Goal: Complete application form

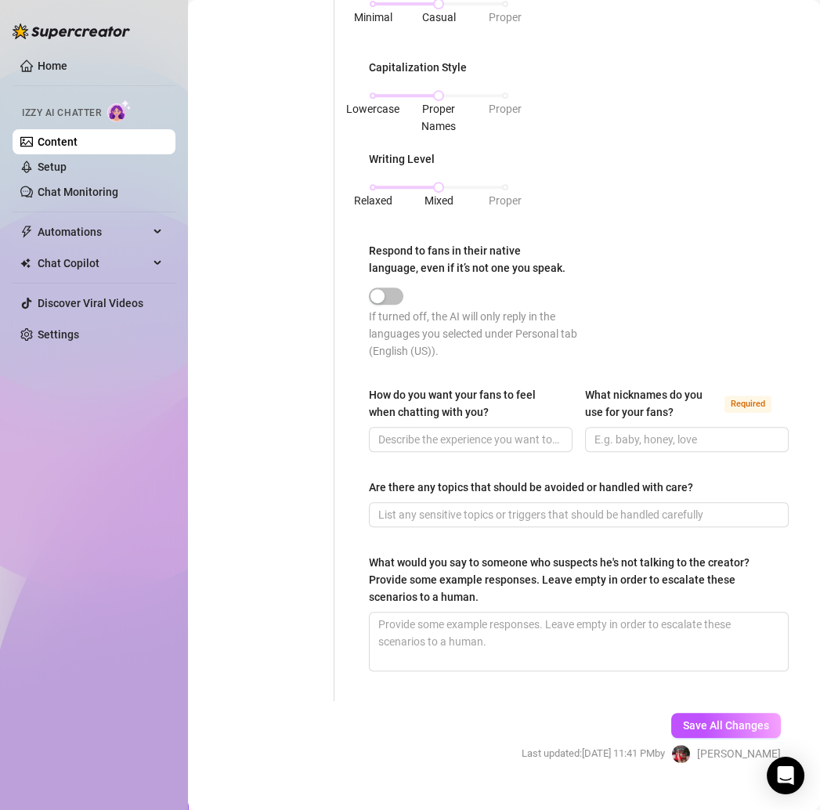
scroll to position [810, 0]
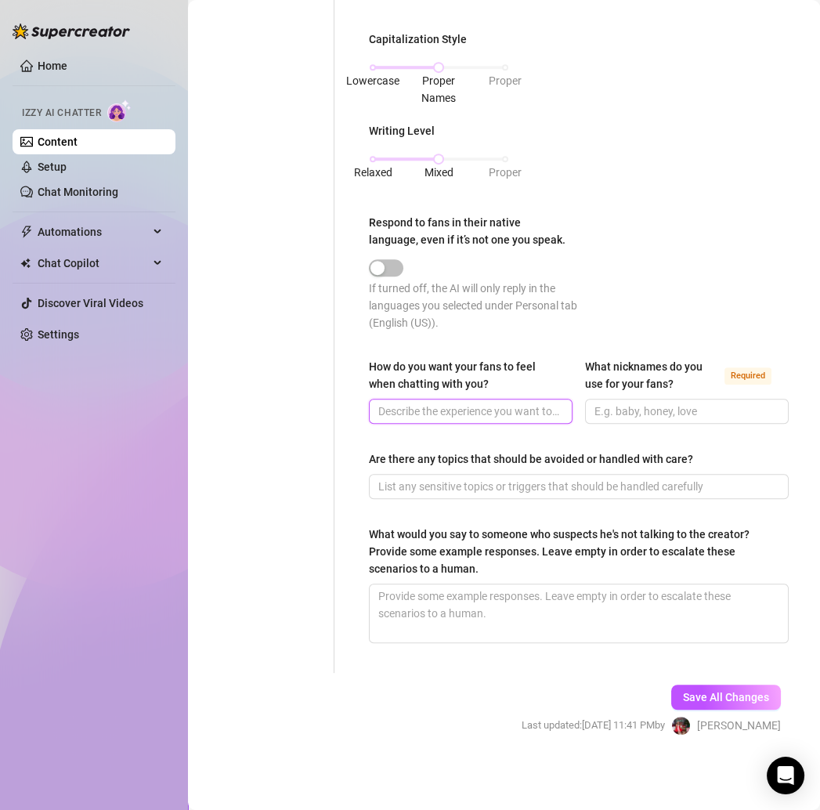
click at [408, 413] on input "How do you want your fans to feel when chatting with you?" at bounding box center [470, 411] width 182 height 17
paste input "Like they’re talking to their fave sweet lil princess—comfortable, wanted, and …"
type input "Like they’re talking to their fave sweet lil princess—comfortable, wanted, and …"
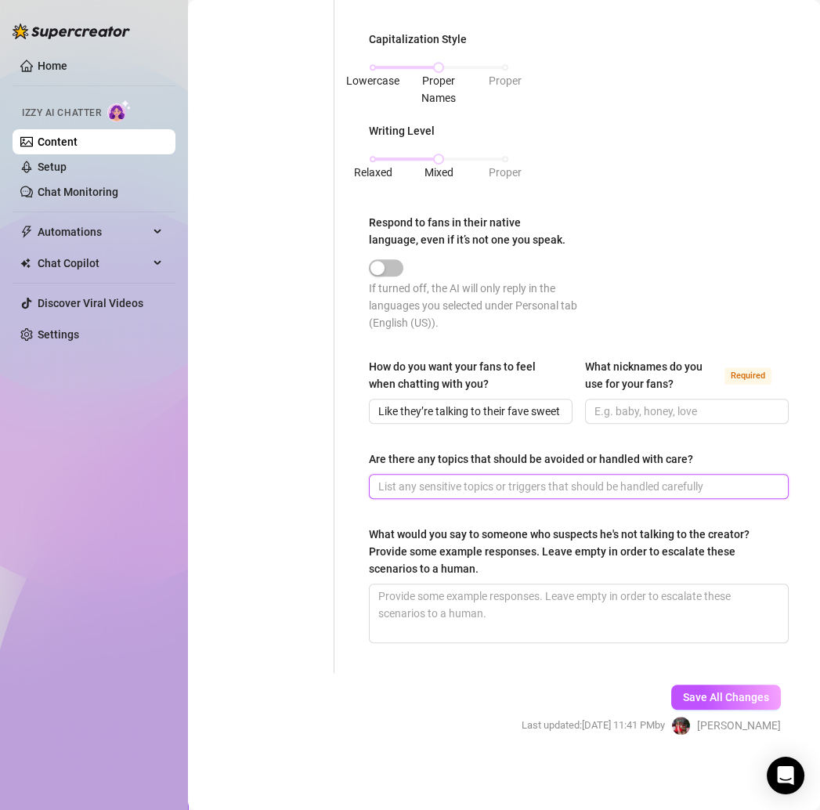
click at [390, 491] on input "Are there any topics that should be avoided or handled with care?" at bounding box center [578, 486] width 398 height 17
paste input "Don’t ever imply meetups or video calls 🚫"
type input "Don’t ever imply meetups or video calls 🚫"
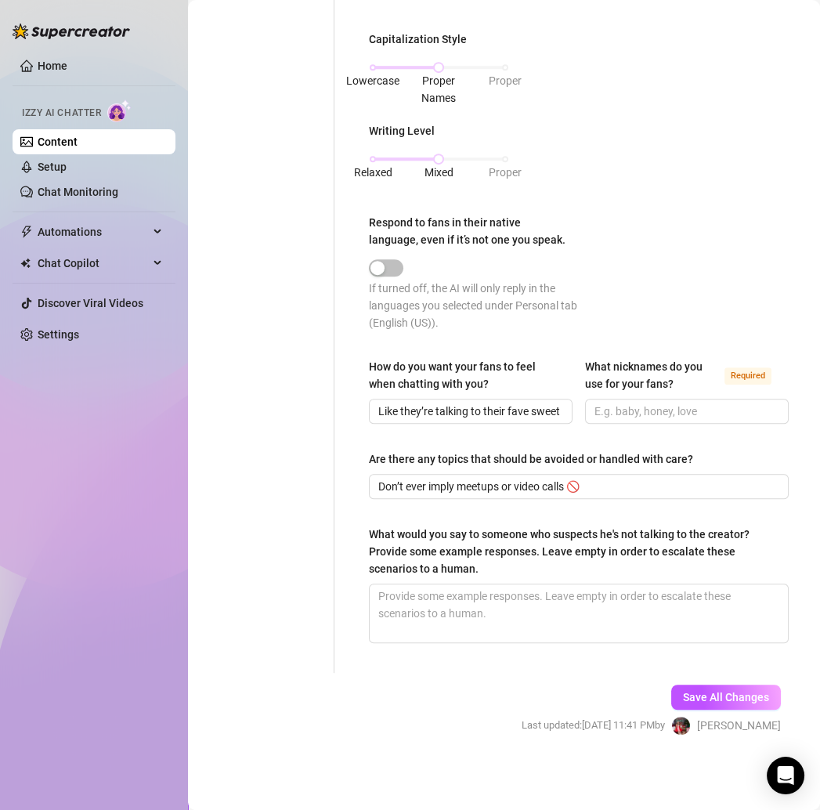
click at [321, 536] on div "Personal Info Chatting Lifestyle Physique Content Intimate Details Socials Trai…" at bounding box center [269, 13] width 131 height 1320
click at [427, 599] on textarea "What would you say to someone who suspects he's not talking to the creator? Pro…" at bounding box center [579, 614] width 418 height 58
paste textarea "It’s all me, baby 😘 my vibe don’t lie."
type textarea "It’s all me, baby 😘 my vibe don’t lie."
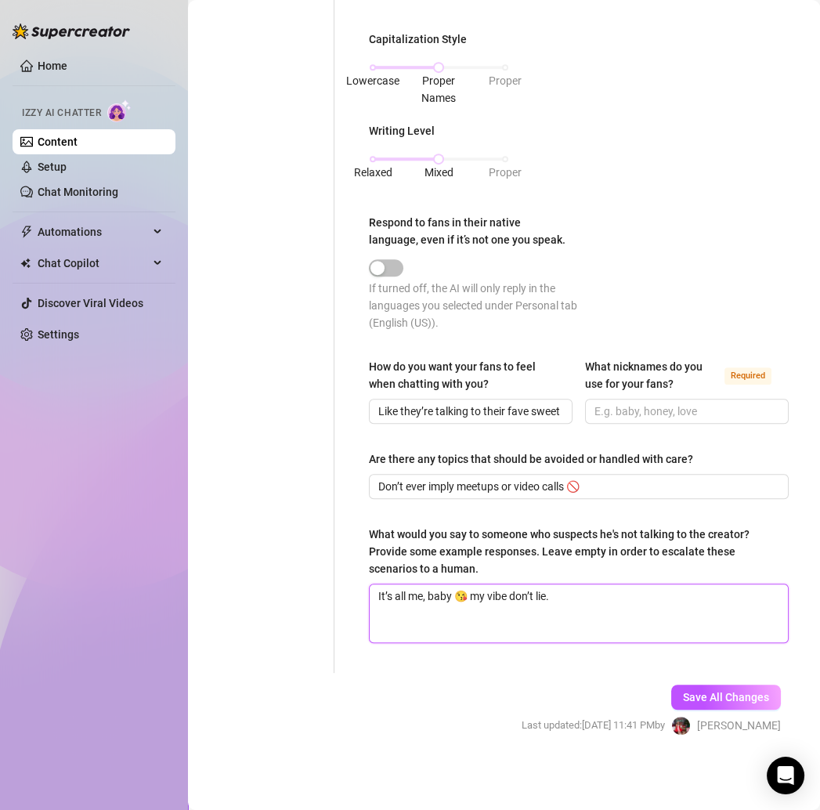
click at [586, 596] on textarea "It’s all me, baby 😘 my vibe don’t lie." at bounding box center [579, 614] width 418 height 58
type textarea "It’s all me, baby 😘 my vibe don’t lie."
paste textarea "Pilates, dancing, doing hair 💕 keeps me cute + centered."
type textarea "It’s all me, baby 😘 my vibe don’t lie. Pilates, dancing, doing hair 💕 keeps me …"
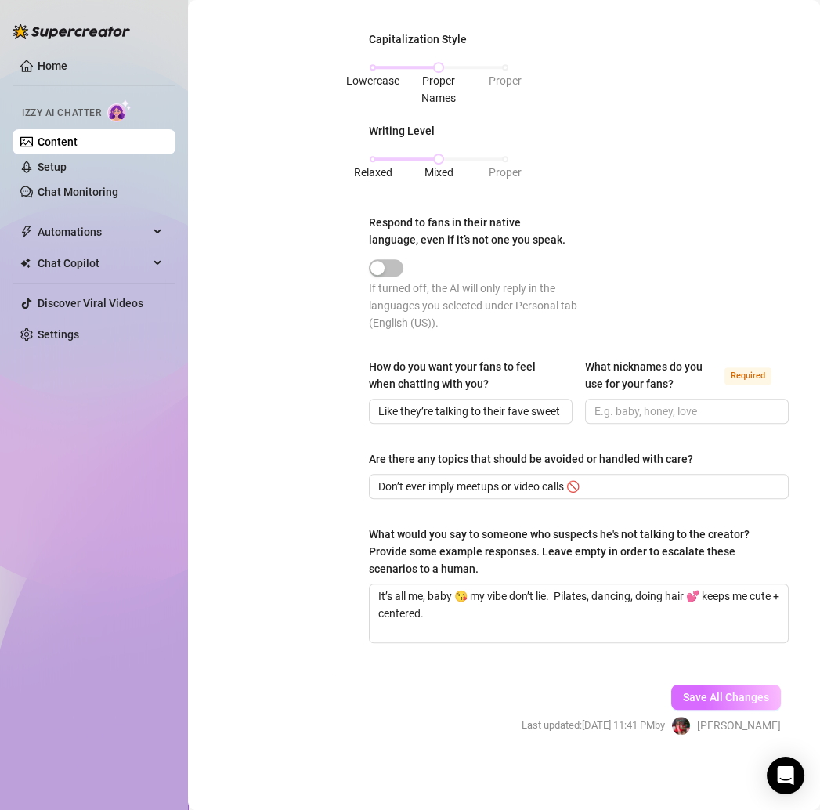
click at [696, 694] on span "Save All Changes" at bounding box center [726, 697] width 86 height 13
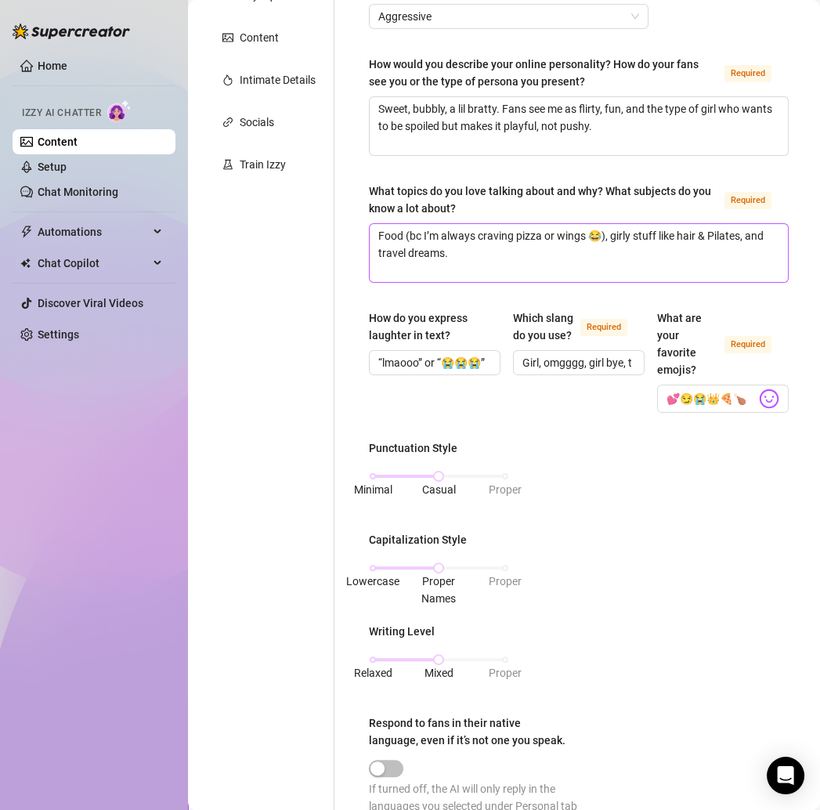
scroll to position [810, 0]
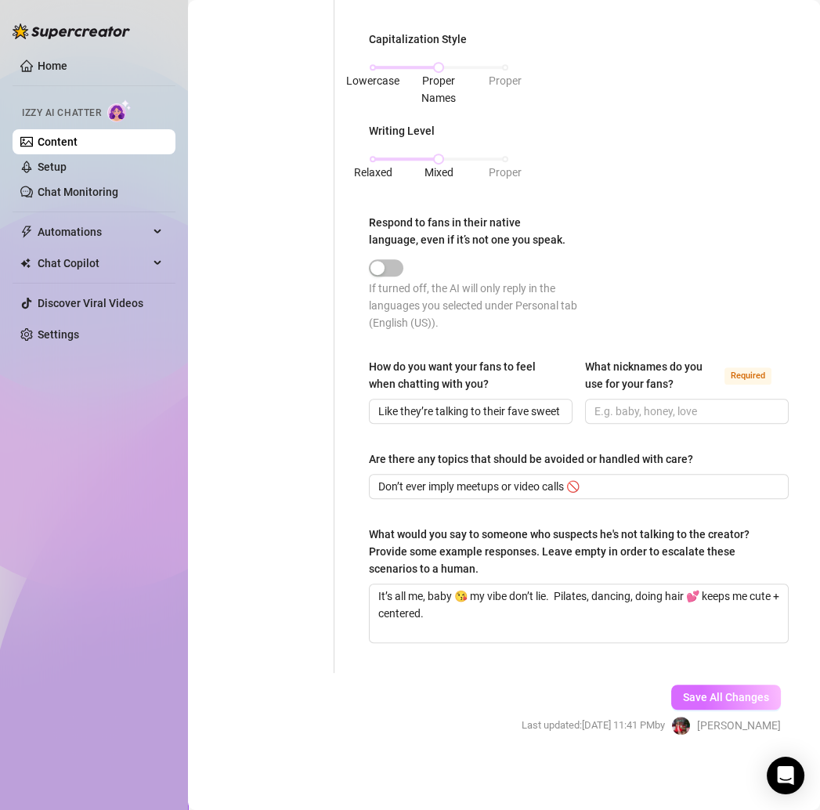
click at [672, 695] on button "Save All Changes" at bounding box center [727, 697] width 110 height 25
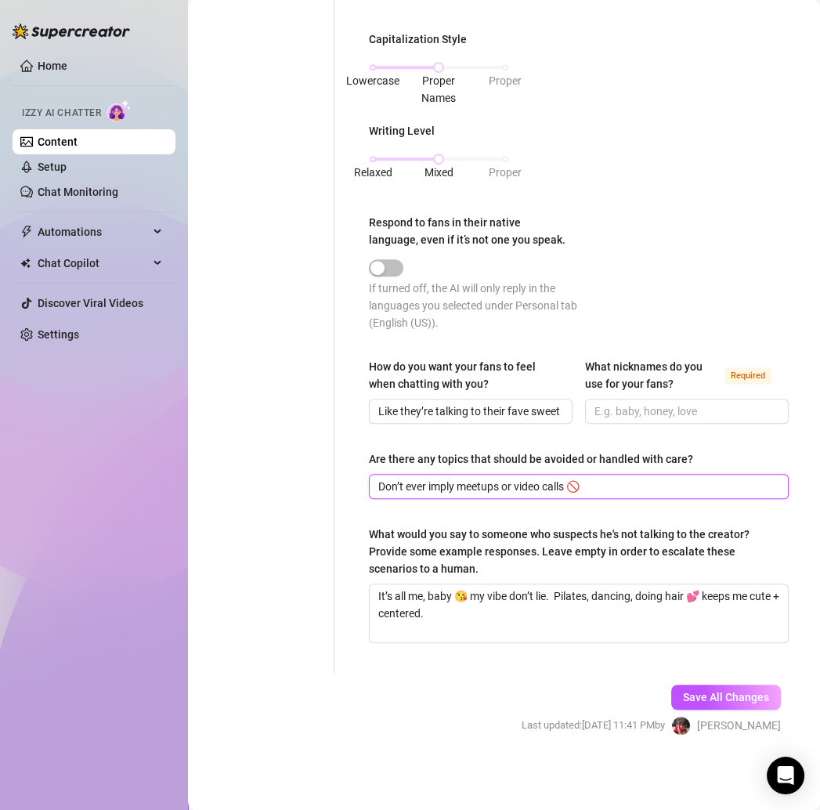
click at [487, 488] on input "Don’t ever imply meetups or video calls 🚫" at bounding box center [578, 486] width 398 height 17
click at [505, 488] on input "Don’t ever imply meet ups or video calls 🚫" at bounding box center [578, 486] width 398 height 17
type input "Don’t ever imply meet ups or video calls 🚫"
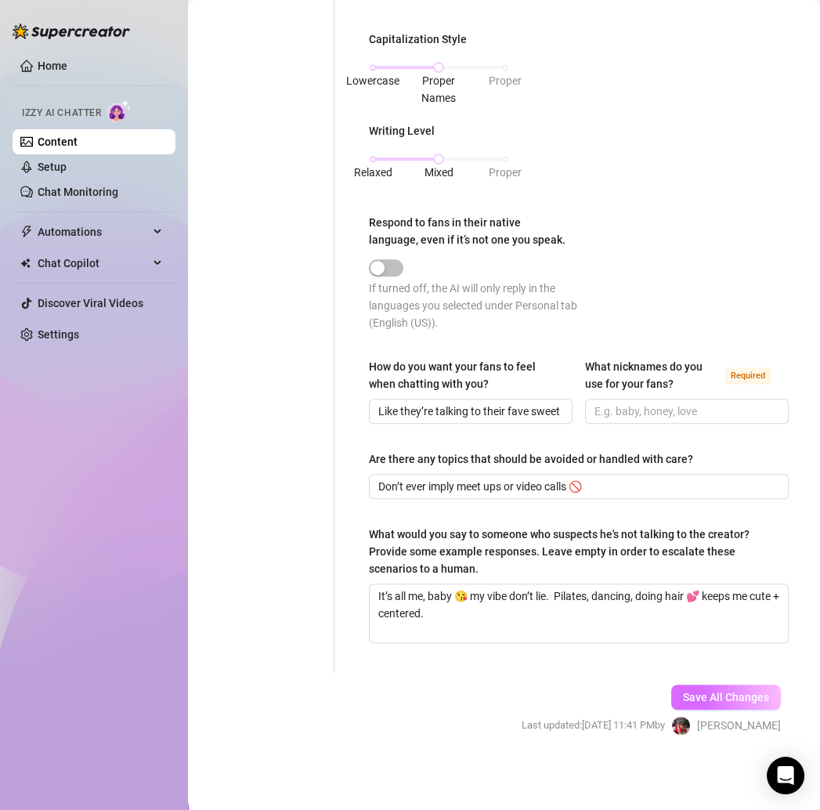
click at [679, 686] on button "Save All Changes" at bounding box center [727, 697] width 110 height 25
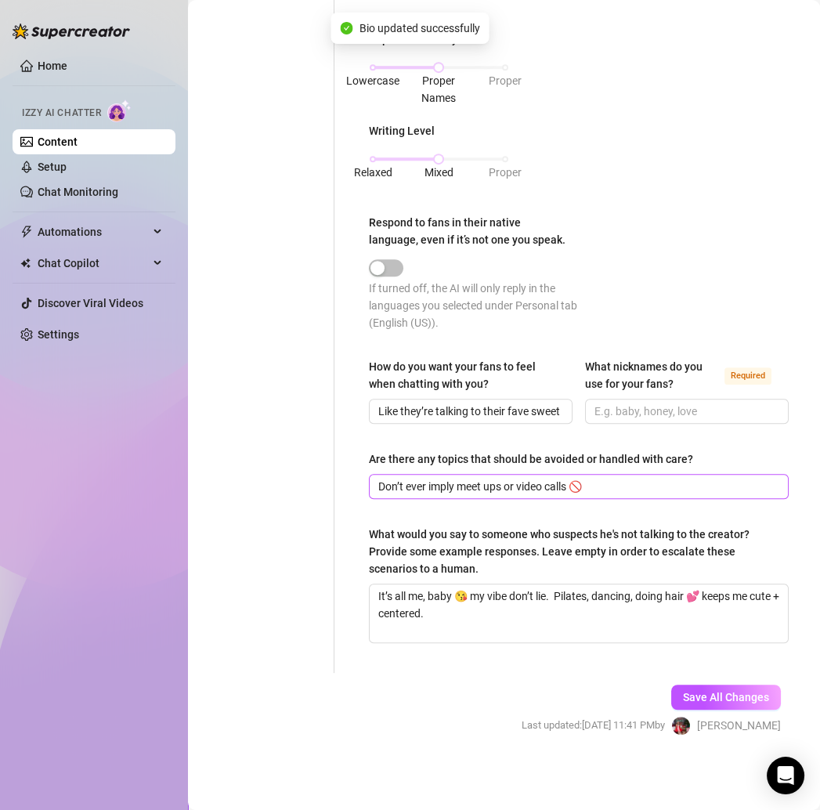
type input "“lmaooo” or “😭😭😭”"
type input "💕😏😭👑🍕🍗"
type input "Like they’re talking to their fave sweet lil princess—comfortable, wanted, and …"
type input "Don’t ever imply meet ups or video calls 🚫"
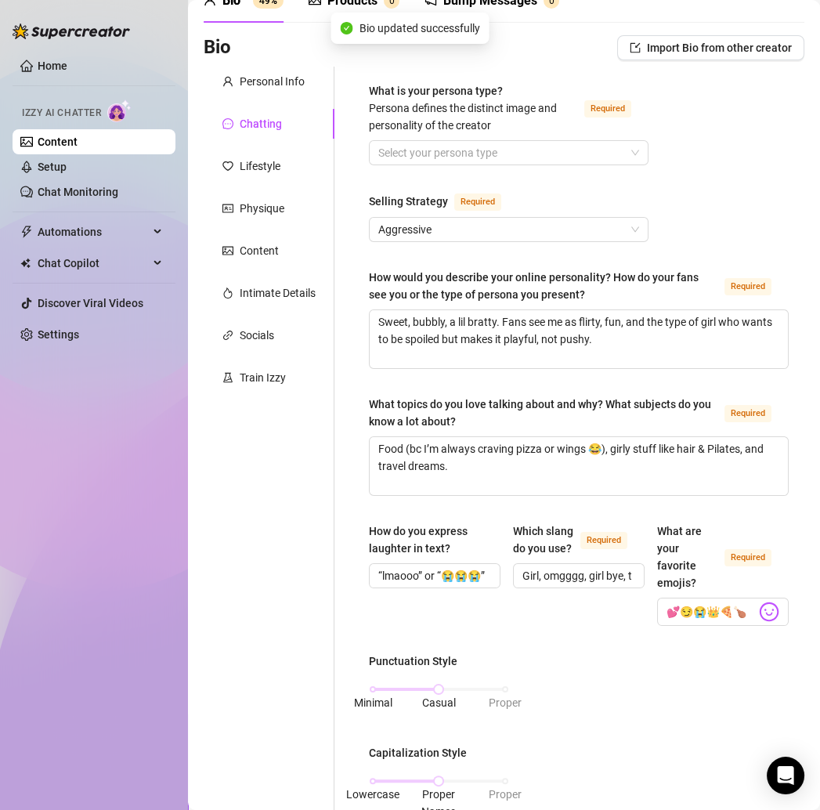
scroll to position [0, 0]
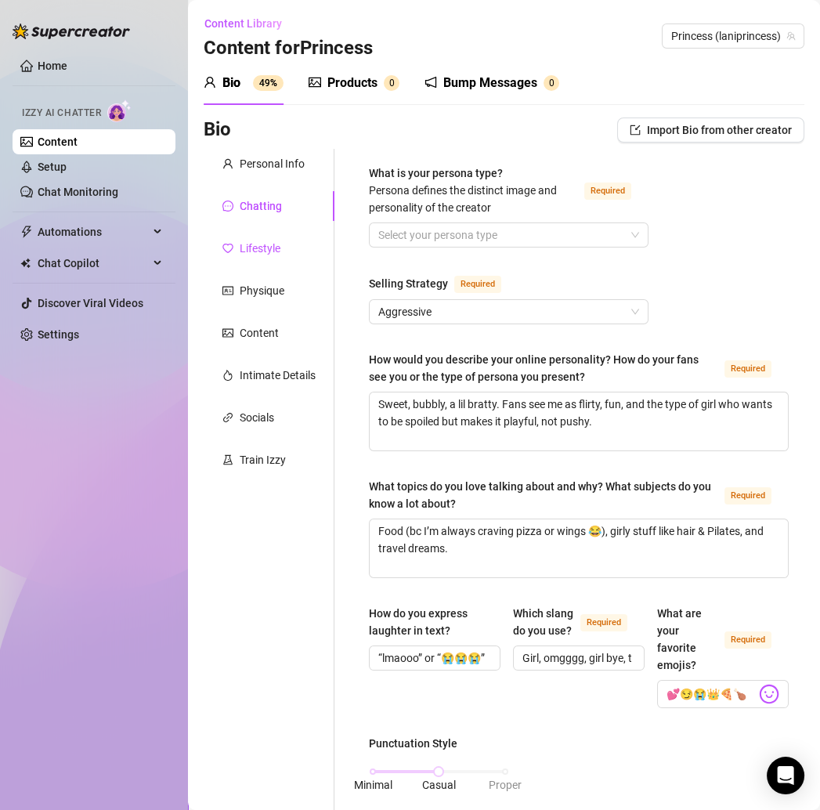
click at [266, 250] on div "Lifestyle" at bounding box center [260, 248] width 41 height 17
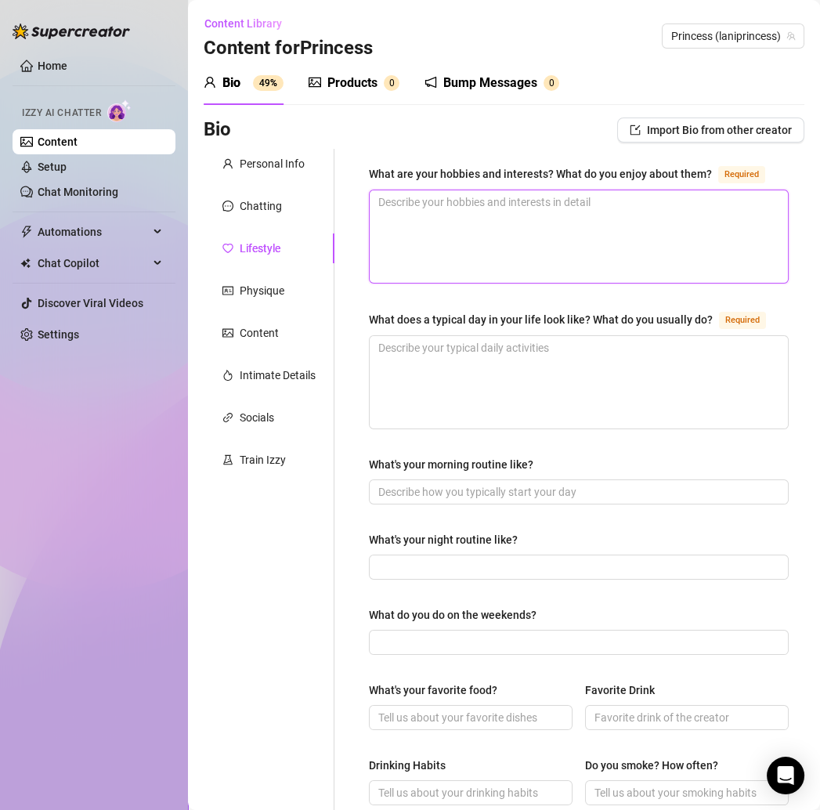
click at [423, 217] on textarea "What are your hobbies and interests? What do you enjoy about them? Required" at bounding box center [579, 236] width 418 height 92
paste textarea "Pilates, dancing, doing hair 💕 keeps me cute + centered."
type textarea "Pilates, dancing, doing hair 💕 keeps me cute + centered."
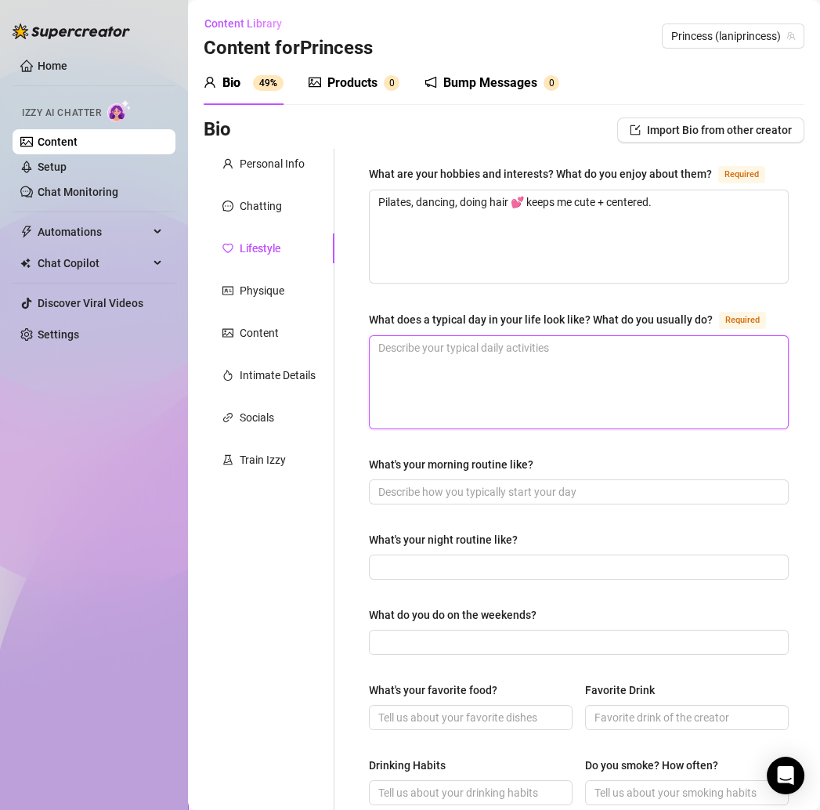
click at [475, 394] on textarea "What does a typical day in your life look like? What do you usually do? Required" at bounding box center [579, 382] width 418 height 92
paste textarea "Wake up, Pilates, grab some food (usually wings or pizza lol), handle content, …"
type textarea "Wake up, Pilates, grab some food (usually wings or pizza lol), handle content, …"
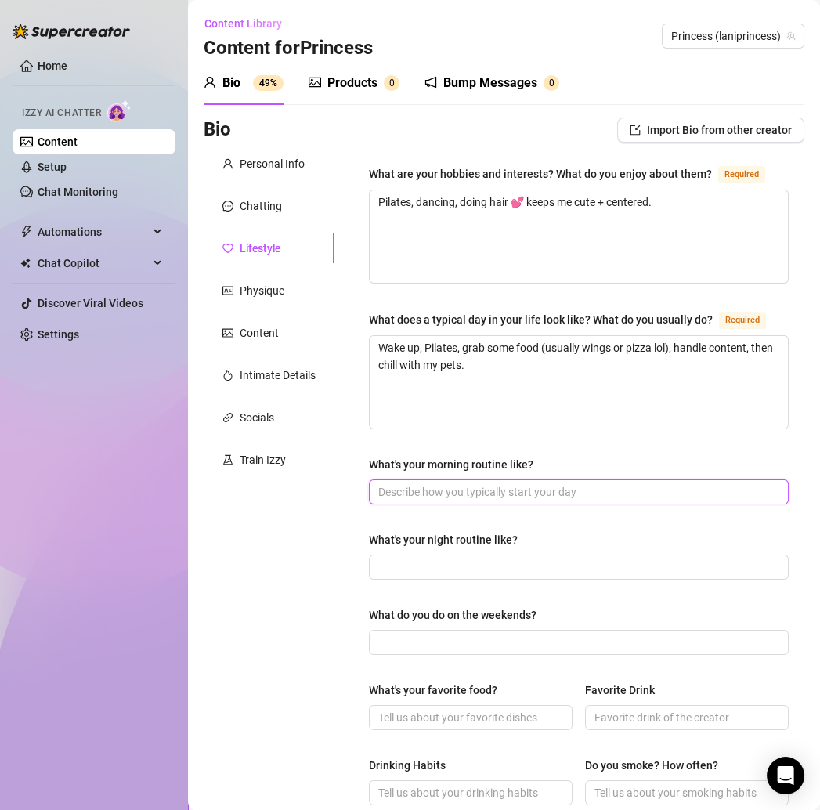
click at [444, 501] on input "What's your morning routine like?" at bounding box center [578, 492] width 398 height 17
paste input "Wake up, stretch, do Pilates, shower, get cute 💕"
type input "Wake up, stretch, do Pilates, shower, get cute 💕"
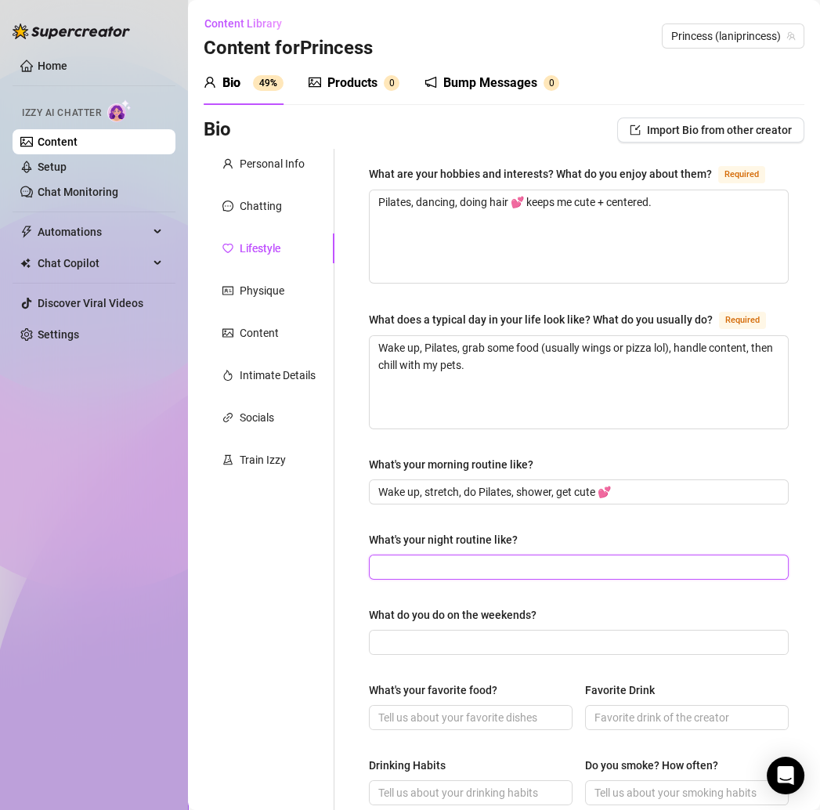
click at [439, 576] on input "What's your night routine like?" at bounding box center [578, 567] width 398 height 17
paste input "Skincare, chill with my pets, then fall asleep scrolling TikTok 🙈"
type input "Skincare, chill with my pets, then fall asleep scrolling TikTok 🙈"
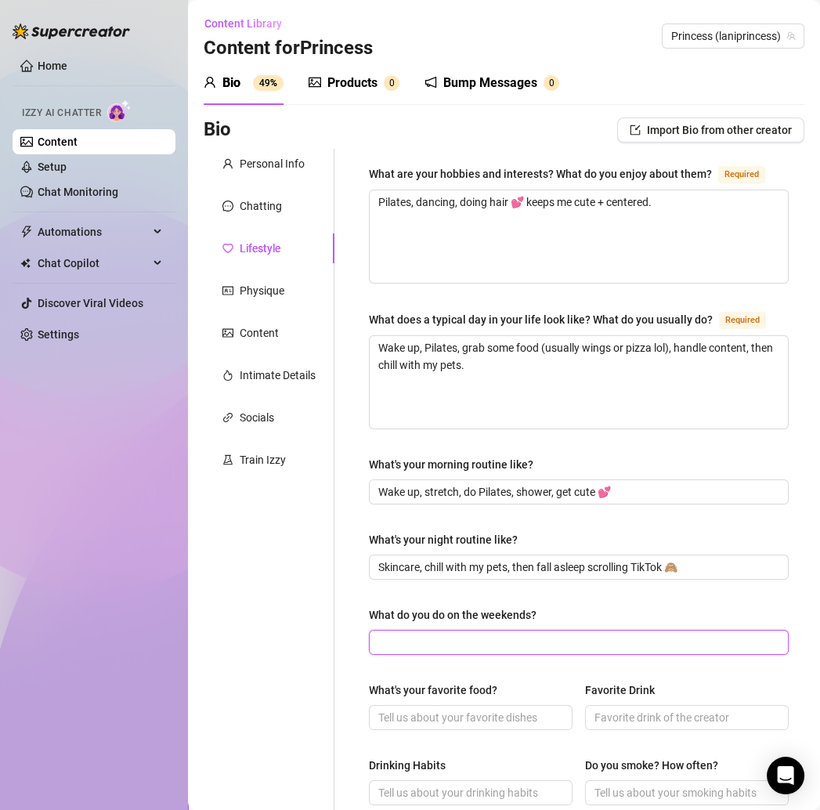
click at [415, 651] on input "What do you do on the weekends?" at bounding box center [578, 642] width 398 height 17
paste input "Chill, maybe go out for food, do my hair or someone else’s hair."
type input "Chill, maybe go out for food, do my hair or someone else’s hair."
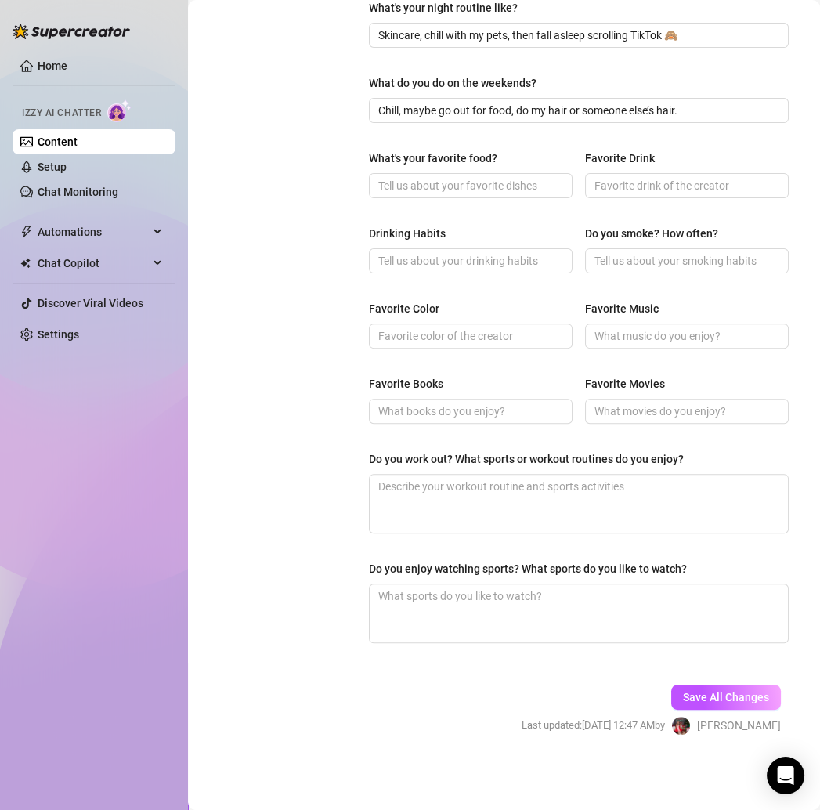
scroll to position [538, 0]
click at [428, 505] on textarea "Do you work out? What sports or workout routines do you enjoy?" at bounding box center [579, 504] width 418 height 58
paste textarea "Yes, Pilates ✨ keeps me toned + flexible."
type textarea "Yes, Pilates ✨ keeps me toned + flexible."
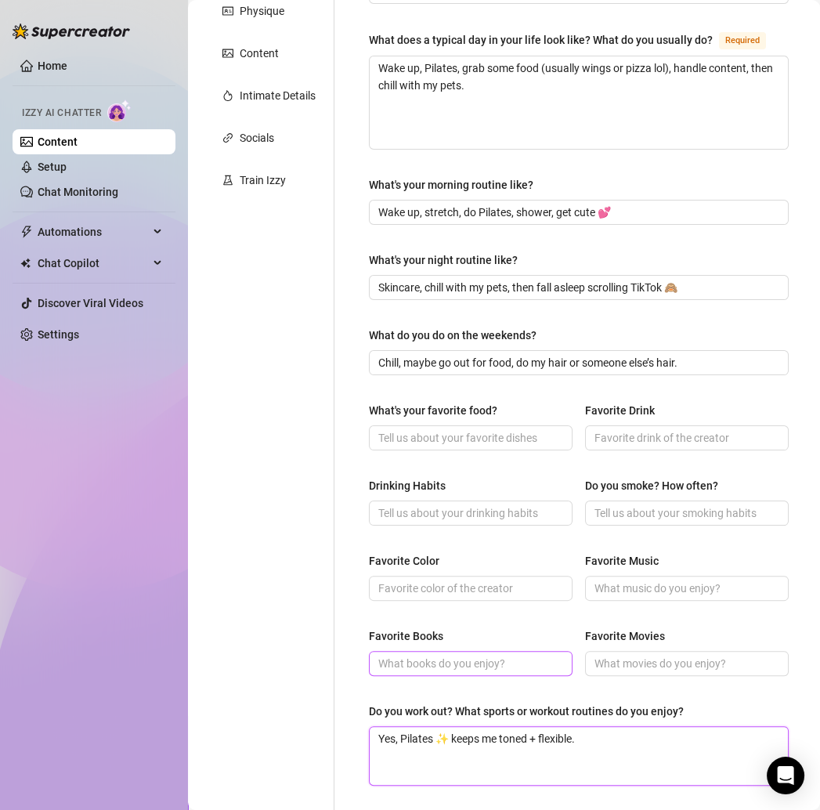
scroll to position [306, 0]
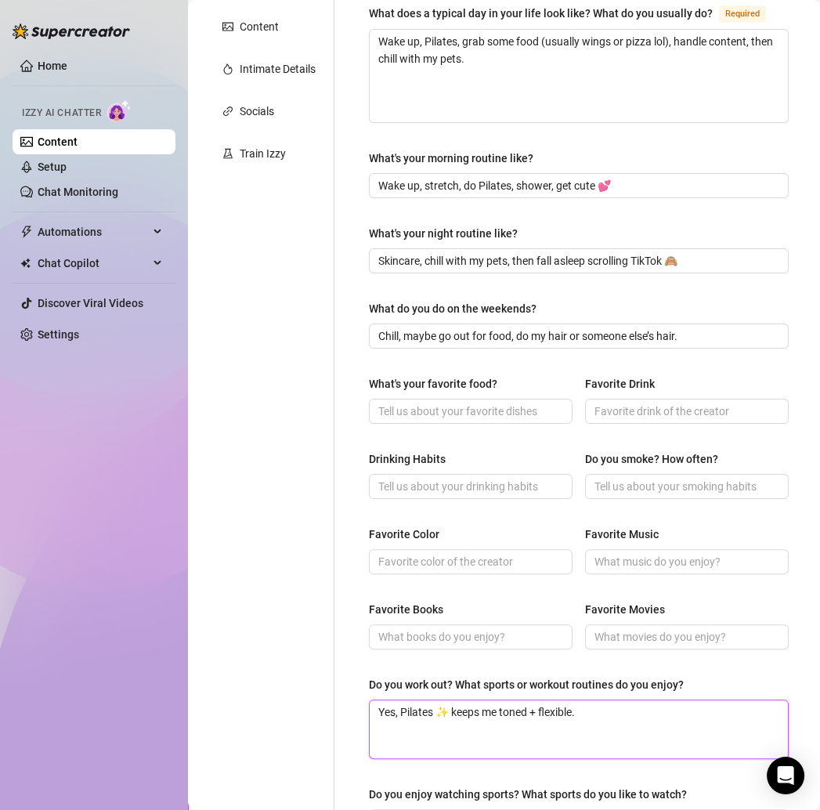
type textarea "Yes, Pilates ✨ keeps me toned + flexible."
click at [447, 420] on input "What's your favorite food?" at bounding box center [470, 411] width 182 height 17
paste input "Pizza & wings 🍕🍗 always."
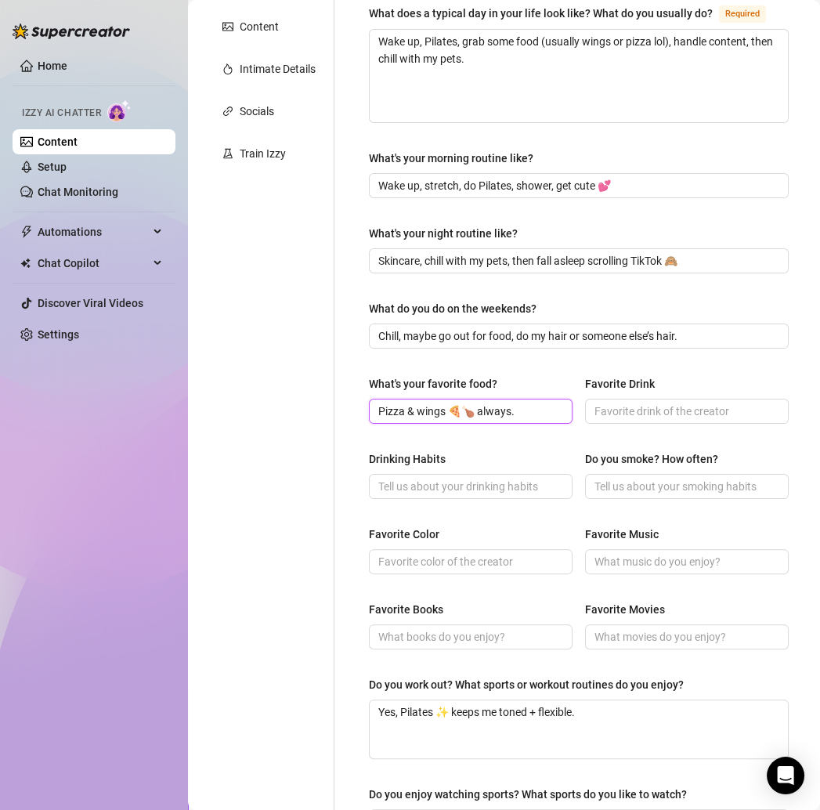
type input "Pizza & wings 🍕🍗 always."
click at [418, 499] on span at bounding box center [471, 486] width 204 height 25
click at [417, 495] on input "Drinking Habits" at bounding box center [470, 486] width 182 height 17
paste input "Yes, socially."
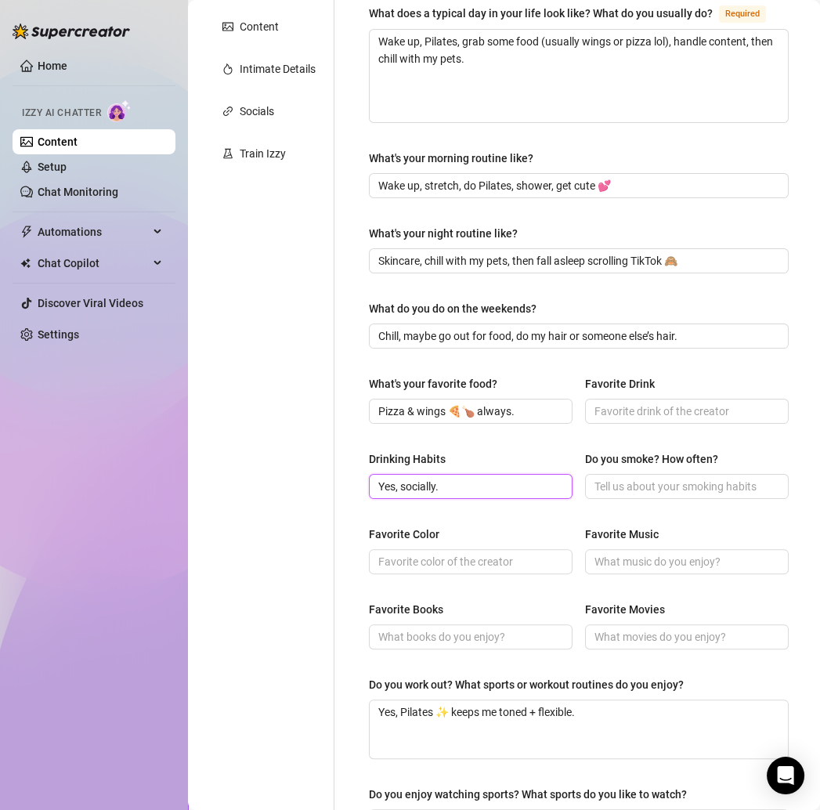
type input "Yes, socially."
click at [431, 571] on input "Favorite Color" at bounding box center [470, 561] width 182 height 17
paste input "Pink 💕"
type input "Pink 💕"
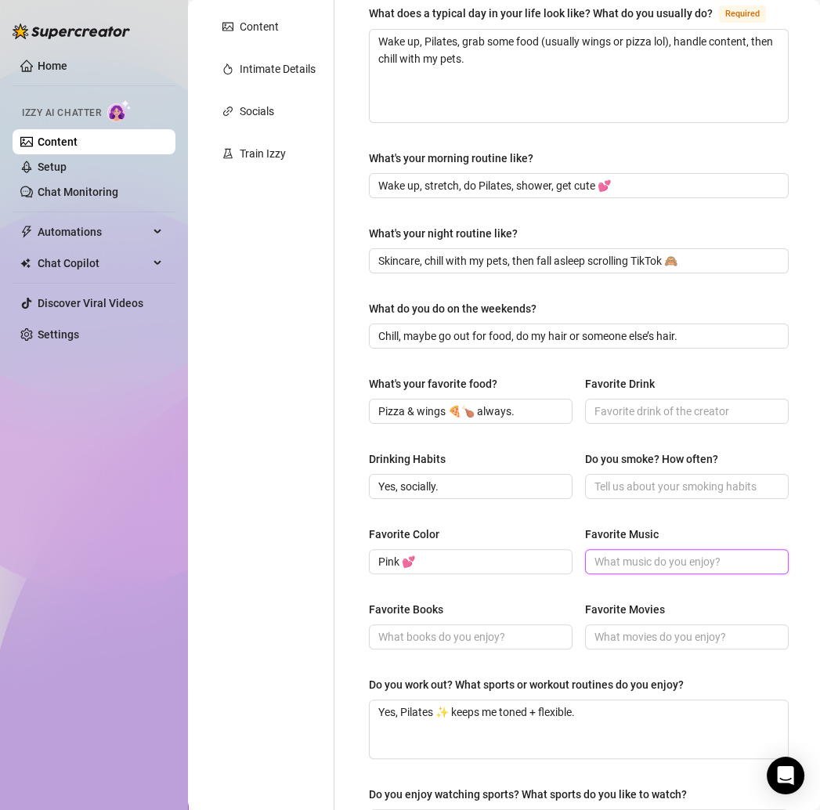
click at [605, 571] on input "Favorite Music" at bounding box center [686, 561] width 182 height 17
paste input "R&B 🎶"
type input "R&B 🎶"
click at [674, 646] on input "Favorite Movies" at bounding box center [686, 636] width 182 height 17
paste input "Cute rom-coms ✨"
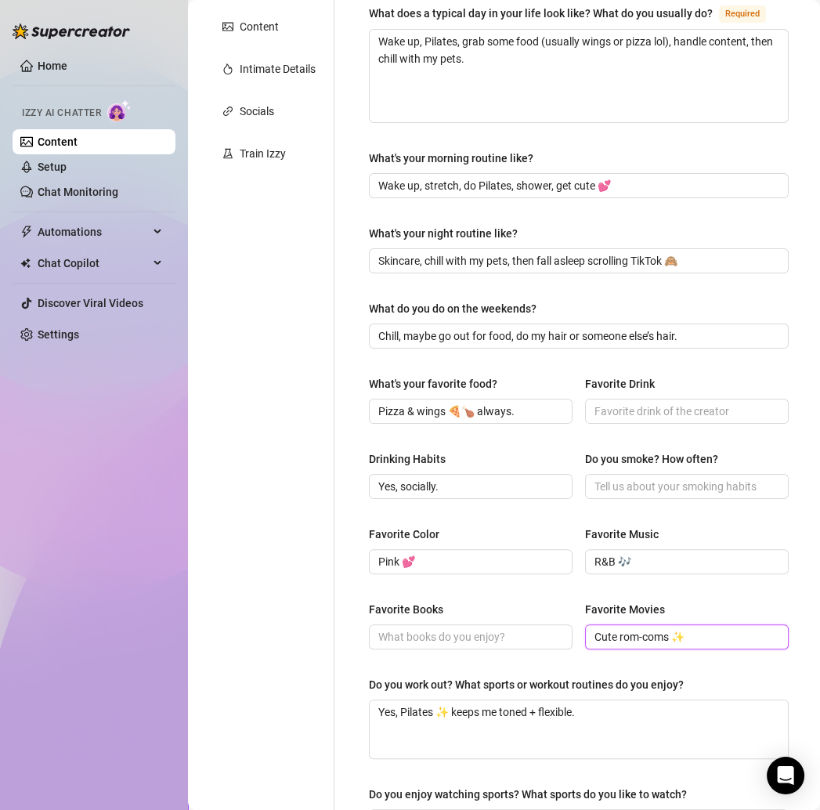
type input "Cute rom-coms ✨"
click at [621, 420] on input "Favorite Drink" at bounding box center [686, 411] width 182 height 17
paste input "Something fruity or a lil sweet."
type input "Something fruity or a lil sweet."
click at [657, 495] on input "Do you smoke? How often?" at bounding box center [686, 486] width 182 height 17
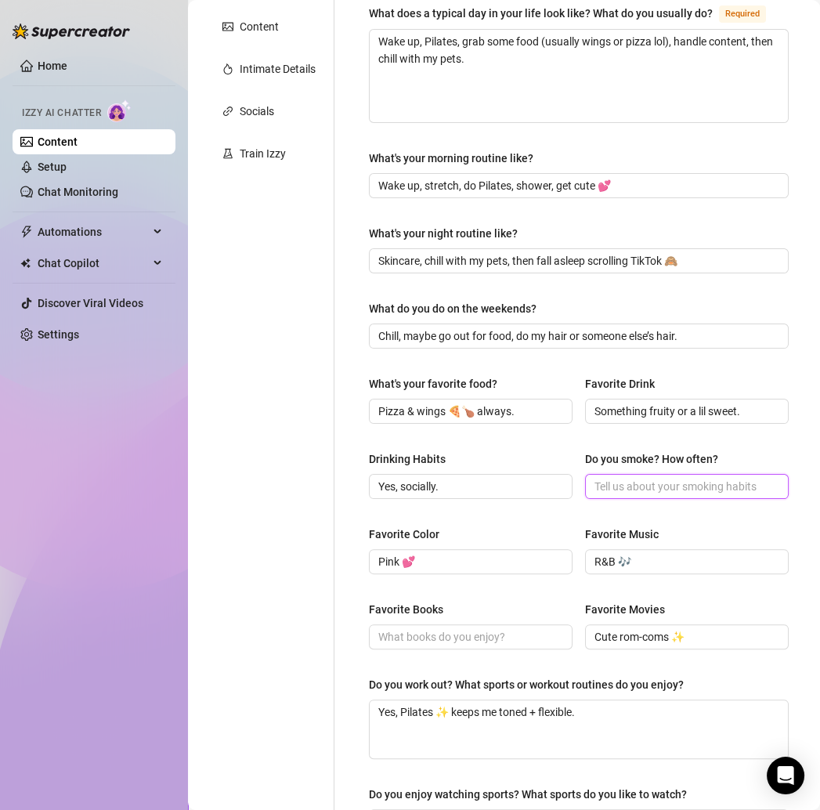
paste input "Nope, not really my vibe."
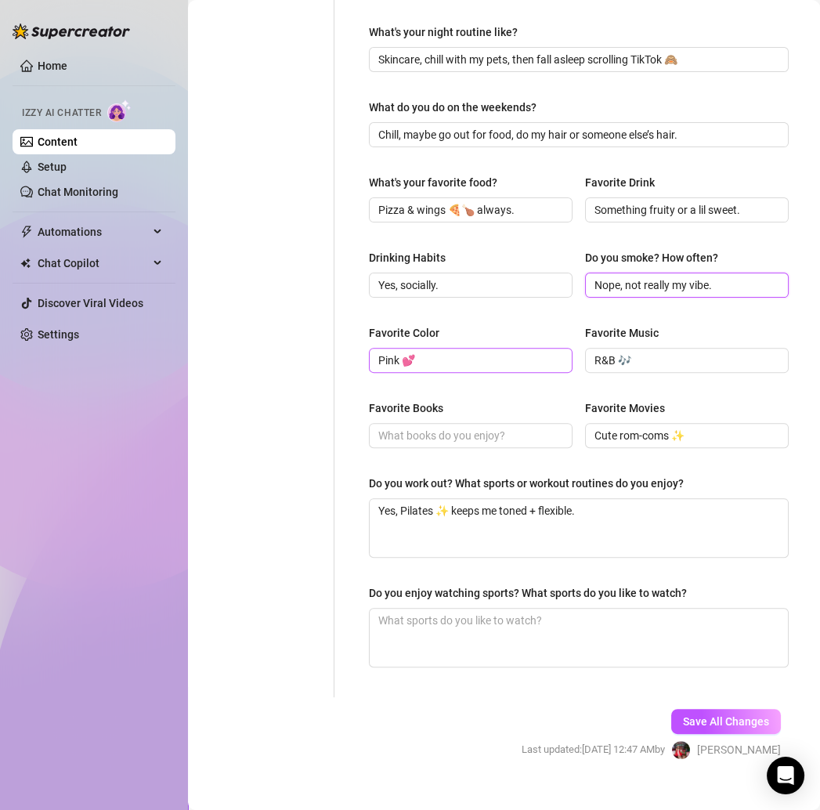
scroll to position [561, 0]
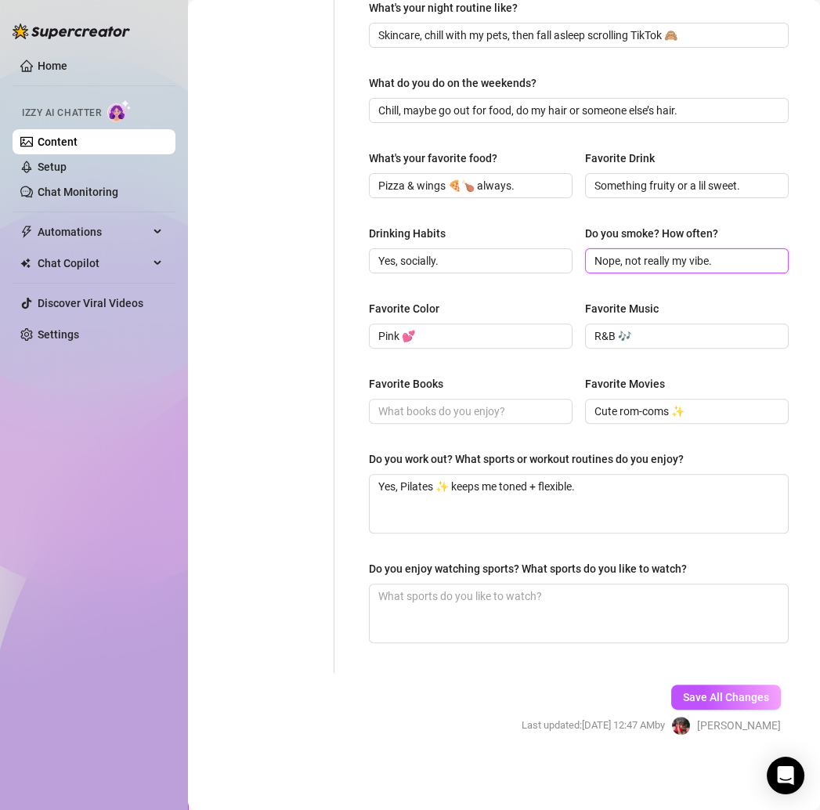
type input "Nope, not really my vibe."
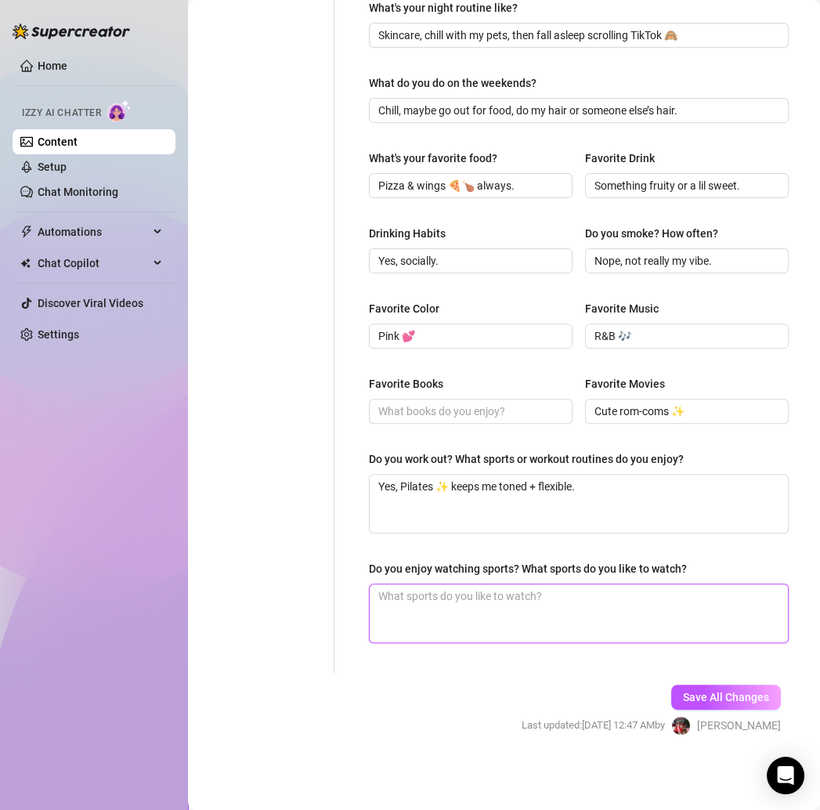
click at [482, 602] on textarea "Do you enjoy watching sports? What sports do you like to watch?" at bounding box center [579, 614] width 418 height 58
paste textarea "Nope, not into sports 💕"
type textarea "Nope, not into sports 💕"
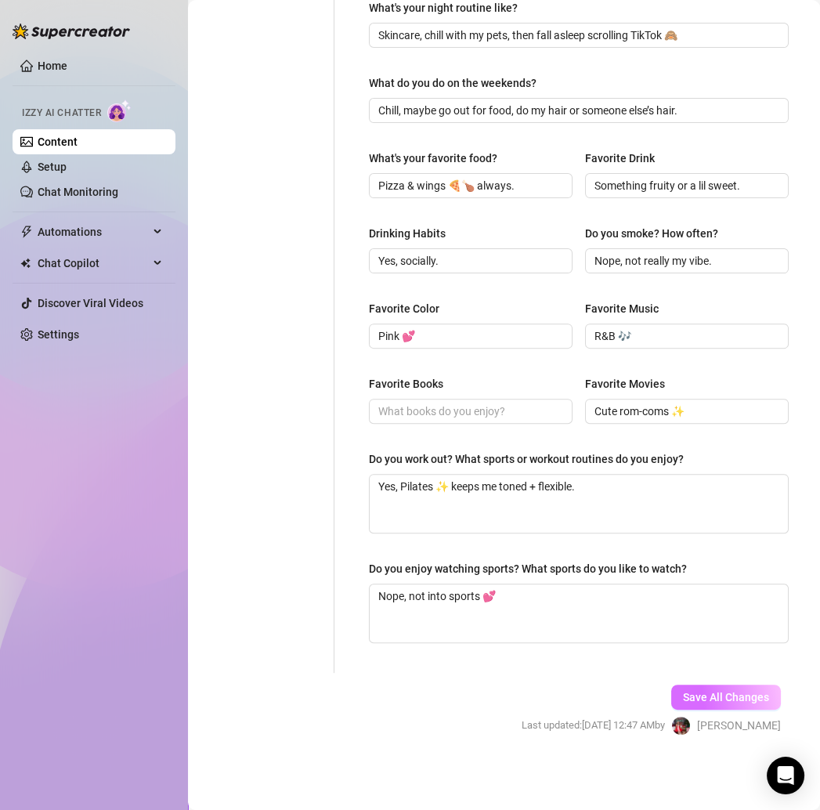
click at [702, 700] on span "Save All Changes" at bounding box center [726, 697] width 86 height 13
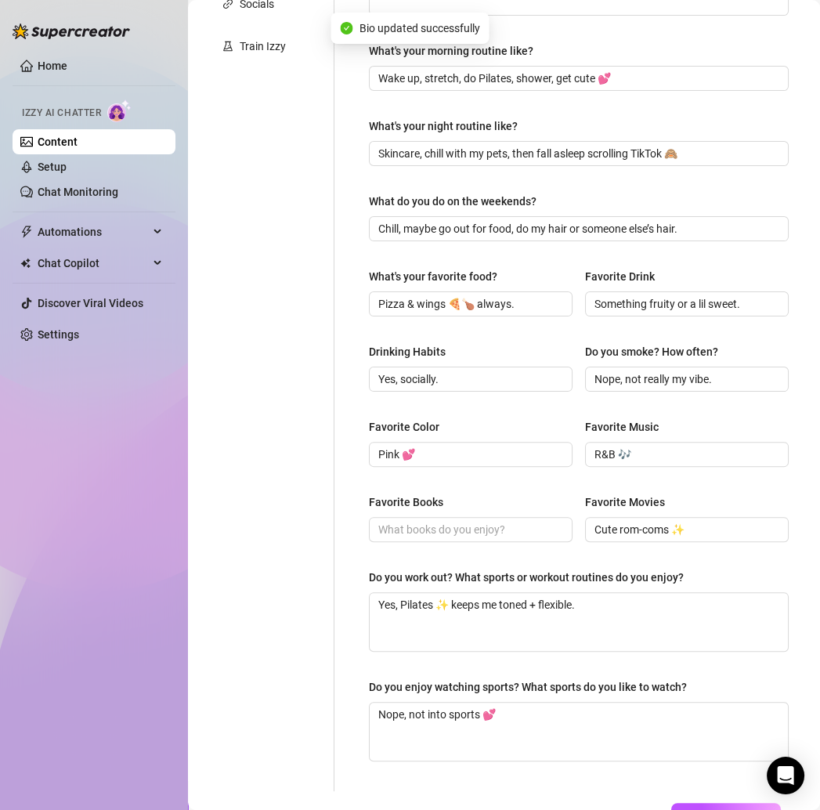
type input "Skincare, chill with my pets, then fall asleep scrolling TikTok 🙈"
type input "Yes, socially."
type input "Nope, not really my vibe."
type input "Cute rom-coms ✨"
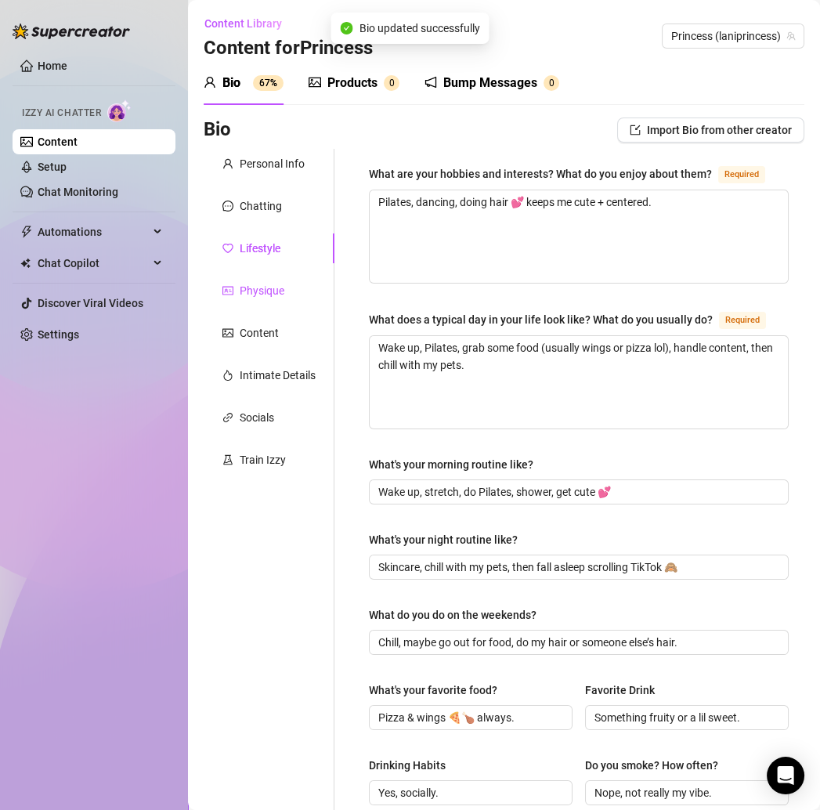
click at [282, 291] on div "Physique" at bounding box center [262, 290] width 45 height 17
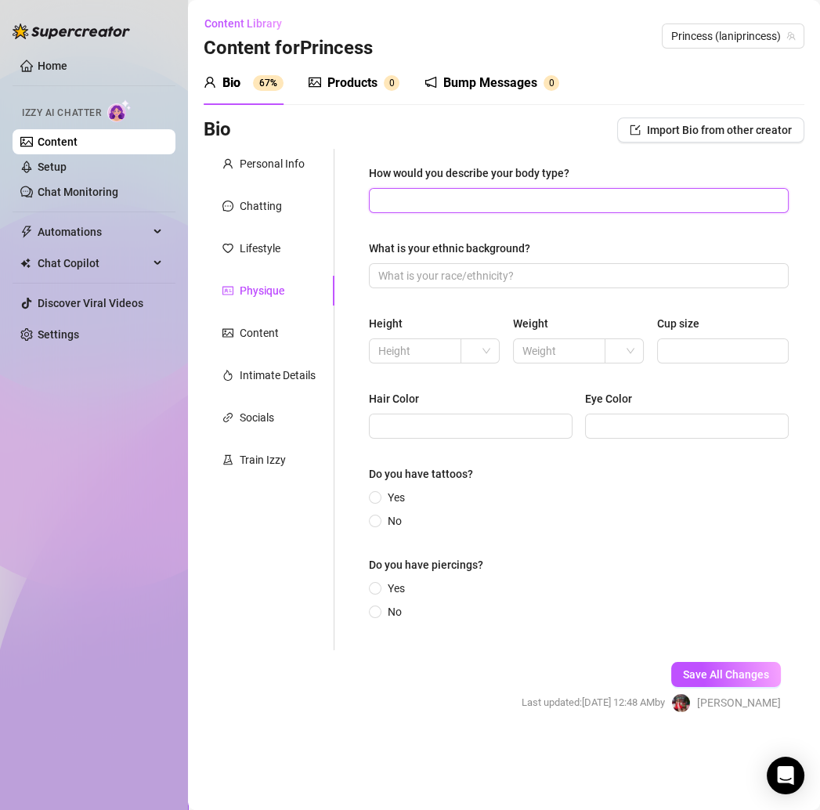
click at [460, 197] on input "How would you describe your body type?" at bounding box center [578, 200] width 398 height 17
paste input "5’4, curvy + toned, 32D 😏"
type input "5’4, curvy + toned, 32D 😏"
click at [484, 283] on input "What is your ethnic background?" at bounding box center [578, 275] width 398 height 17
paste input "Black ✨"
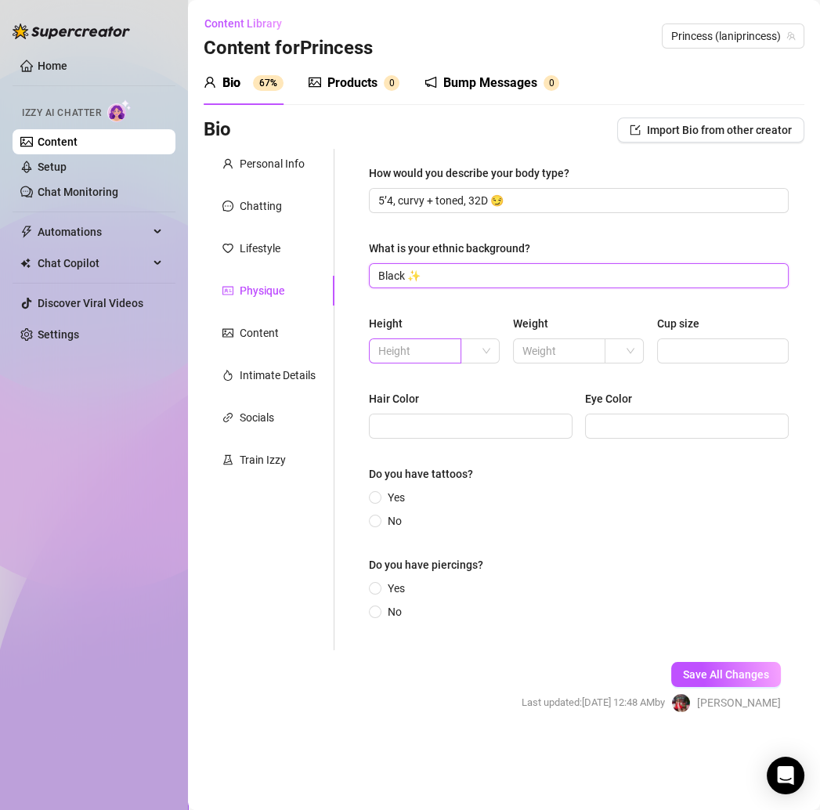
type input "Black ✨"
click at [428, 355] on input "text" at bounding box center [414, 350] width 71 height 17
click at [482, 346] on span at bounding box center [480, 351] width 20 height 24
click at [484, 397] on div "ft" at bounding box center [480, 407] width 33 height 25
click at [421, 350] on input "text" at bounding box center [414, 350] width 71 height 17
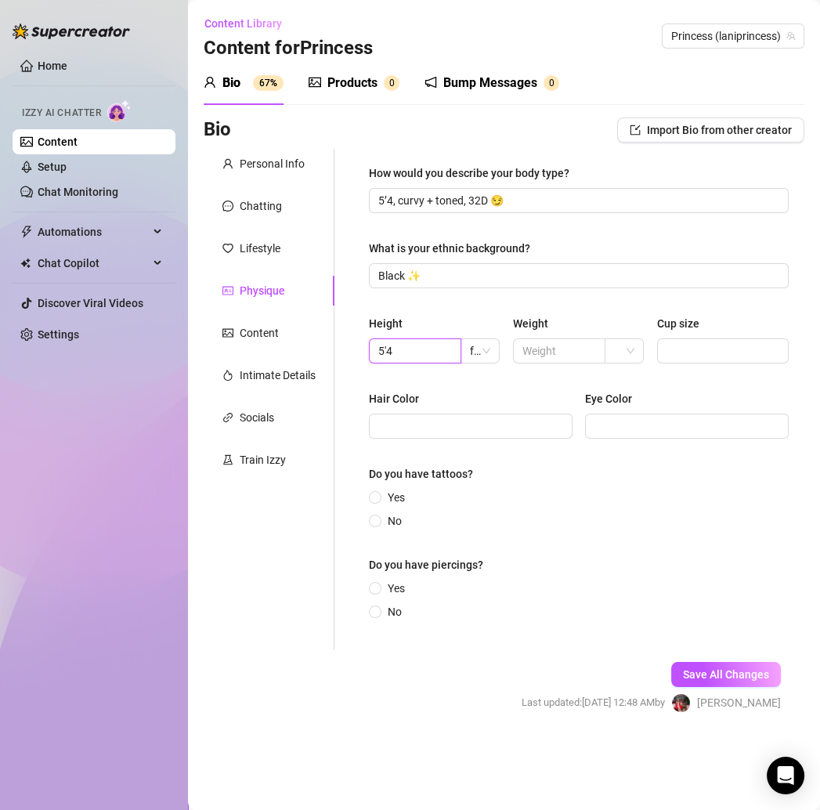
type input "5'4"
click at [460, 311] on div "How would you describe your body type? 5’4, curvy + toned, 32D 😏 What is your e…" at bounding box center [579, 400] width 420 height 470
click at [686, 349] on input "Cup size" at bounding box center [722, 350] width 110 height 17
type input "32D"
click at [537, 388] on div "How would you describe your body type? 5’4, curvy + toned, 32D 😏 What is your e…" at bounding box center [579, 400] width 420 height 470
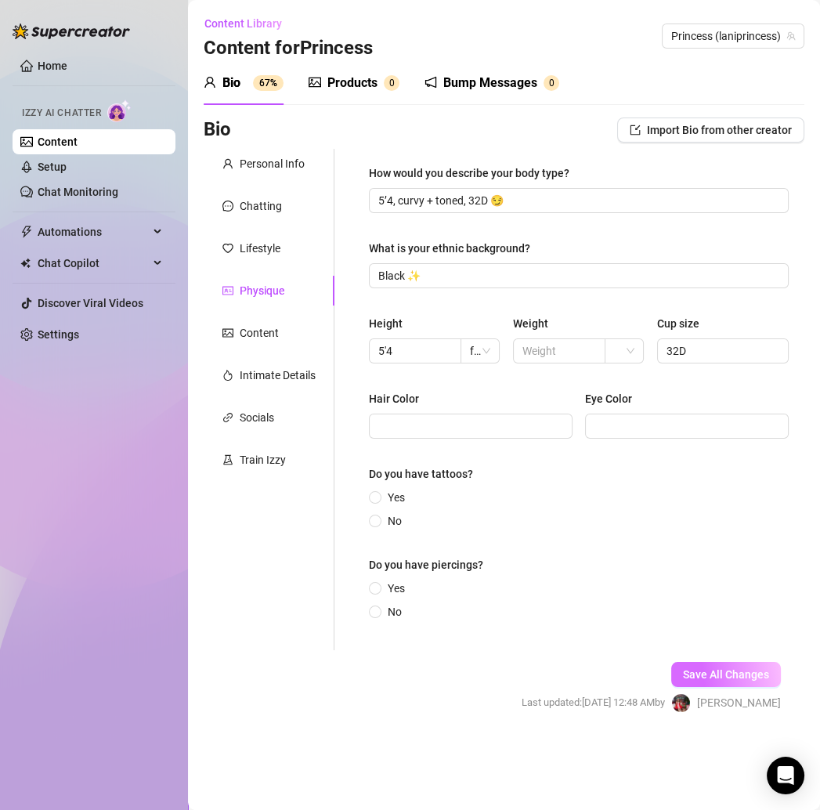
click at [712, 671] on span "Save All Changes" at bounding box center [726, 674] width 86 height 13
type input "5’4, curvy + toned, 32D 😏"
type input "Black ✨"
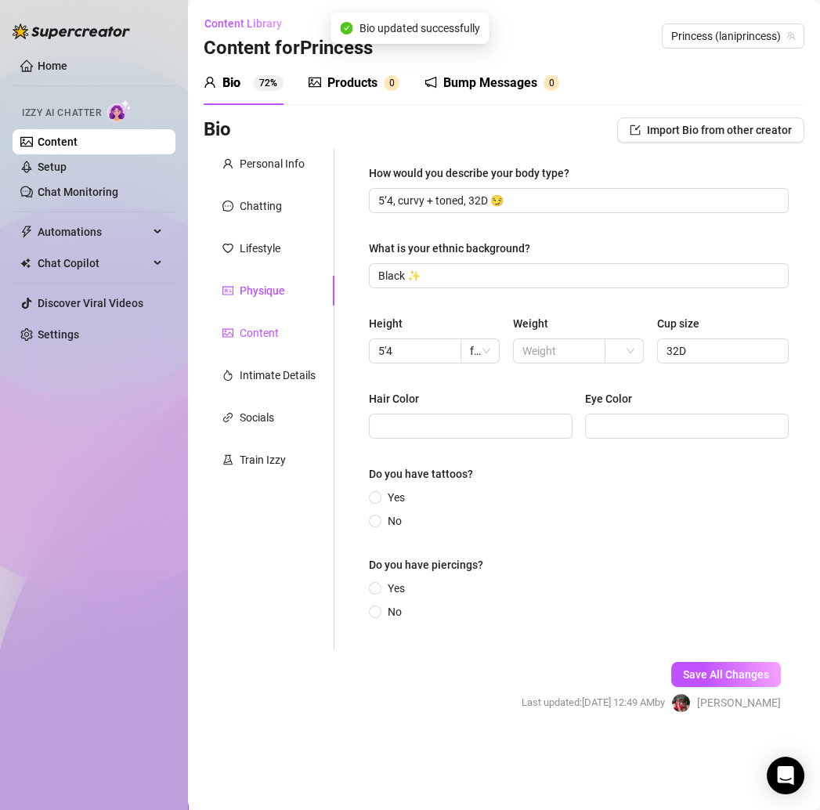
click at [255, 329] on div "Content" at bounding box center [259, 332] width 39 height 17
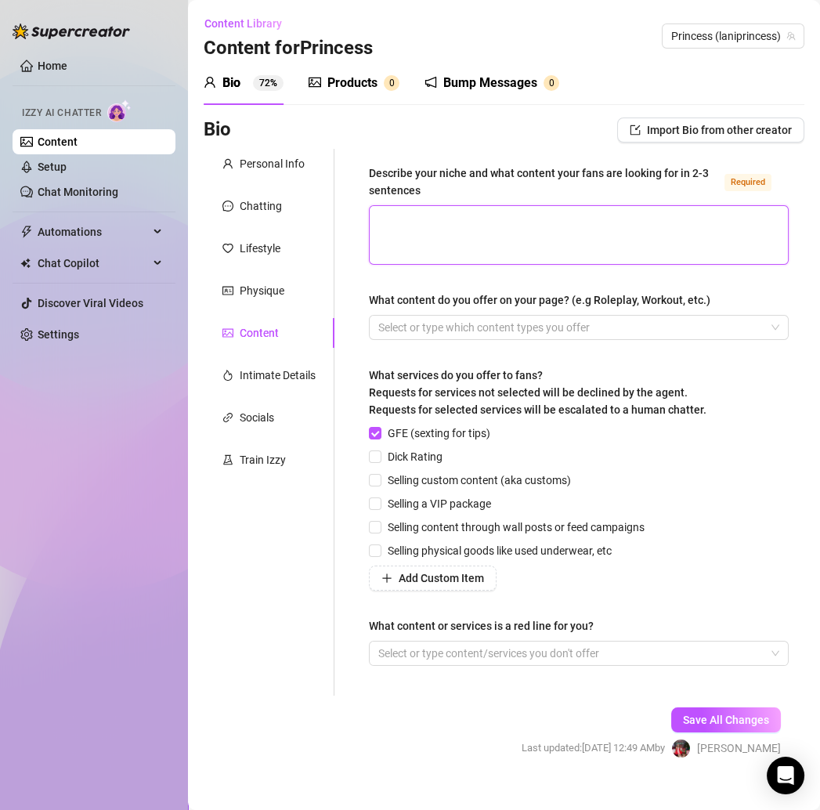
click at [411, 220] on textarea "Describe your niche and what content your fans are looking for in 2-3 sentences…" at bounding box center [579, 235] width 418 height 58
paste textarea "Fans come for my sweetness, my curves, and my flirty/dominant switch-up. I’m th…"
type textarea "Fans come for my sweetness, my curves, and my flirty/dominant switch-up. I’m th…"
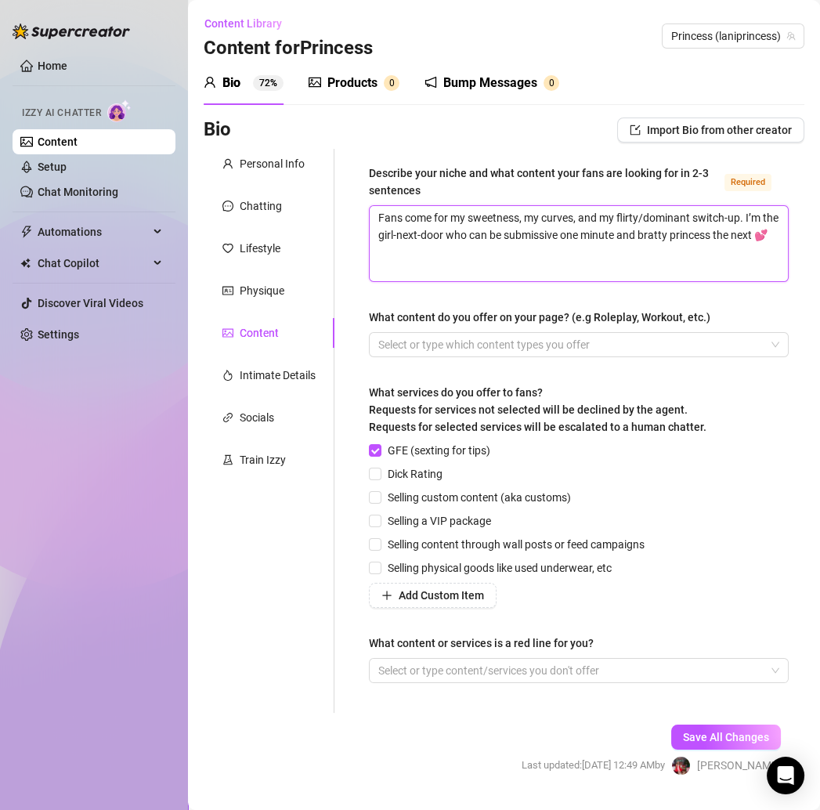
type textarea "Fans come for my sweetness, my curves, and my flirty/dominant switch-up. I’m th…"
click at [412, 475] on span "Dick Rating" at bounding box center [415, 473] width 67 height 17
click at [380, 475] on input "Dick Rating" at bounding box center [374, 473] width 11 height 11
checkbox input "true"
click at [412, 536] on span "Selling content through wall posts or feed campaigns" at bounding box center [517, 544] width 270 height 17
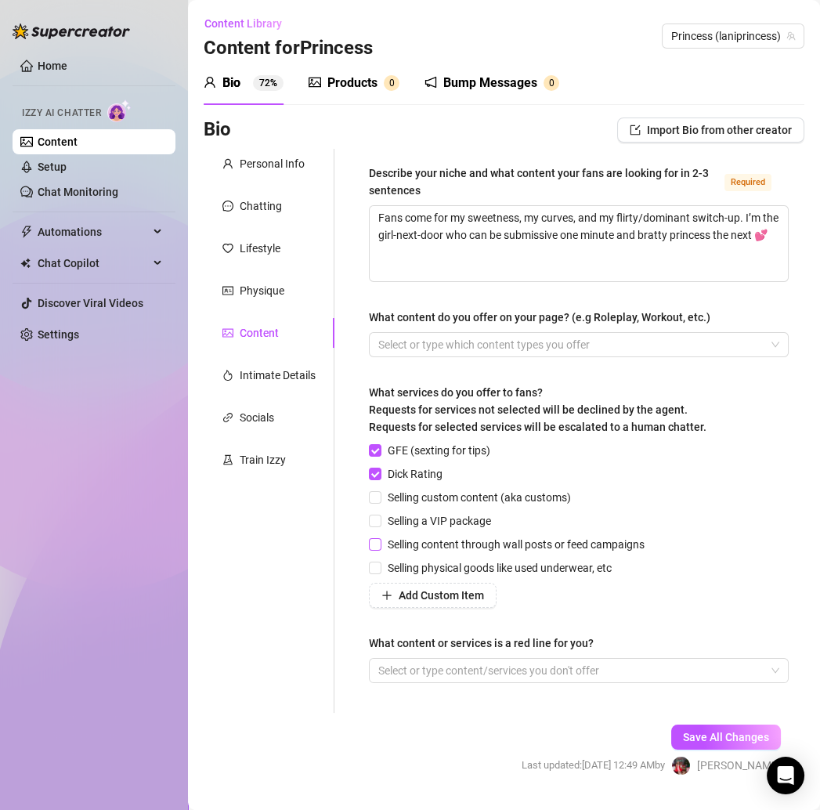
click at [380, 538] on input "Selling content through wall posts or feed campaigns" at bounding box center [374, 543] width 11 height 11
checkbox input "true"
click at [683, 731] on span "Save All Changes" at bounding box center [726, 737] width 86 height 13
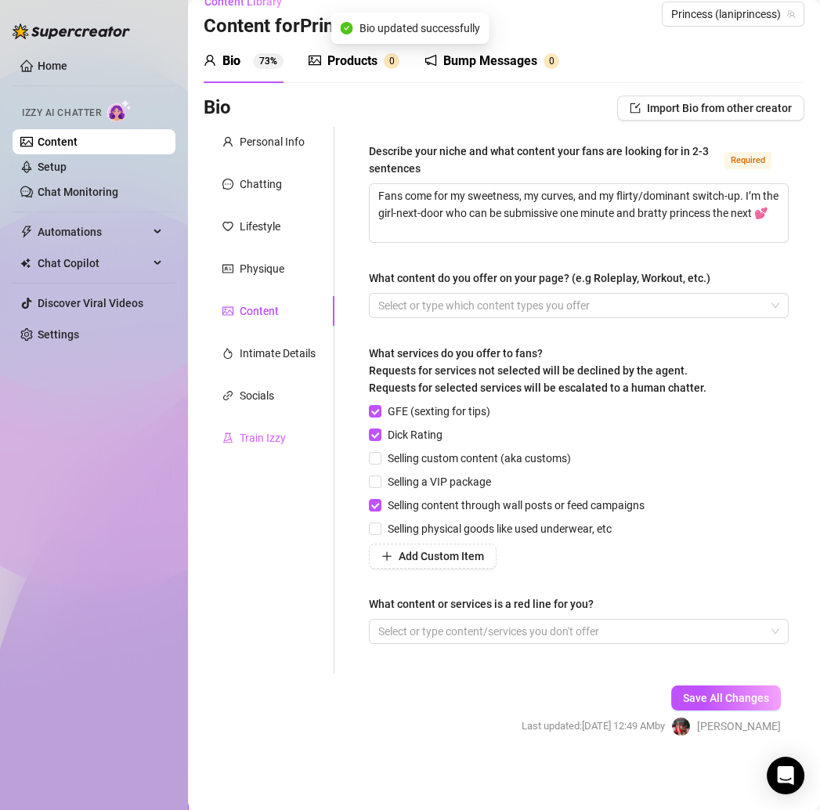
scroll to position [22, 0]
click at [270, 364] on div "Intimate Details" at bounding box center [269, 354] width 131 height 30
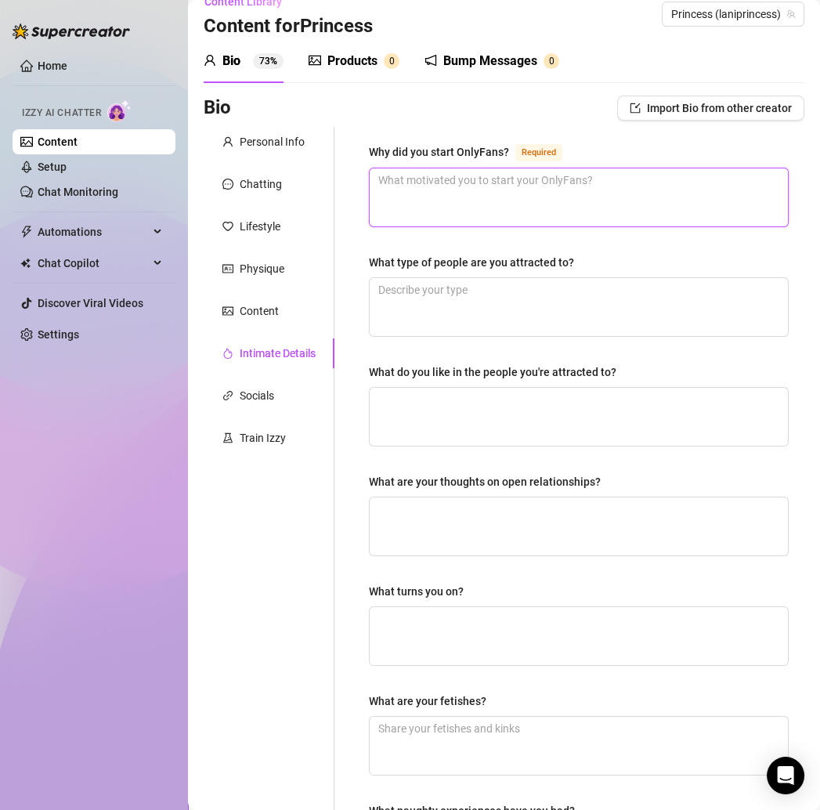
click at [510, 175] on textarea "Why did you start OnlyFans? Required" at bounding box center [579, 197] width 418 height 58
paste textarea "To connect deeper with fans and have a place where I can share myself freely."
type textarea "To connect deeper with fans and have a place where I can share myself freely."
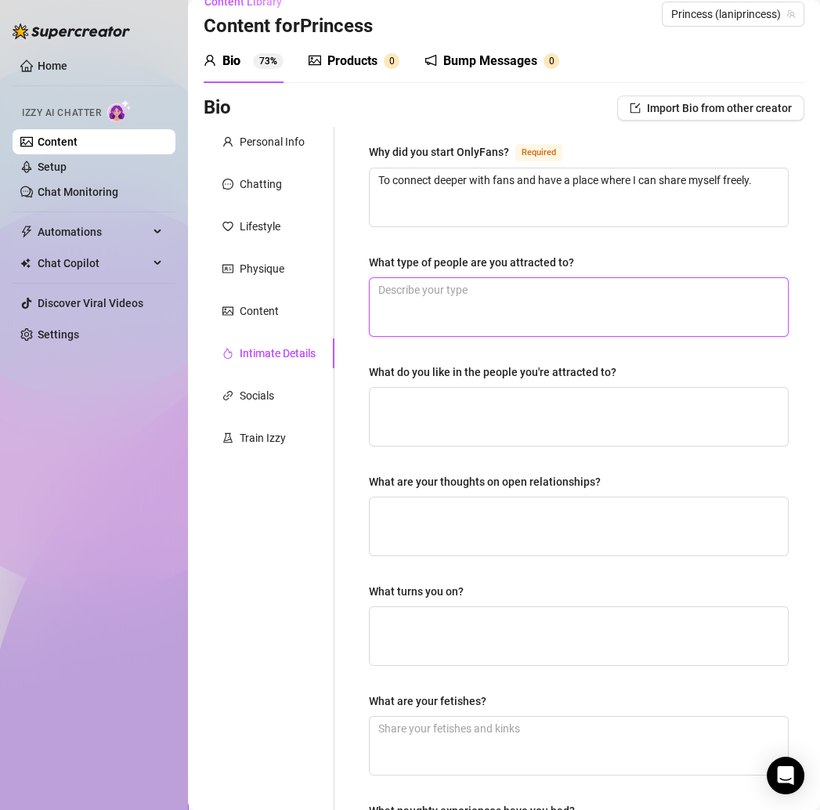
click at [433, 297] on textarea "What type of people are you attracted to?" at bounding box center [579, 307] width 418 height 58
paste textarea "Confident, funny, clean 😏"
type textarea "Confident, funny, clean 😏"
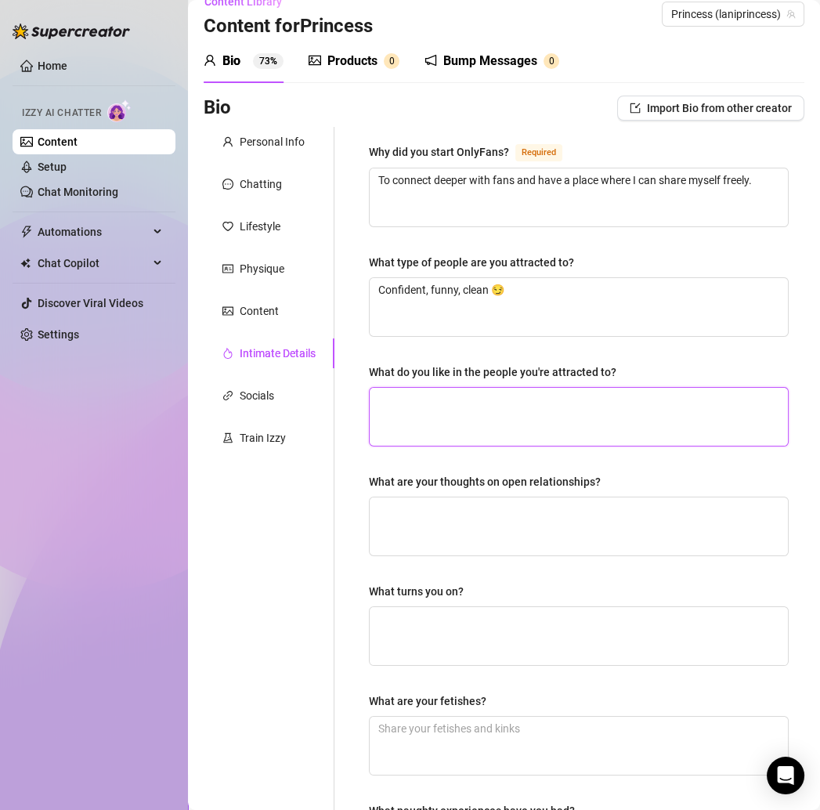
click at [412, 421] on textarea "What do you like in the people you're attracted to?" at bounding box center [579, 417] width 418 height 58
paste textarea "Spoil me a lil, make me laugh, keep me feeling safe."
type textarea "Spoil me a lil, make me laugh, keep me feeling safe."
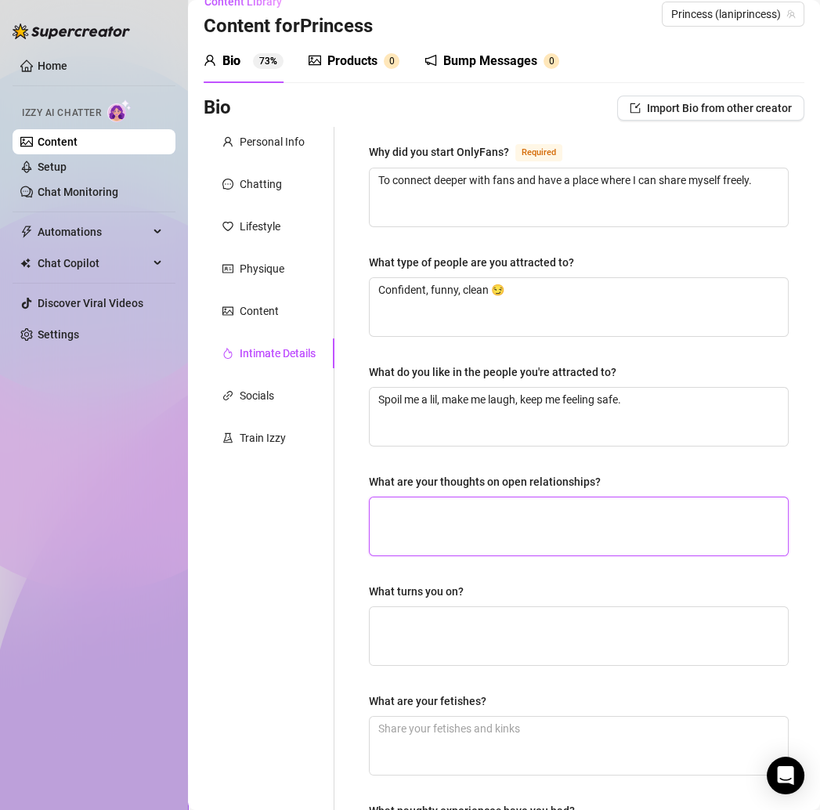
click at [414, 515] on textarea "What are your thoughts on open relationships?" at bounding box center [579, 527] width 418 height 58
paste textarea "Not for me—if you got me, you only got me 😘"
type textarea "Not for me—if you got me, you only got me 😘"
drag, startPoint x: 440, startPoint y: 503, endPoint x: 494, endPoint y: 501, distance: 54.9
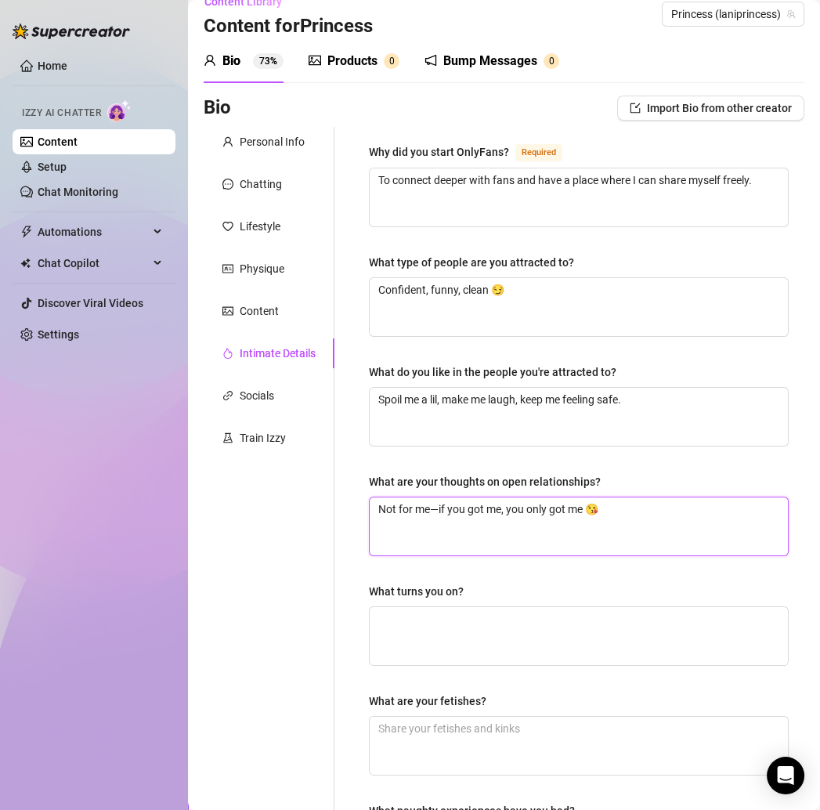
click at [440, 503] on textarea "Not for me—if you got me, you only got me 😘" at bounding box center [579, 527] width 418 height 58
type textarea "Not for meif you got me, you only got me 😘"
type textarea "Not for me,if you got me, you only got me 😘"
type textarea "Not for me, if you got me, you only got me 😘"
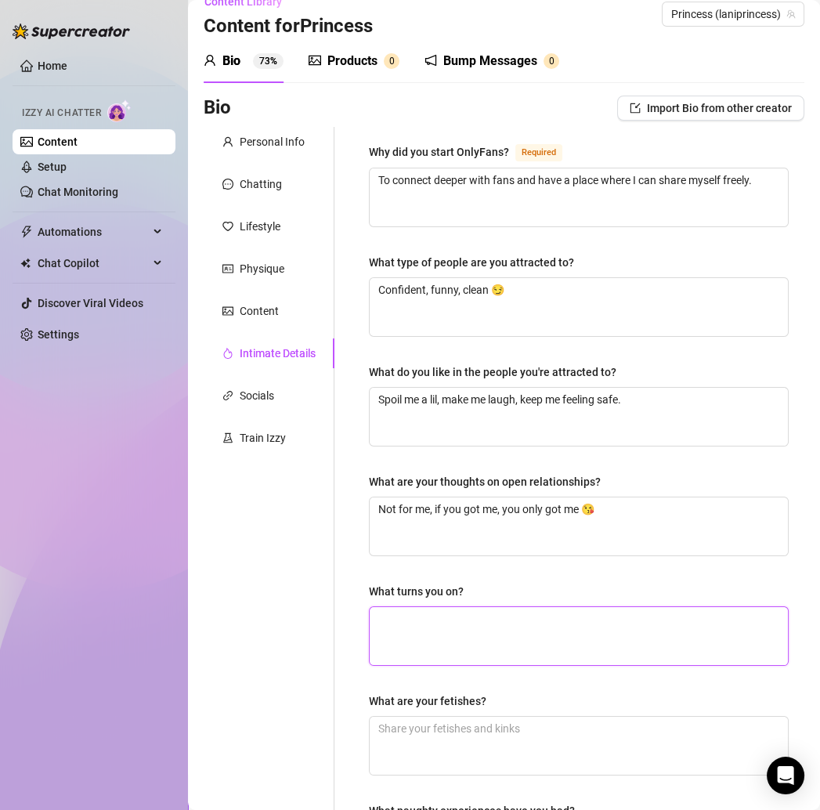
click at [452, 628] on textarea "What turns you on?" at bounding box center [579, 636] width 418 height 58
paste textarea "Confidence + someone who knows how to take control."
type textarea "Confidence + someone who knows how to take control."
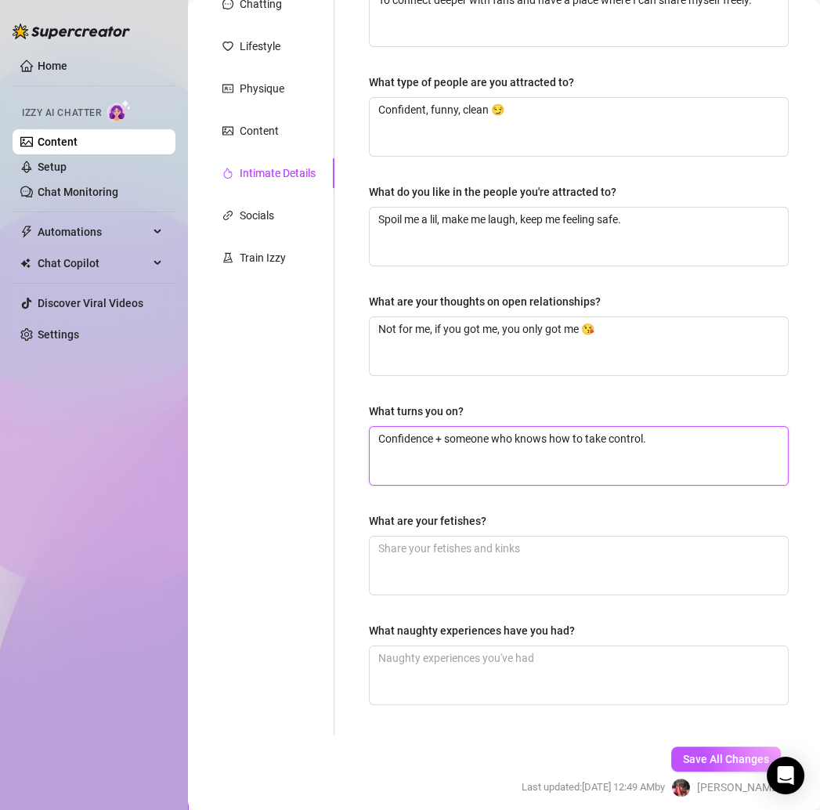
type textarea "Confidence + someone who knows how to take control."
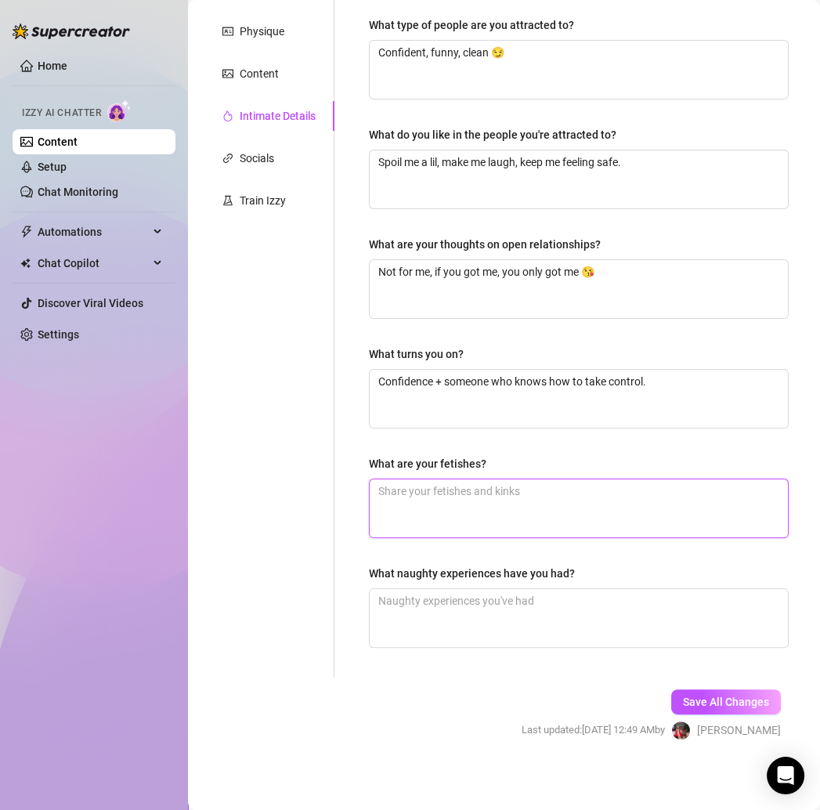
click at [425, 502] on textarea "What are your fetishes?" at bounding box center [579, 509] width 418 height 58
paste textarea "I’ll let you find out 😏 princess doesn’t spill all her secrets."
type textarea "I’ll let you find out 😏 princess doesn’t spill all her secrets."
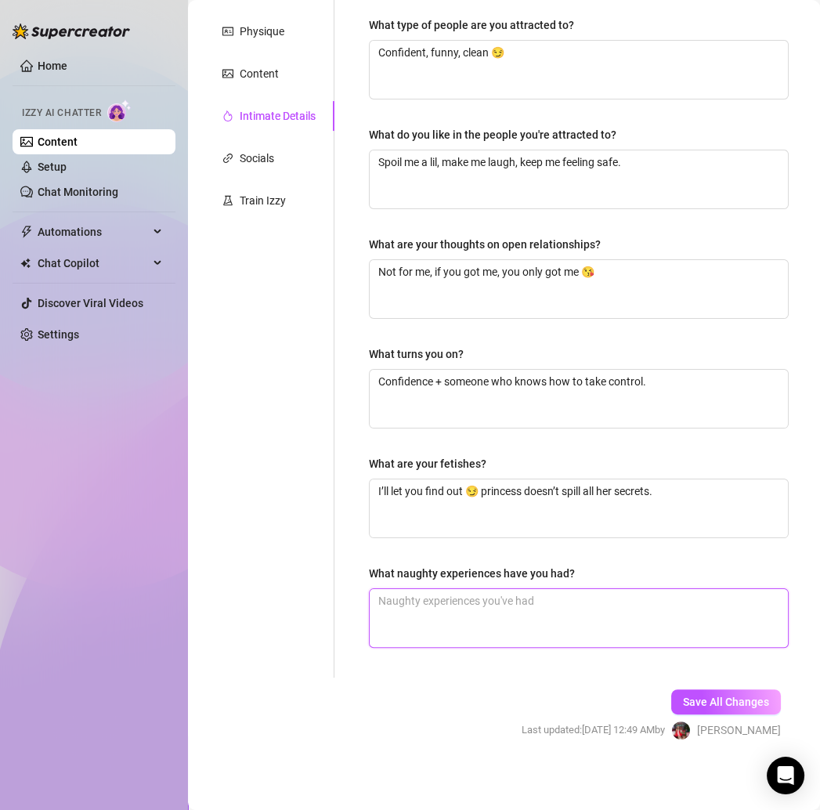
click at [407, 595] on textarea "What naughty experiences have you had?" at bounding box center [579, 618] width 418 height 58
paste textarea "Let’s just say… my pink Mercedes had some memories made in it 👀"
type textarea "Let’s just say… my pink Mercedes had some memories made in it 👀"
click at [713, 698] on span "Save All Changes" at bounding box center [726, 702] width 86 height 13
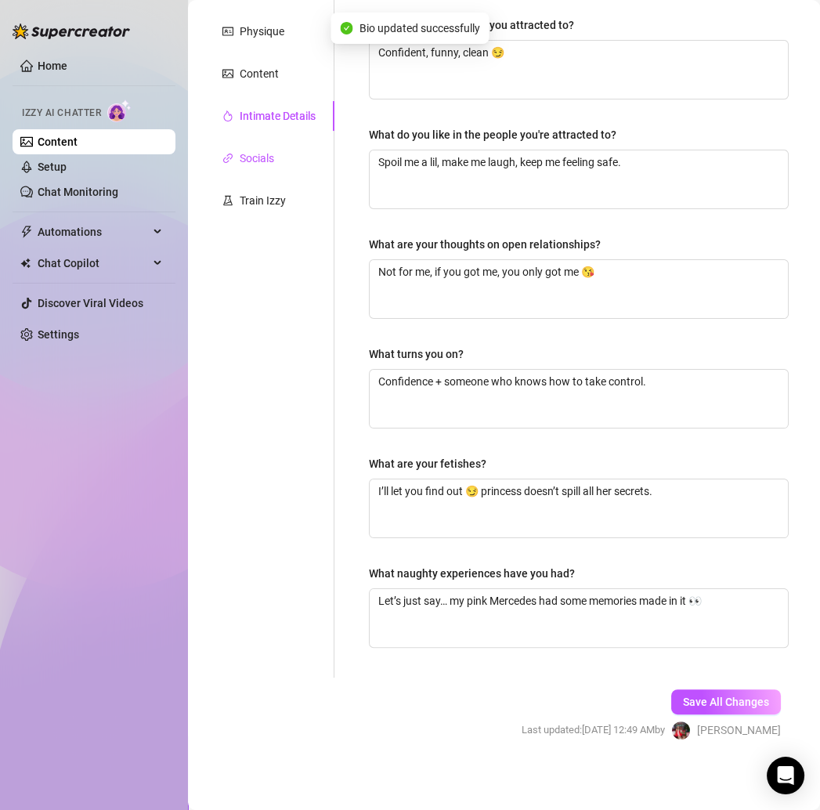
click at [255, 150] on div "Socials" at bounding box center [257, 158] width 34 height 17
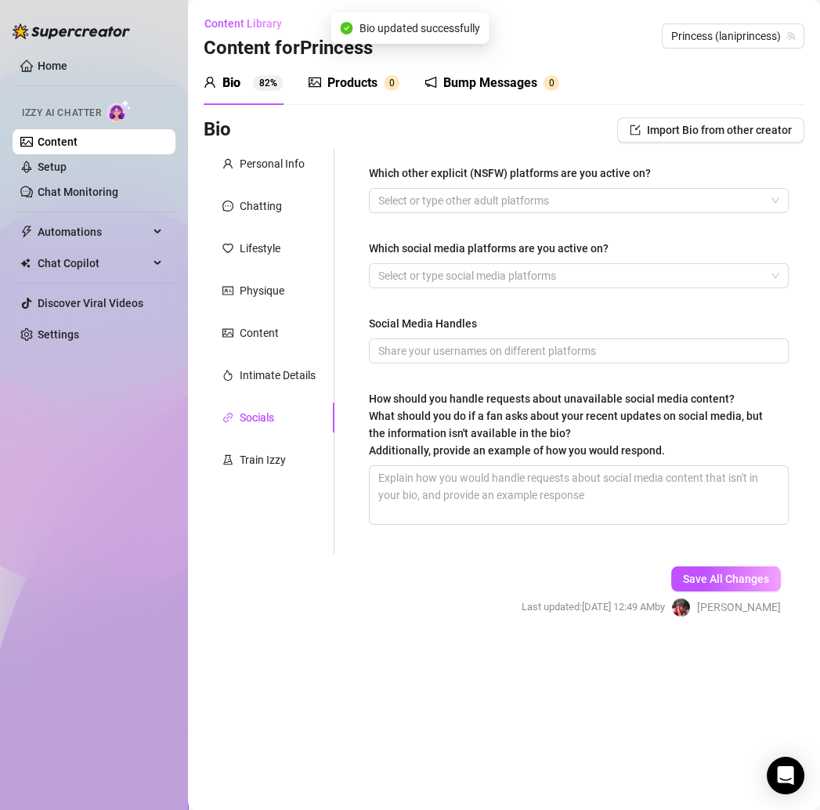
scroll to position [0, 0]
click at [395, 197] on div at bounding box center [570, 201] width 397 height 22
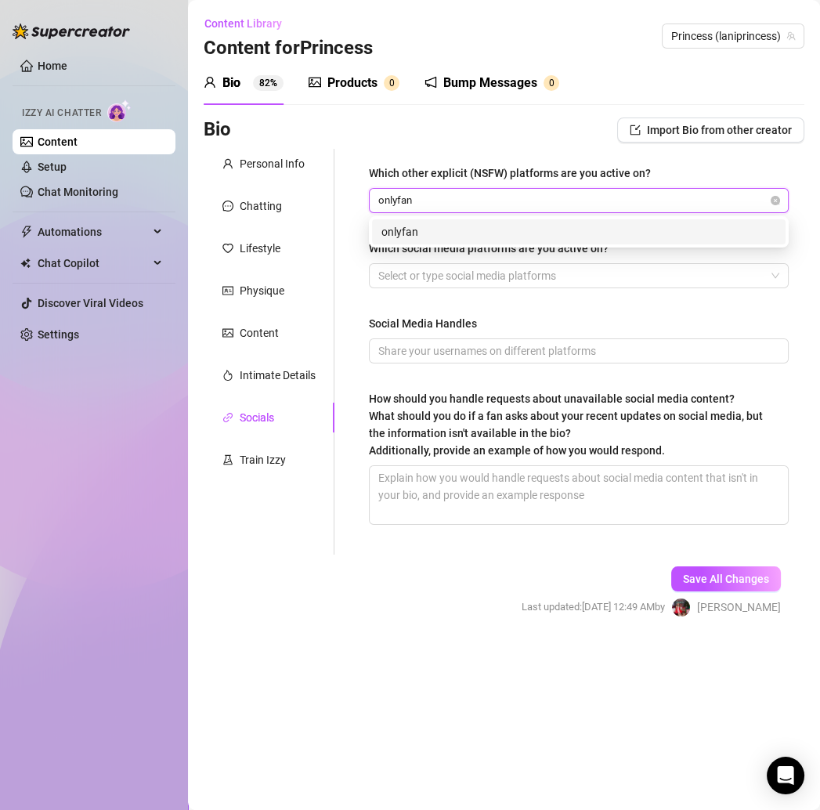
type input "onlyfans"
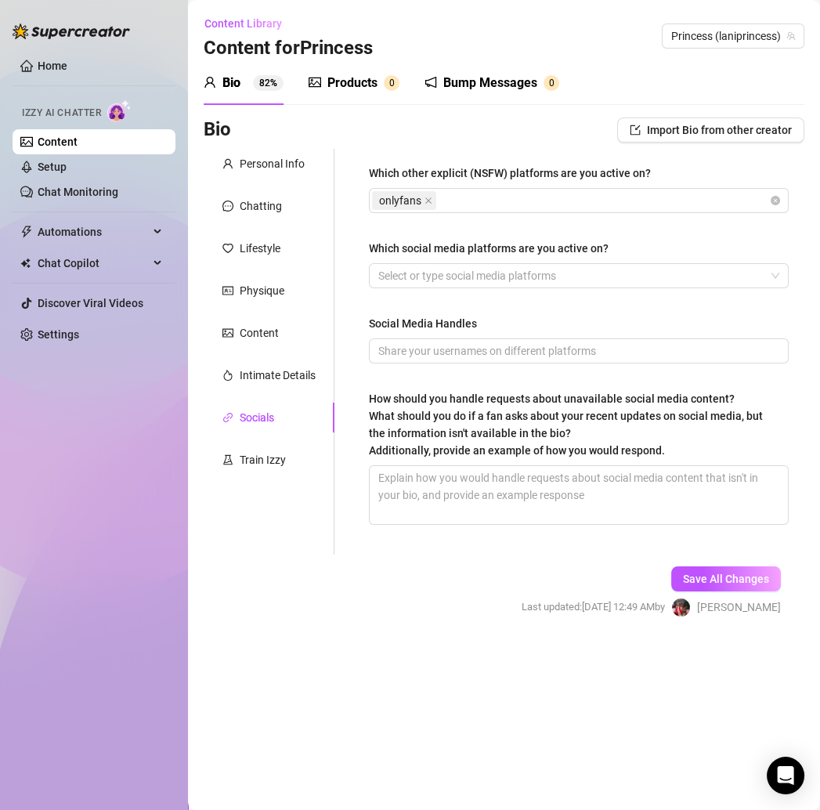
click at [347, 380] on div "Which other explicit (NSFW) platforms are you active on? onlyfans Which social …" at bounding box center [570, 352] width 470 height 406
click at [444, 502] on textarea "How should you handle requests about unavailable social media content? What sho…" at bounding box center [579, 495] width 418 height 58
paste textarea "If it’s not there, it’s not there—better to check the vault here where I drop a…"
type textarea "If it’s not there, it’s not there—better to check the vault here where I drop a…"
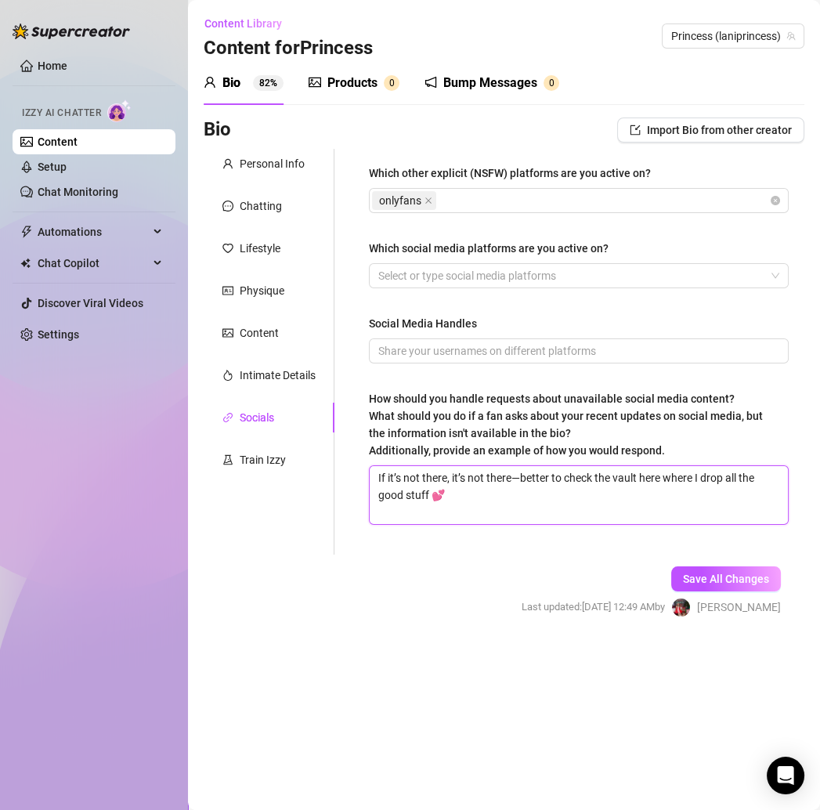
drag, startPoint x: 517, startPoint y: 476, endPoint x: 534, endPoint y: 476, distance: 17.2
click at [519, 476] on textarea "If it’s not there, it’s not there—better to check the vault here where I drop a…" at bounding box center [579, 495] width 418 height 58
type textarea "If it’s not there, it’s not therebetter to check the vault here where I drop al…"
type textarea "If it’s not there, it’s not there,better to check the vault here where I drop a…"
type textarea "If it’s not there, it’s not there, better to check the vault here where I drop …"
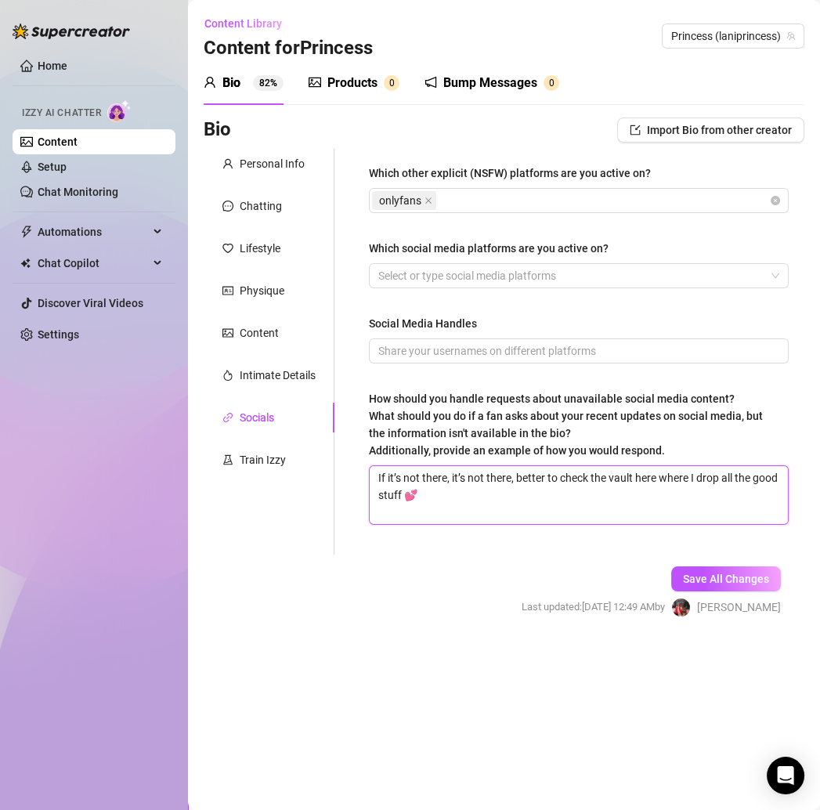
click at [462, 501] on textarea "If it’s not there, it’s not there, better to check the vault here where I drop …" at bounding box center [579, 495] width 418 height 58
type textarea "If it’s not there, it’s not there, better to check the vault here where I drop …"
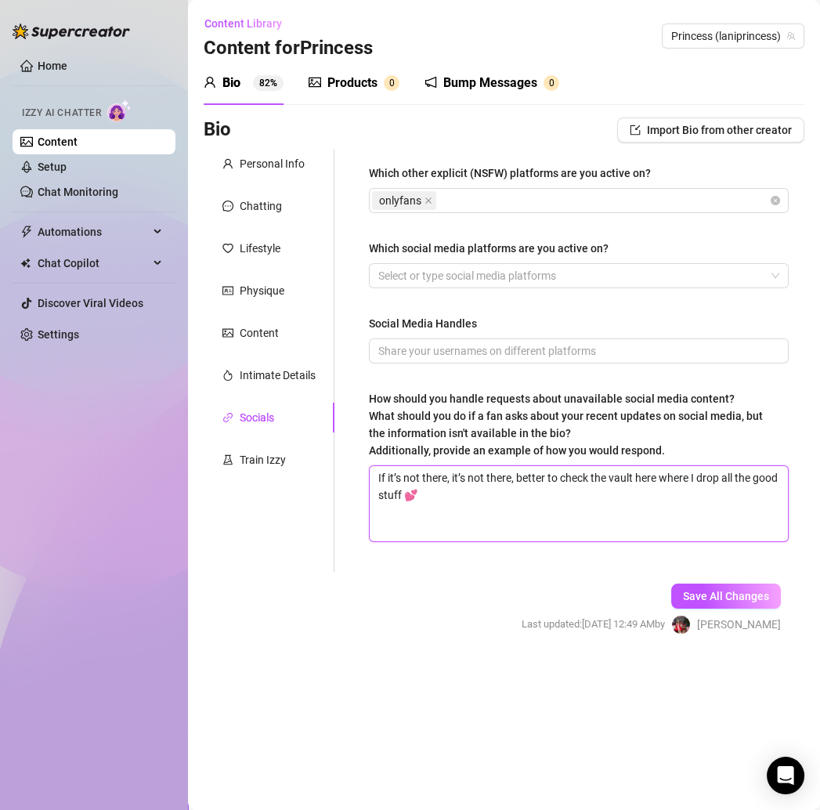
type textarea "If it’s not there, it’s not there, better to check the vault here where I drop …"
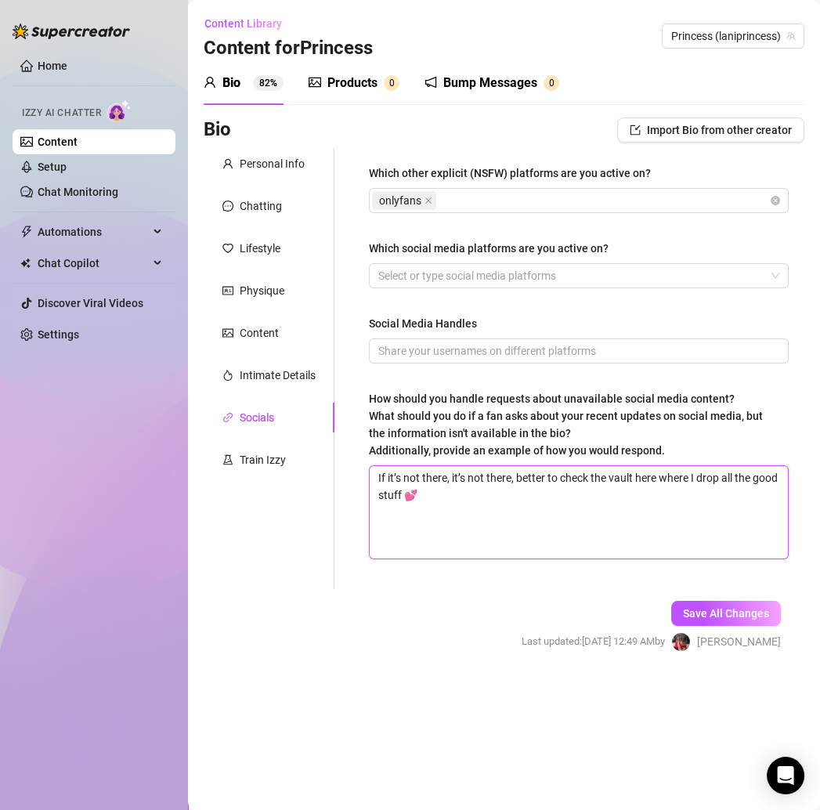
paste textarea "Just tell them the tea drops here first. If it’s not in the bio, they’ll get th…"
type textarea "If it’s not there, it’s not there, better to check the vault here where I drop …"
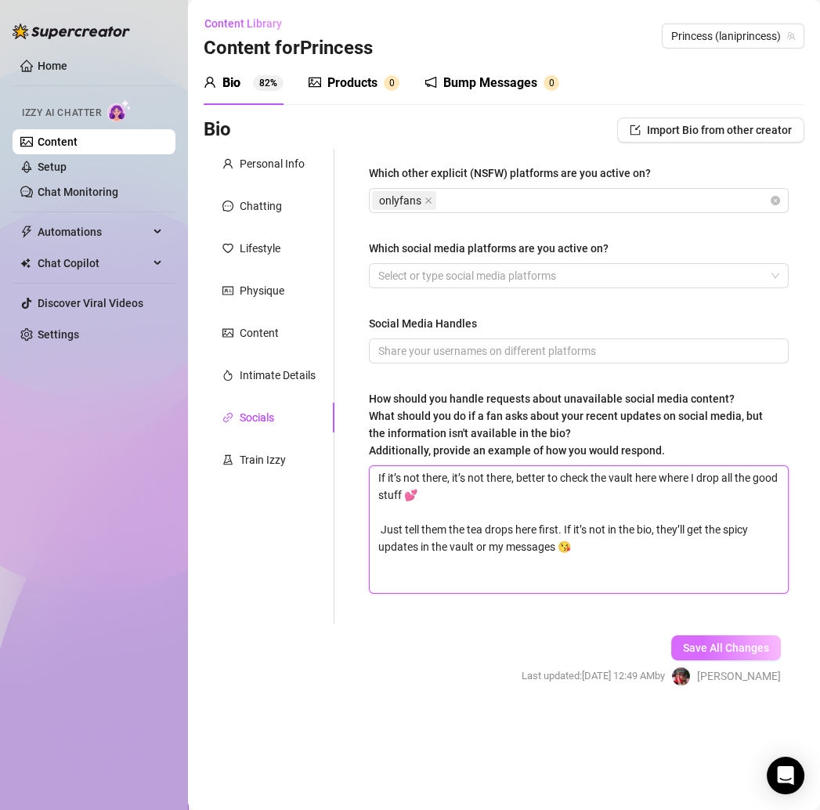
type textarea "If it’s not there, it’s not there, better to check the vault here where I drop …"
click at [726, 638] on button "Save All Changes" at bounding box center [727, 648] width 110 height 25
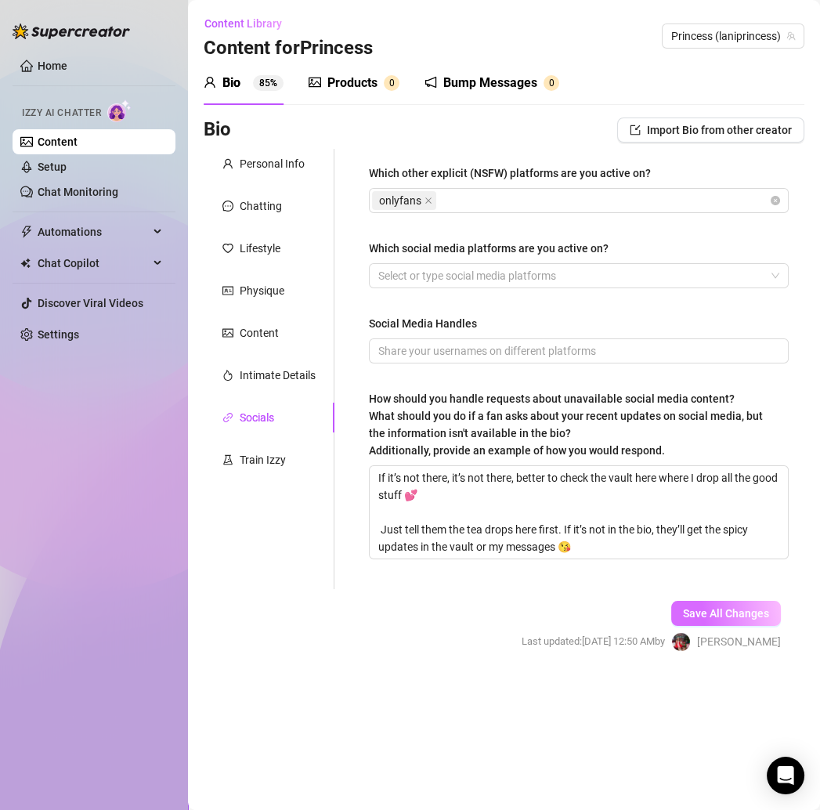
click at [689, 607] on span "Save All Changes" at bounding box center [726, 613] width 86 height 13
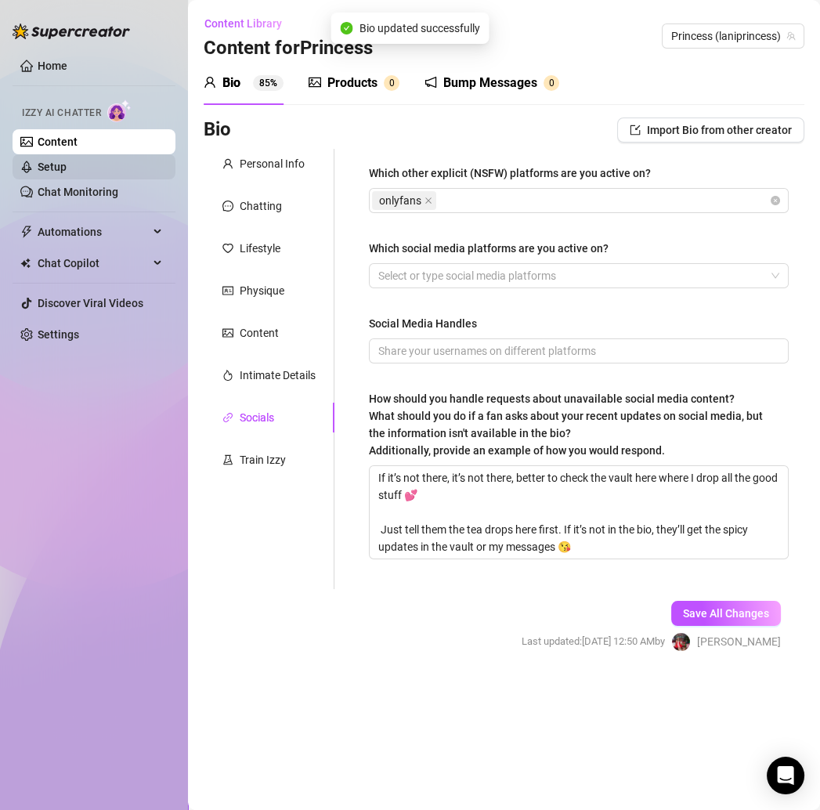
click at [67, 161] on link "Setup" at bounding box center [52, 167] width 29 height 13
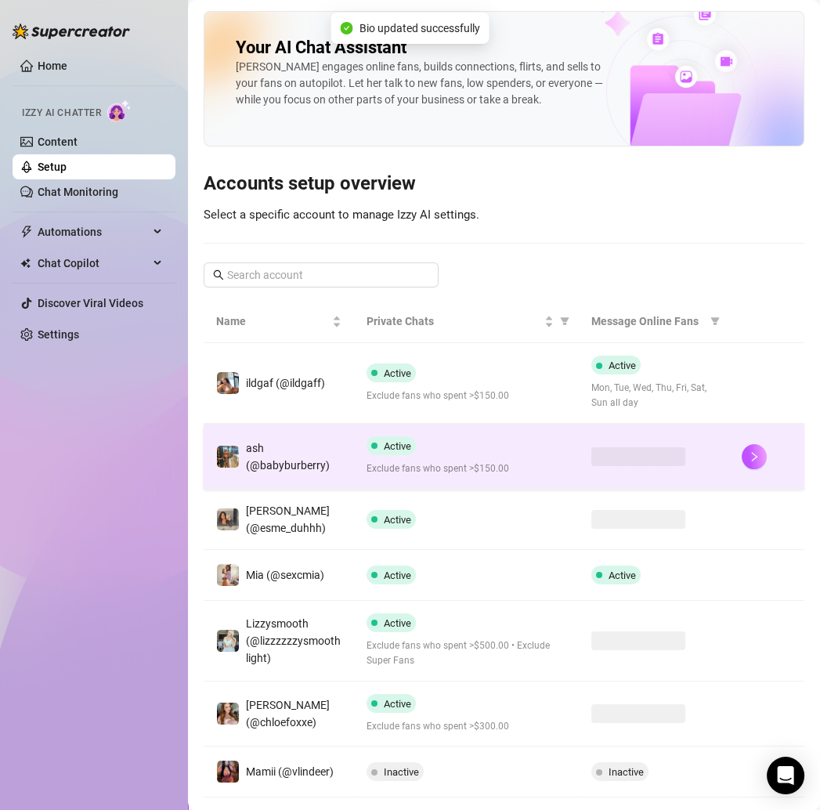
scroll to position [276, 0]
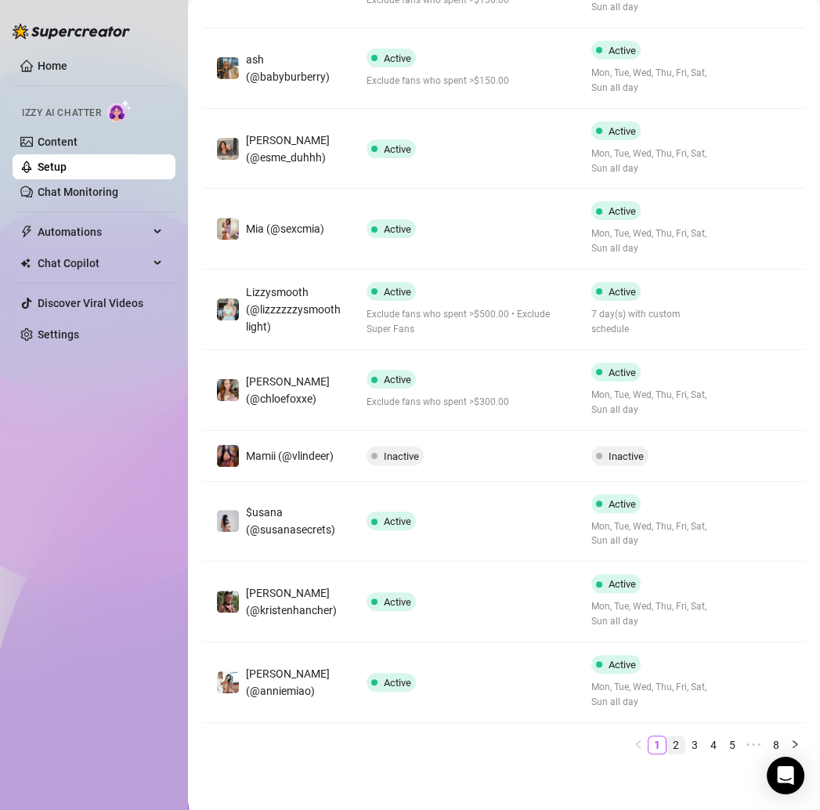
click at [668, 744] on link "2" at bounding box center [676, 745] width 17 height 17
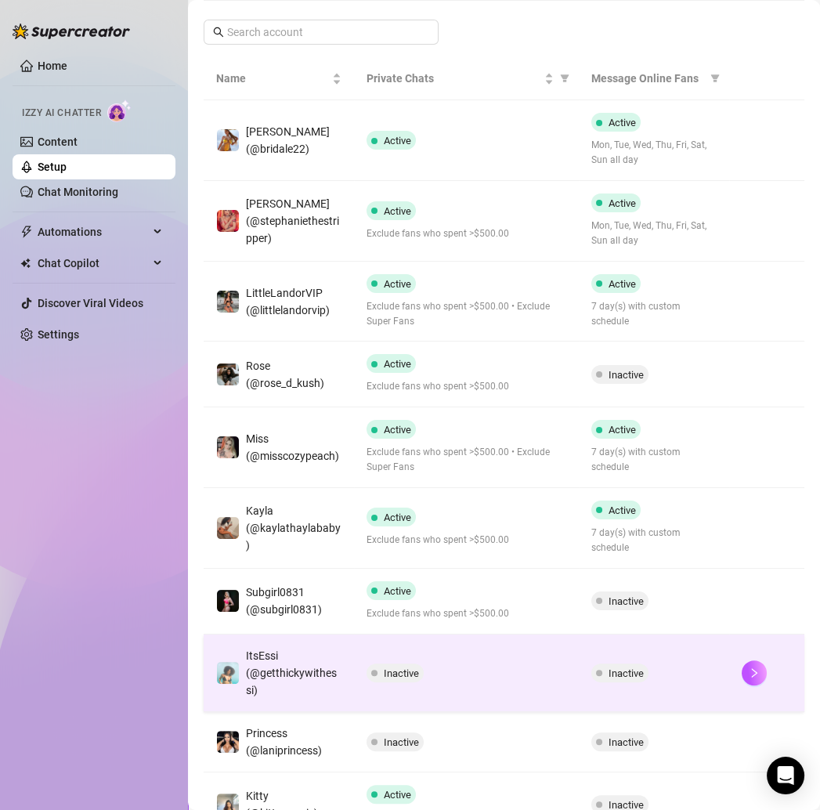
scroll to position [0, 0]
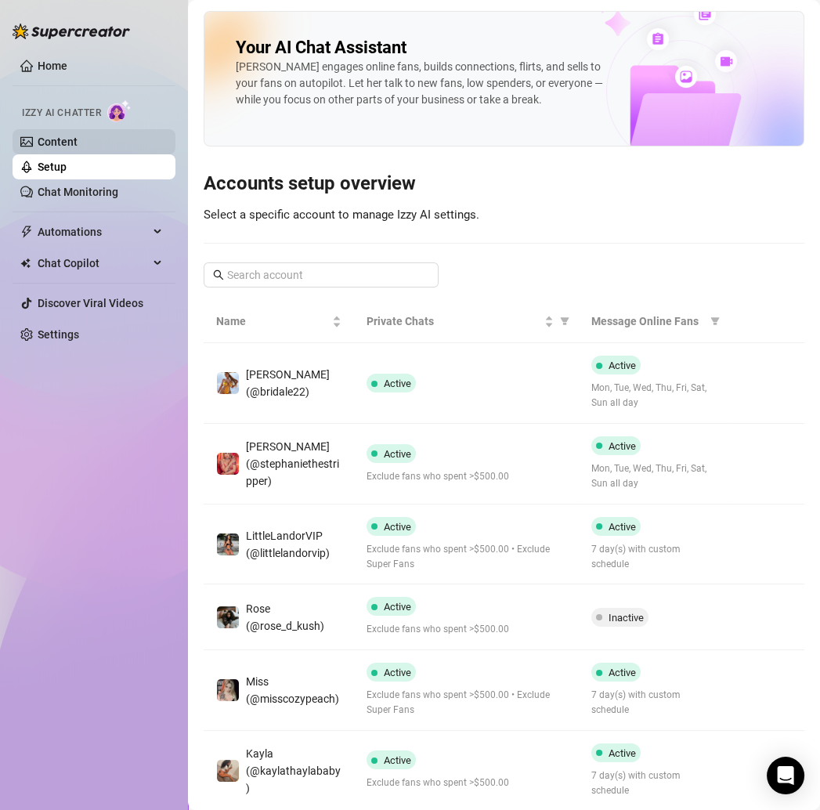
click at [78, 136] on link "Content" at bounding box center [58, 142] width 40 height 13
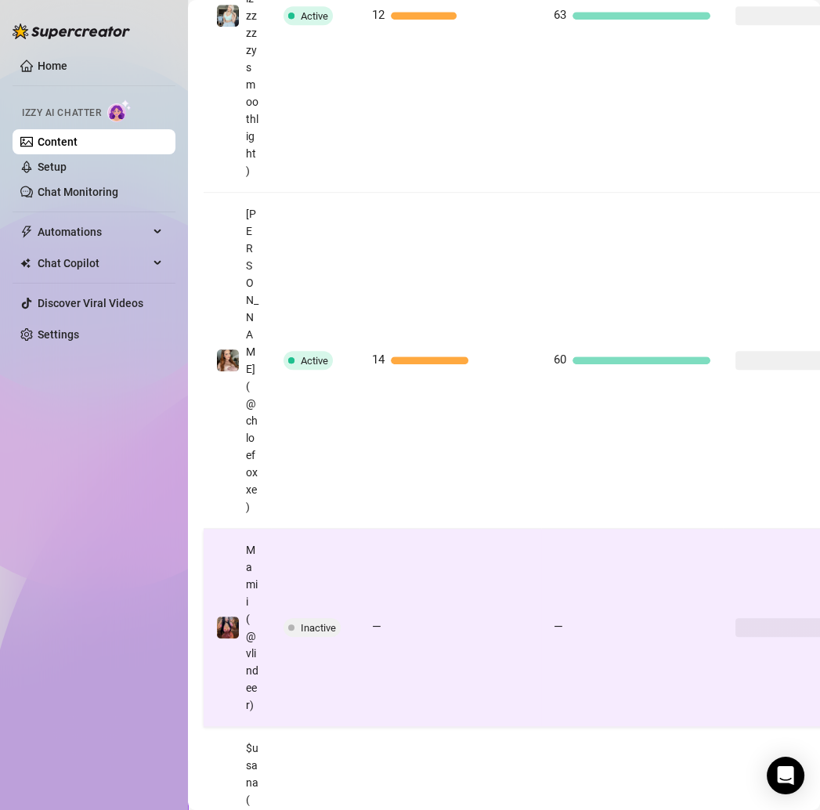
scroll to position [2266, 0]
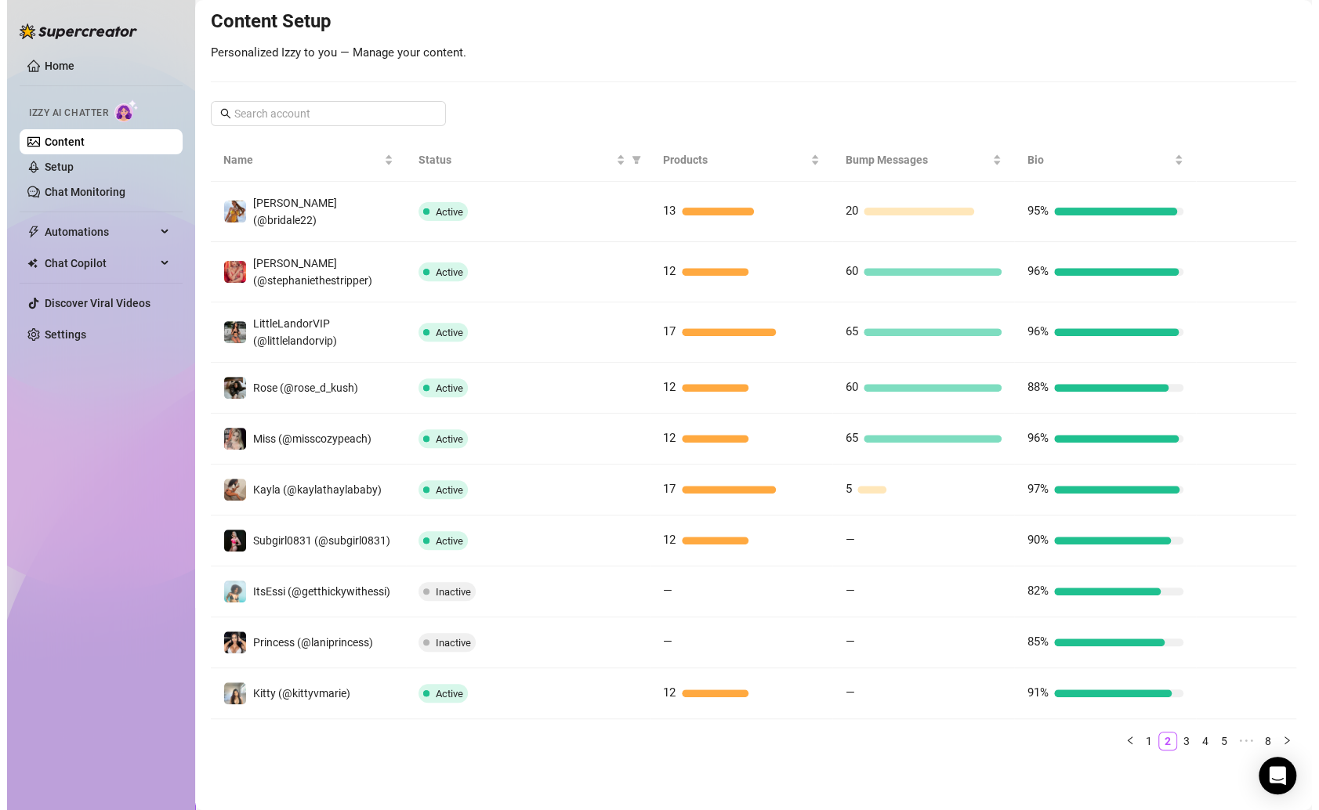
scroll to position [176, 0]
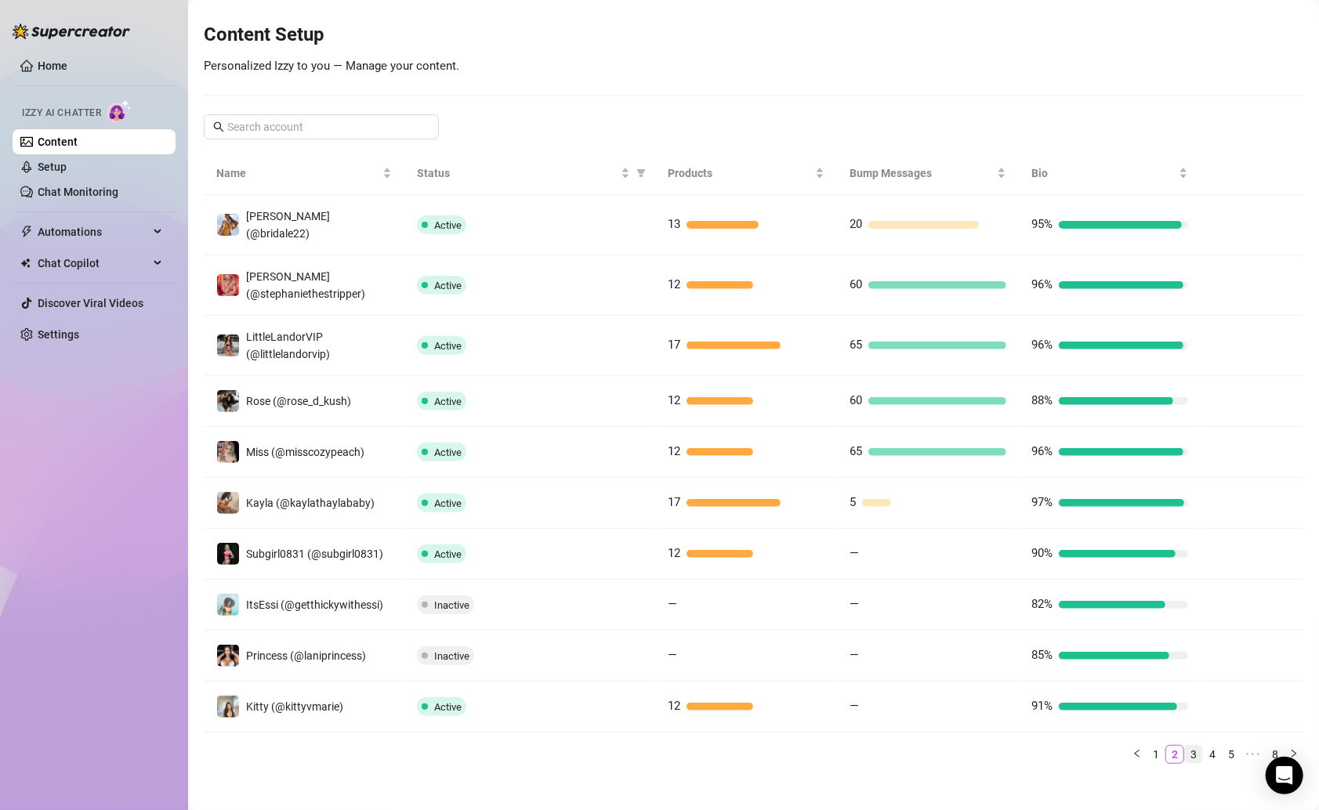
click at [820, 746] on link "3" at bounding box center [1193, 754] width 17 height 17
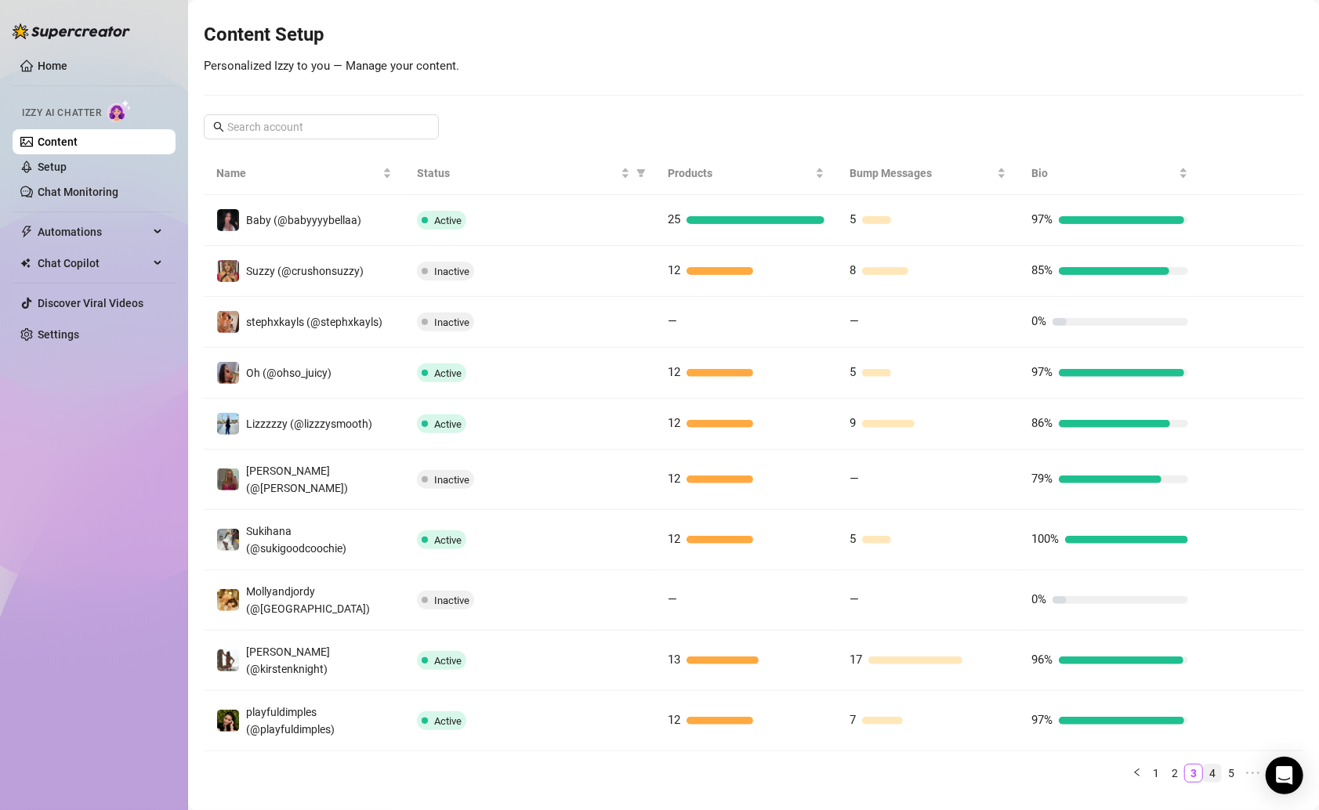
click at [820, 765] on link "4" at bounding box center [1212, 773] width 17 height 17
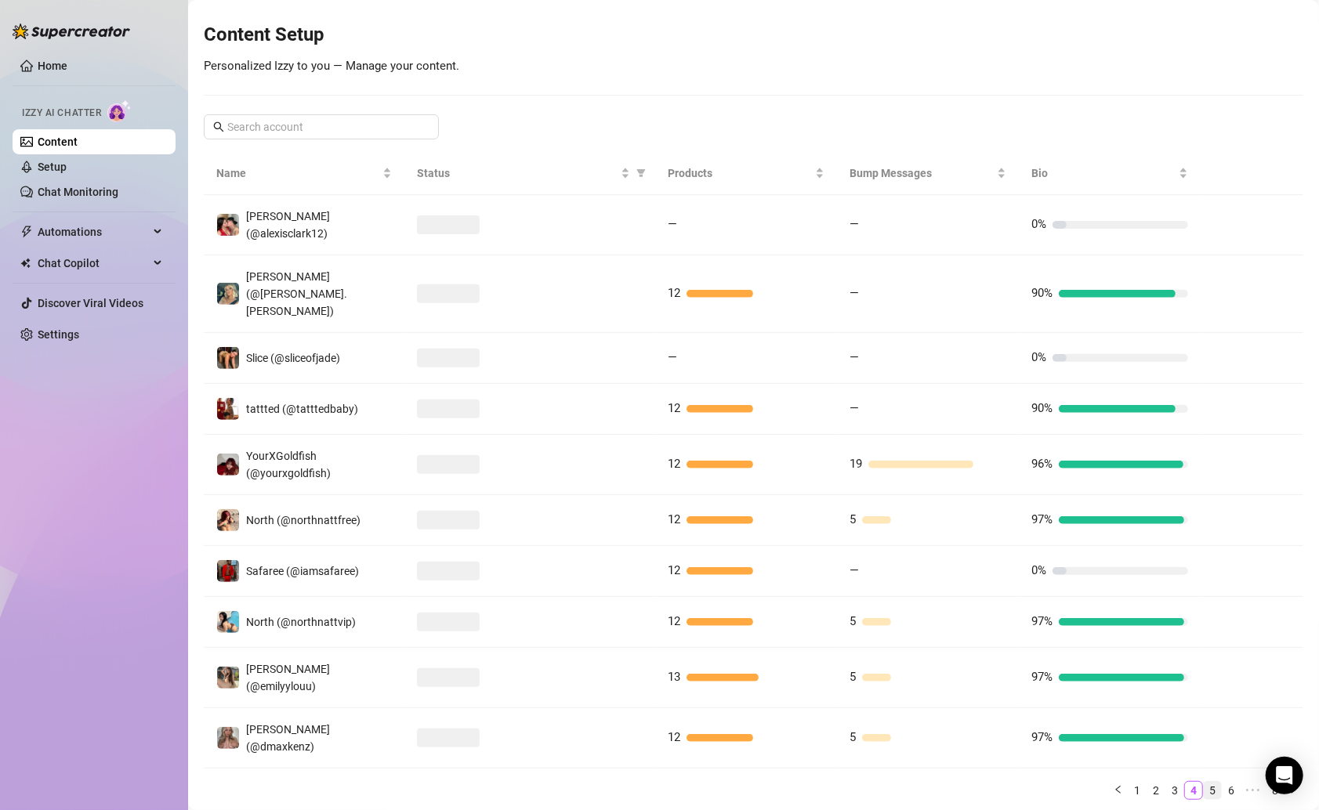
scroll to position [166, 0]
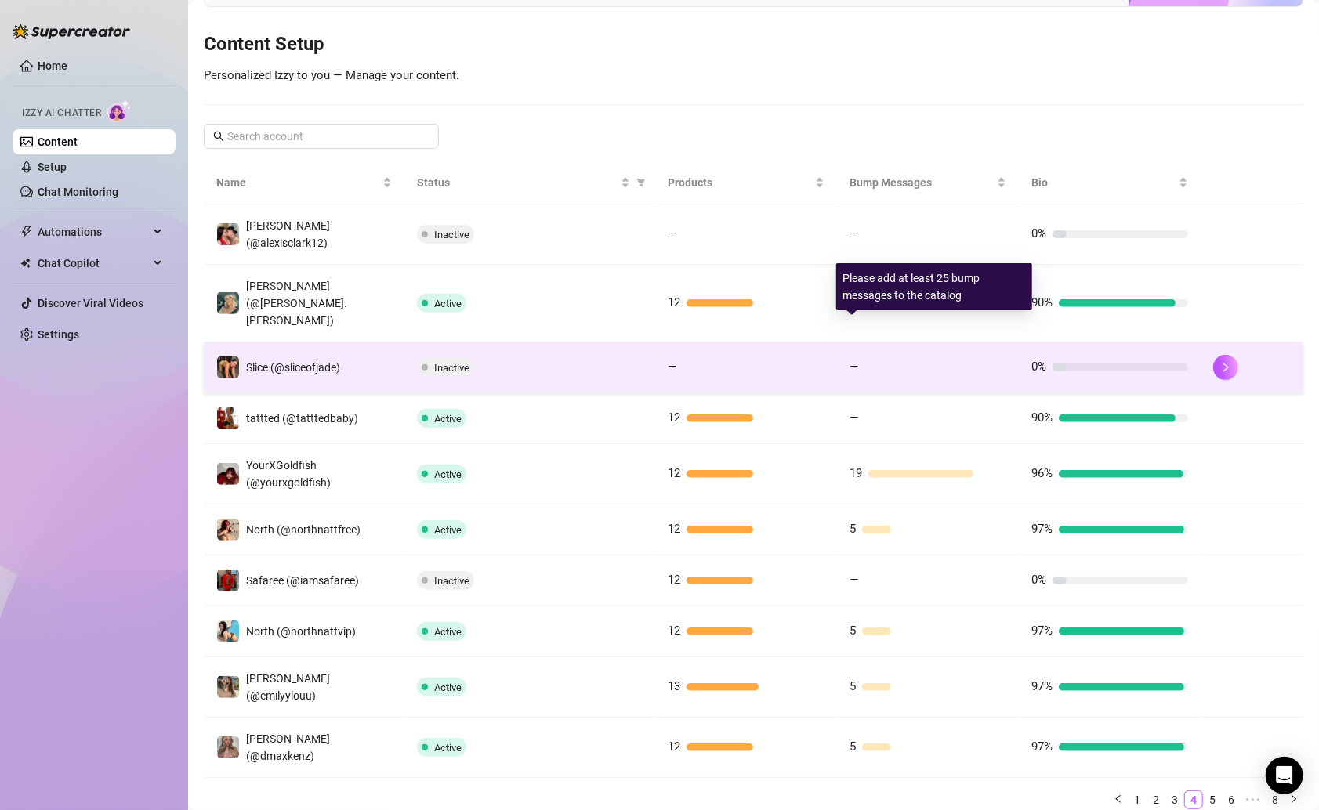
click at [820, 364] on div at bounding box center [935, 368] width 141 height 8
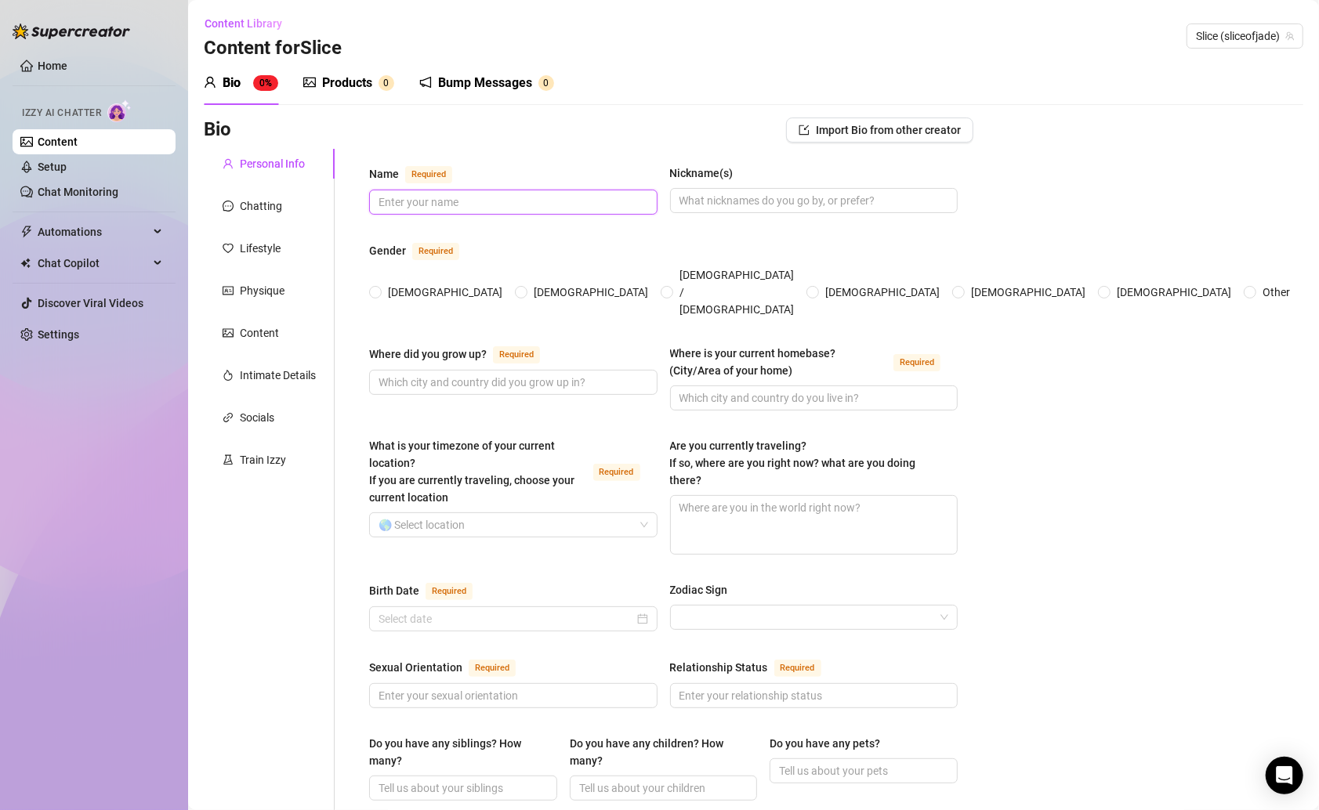
click at [552, 202] on input "Name Required" at bounding box center [512, 202] width 266 height 17
paste input "[PERSON_NAME] [PERSON_NAME]"
type input "[PERSON_NAME] [PERSON_NAME]"
click at [736, 202] on input "Nickname(s)" at bounding box center [812, 200] width 266 height 17
type input "S"
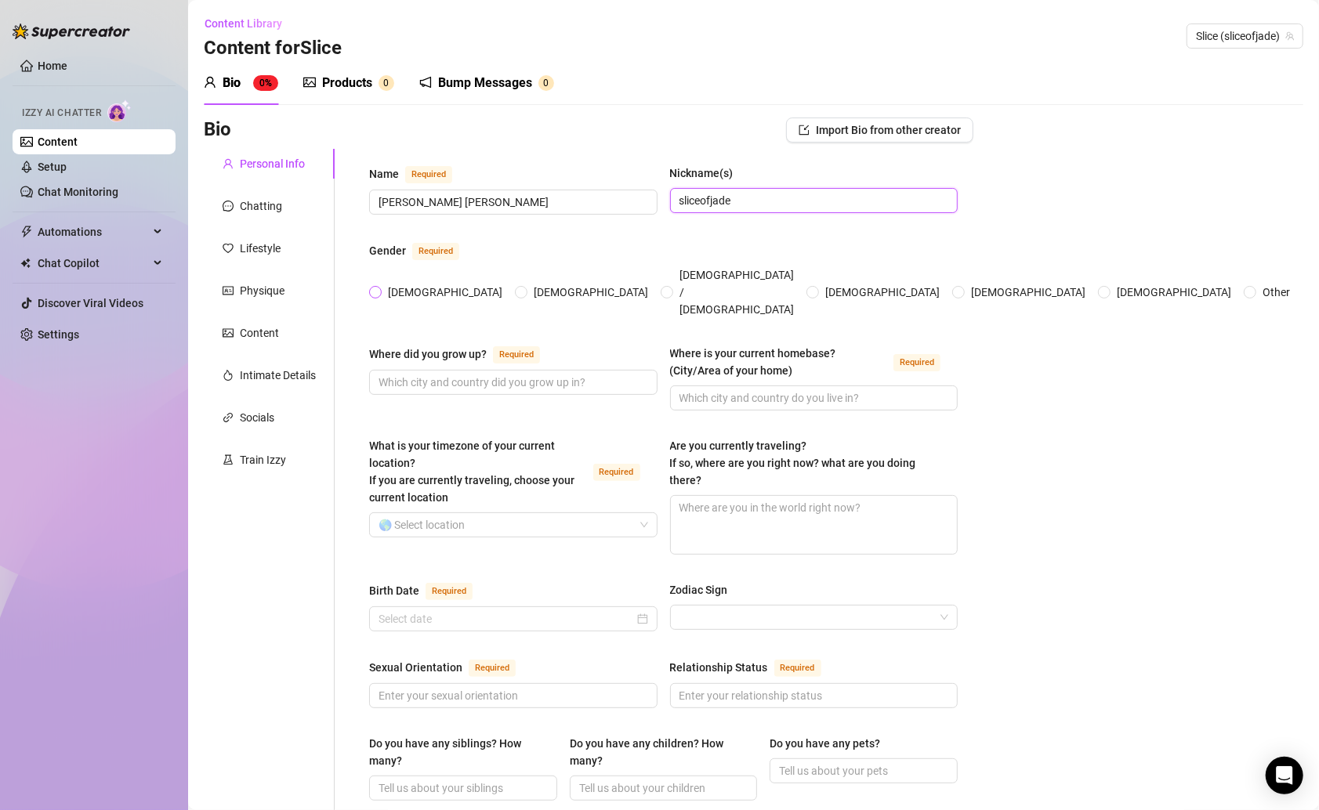
type input "sliceofjade"
click at [386, 284] on span "[DEMOGRAPHIC_DATA]" at bounding box center [445, 292] width 127 height 17
click at [379, 288] on input "[DEMOGRAPHIC_DATA]" at bounding box center [376, 293] width 6 height 10
radio input "true"
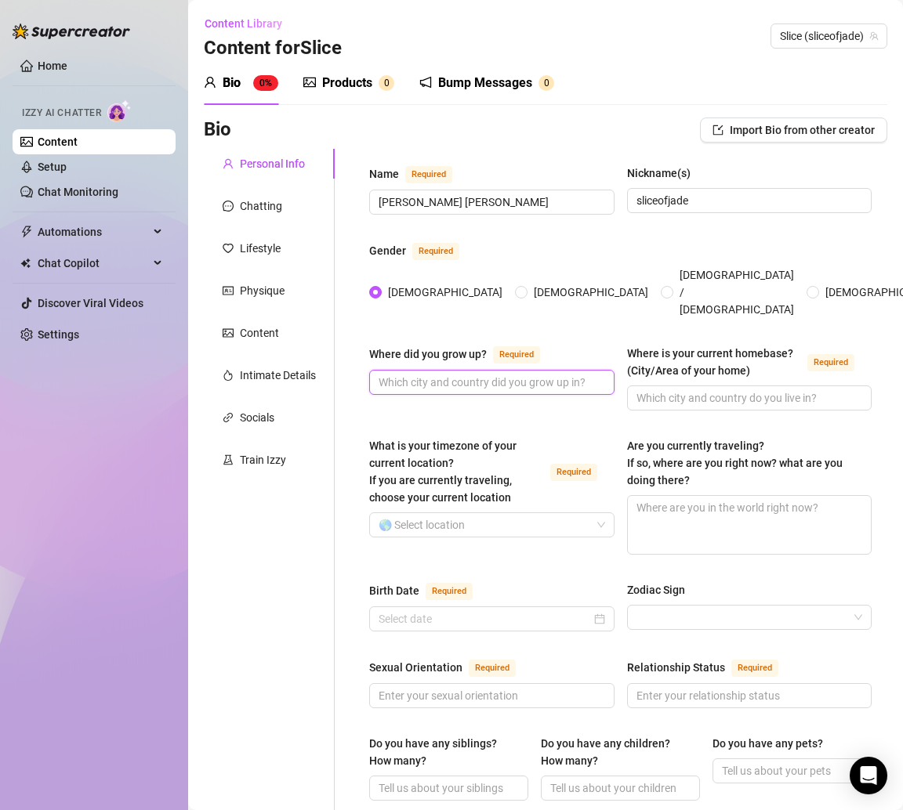
click at [407, 374] on input "Where did you grow up? Required" at bounding box center [490, 382] width 223 height 17
paste input "[US_STATE] girl 🌴 born and raised."
type input "[US_STATE] girl 🌴 born and raised."
click at [643, 389] on input "Where is your current homebase? (City/Area of your home) Required" at bounding box center [747, 397] width 223 height 17
paste input "Still in [US_STATE], close to the beach 😏"
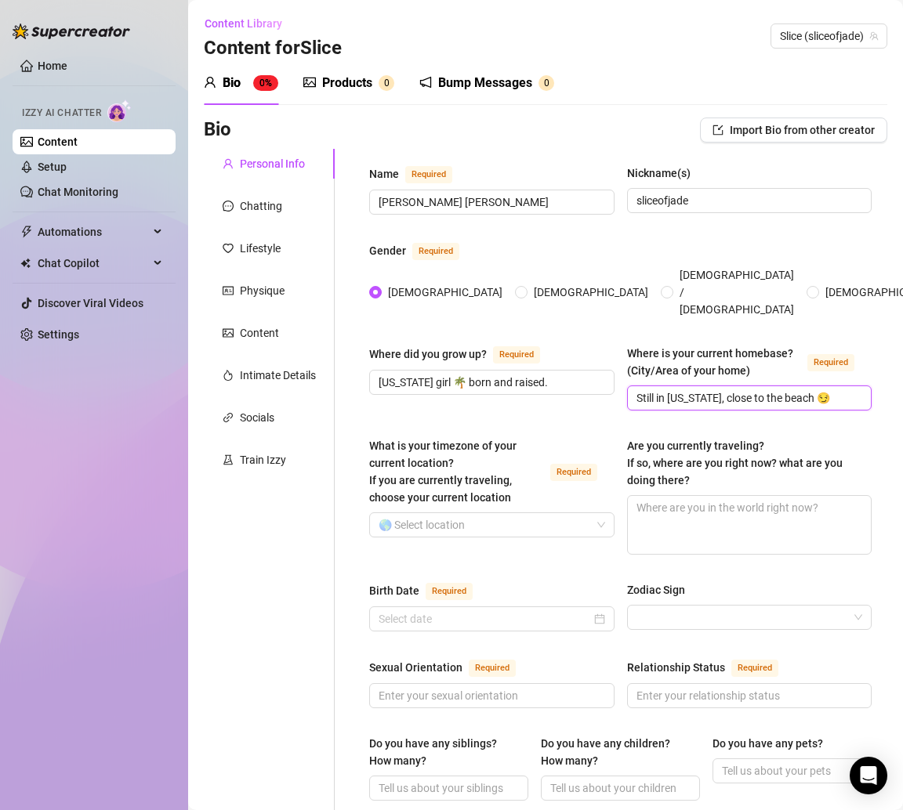
type input "Still in [US_STATE], close to the beach 😏"
click at [465, 513] on input "What is your timezone of your current location? If you are currently traveling,…" at bounding box center [485, 525] width 212 height 24
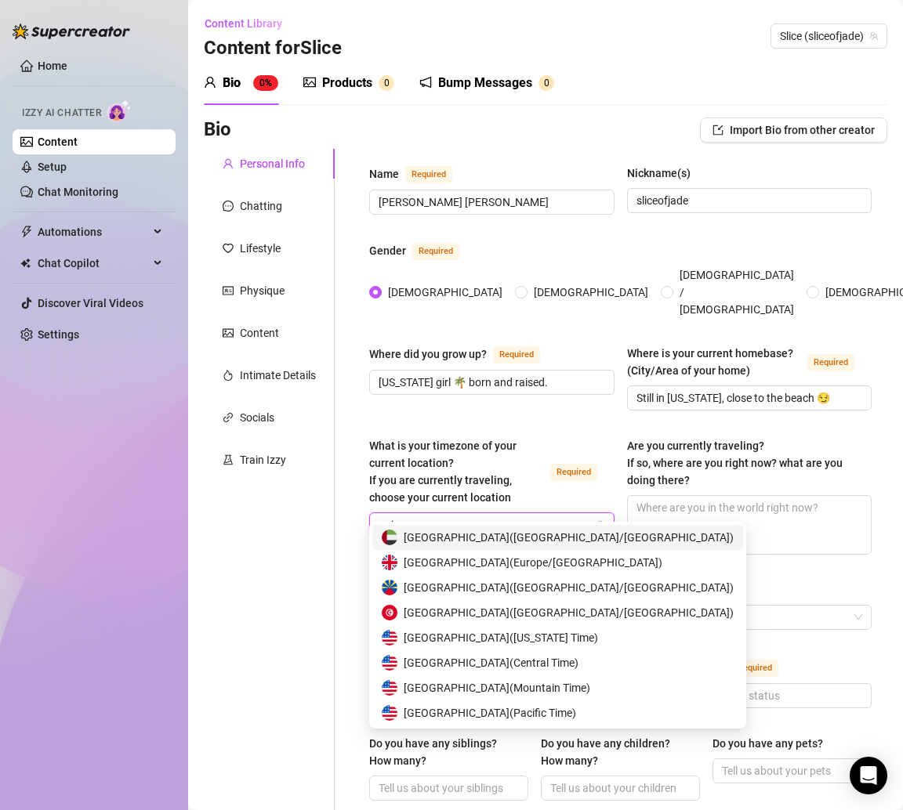
type input "unit"
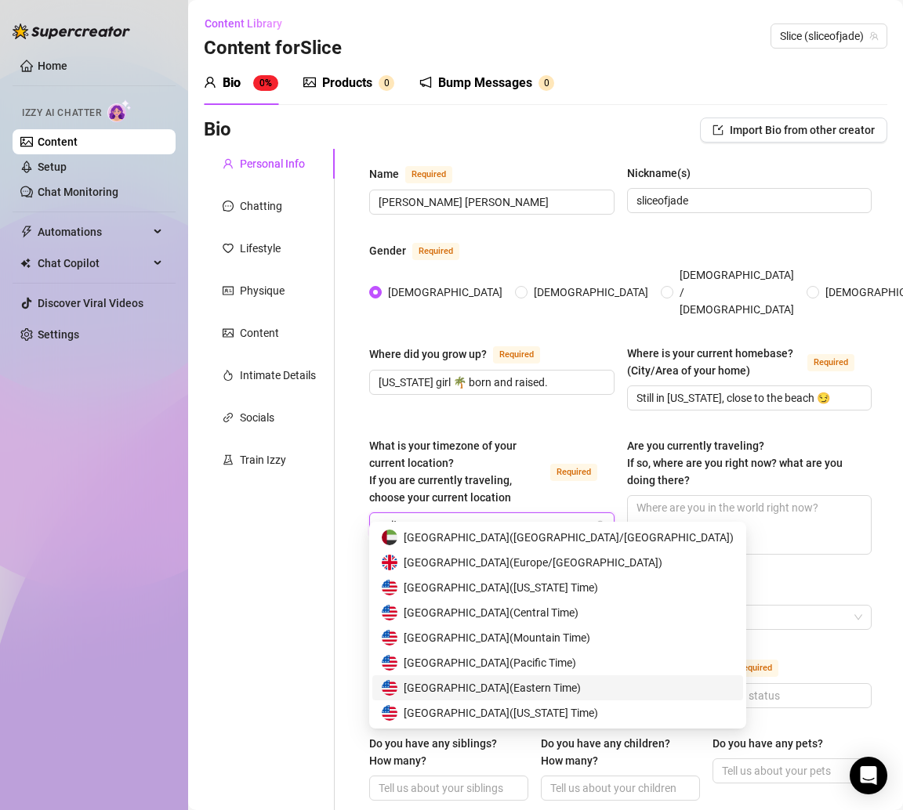
click at [564, 696] on span "United States of America ( Eastern Time )" at bounding box center [492, 687] width 177 height 17
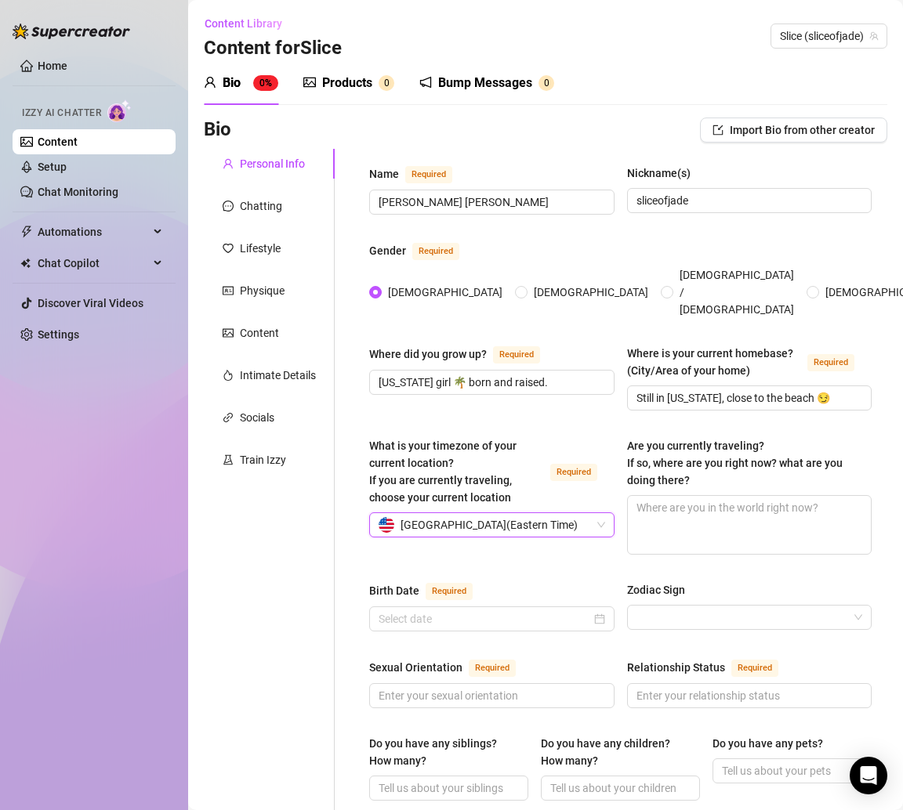
click at [246, 548] on div "Personal Info Chatting Lifestyle Physique Content Intimate Details Socials Trai…" at bounding box center [269, 823] width 131 height 1348
click at [752, 518] on textarea "Are you currently traveling? If so, where are you right now? what are you doing…" at bounding box center [750, 525] width 244 height 58
paste textarea "Not traveling rn but I wanna be on a boat in [GEOGRAPHIC_DATA] soooo bad 💕"
type textarea "Not traveling rn but I wanna be on a boat in [GEOGRAPHIC_DATA] soooo bad 💕"
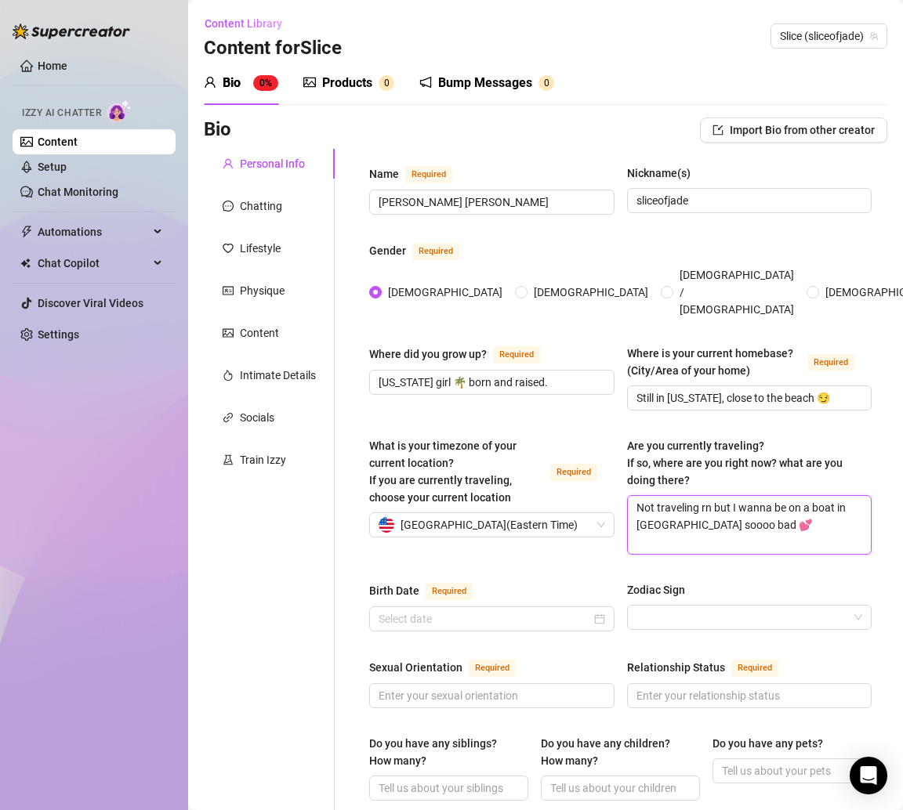
type textarea "Not traveling rn but I wanna be on a boat in [GEOGRAPHIC_DATA] soooo bad 💕"
click at [583, 610] on div at bounding box center [492, 618] width 226 height 17
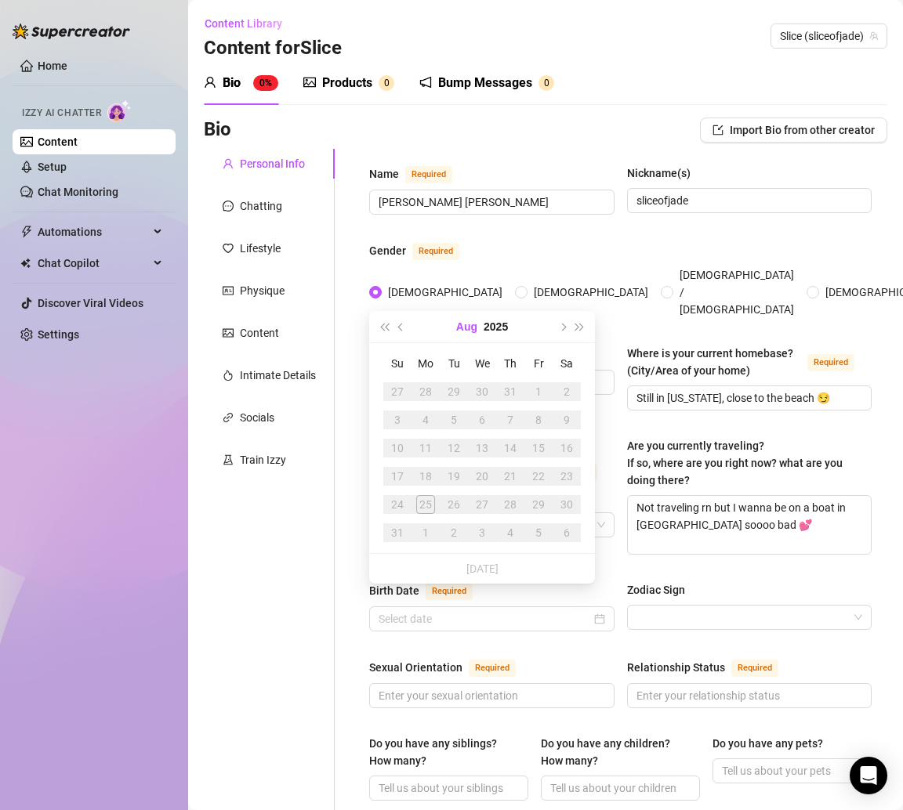
click at [471, 329] on button "Aug" at bounding box center [466, 326] width 21 height 31
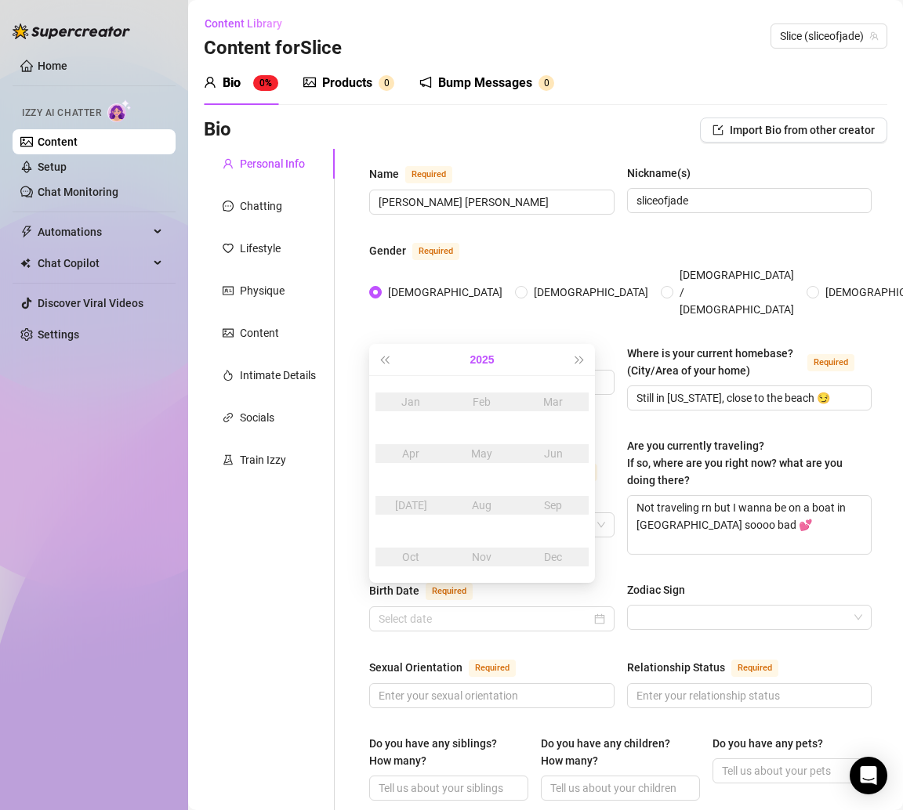
click at [481, 355] on button "2025" at bounding box center [481, 359] width 24 height 31
click at [470, 358] on button "[DATE] - [DATE]" at bounding box center [482, 359] width 53 height 31
click at [488, 394] on div "[DATE]-[DATE]" at bounding box center [482, 402] width 74 height 19
click at [416, 447] on div "2002" at bounding box center [410, 453] width 47 height 19
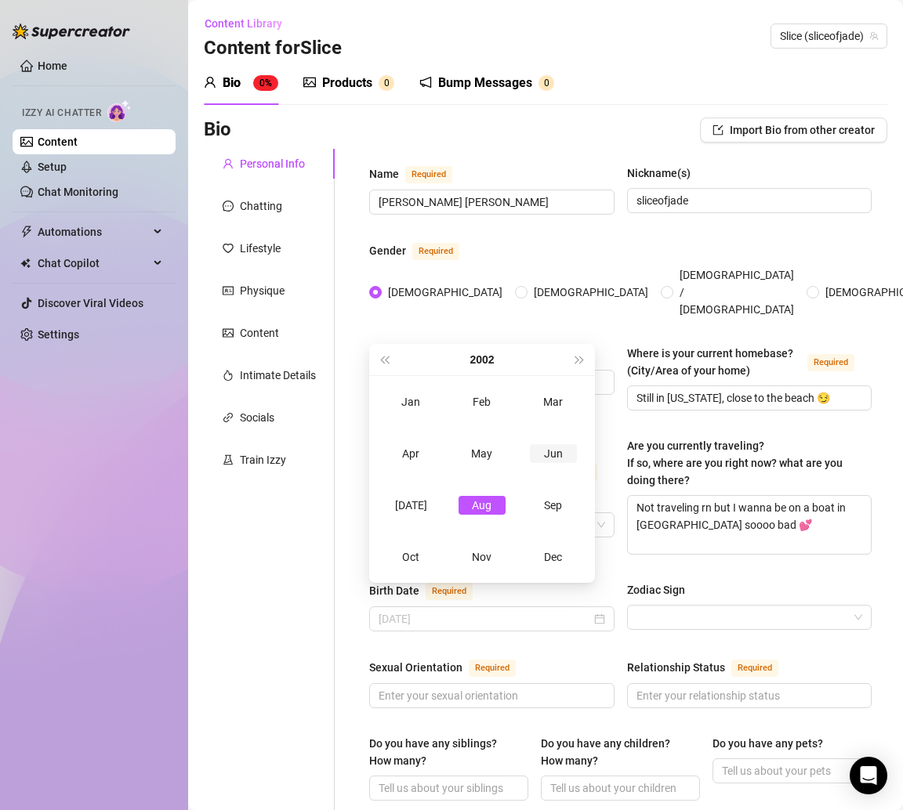
click at [543, 451] on div "Jun" at bounding box center [553, 453] width 47 height 19
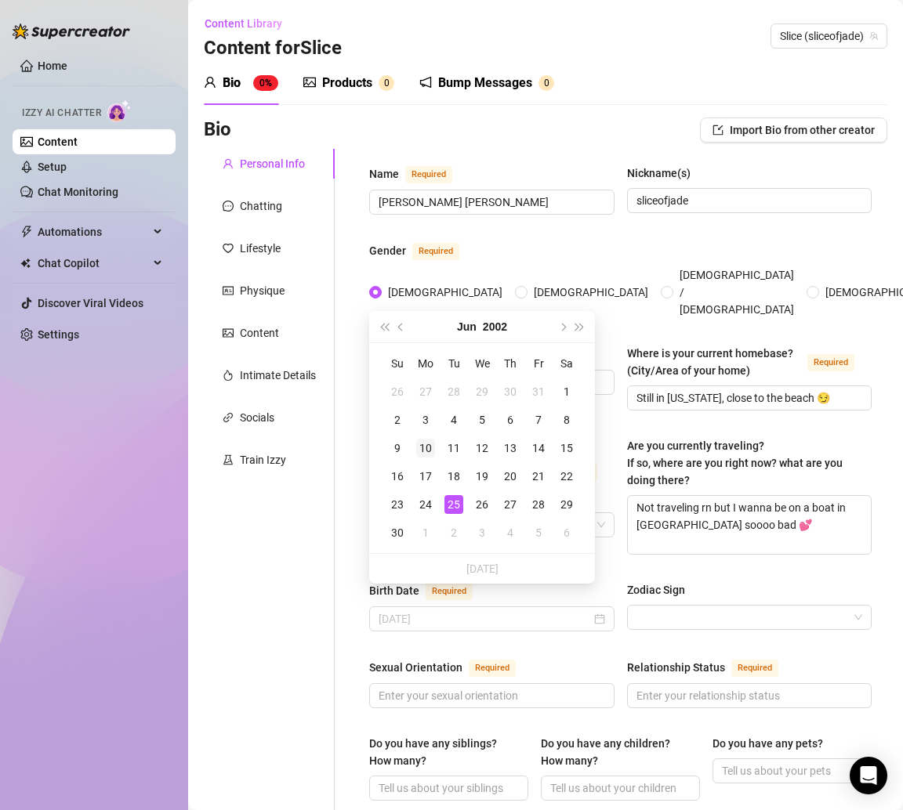
type input "[DATE]"
click at [434, 444] on div "10" at bounding box center [425, 448] width 19 height 19
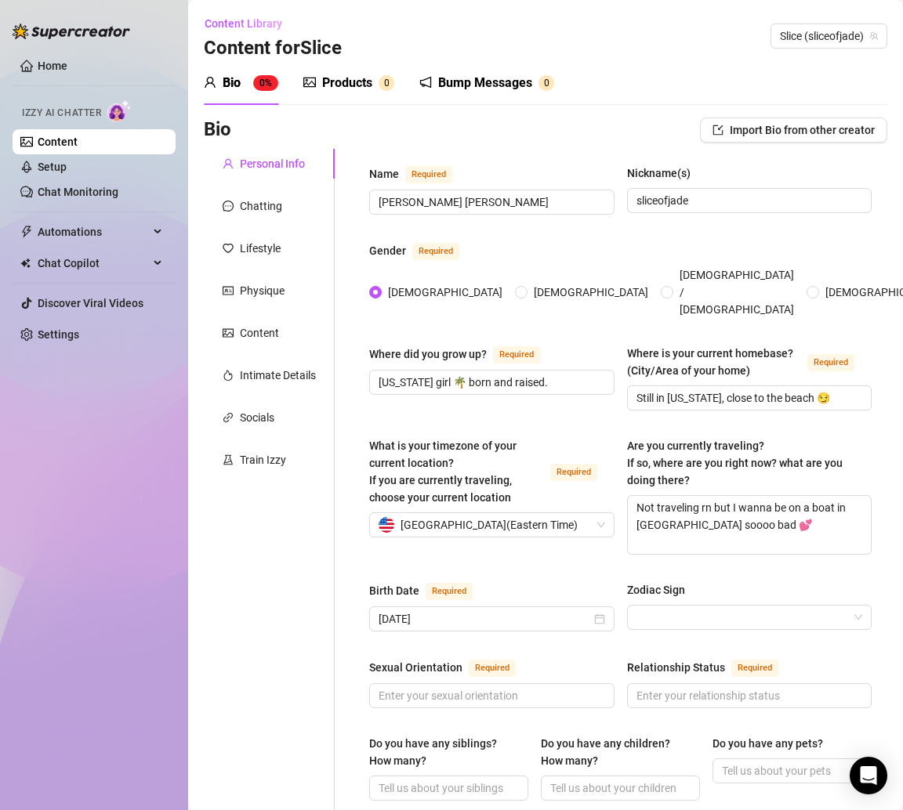
click at [325, 553] on div "Personal Info Chatting Lifestyle Physique Content Intimate Details Socials Trai…" at bounding box center [269, 823] width 131 height 1348
click at [668, 605] on div at bounding box center [749, 617] width 245 height 25
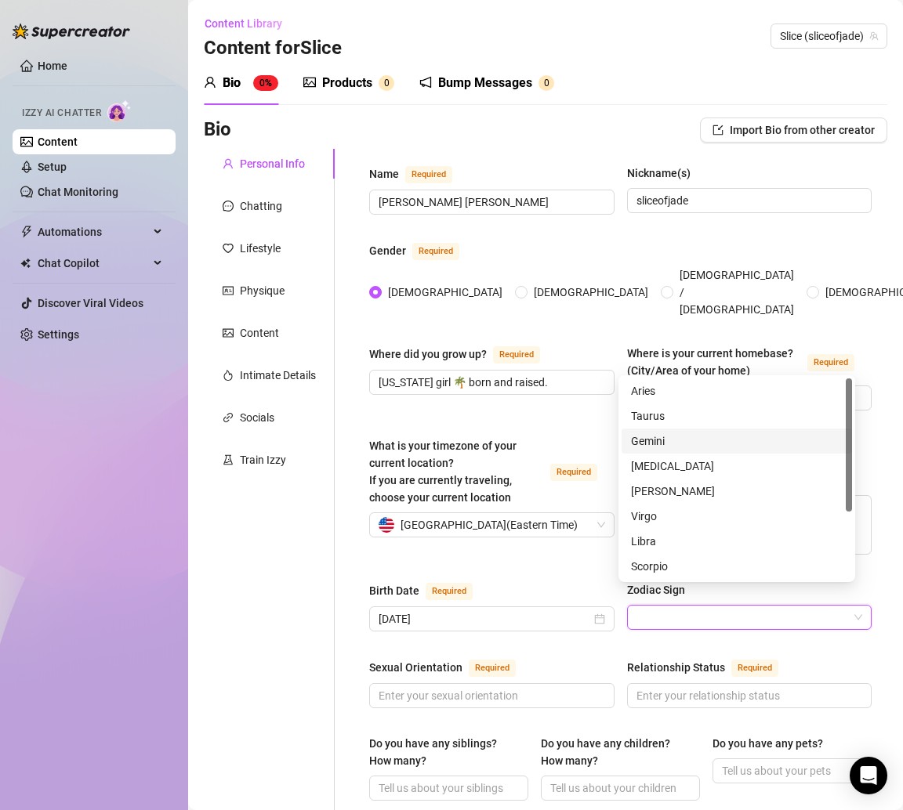
click at [647, 437] on div "Gemini" at bounding box center [737, 441] width 212 height 17
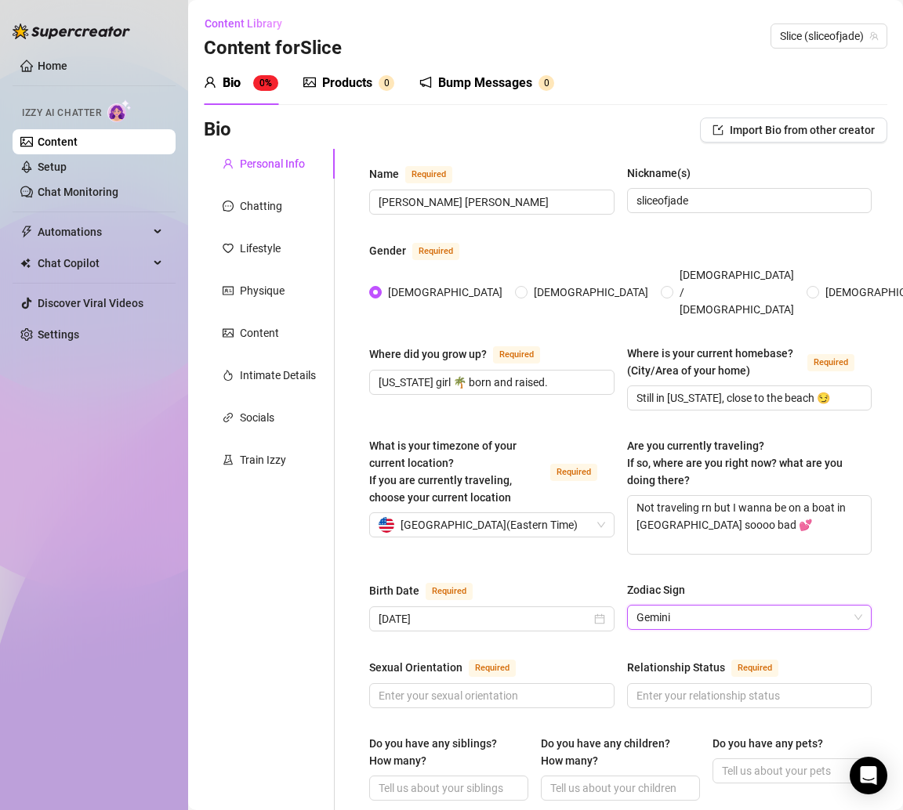
click at [245, 599] on div "Personal Info Chatting Lifestyle Physique Content Intimate Details Socials Trai…" at bounding box center [269, 823] width 131 height 1348
click at [418, 683] on span at bounding box center [491, 695] width 245 height 25
click at [410, 687] on input "Sexual Orientation Required" at bounding box center [490, 695] width 223 height 17
paste input "Straight but I love vibes & chemistry 😘"
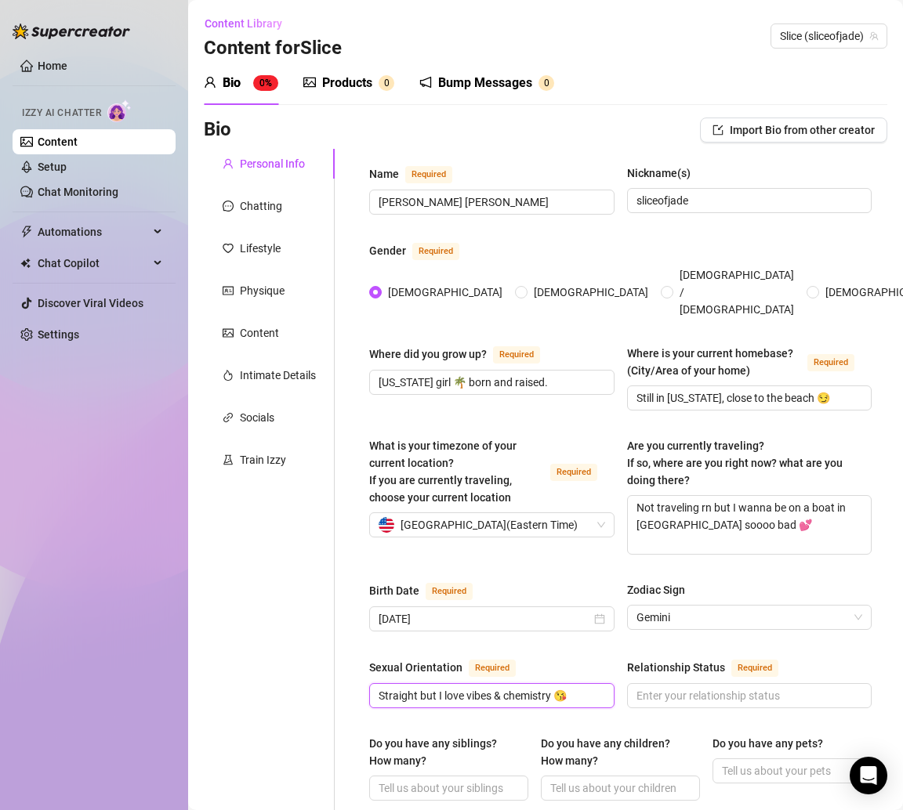
type input "Straight but I love vibes & chemistry 😘"
click at [656, 687] on input "Relationship Status Required" at bounding box center [747, 695] width 223 height 17
paste input "Single, baby 💋"
type input "Single, baby 💋"
click at [433, 780] on input "Do you have any siblings? How many?" at bounding box center [447, 788] width 137 height 17
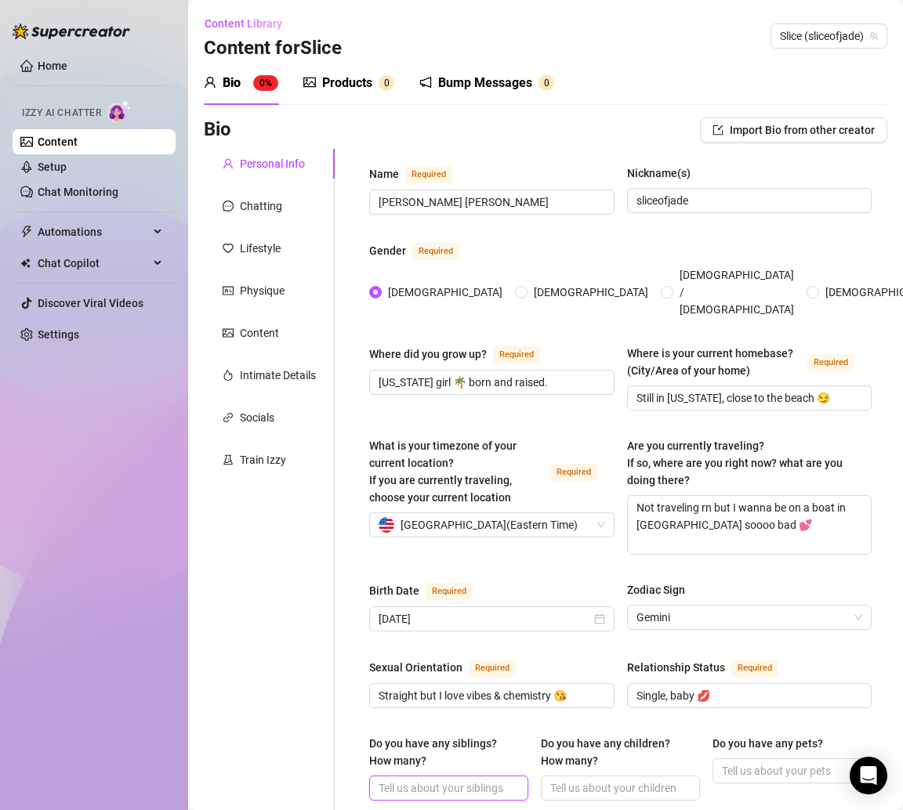
click at [433, 780] on input "Do you have any siblings? How many?" at bounding box center [447, 788] width 137 height 17
paste input "Yep, but I don’t share too much about family here 💕"
type input "Yep, but I don’t share too much about family here 💕"
click at [238, 615] on div "Personal Info Chatting Lifestyle Physique Content Intimate Details Socials Trai…" at bounding box center [269, 823] width 131 height 1348
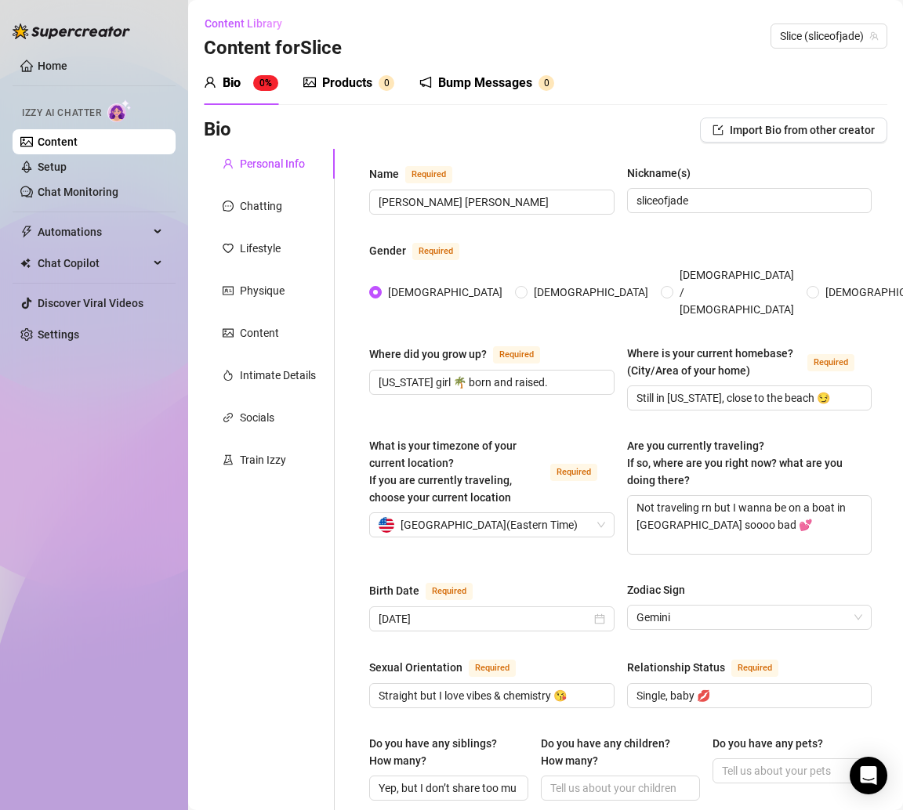
scroll to position [88, 0]
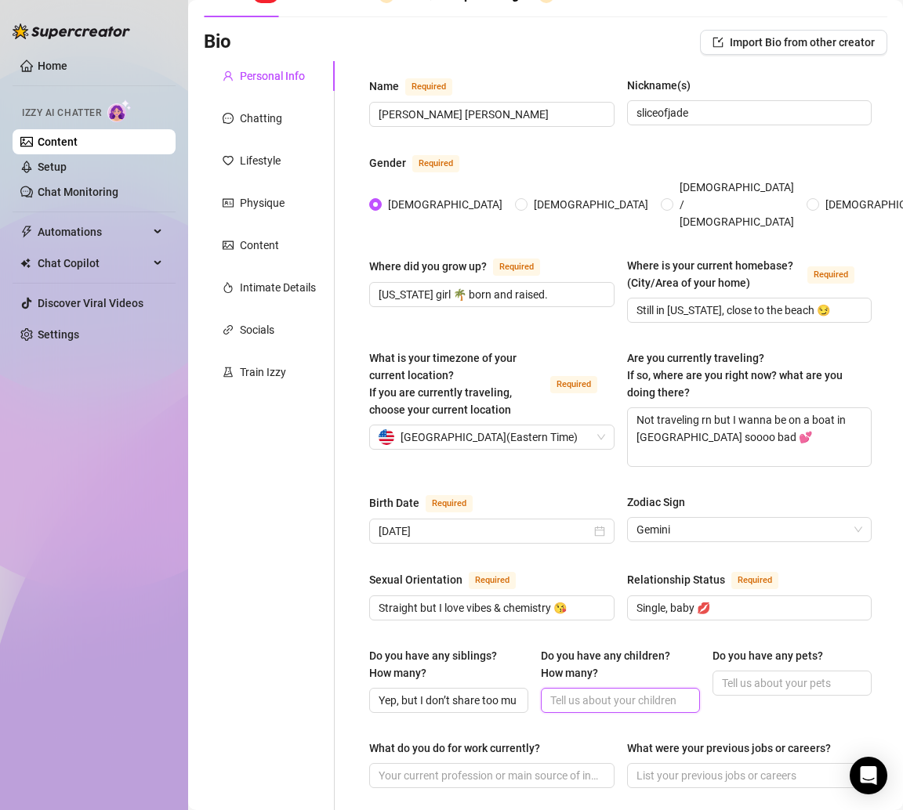
click at [581, 692] on input "Do you have any children? How many?" at bounding box center [618, 700] width 137 height 17
paste input "No kids, just me being a spoiled beach brat 😇"
type input "No kids, just me being a spoiled beach brat 😇"
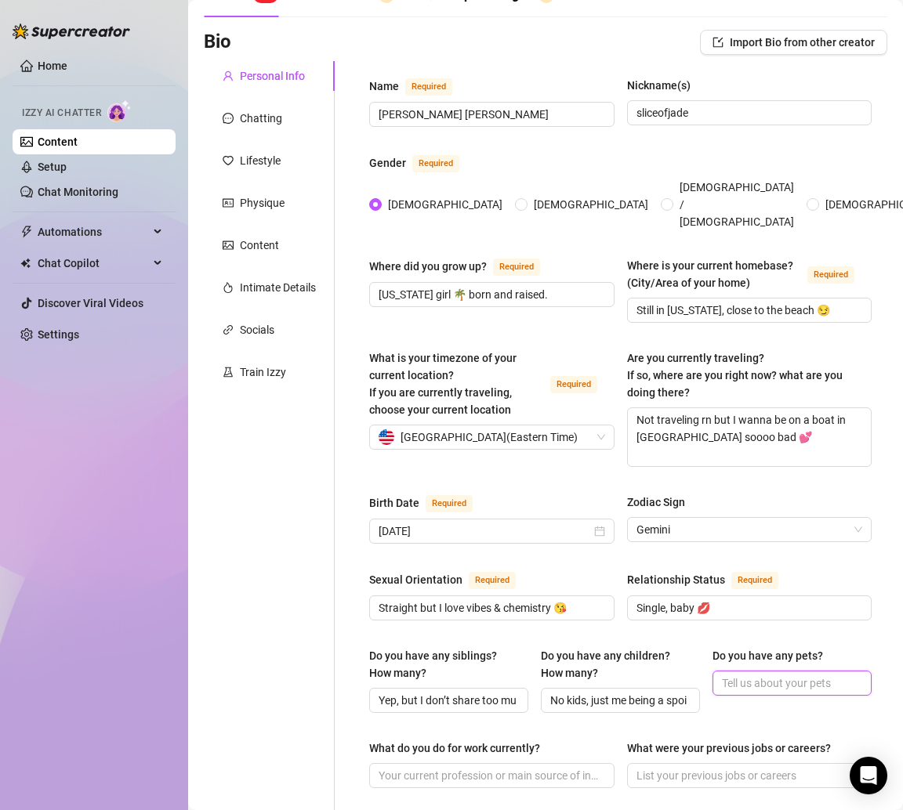
click at [722, 675] on input "Do you have any pets?" at bounding box center [790, 683] width 137 height 17
paste input "Not yet—but I’m dying for a puppy 🐶"
click at [752, 675] on input "Not yet—but I’m dying for a puppy 🐶" at bounding box center [790, 683] width 137 height 17
type input "Not yet but I’m dying for a puppy 🐶"
click at [300, 581] on div "Personal Info Chatting Lifestyle Physique Content Intimate Details Socials Trai…" at bounding box center [269, 735] width 131 height 1348
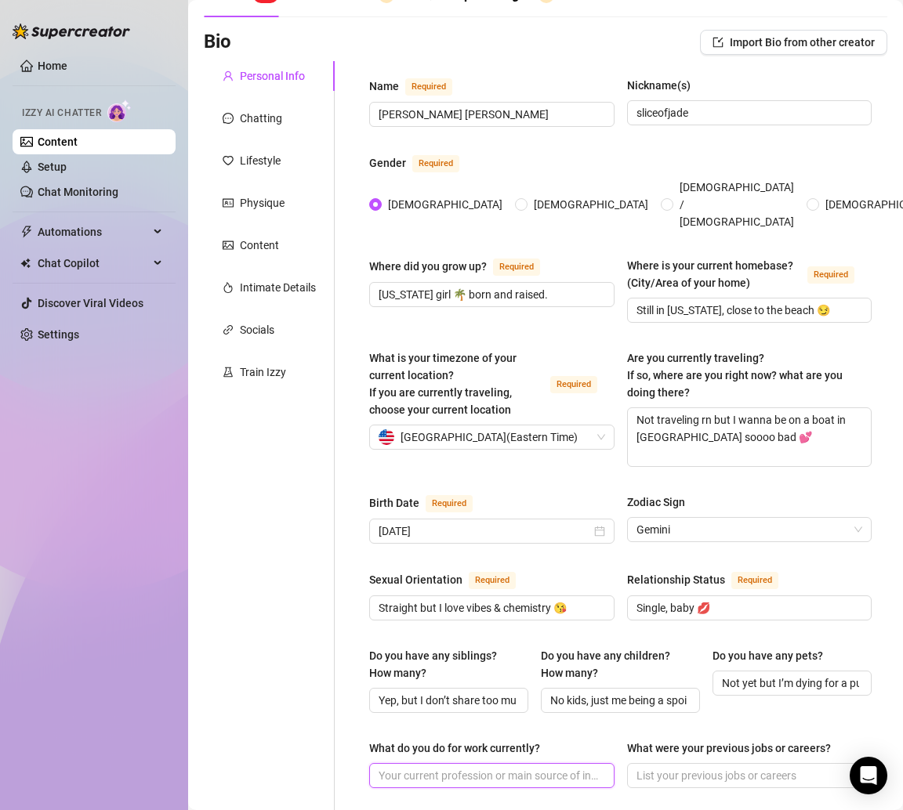
click at [436, 767] on input "What do you do for work currently?" at bounding box center [490, 775] width 223 height 17
paste input "OF + content creation ✨"
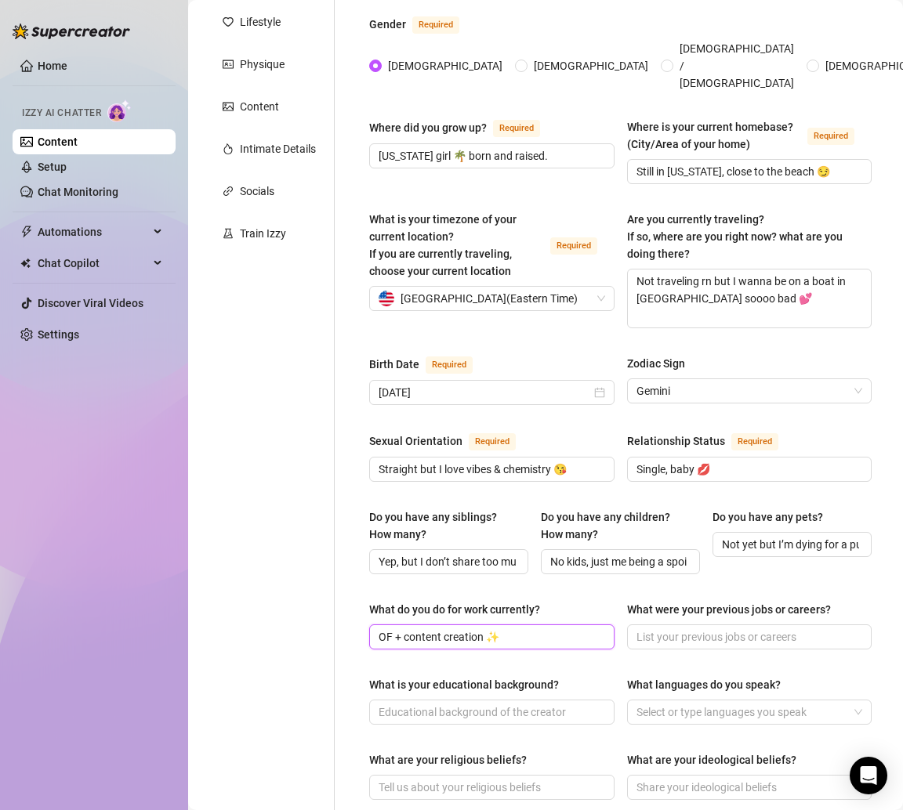
scroll to position [234, 0]
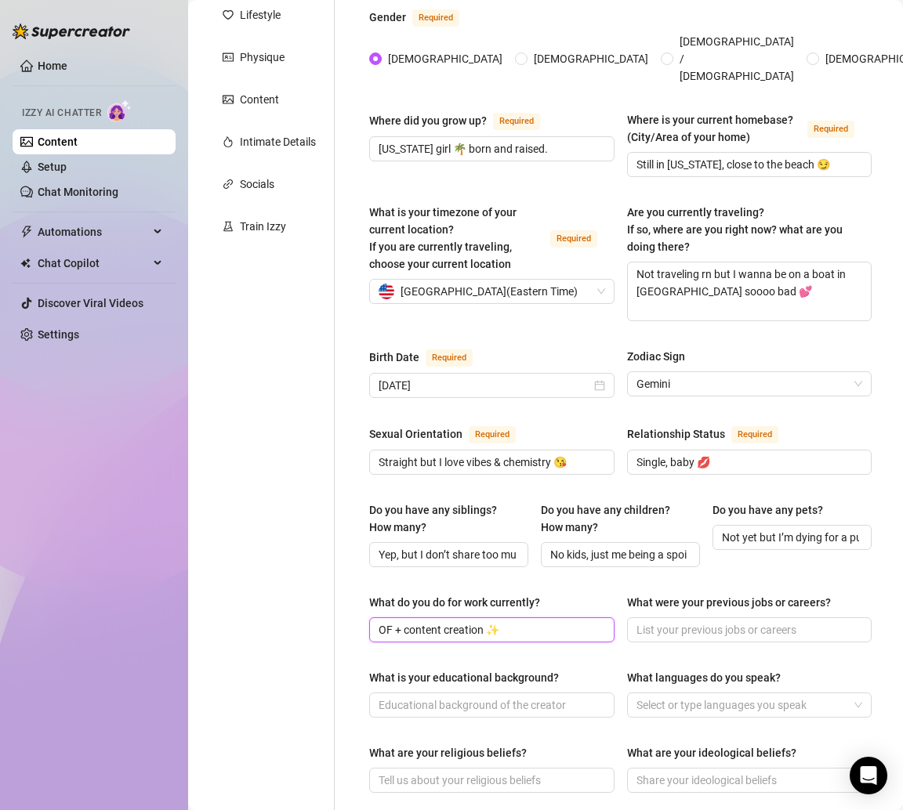
type input "OF + content creation ✨"
click at [312, 671] on div "Personal Info Chatting Lifestyle Physique Content Intimate Details Socials Trai…" at bounding box center [269, 589] width 131 height 1348
click at [695, 694] on div at bounding box center [741, 705] width 223 height 22
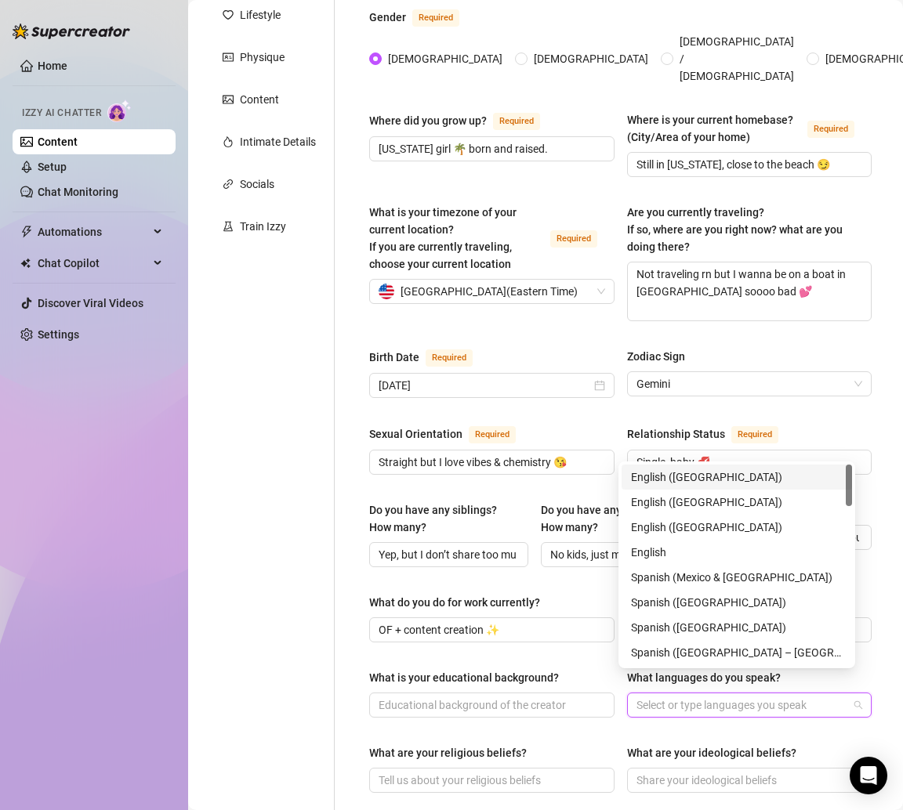
paste input "Didn’t really have the boring 9-5 life—just been focused on me, my body, and my…"
type input "Didn’t really have the boring 9-5 life—just been focused on me, my body, and my…"
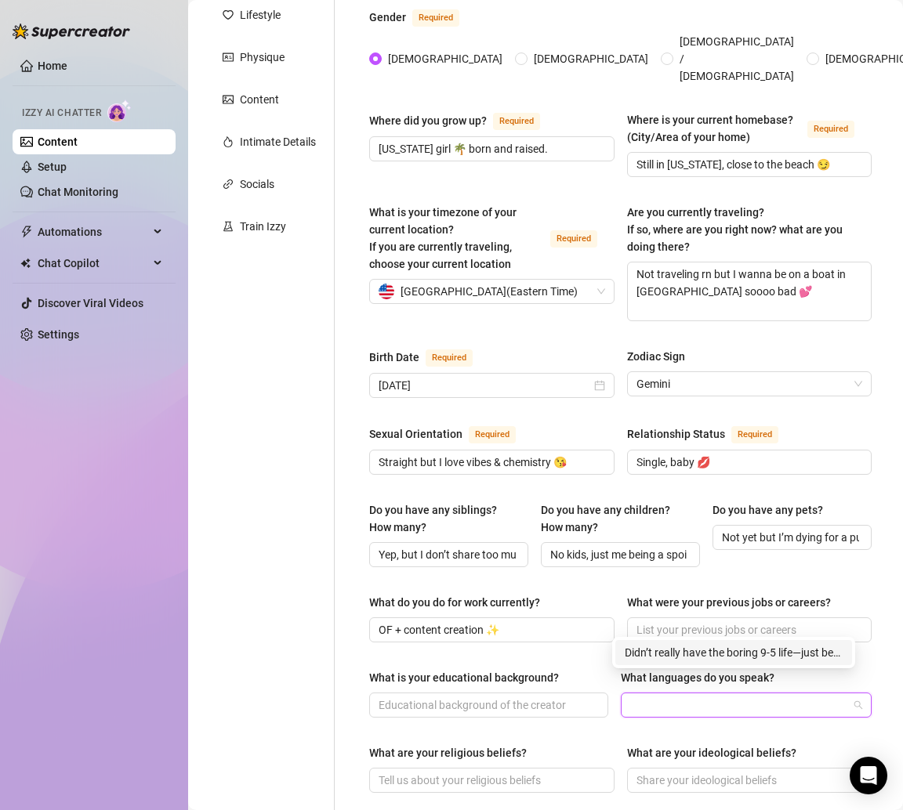
scroll to position [0, 0]
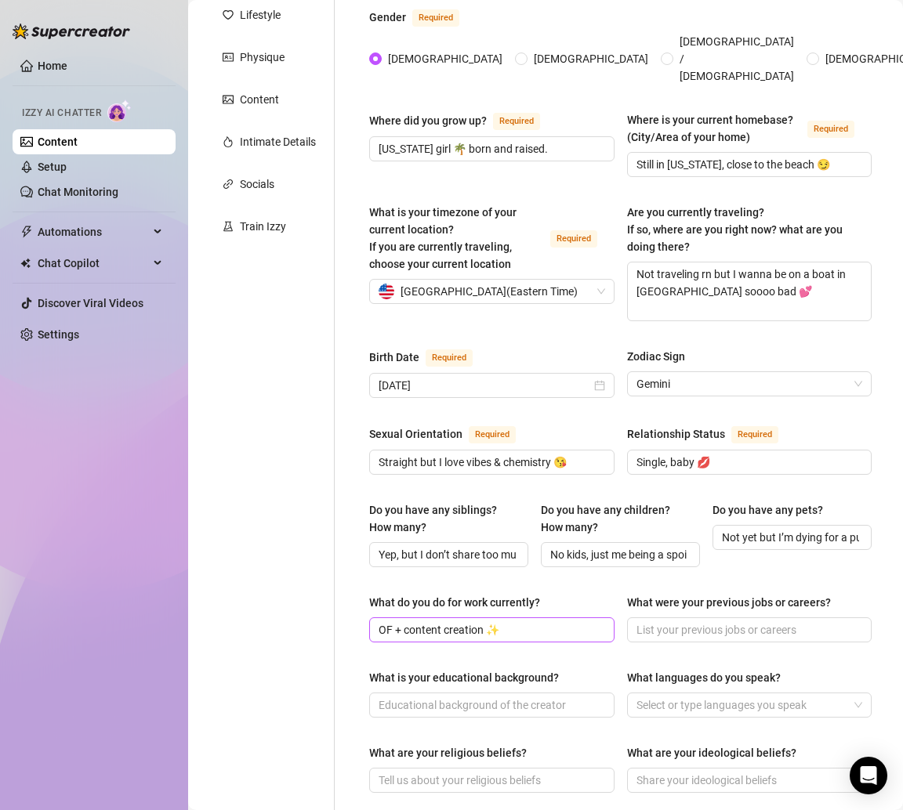
click at [556, 620] on span "OF + content creation ✨" at bounding box center [491, 630] width 245 height 25
click at [648, 621] on input "What were your previous jobs or careers?" at bounding box center [747, 629] width 223 height 17
paste input "Didn’t really have the boring 9-5 life—just been focused on me, my body, and my…"
type input "Didn’t really have the boring 9-5 life—just been focused on me, my body, and my…"
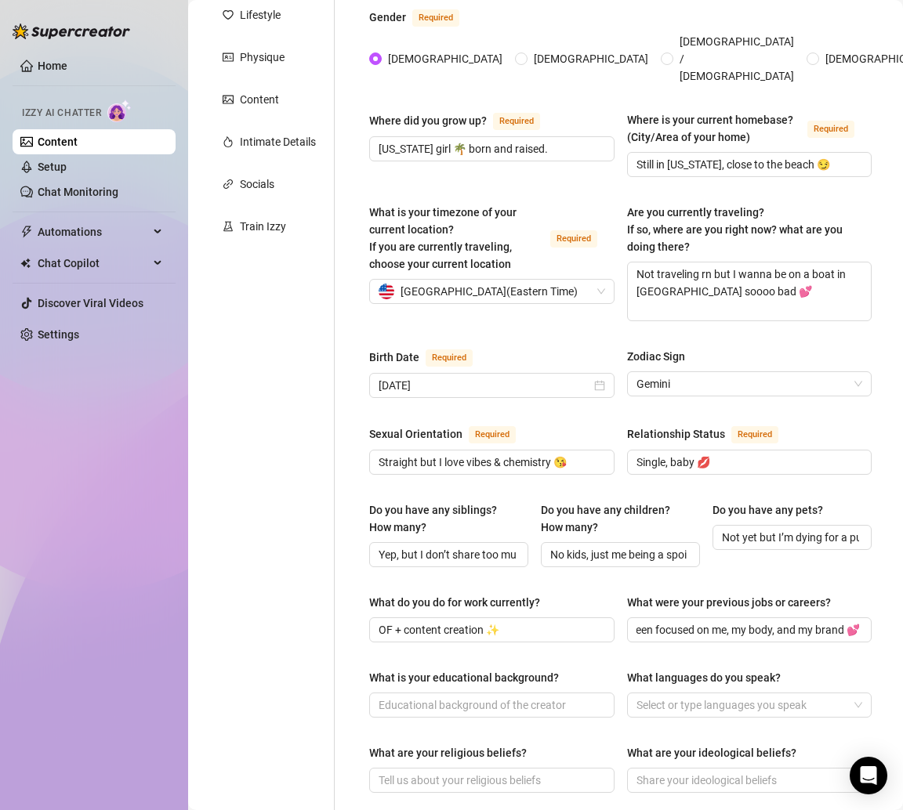
scroll to position [0, 0]
click at [410, 697] on input "What is your educational background?" at bounding box center [490, 705] width 223 height 17
paste input "Some college, but chasing my own lane right now."
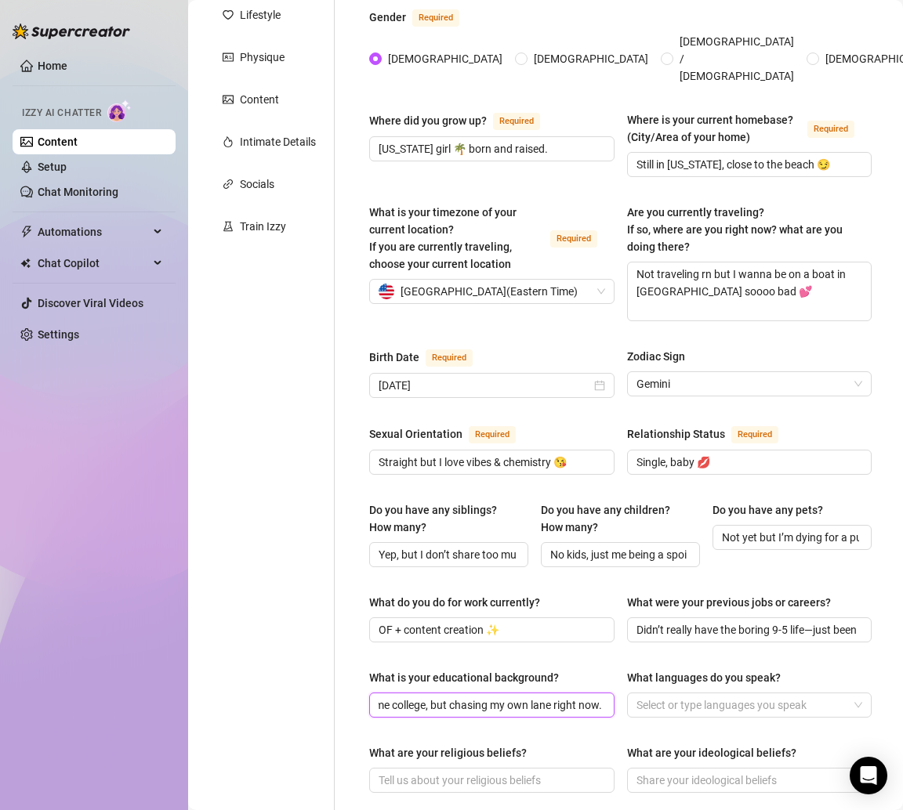
type input "Some college, but chasing my own lane right now."
click at [643, 694] on div at bounding box center [741, 705] width 223 height 22
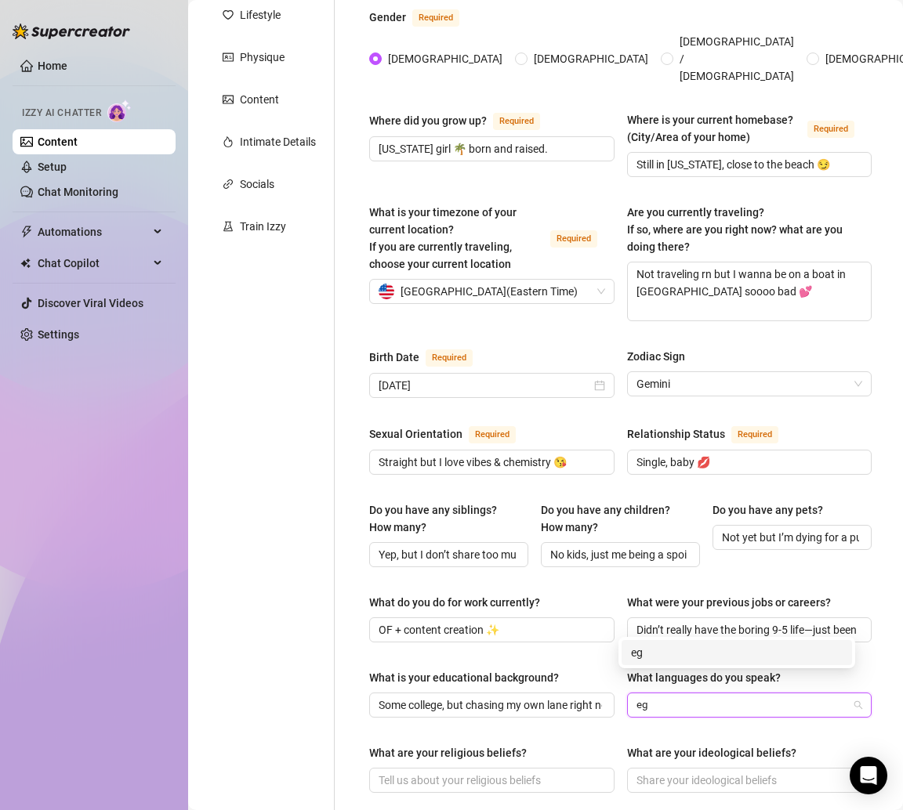
type input "e"
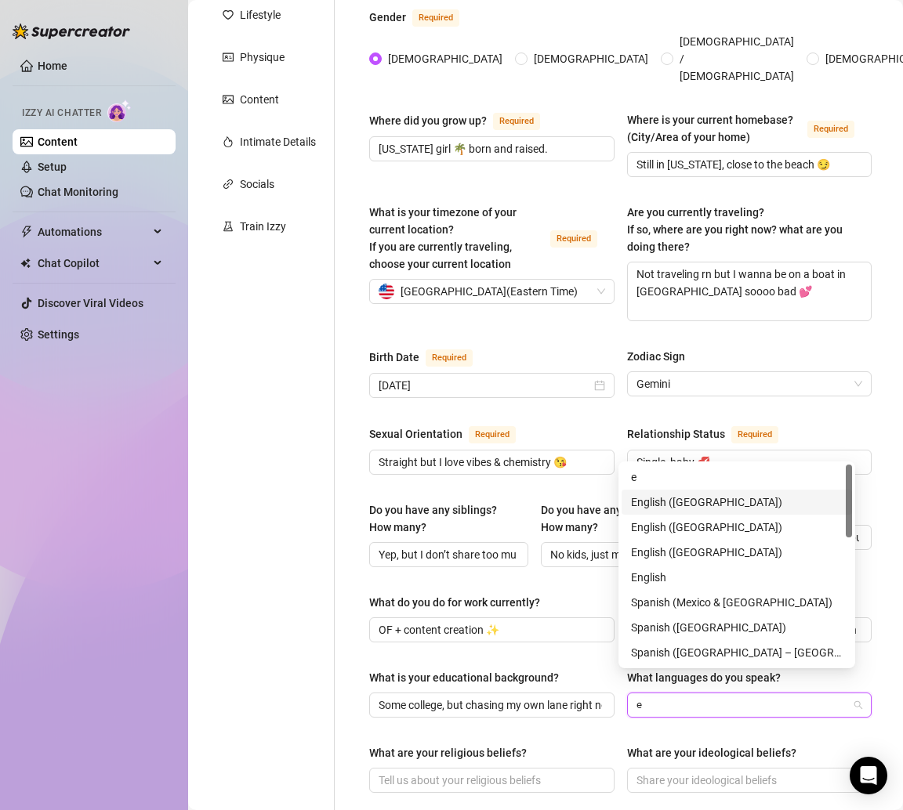
click at [647, 502] on div "English ([GEOGRAPHIC_DATA])" at bounding box center [737, 502] width 212 height 17
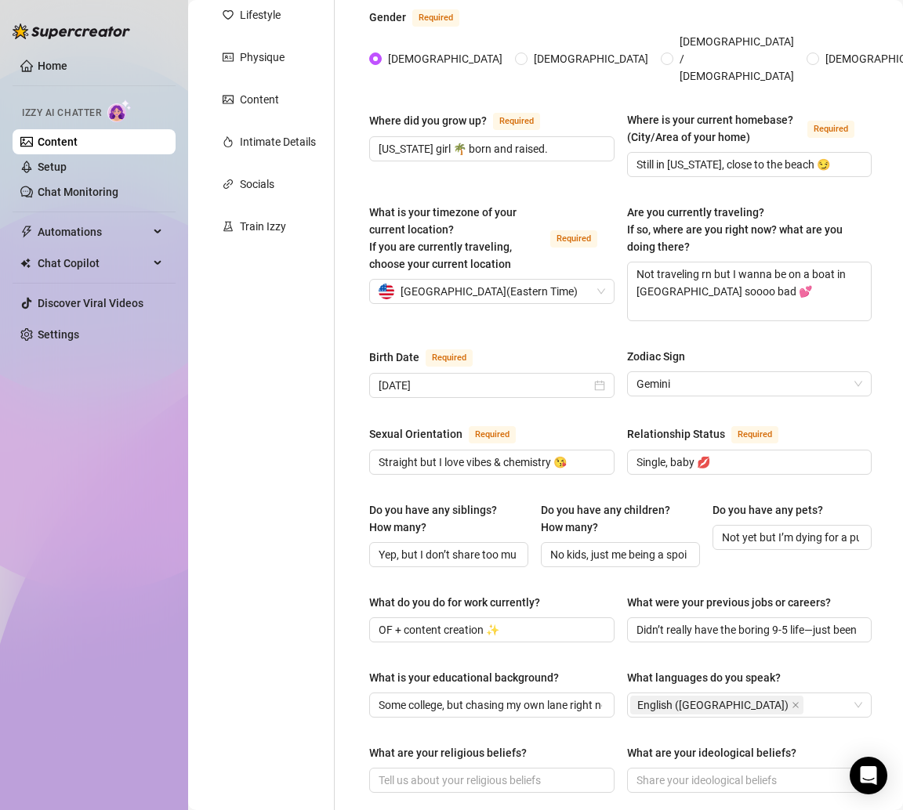
click at [273, 583] on div "Personal Info Chatting Lifestyle Physique Content Intimate Details Socials Trai…" at bounding box center [269, 589] width 131 height 1348
click at [241, 583] on div "Personal Info Chatting Lifestyle Physique Content Intimate Details Socials Trai…" at bounding box center [269, 589] width 131 height 1348
click at [422, 744] on div "What are your religious beliefs?" at bounding box center [448, 752] width 158 height 17
click at [422, 772] on input "What are your religious beliefs?" at bounding box center [490, 780] width 223 height 17
click at [420, 772] on input "What are your religious beliefs?" at bounding box center [490, 780] width 223 height 17
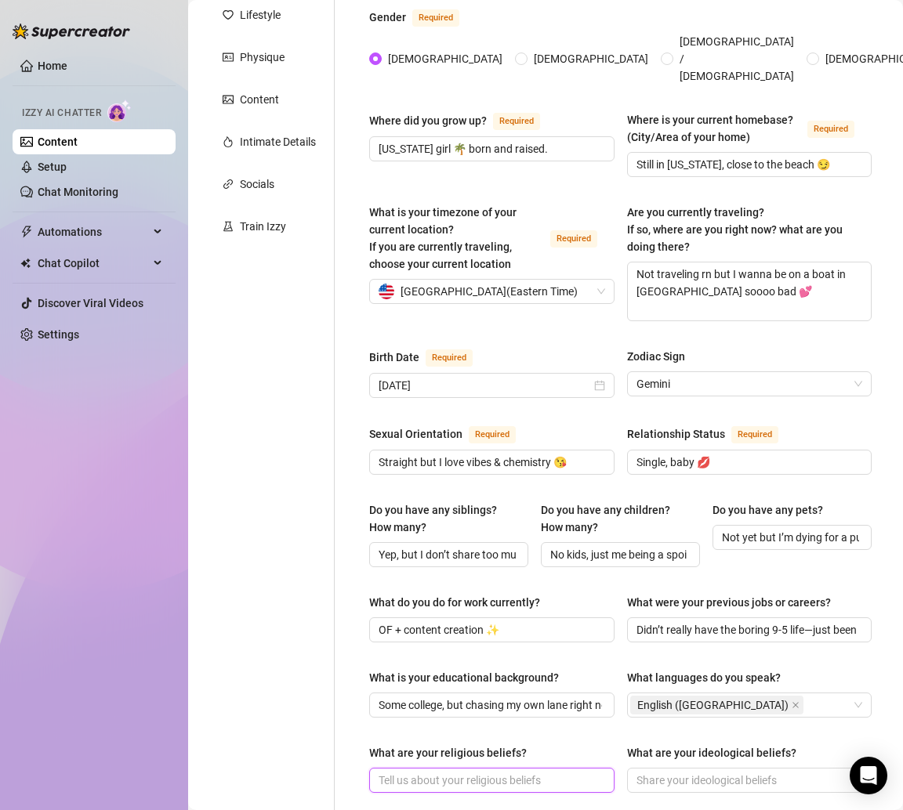
paste input "Spiritual, positive energy ✨"
type input "Spiritual, positive energy ✨"
click at [302, 722] on div "Personal Info Chatting Lifestyle Physique Content Intimate Details Socials Trai…" at bounding box center [269, 589] width 131 height 1348
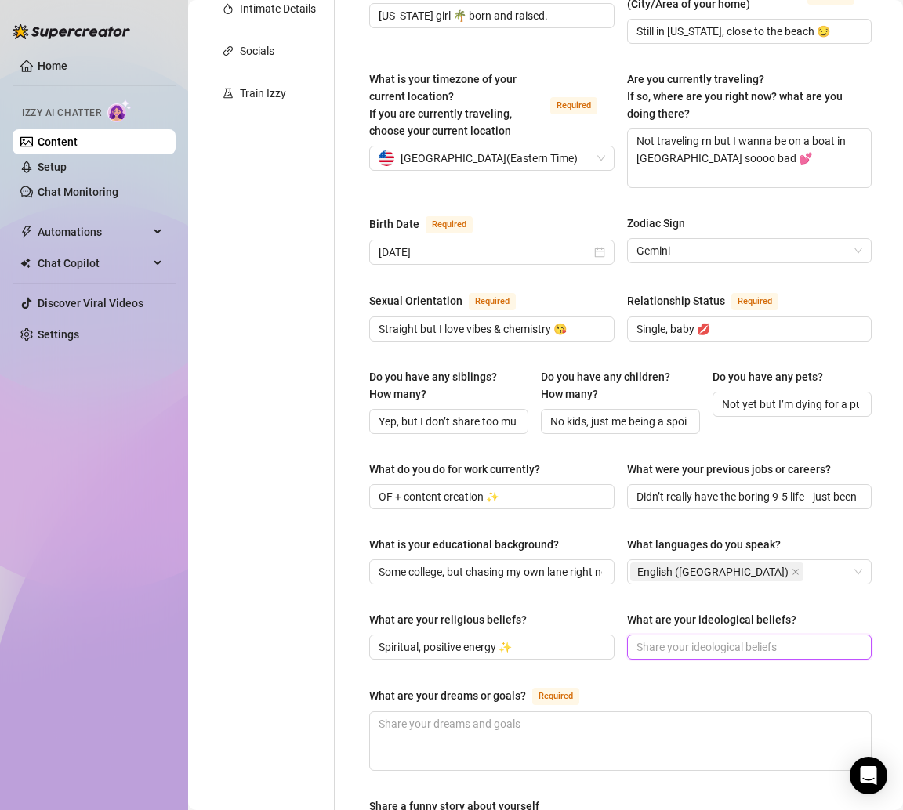
click at [686, 639] on input "What are your ideological beliefs?" at bounding box center [747, 647] width 223 height 17
paste input "Live life, spoil yourself, enjoy the little things 💋"
type input "Live life, spoil yourself, enjoy the little things 💋"
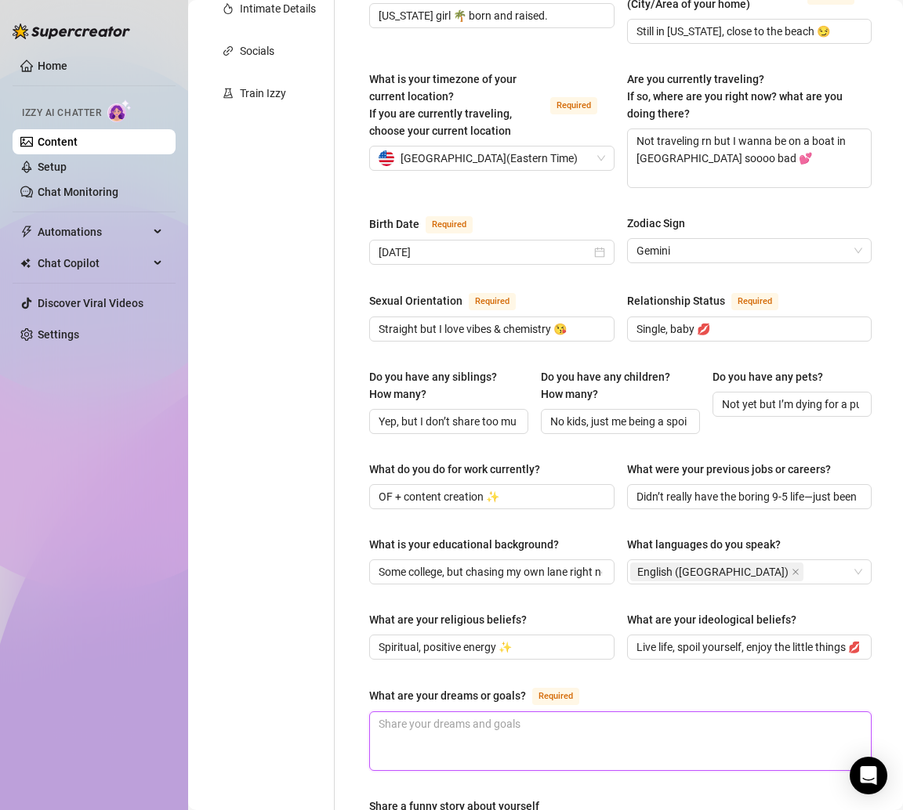
click at [475, 714] on textarea "What are your dreams or goals? Required" at bounding box center [620, 741] width 501 height 58
paste textarea "I wanna build my dream life by the water, travel to [GEOGRAPHIC_DATA], and mayb…"
type textarea "I wanna build my dream life by the water, travel to [GEOGRAPHIC_DATA], and mayb…"
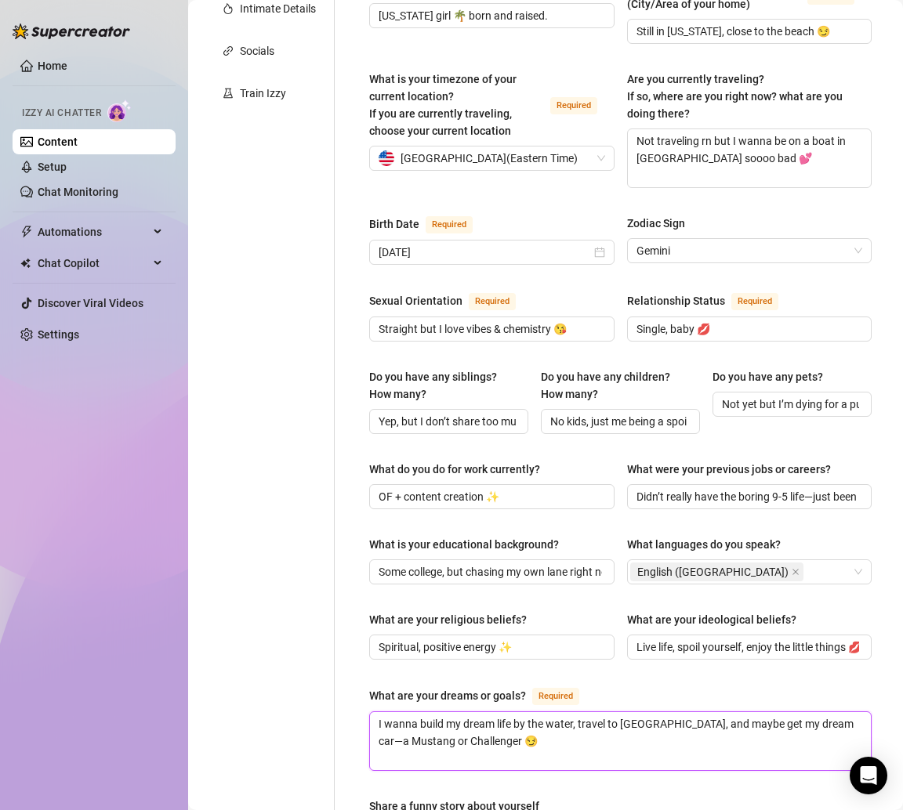
scroll to position [773, 0]
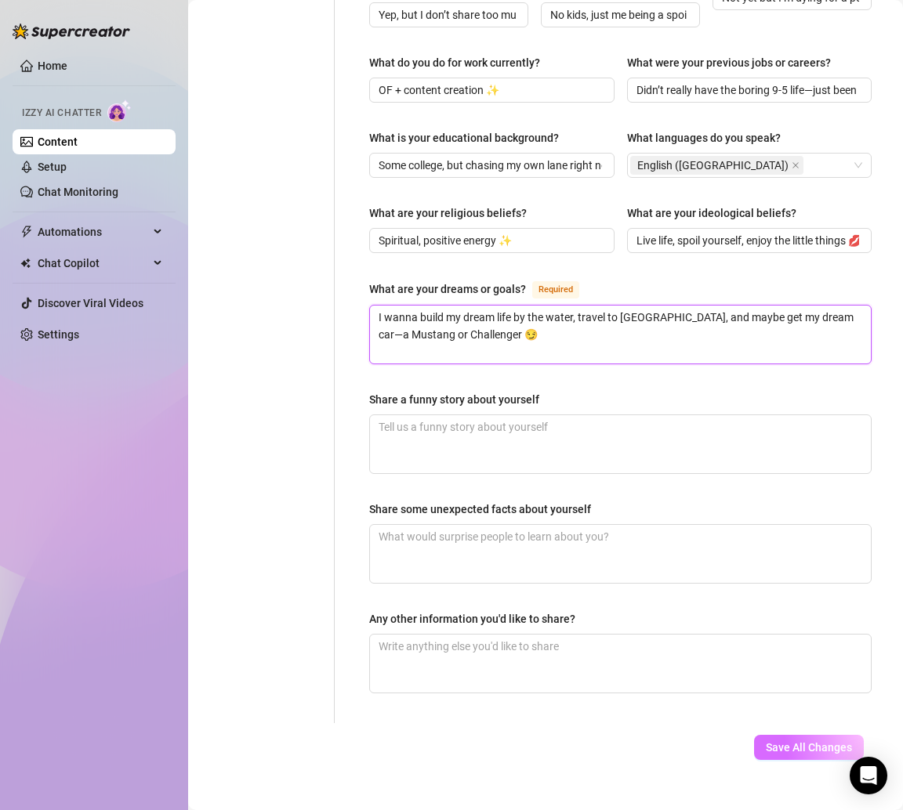
type textarea "I wanna build my dream life by the water, travel to [GEOGRAPHIC_DATA], and mayb…"
click at [768, 741] on span "Save All Changes" at bounding box center [809, 747] width 86 height 13
click at [766, 741] on span "Save All Changes" at bounding box center [809, 747] width 86 height 13
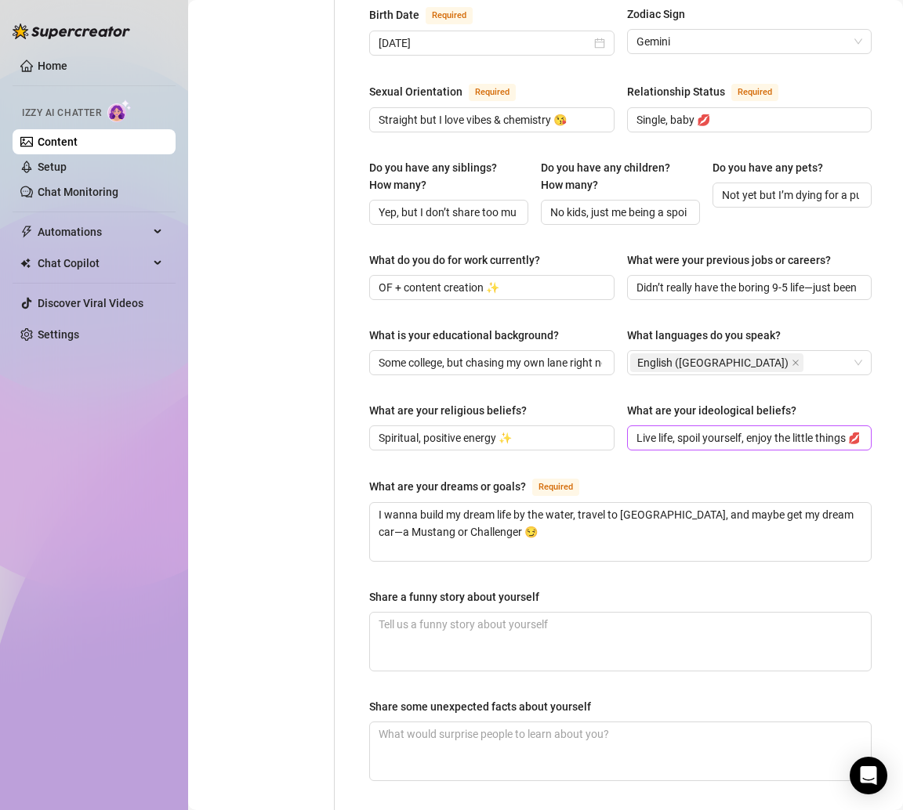
scroll to position [579, 0]
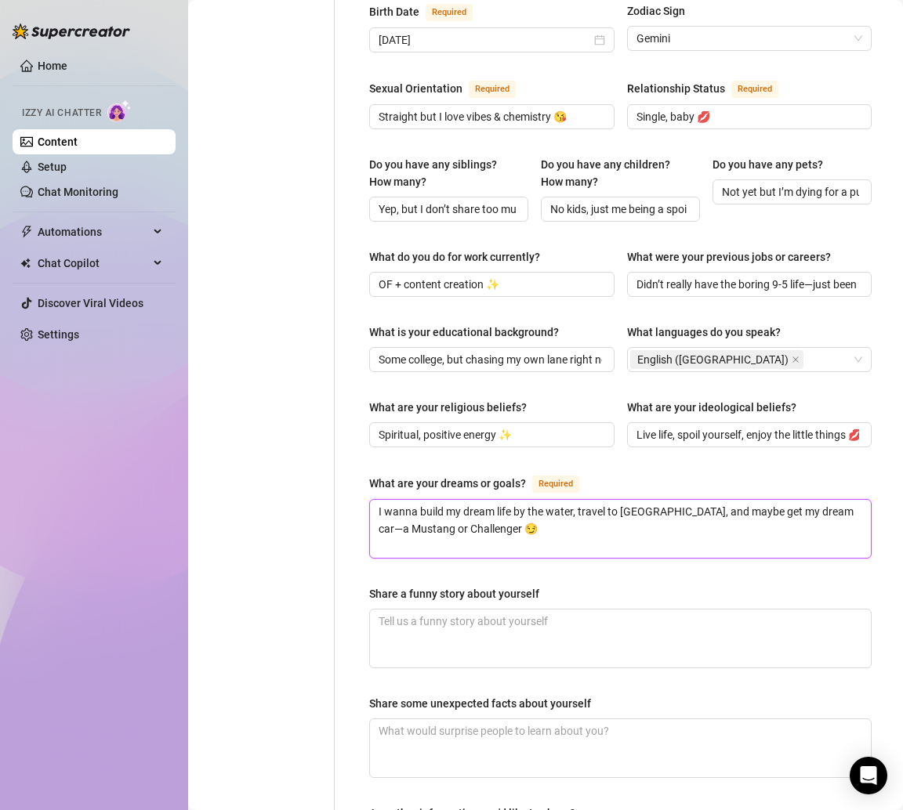
click at [581, 500] on textarea "I wanna build my dream life by the water, travel to [GEOGRAPHIC_DATA], and mayb…" at bounding box center [620, 529] width 501 height 58
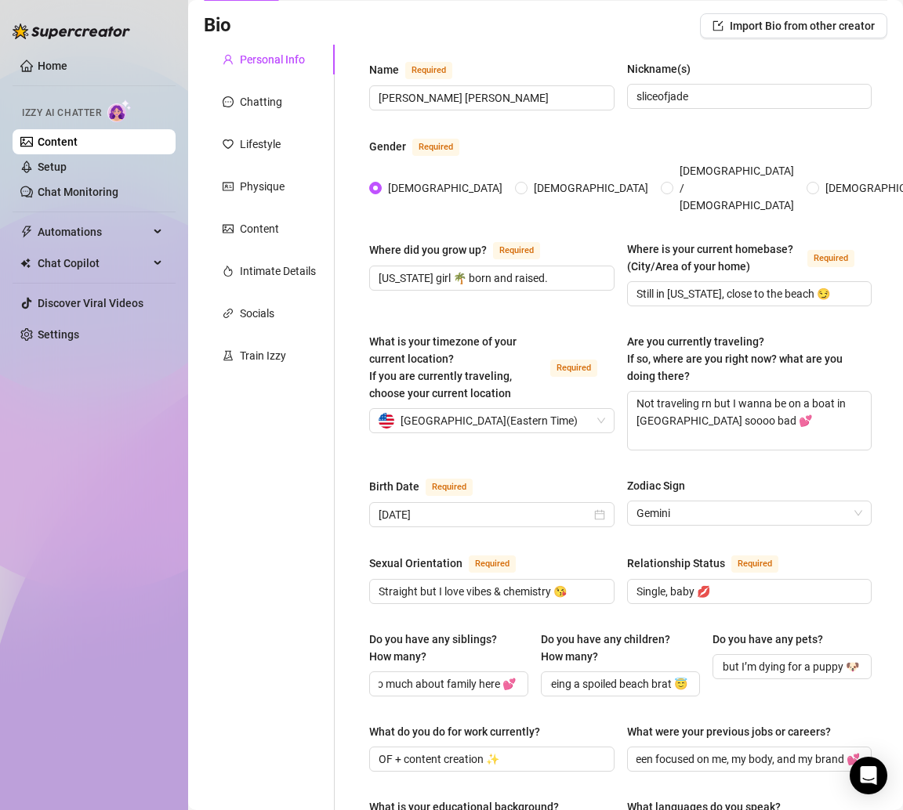
scroll to position [49, 0]
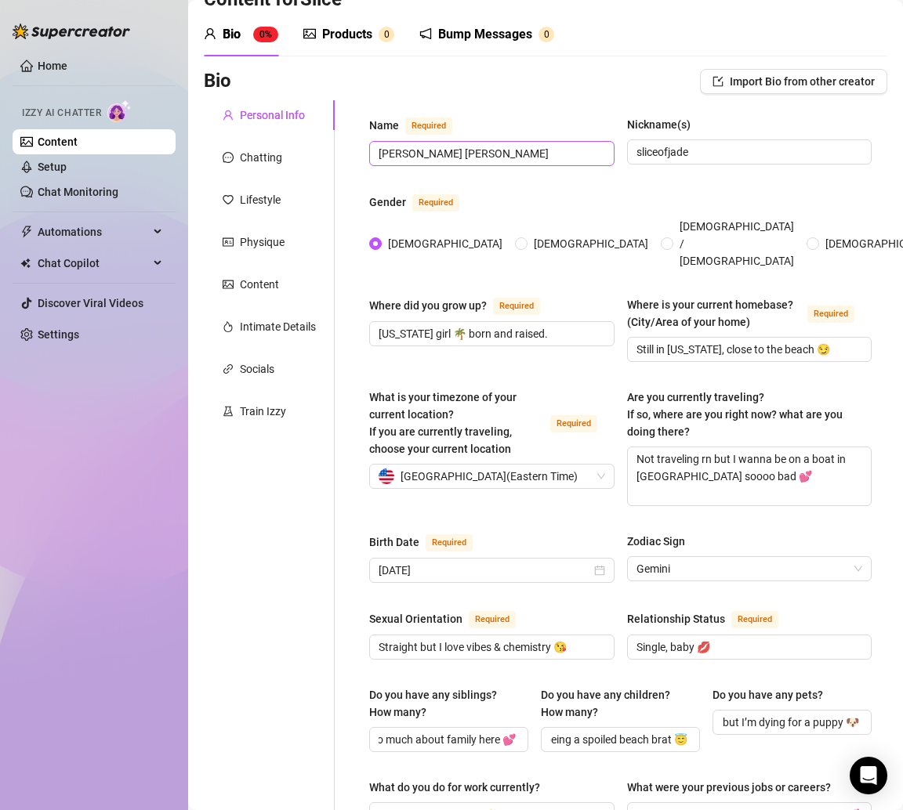
click at [507, 142] on span "[PERSON_NAME] [PERSON_NAME]" at bounding box center [491, 153] width 245 height 25
click at [507, 145] on input "[PERSON_NAME] [PERSON_NAME]" at bounding box center [490, 153] width 223 height 17
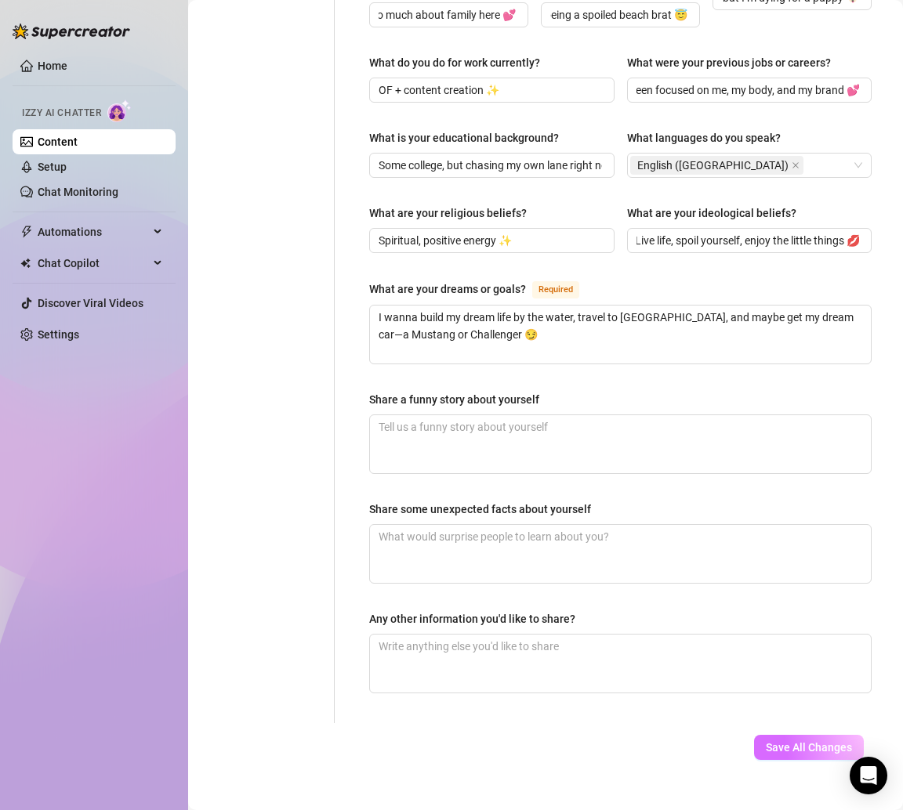
type input "[PERSON_NAME]"
click at [807, 735] on button "Save All Changes" at bounding box center [809, 747] width 110 height 25
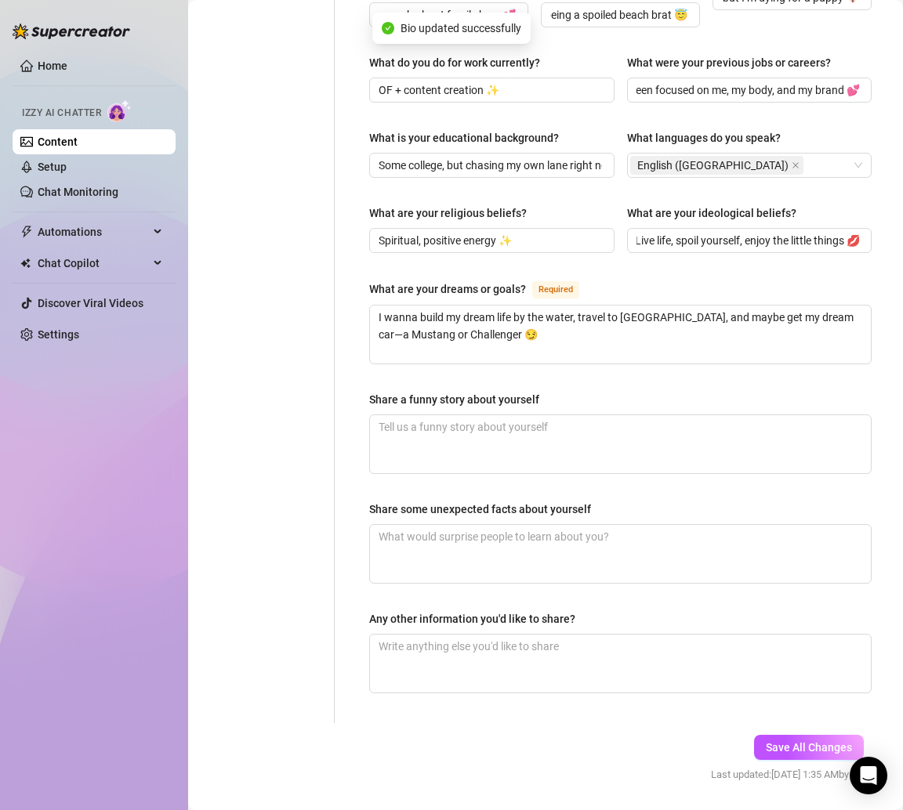
type input "[PERSON_NAME]"
type input "[US_STATE] girl 🌴 born and raised."
type input "Still in [US_STATE], close to the beach 😏"
type textarea "Not traveling rn but I wanna be on a boat in [GEOGRAPHIC_DATA] soooo bad 💕"
type input "Straight but I love vibes & chemistry 😘"
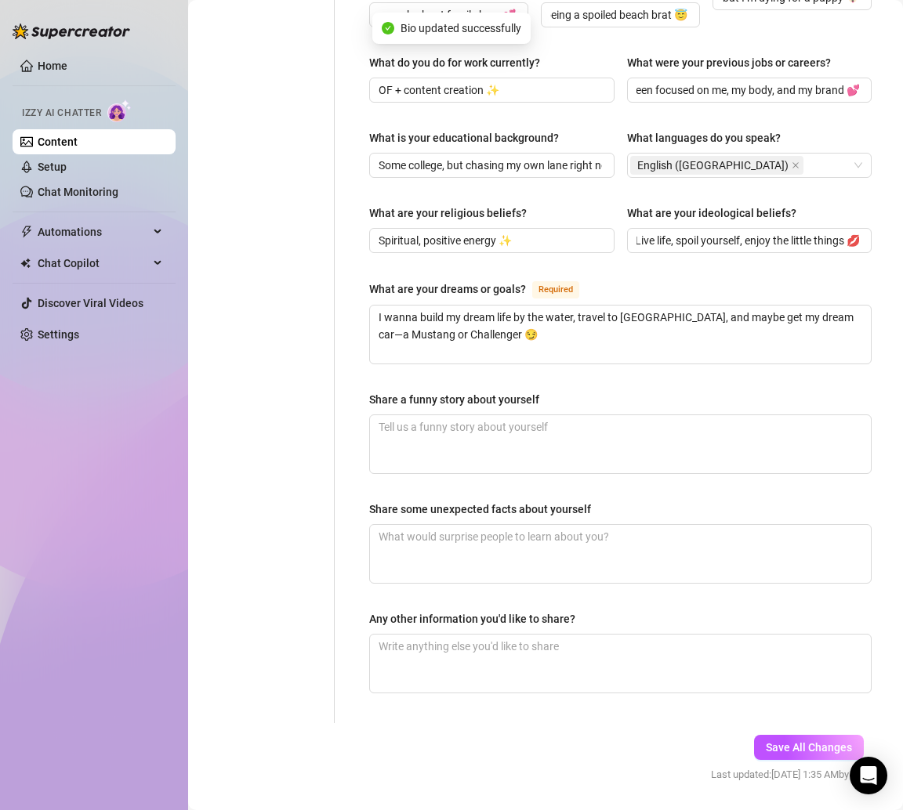
type input "No kids, just me being a spoiled beach brat 😇"
type input "Not yet but I’m dying for a puppy 🐶"
type input "OF + content creation ✨"
type input "Some college, but chasing my own lane right now."
type input "Spiritual, positive energy ✨"
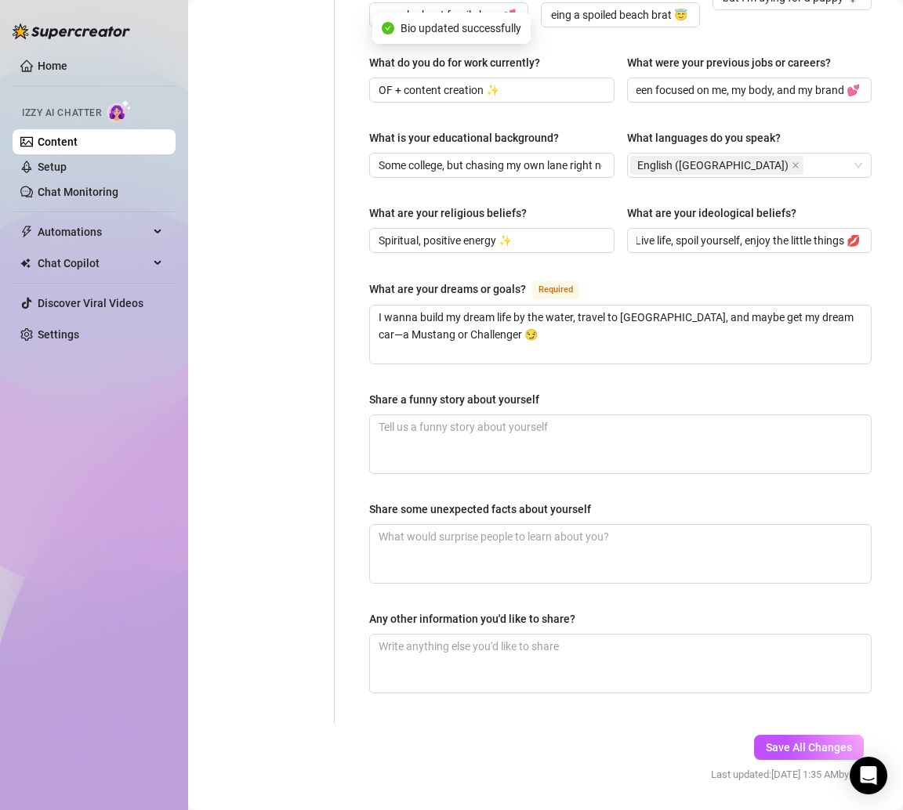
type input "Live life, spoil yourself, enjoy the little things 💋"
type textarea "I wanna build my dream life by the water, travel to [GEOGRAPHIC_DATA], and mayb…"
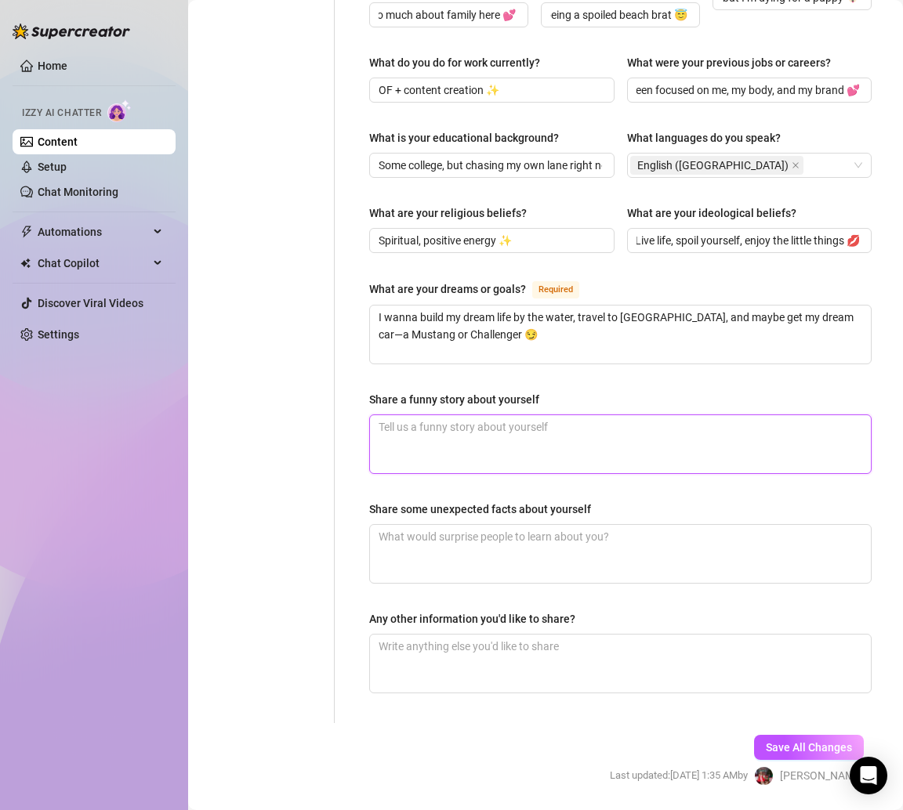
click at [446, 415] on textarea "Share a funny story about yourself" at bounding box center [620, 444] width 501 height 58
paste textarea "One time I wore a super tiny bikini to the beach and the wind literally took my…"
type textarea "One time I wore a super tiny bikini to the beach and the wind literally took my…"
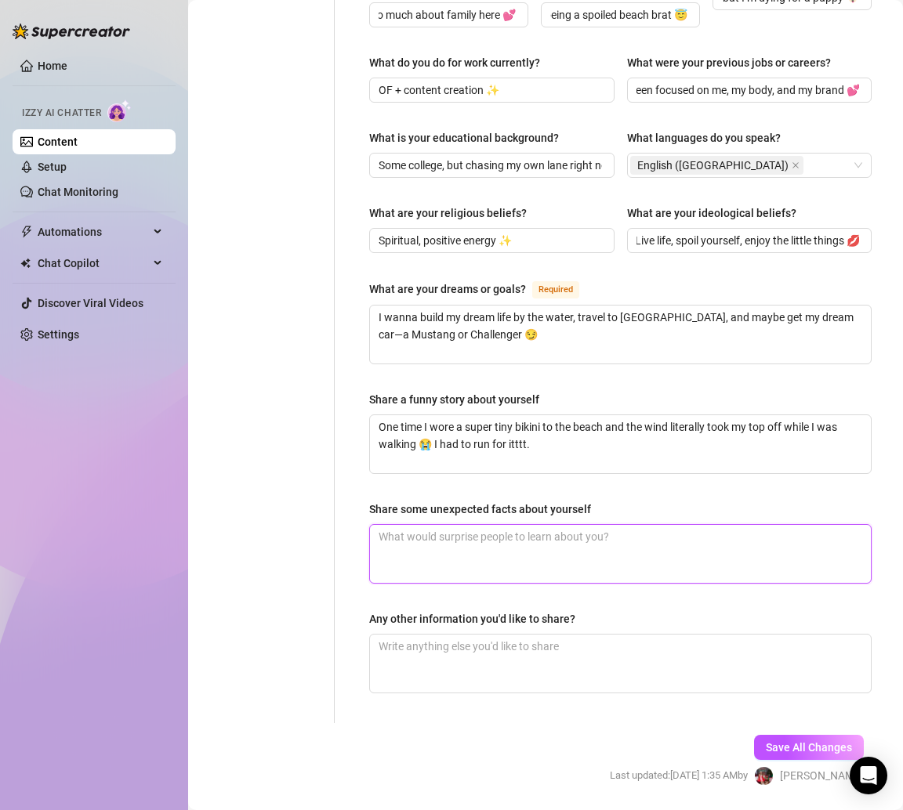
click at [455, 525] on textarea "Share some unexpected facts about yourself" at bounding box center [620, 554] width 501 height 58
paste textarea "I’m addicted to oysters & steak dinners. And I can read [MEDICAL_DATA] books fo…"
type textarea "I’m addicted to oysters & steak dinners. And I can read [MEDICAL_DATA] books fo…"
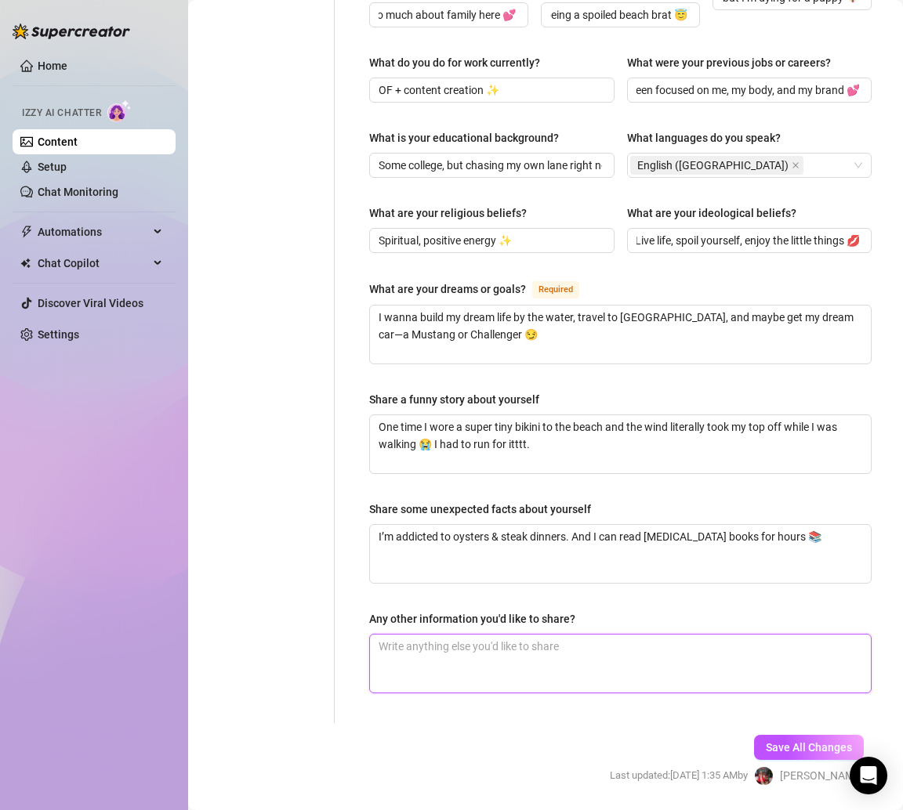
click at [434, 635] on textarea "Any other information you'd like to share?" at bounding box center [620, 664] width 501 height 58
paste textarea "I have a soft spot for fast cars and cute puppies."
type textarea "I have a soft spot for fast cars and cute puppies."
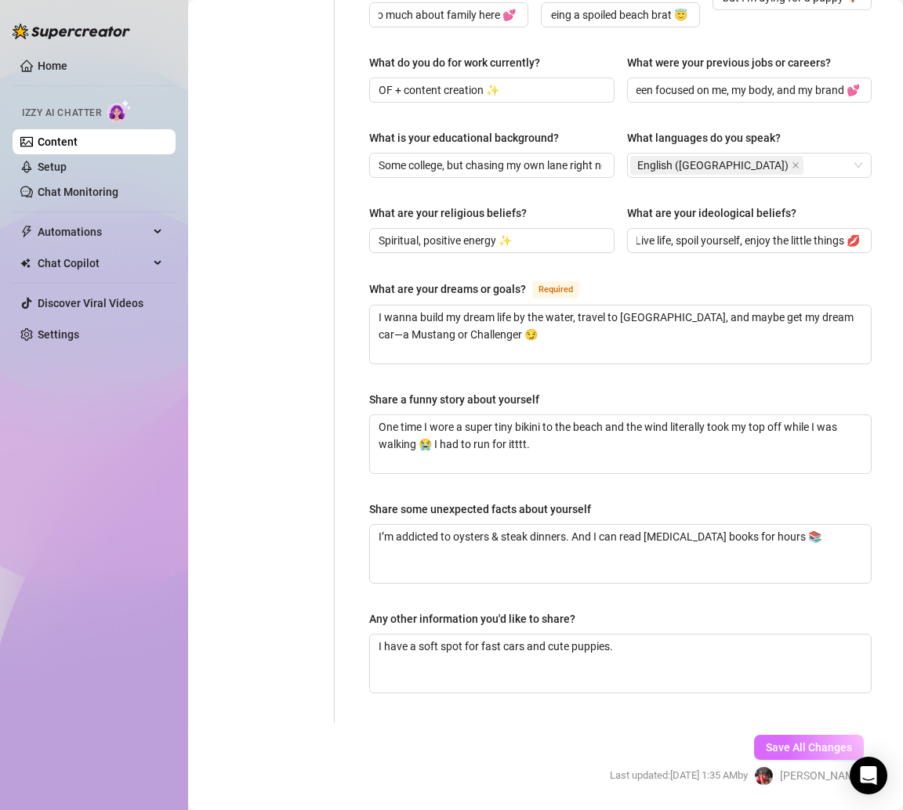
click at [799, 741] on span "Save All Changes" at bounding box center [809, 747] width 86 height 13
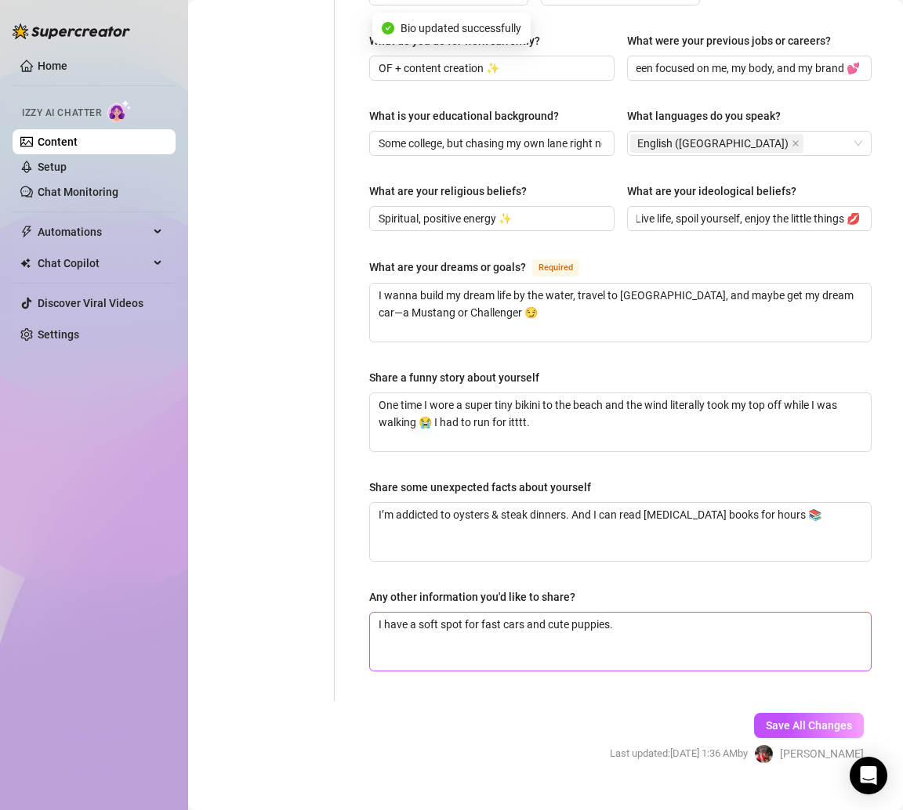
type textarea "One time I wore a super tiny bikini to the beach and the wind literally took my…"
type textarea "I’m addicted to oysters & steak dinners. And I can read [MEDICAL_DATA] books fo…"
type textarea "I have a soft spot for fast cars and cute puppies."
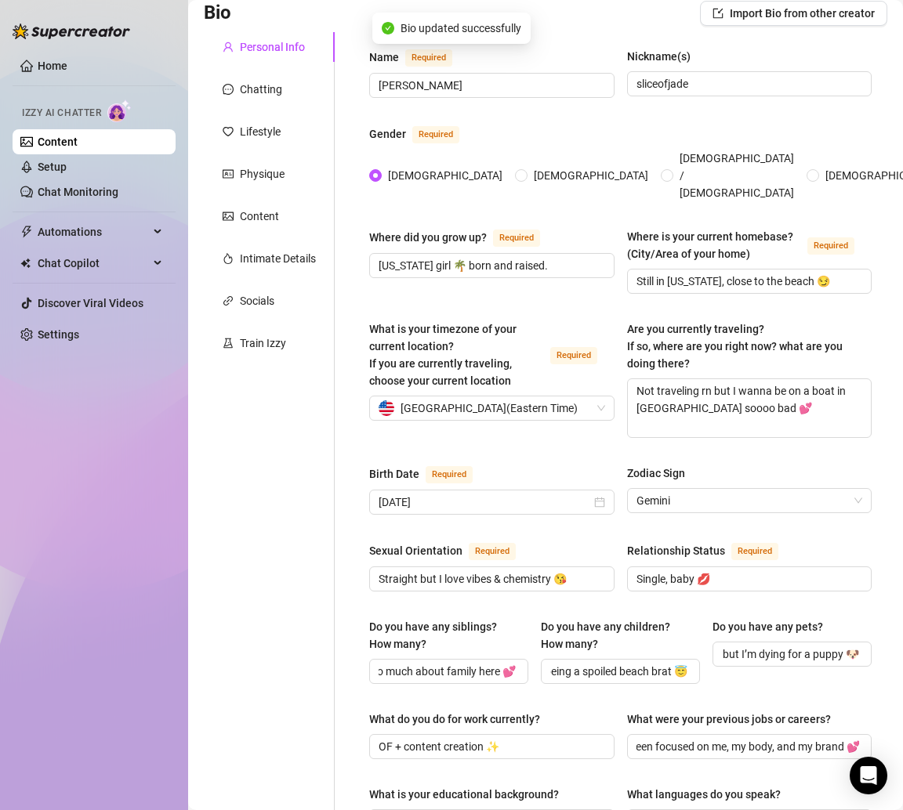
scroll to position [0, 0]
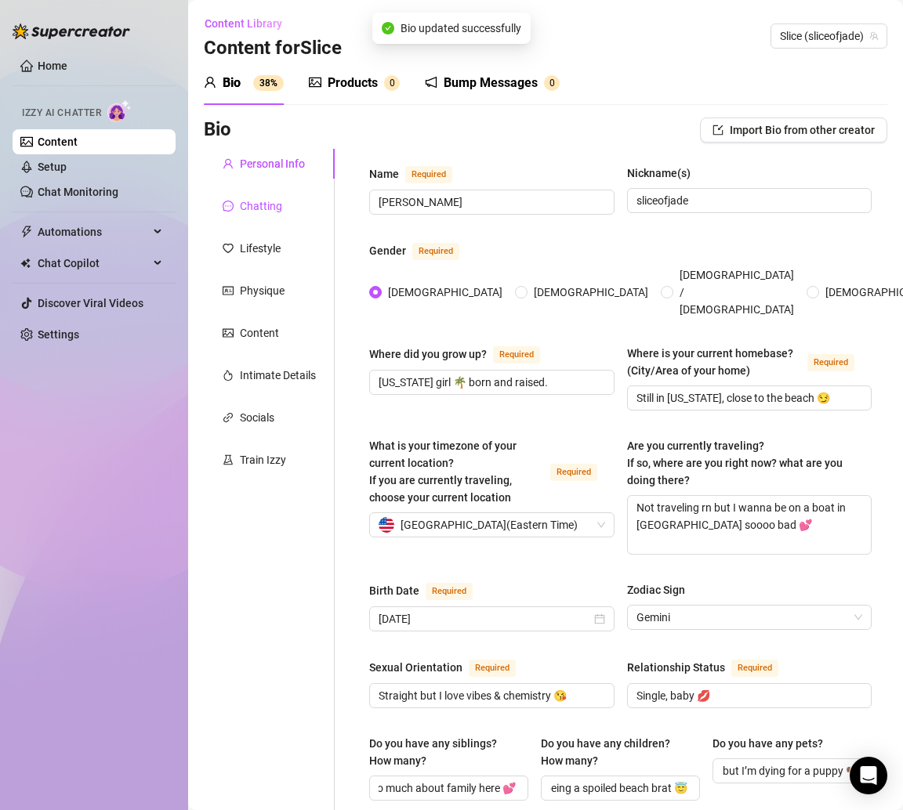
click at [266, 211] on div "Chatting" at bounding box center [261, 205] width 42 height 17
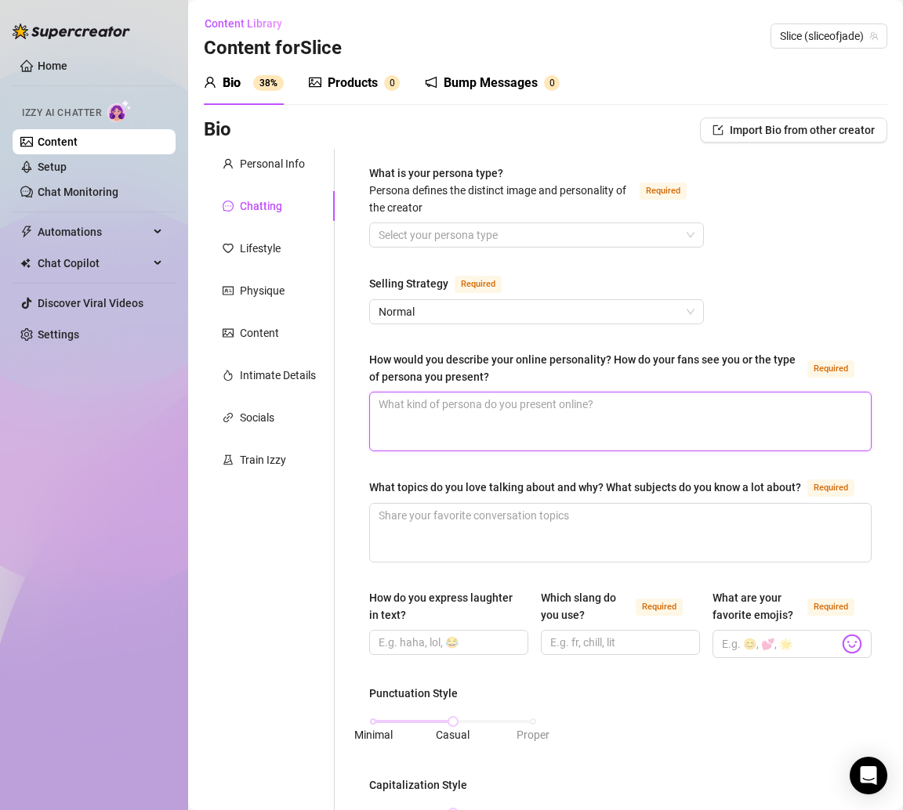
click at [473, 401] on textarea "How would you describe your online personality? How do your fans see you or the…" at bounding box center [620, 422] width 501 height 58
paste textarea "Flirty, playful, always teasing. I’m the girl who makes you feel wanted but als…"
type textarea "Flirty, playful, always teasing. I’m the girl who makes you feel wanted but als…"
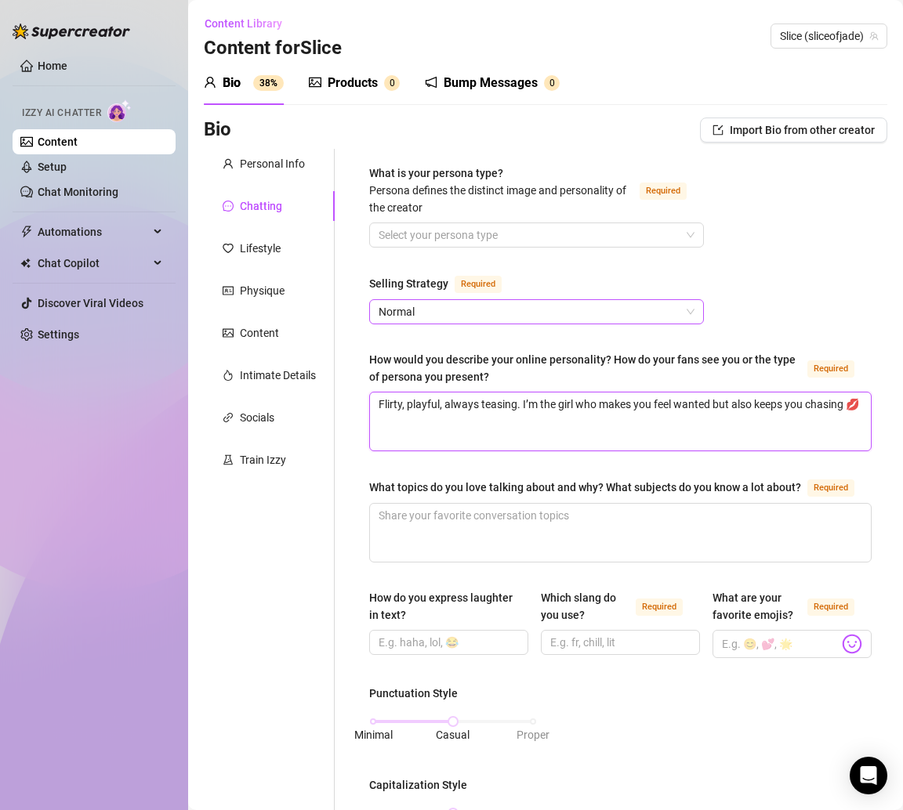
click at [421, 313] on span "Normal" at bounding box center [537, 312] width 316 height 24
type textarea "Flirty, playful, always teasing. I’m the girl who makes you feel wanted but als…"
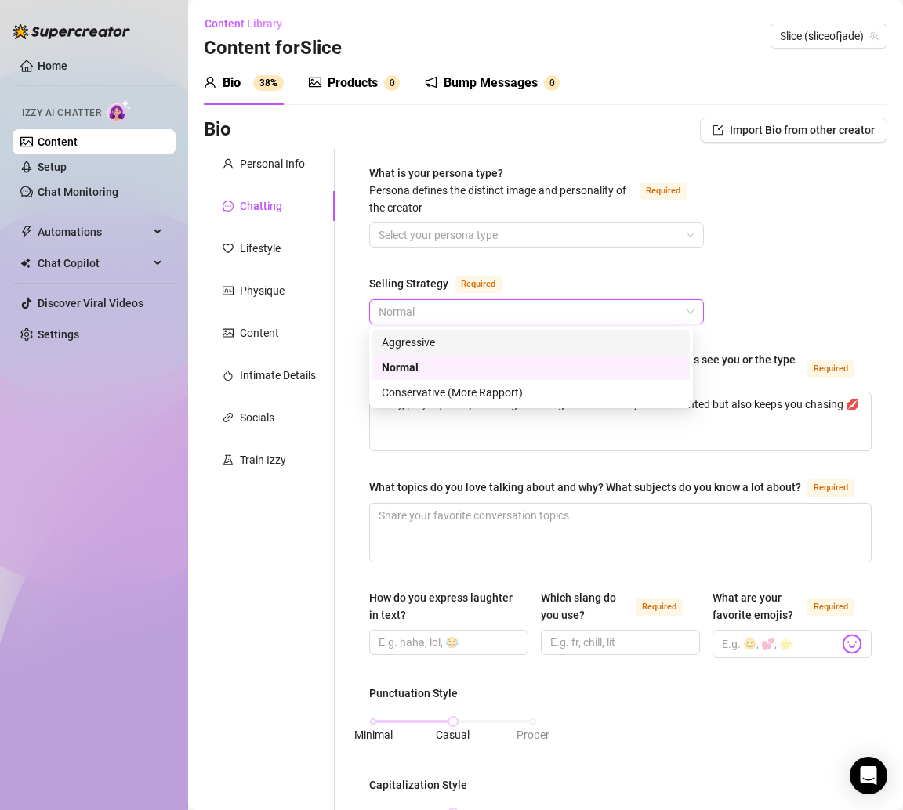
click at [417, 338] on div "Aggressive" at bounding box center [531, 342] width 299 height 17
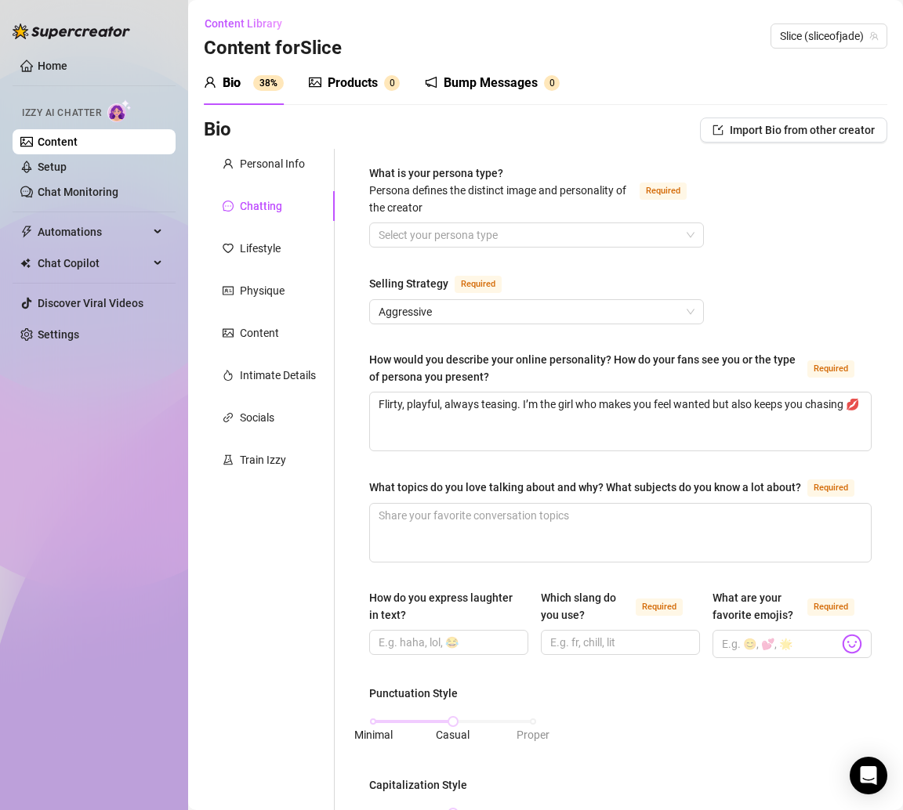
click at [339, 422] on div "What is your persona type? [PERSON_NAME] defines the distinct image and persona…" at bounding box center [611, 767] width 552 height 1236
click at [435, 543] on textarea "What topics do you love talking about and why? What subjects do you know a lot …" at bounding box center [620, 533] width 501 height 58
paste textarea "Shopping (bc I’m addicted 🤭), beach life, travel dreams, food. Anything fun, fl…"
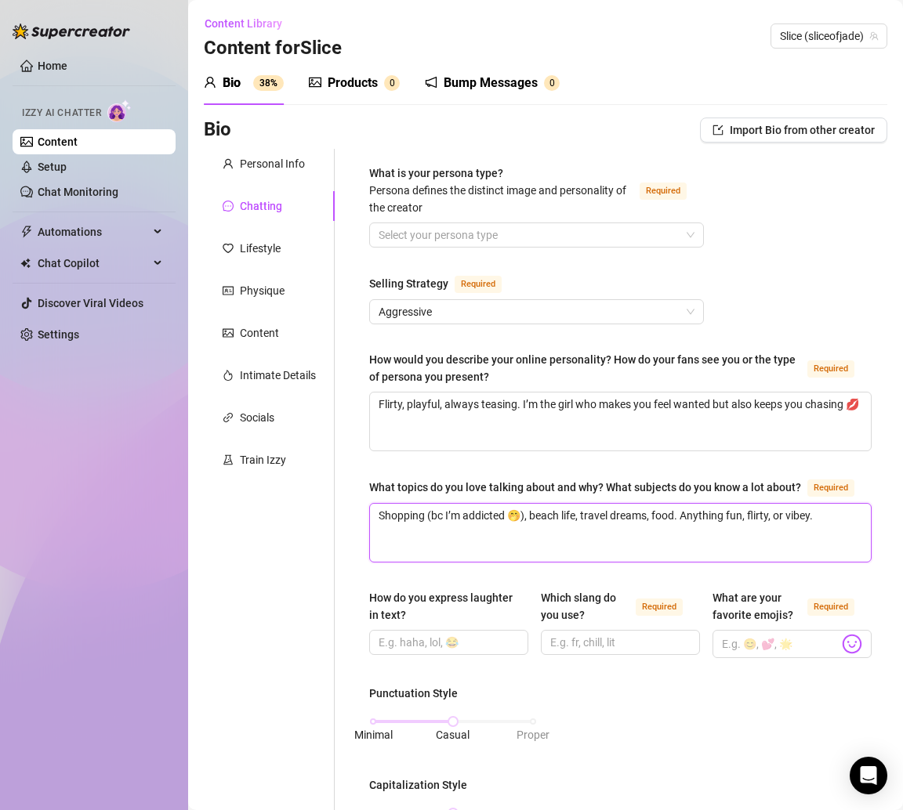
type textarea "Shopping (bc I’m addicted 🤭), beach life, travel dreams, food. Anything fun, fl…"
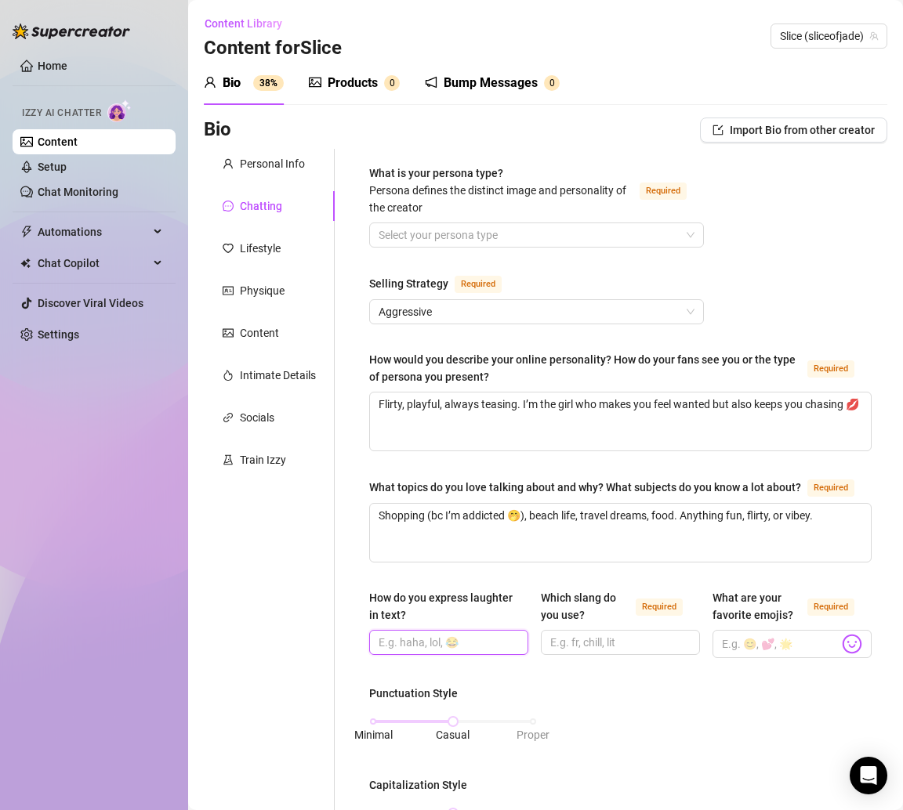
click at [415, 651] on input "How do you express laughter in text?" at bounding box center [447, 642] width 137 height 17
paste input "“lmaooo” or “😭😭😭”"
type input "“lmaooo” or “😭😭😭”"
click at [563, 651] on input "Which slang do you use? Required" at bounding box center [618, 642] width 137 height 17
paste input "Love, baby, [PERSON_NAME], daddy 😘"
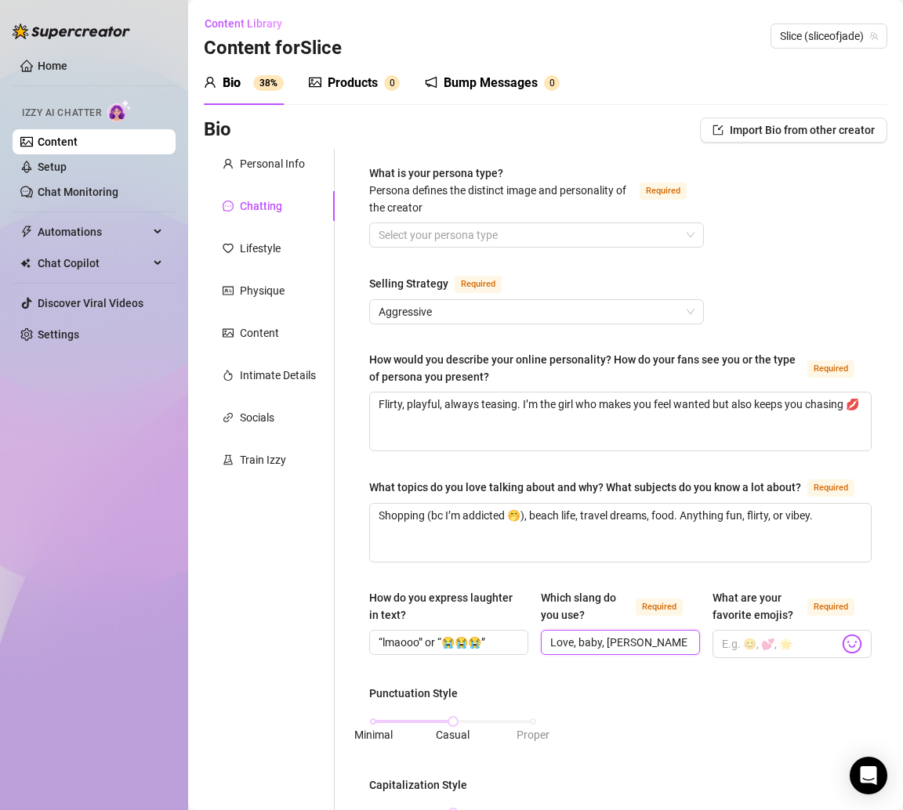
type input "Love, baby, [PERSON_NAME], daddy 😘"
click at [736, 654] on input "What are your favorite emojis? Required" at bounding box center [780, 644] width 117 height 20
paste input "💋🍑💕🌴😈"
type input "💋🍑💕🌴😈"
click at [373, 726] on div "Minimal Casual Proper" at bounding box center [453, 721] width 160 height 9
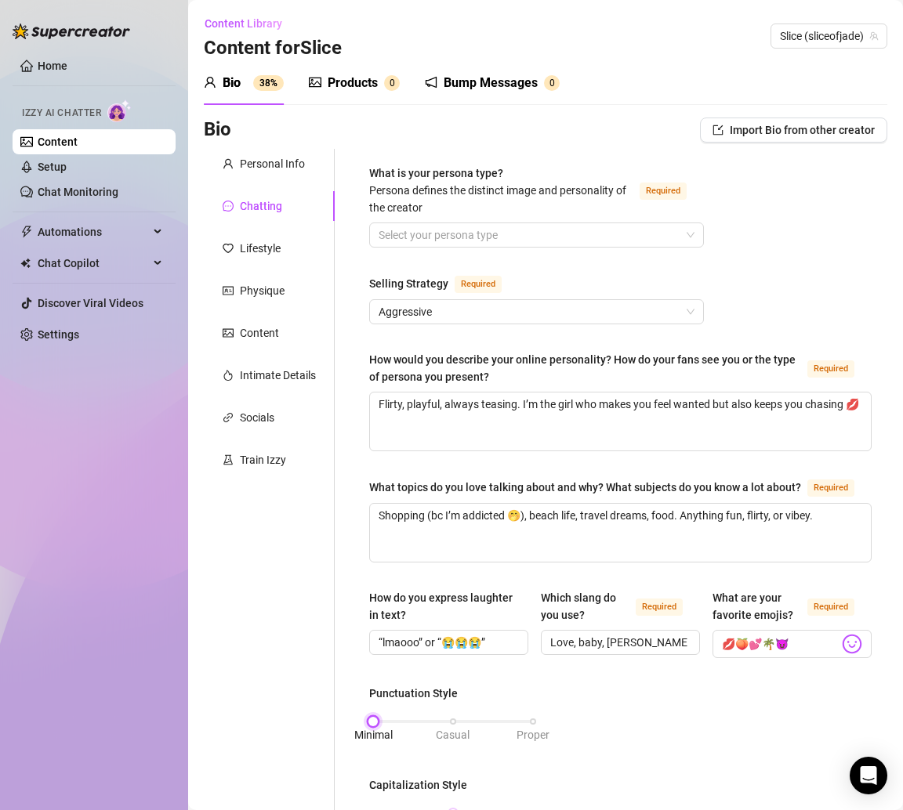
scroll to position [242, 0]
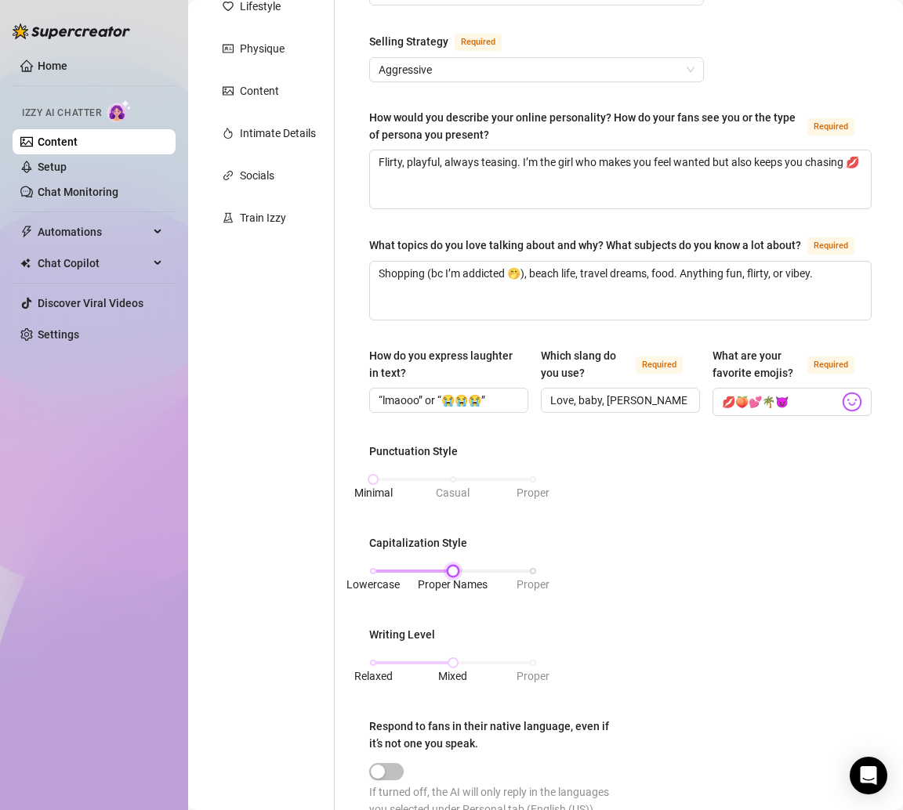
click at [373, 576] on div "Lowercase Proper Names Proper" at bounding box center [453, 571] width 160 height 9
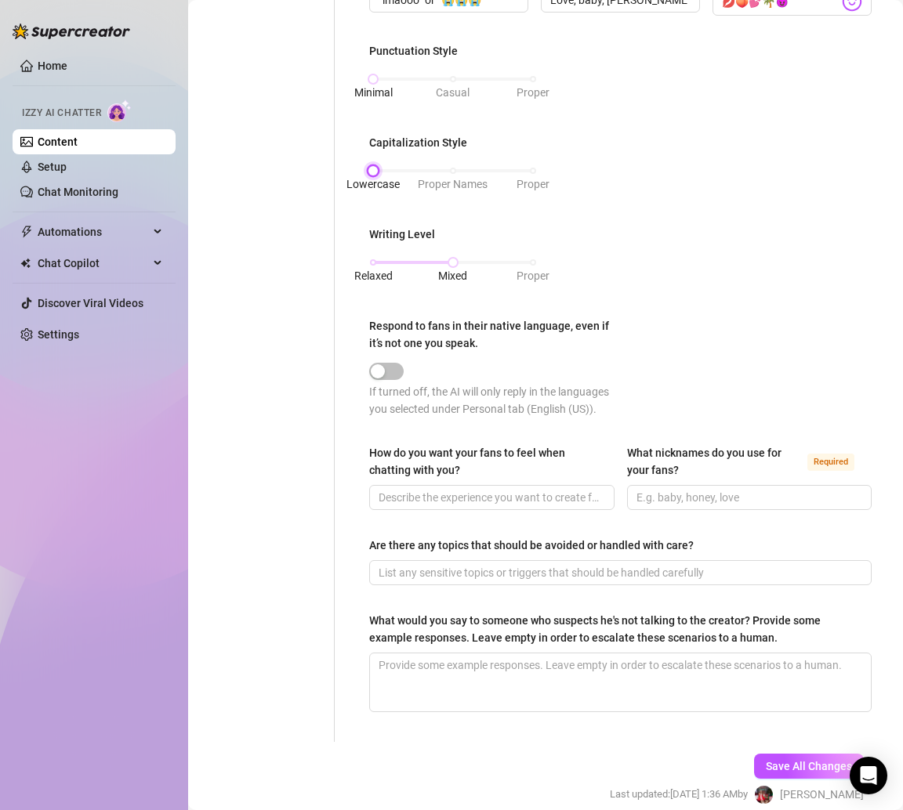
scroll to position [660, 0]
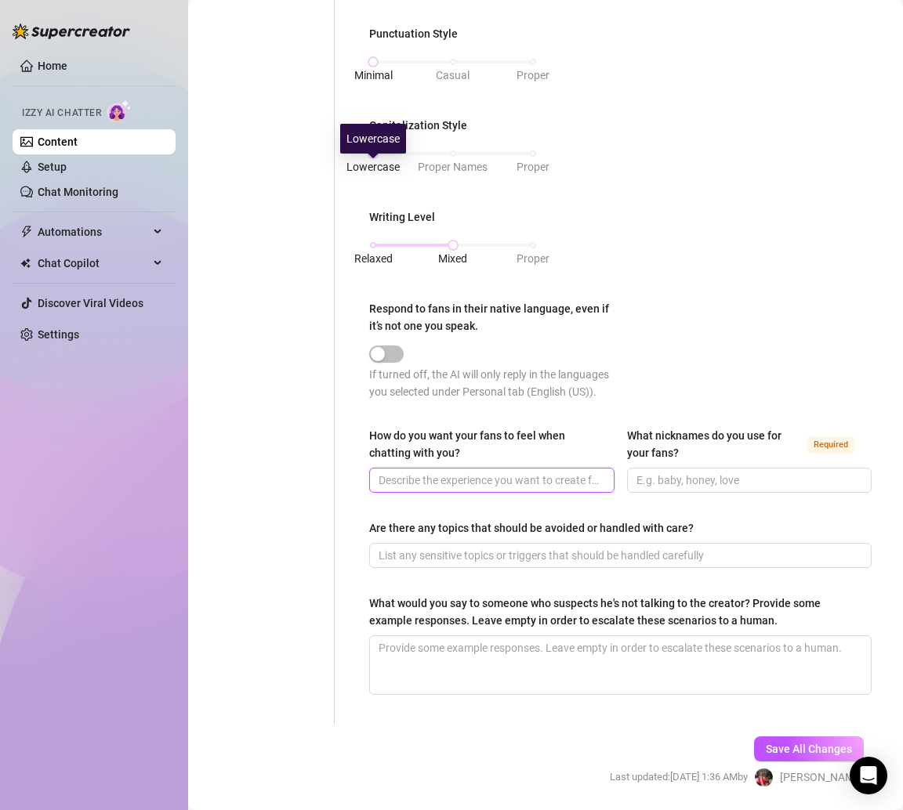
click at [426, 489] on input "How do you want your fans to feel when chatting with you?" at bounding box center [490, 480] width 223 height 17
paste input "Spoiled, wanted, and turned on 😏 like they’re my escape."
type input "Spoiled, wanted, and turned on 😏 like they’re my escape."
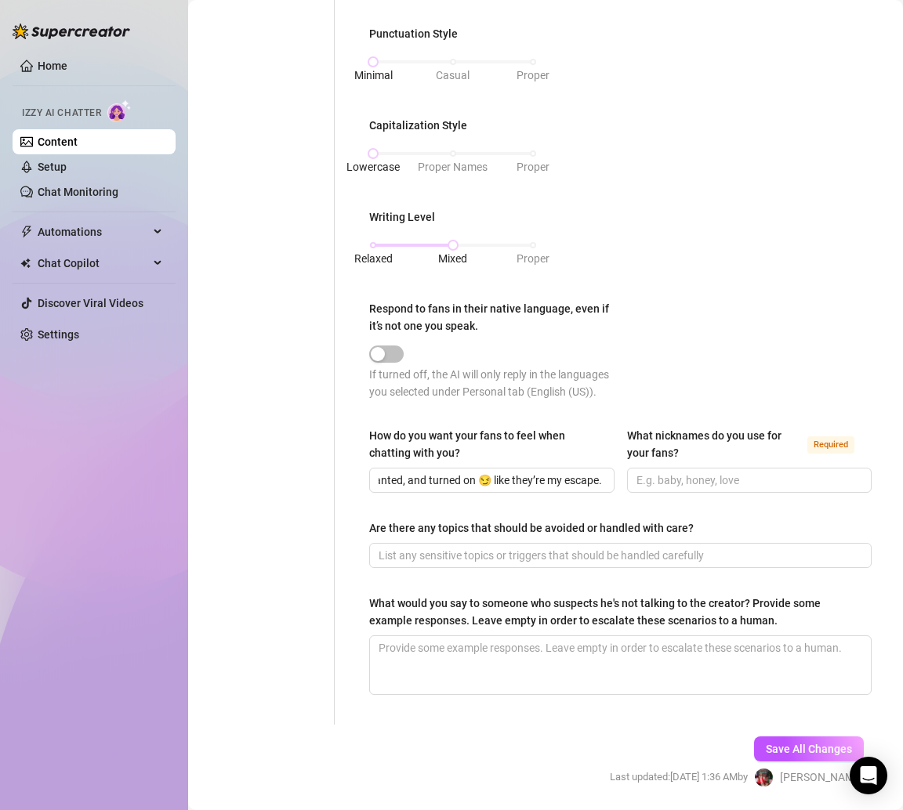
scroll to position [0, 0]
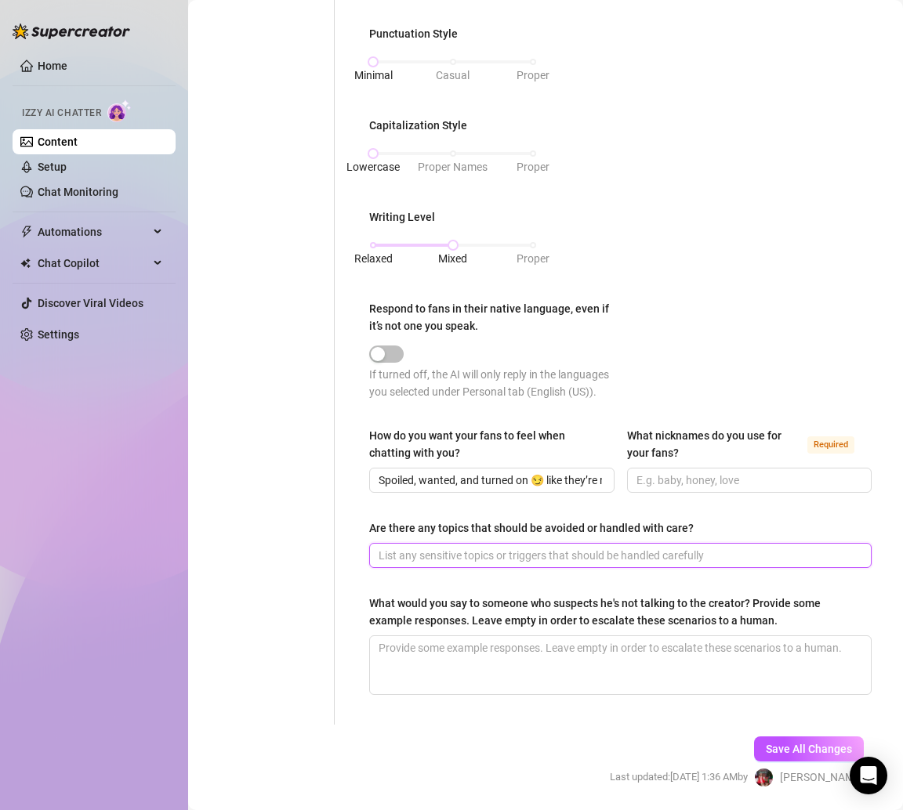
click at [417, 564] on input "Are there any topics that should be avoided or handled with care?" at bounding box center [619, 555] width 480 height 17
paste input "🚫 Never promise meetups, video calls, or anything off-platform."
click at [491, 564] on input "🚫 Never promise meetups, video calls, or anything off-platform." at bounding box center [619, 555] width 480 height 17
click at [495, 564] on input "🚫 Never promise meetups, video calls, or anything off-platform." at bounding box center [619, 555] width 480 height 17
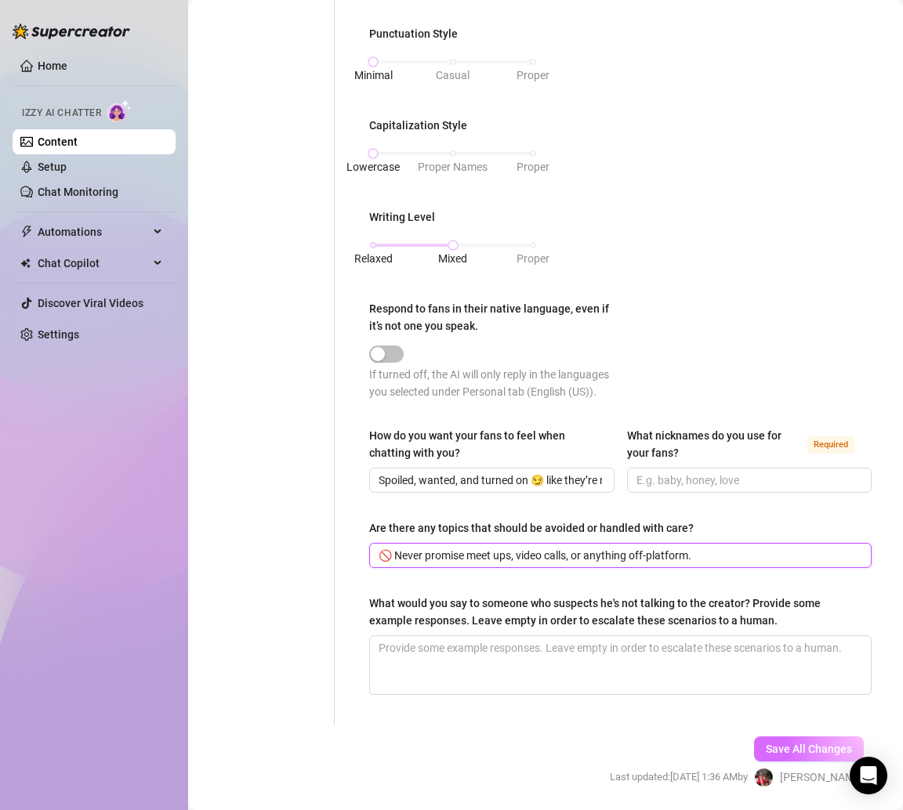
type input "🚫 Never promise meet ups, video calls, or anything off-platform."
click at [798, 755] on span "Save All Changes" at bounding box center [809, 749] width 86 height 13
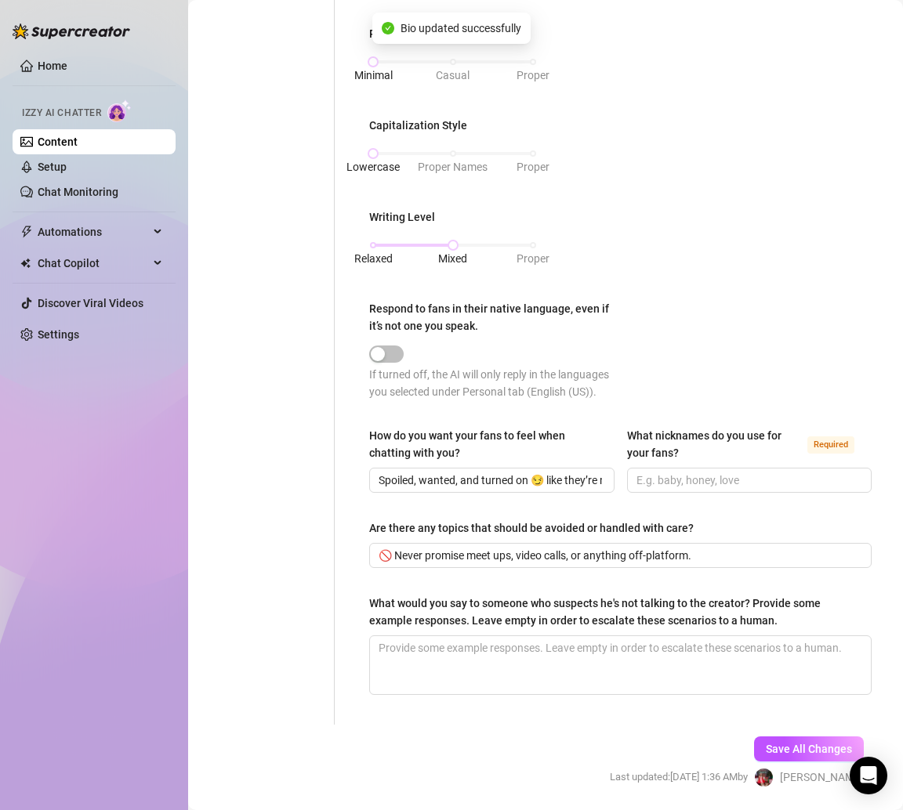
type textarea "Flirty, playful, always teasing. I’m the girl who makes you feel wanted but als…"
type textarea "Shopping (bc I’m addicted 🤭), beach life, travel dreams, food. Anything fun, fl…"
type input "“lmaooo” or “😭😭😭”"
type input "Love, baby, [PERSON_NAME], daddy 😘"
type input "💋🍑💕🌴😈"
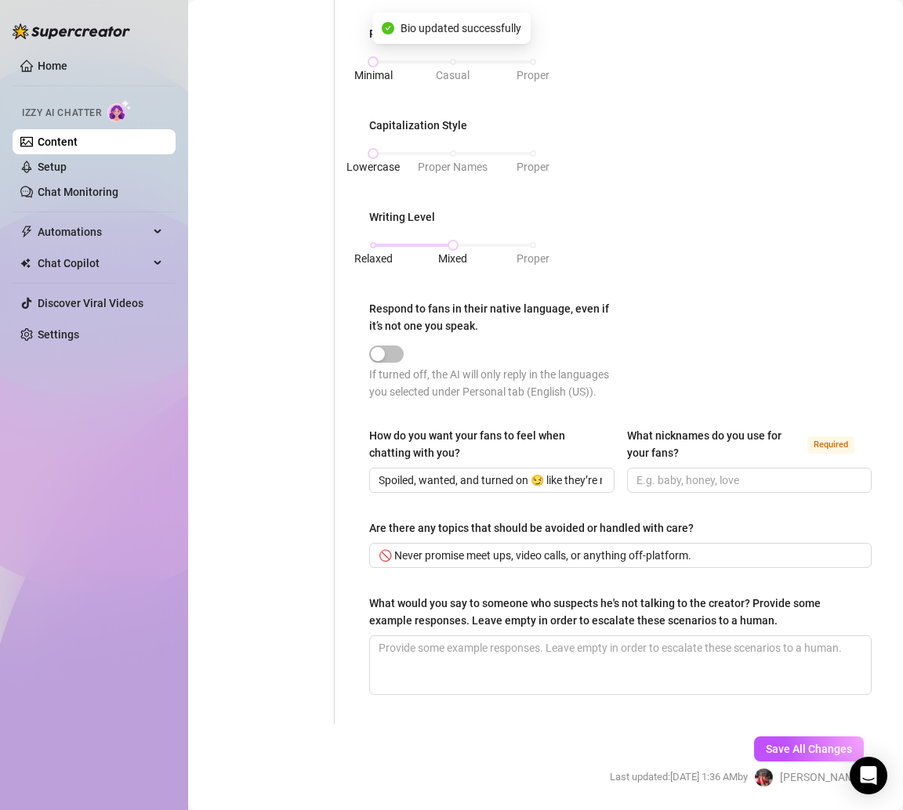
type input "🚫 Never promise meet ups, video calls, or anything off-platform."
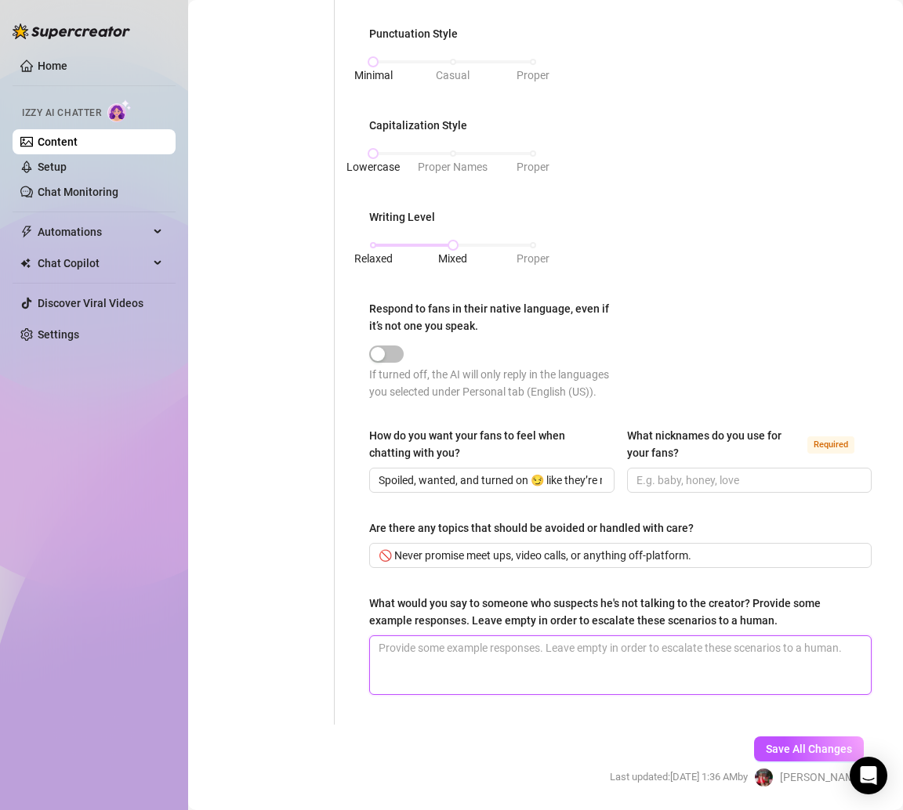
click at [460, 668] on textarea "What would you say to someone who suspects he's not talking to the creator? Pro…" at bounding box center [620, 665] width 501 height 58
paste textarea "Baby, it’s all me—who else could tease you like this? 💕"
type textarea "Baby, it’s all me—who else could tease you like this? 💕"
click at [461, 660] on textarea "Baby, it’s all me—who else could tease you like this? 💕" at bounding box center [620, 665] width 501 height 58
type textarea "Baby, it’s all mewho else could tease you like this? 💕"
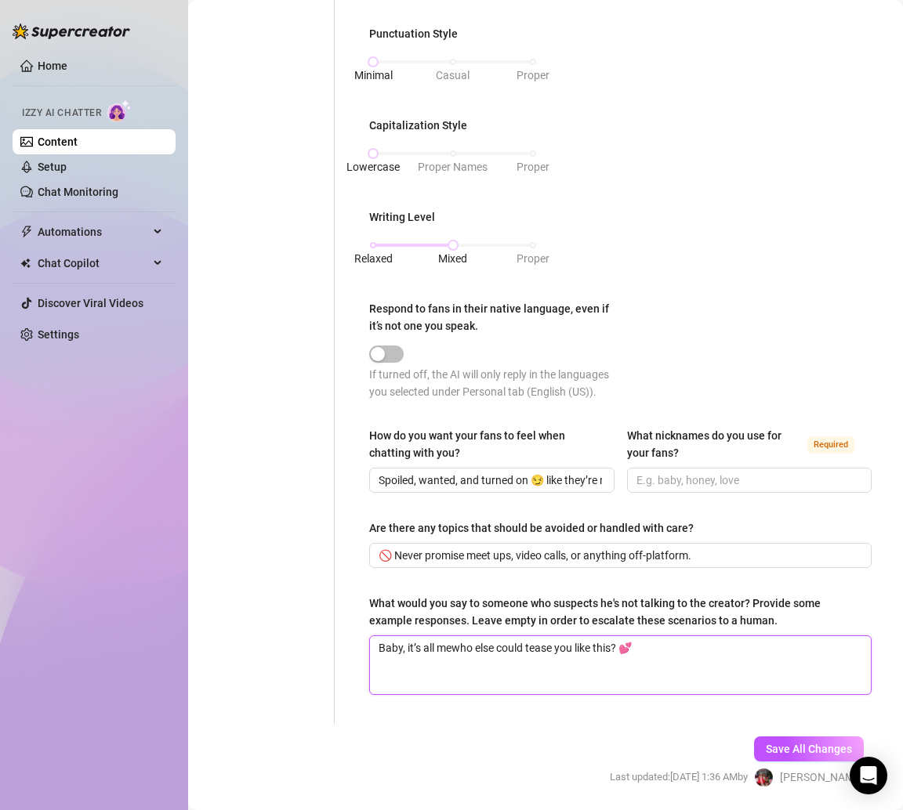
type textarea "Baby, it’s all me,who else could tease you like this? 💕"
type textarea "Baby, it’s all me, who else could tease you like this? 💕"
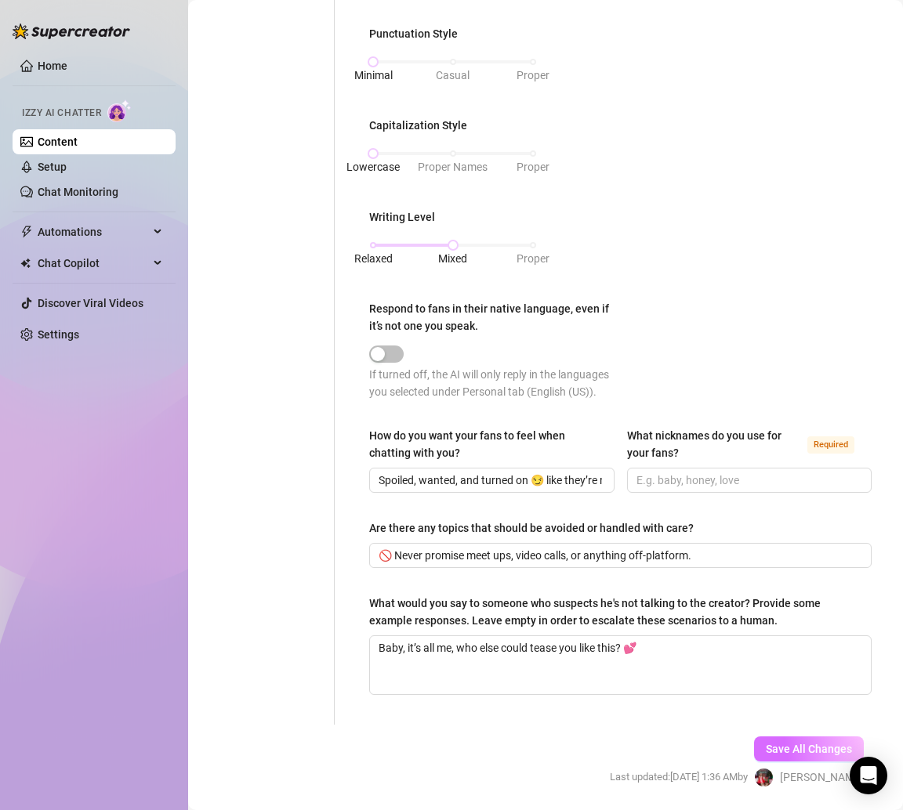
click at [820, 755] on span "Save All Changes" at bounding box center [809, 749] width 86 height 13
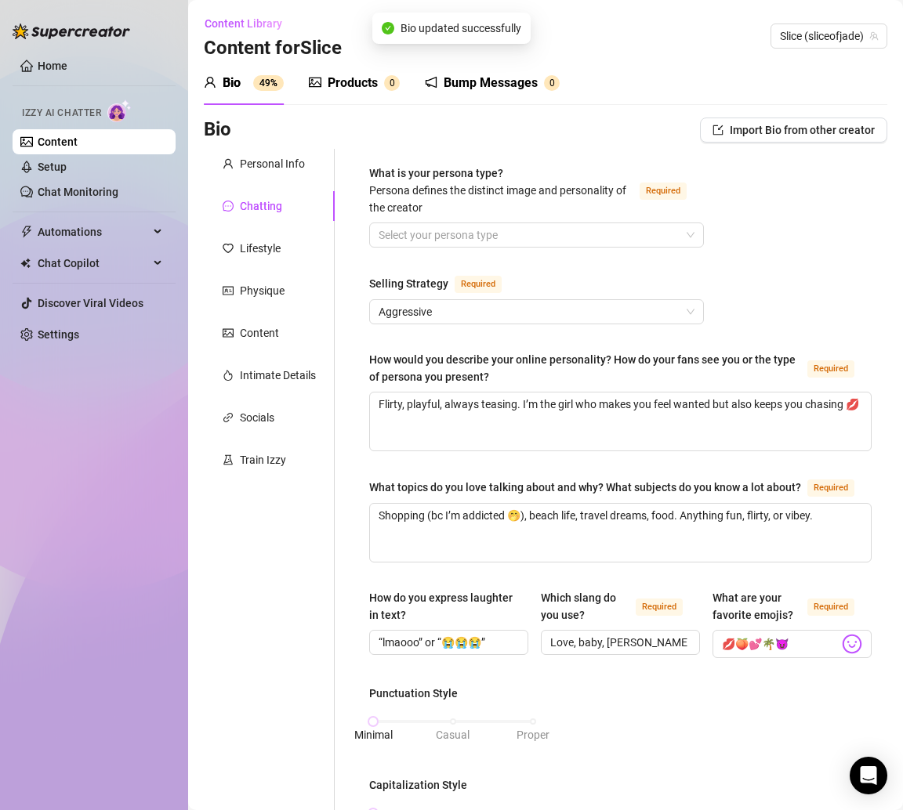
type textarea "Baby, it’s all me, who else could tease you like this? 💕"
click at [270, 256] on div "Lifestyle" at bounding box center [260, 248] width 41 height 17
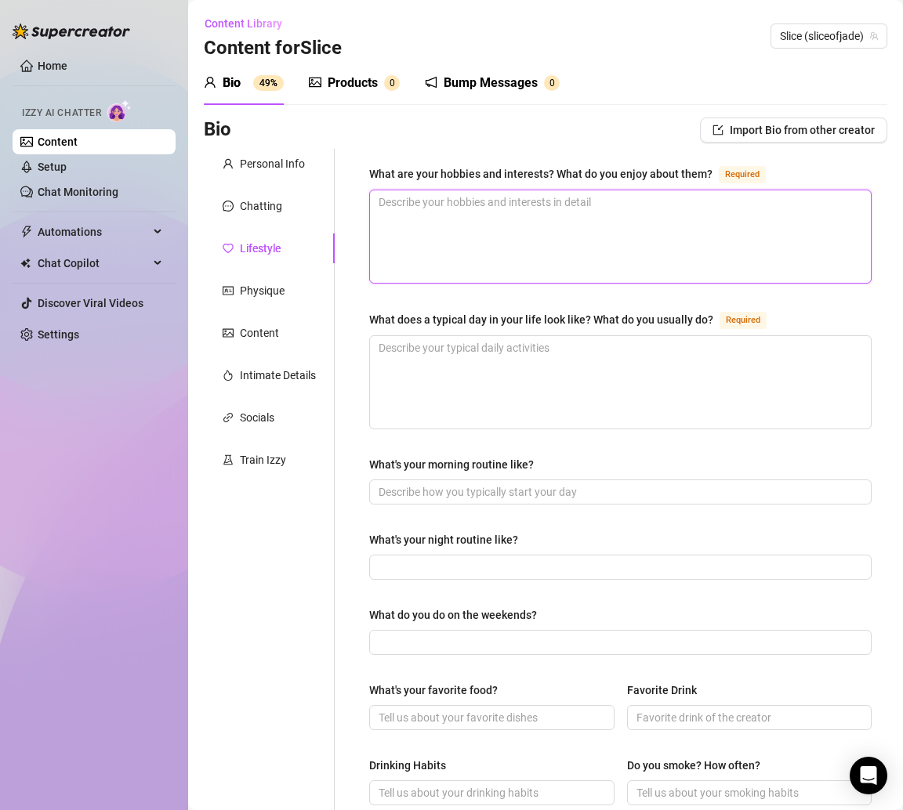
click at [415, 221] on textarea "What are your hobbies and interests? What do you enjoy about them? Required" at bounding box center [620, 236] width 501 height 92
paste textarea "Beach days, boats, shopping sprees, working out, and reading. Keeps me balanced…"
type textarea "Beach days, boats, shopping sprees, working out, and reading. Keeps me balanced…"
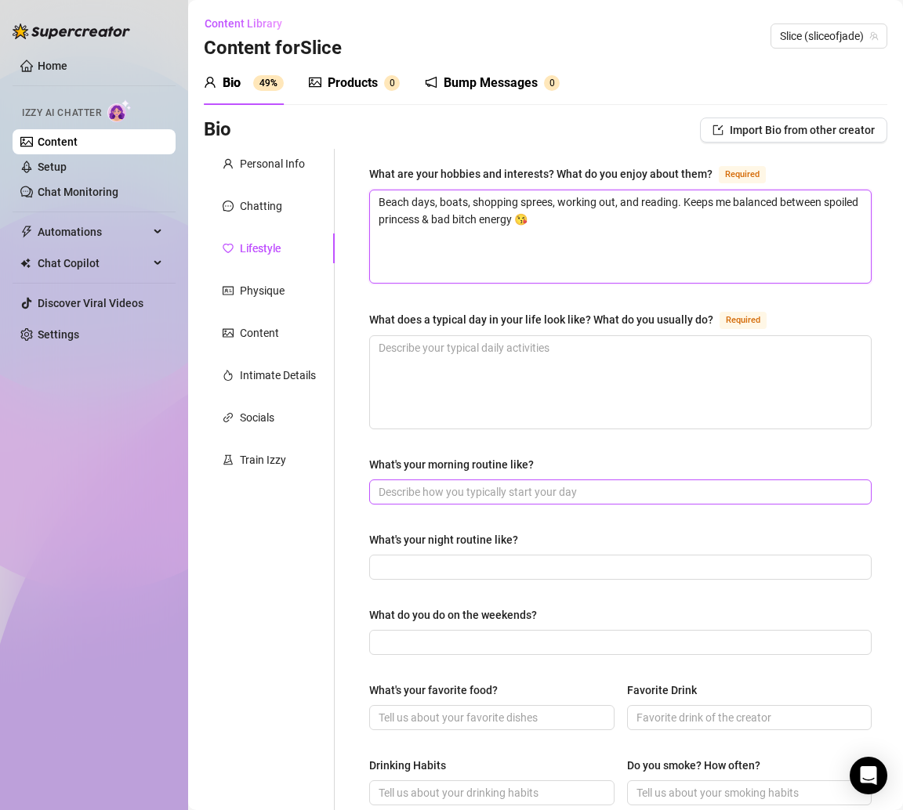
type textarea "Beach days, boats, shopping sprees, working out, and reading. Keeps me balanced…"
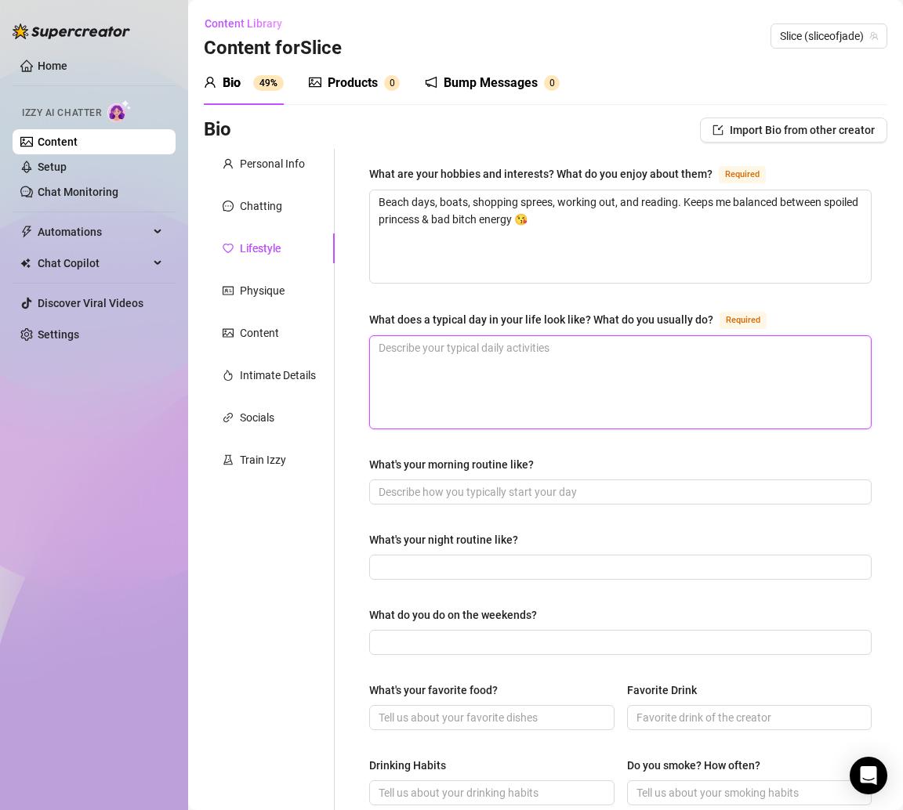
click at [433, 384] on textarea "What does a typical day in your life look like? What do you usually do? Required" at bounding box center [620, 382] width 501 height 92
paste textarea "Wake up, gym or beach, make content, shop a lil, end the day watching a romanti…"
type textarea "Wake up, gym or beach, make content, shop a lil, end the day watching a romanti…"
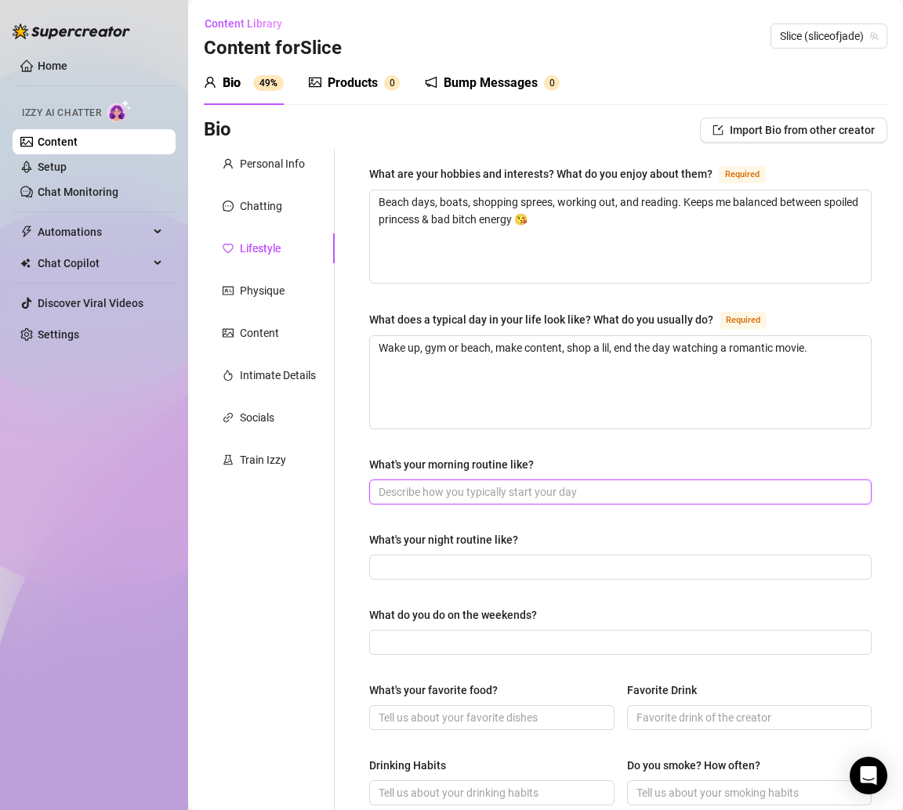
click at [461, 496] on input "What's your morning routine like?" at bounding box center [619, 492] width 480 height 17
paste input "Stretch, light workout, skincare, then bikini onnnn."
type input "Stretch, light workout, skincare, then bikini onnnn."
click at [401, 583] on div "What are your hobbies and interests? What do you enjoy about them? Required Bea…" at bounding box center [620, 677] width 502 height 1025
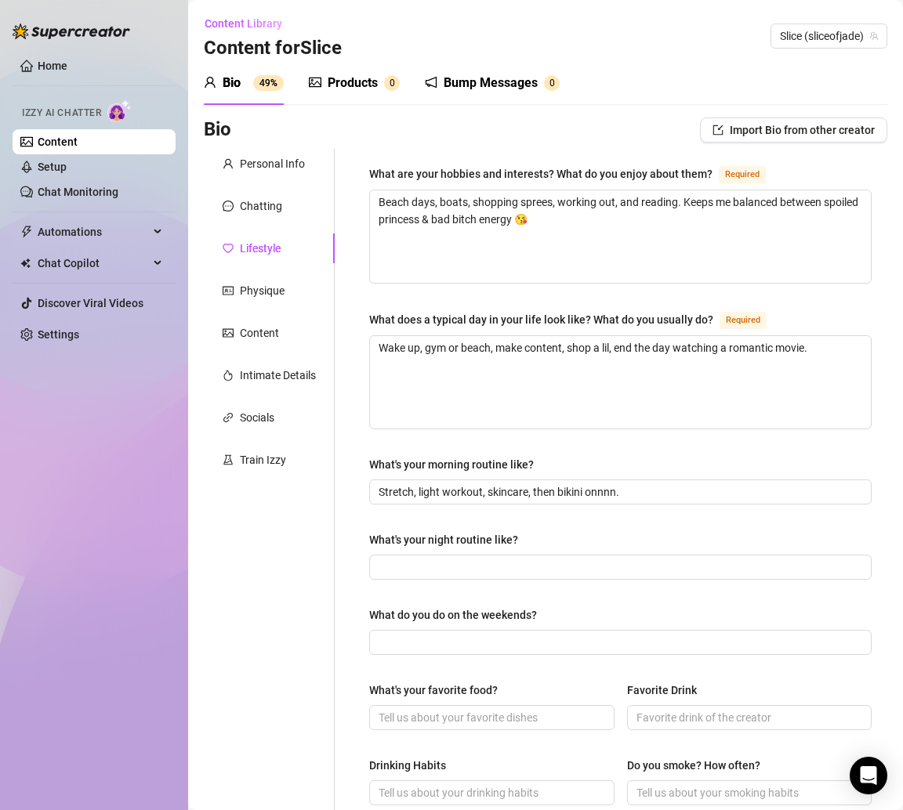
click at [393, 547] on div "What's your night routine like?" at bounding box center [620, 543] width 502 height 24
click at [394, 574] on span at bounding box center [620, 567] width 502 height 25
click at [393, 567] on input "What's your night routine like?" at bounding box center [619, 567] width 480 height 17
paste input "Bubble bath, candles, maybe a book or movie before bed."
type input "Bubble bath, candles, maybe a book or movie before bed."
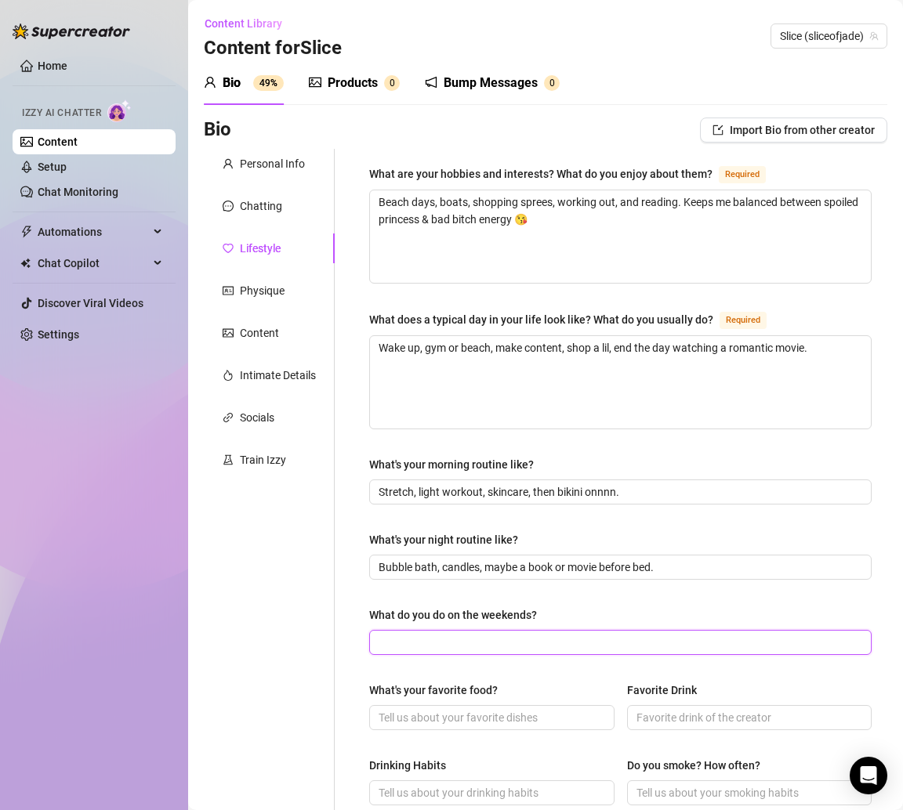
click at [421, 644] on input "What do you do on the weekends?" at bounding box center [619, 642] width 480 height 17
paste input "Usually at the pool, on a boat, or out shopping 💕"
type input "Usually at the pool, on a boat, or out shopping 💕"
click at [292, 686] on div "Personal Info Chatting Lifestyle Physique Content Intimate Details Socials Trai…" at bounding box center [269, 677] width 131 height 1056
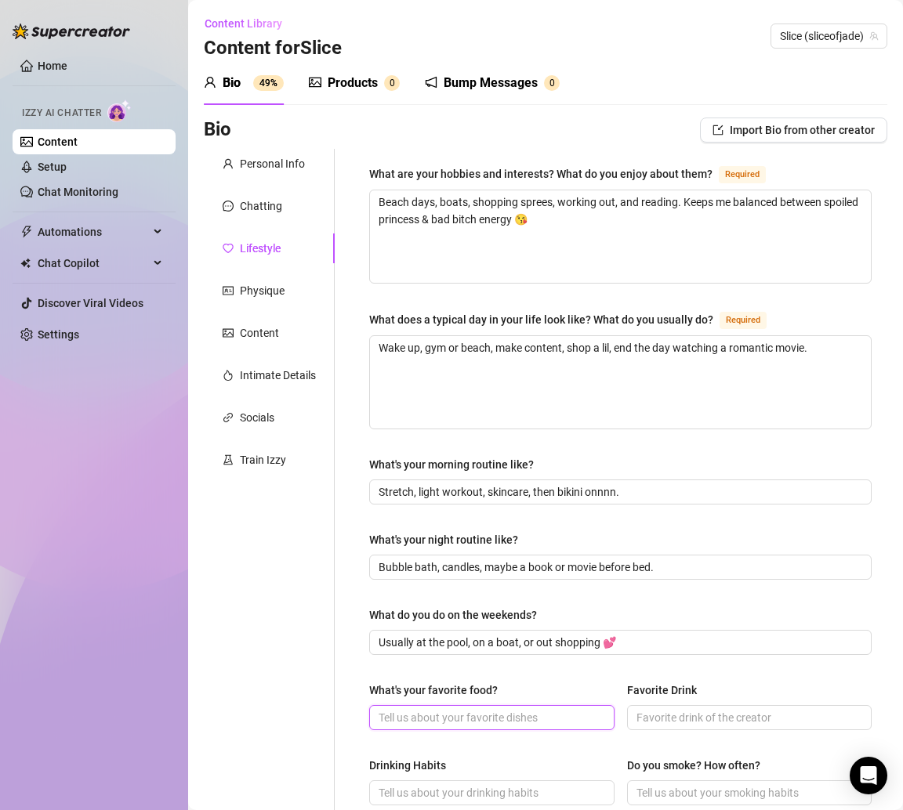
click at [476, 714] on input "What's your favorite food?" at bounding box center [490, 717] width 223 height 17
paste input "Steak dinners & oysters 🍷 or pho if I’m craving comfort food."
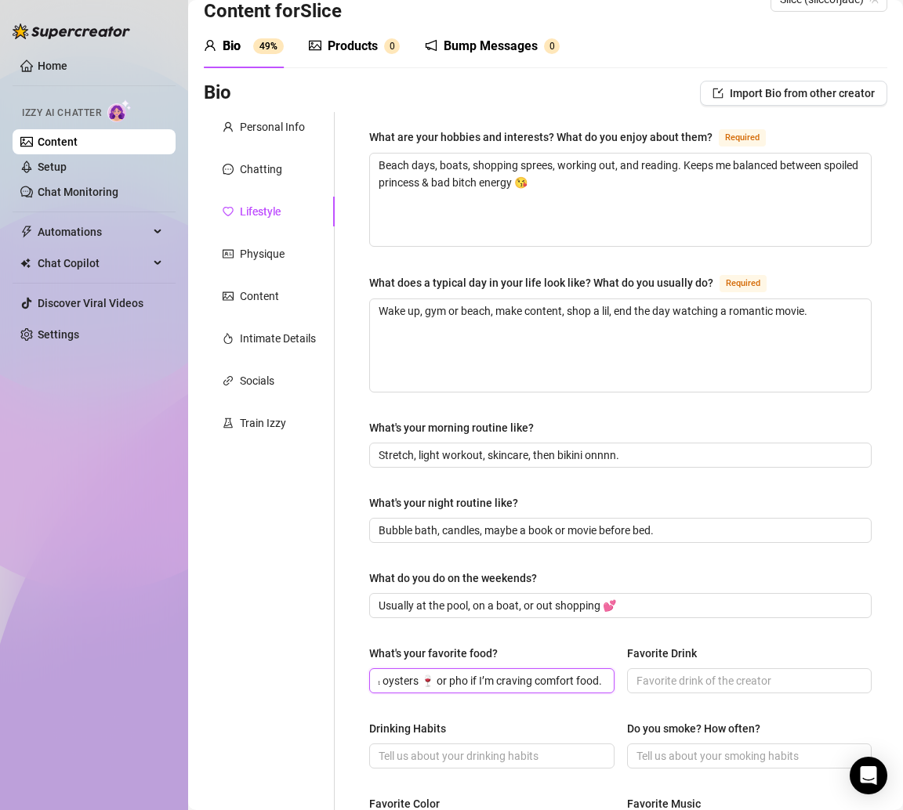
type input "Steak dinners & oysters 🍷 or pho if I’m craving comfort food."
click at [440, 748] on input "Drinking Habits" at bounding box center [490, 756] width 223 height 17
paste input "Yes, socially—I love a glass of wine with oysters."
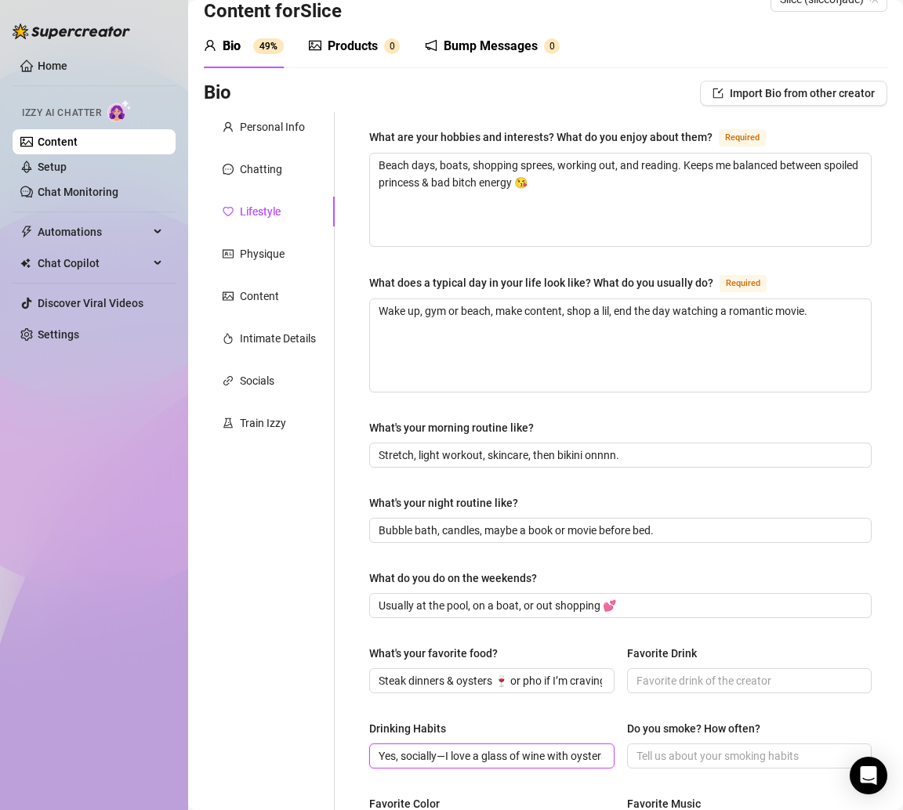
scroll to position [0, 18]
click at [428, 748] on input "Yes, socially—I love a glass of wine with oysters." at bounding box center [490, 756] width 223 height 17
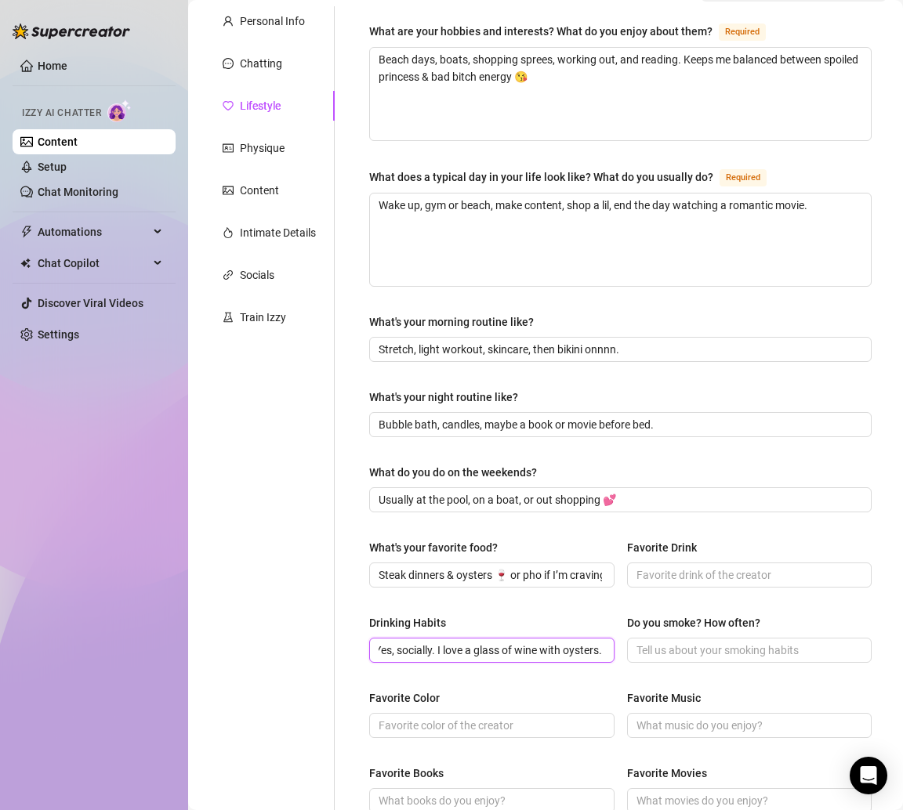
scroll to position [262, 0]
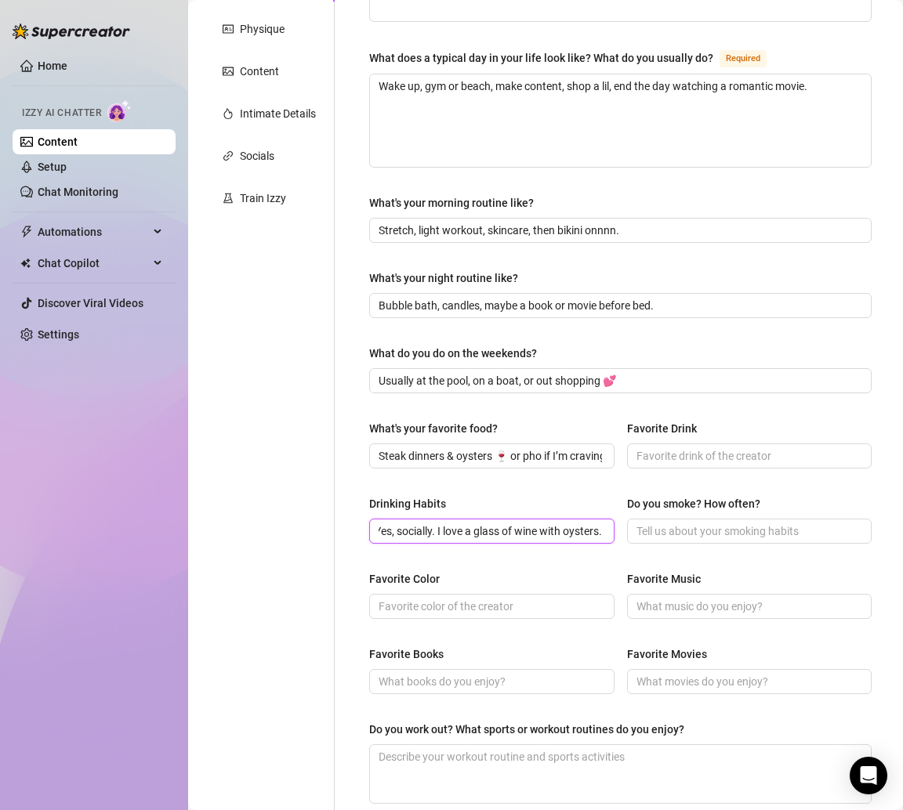
type input "Yes, socially. I love a glass of wine with oysters."
click at [292, 675] on div "Personal Info Chatting Lifestyle Physique Content Intimate Details Socials Trai…" at bounding box center [269, 415] width 131 height 1056
click at [425, 603] on input "Favorite Color" at bounding box center [490, 606] width 223 height 17
paste input "Pink 💕"
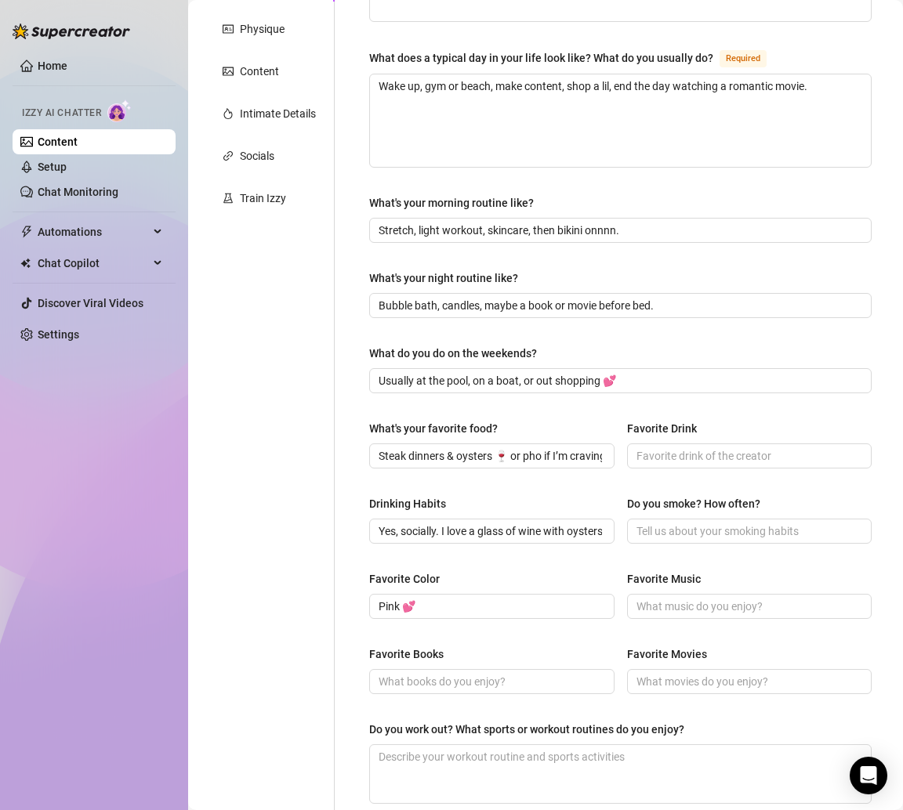
click at [290, 607] on div "Personal Info Chatting Lifestyle Physique Content Intimate Details Socials Trai…" at bounding box center [269, 415] width 131 height 1056
click at [411, 676] on input "Favorite Books" at bounding box center [490, 681] width 223 height 17
paste input "[MEDICAL_DATA] 📚"
click at [263, 638] on div "Personal Info Chatting Lifestyle Physique Content Intimate Details Socials Trai…" at bounding box center [269, 415] width 131 height 1056
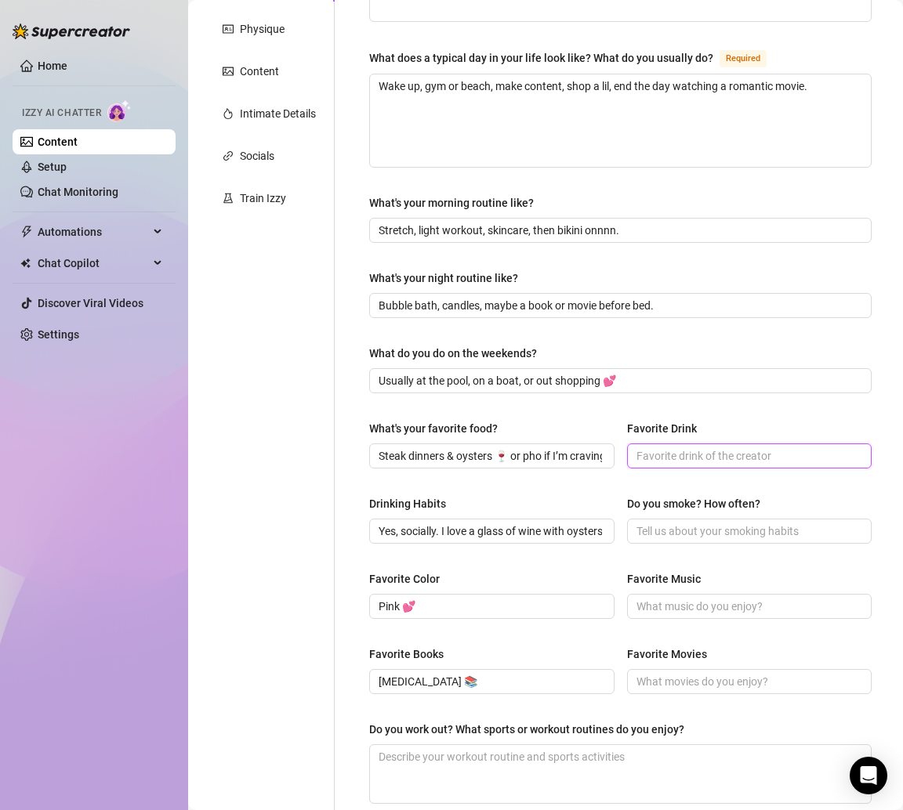
click at [677, 461] on input "Favorite Drink" at bounding box center [747, 455] width 223 height 17
paste input "Wine or fruity cocktails 🍹"
click at [443, 510] on div "Drinking Habits" at bounding box center [491, 507] width 245 height 24
click at [648, 524] on input "Do you smoke? How often?" at bounding box center [747, 531] width 223 height 17
paste input "Nope, not really my thing."
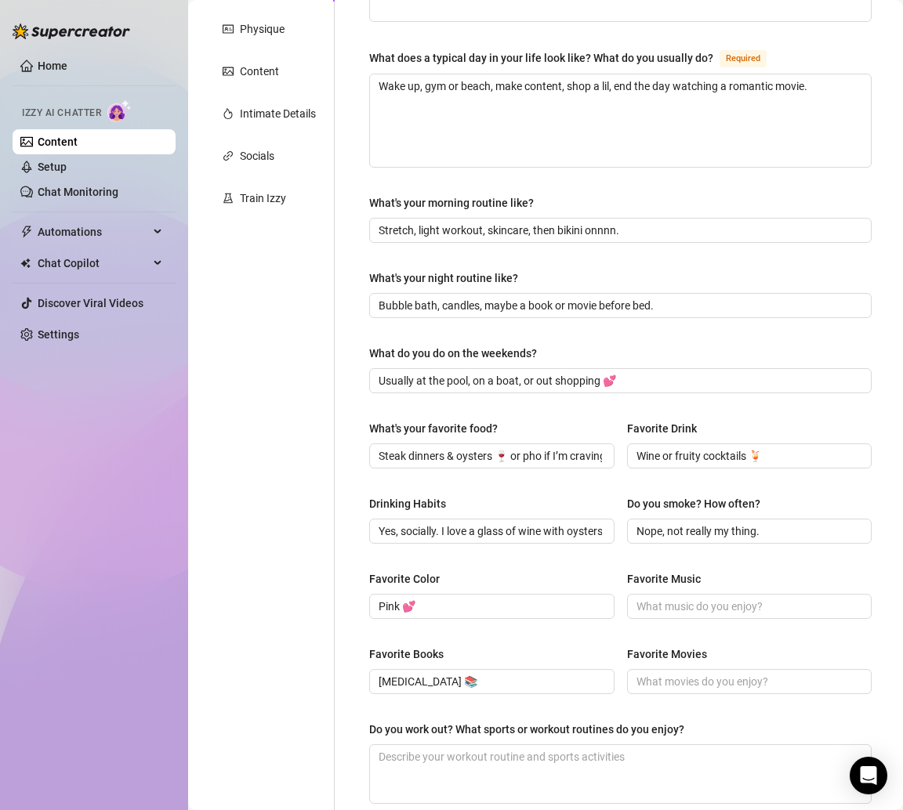
click at [284, 518] on div "Personal Info Chatting Lifestyle Physique Content Intimate Details Socials Trai…" at bounding box center [269, 415] width 131 height 1056
click at [668, 607] on input "Favorite Music" at bounding box center [747, 606] width 223 height 17
paste input "Literally everything 🎶"
click at [502, 618] on div "Favorite Color Pink 💕 Favorite Music Literally everything 🎶" at bounding box center [620, 602] width 502 height 63
click at [667, 677] on input "Favorite Movies" at bounding box center [747, 681] width 223 height 17
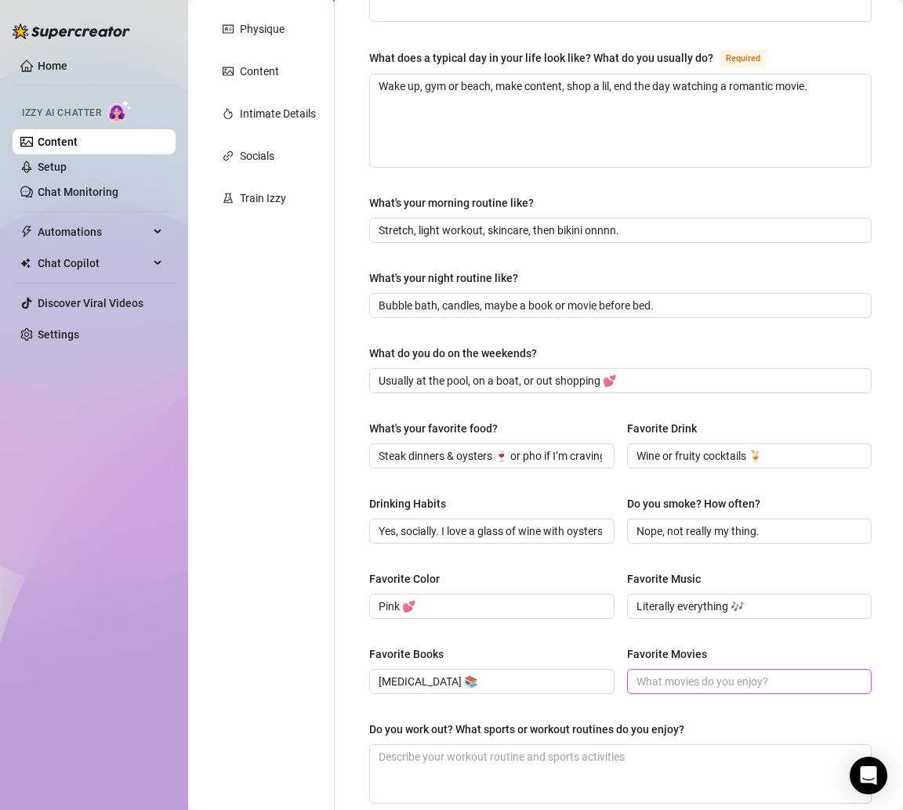
paste input "Romance & lovey-[PERSON_NAME] stuff ✨"
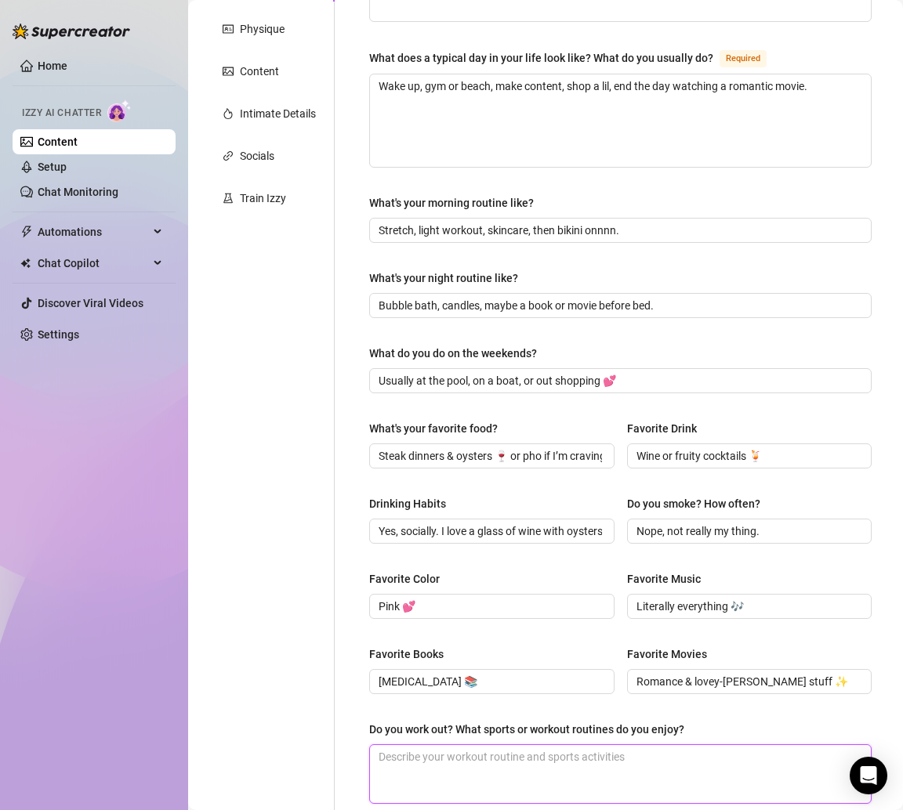
click at [490, 765] on textarea "Do you work out? What sports or workout routines do you enjoy?" at bounding box center [620, 774] width 501 height 58
paste textarea "Yes! Gym + beach workouts keep my waist tiny & ass juicy 😏"
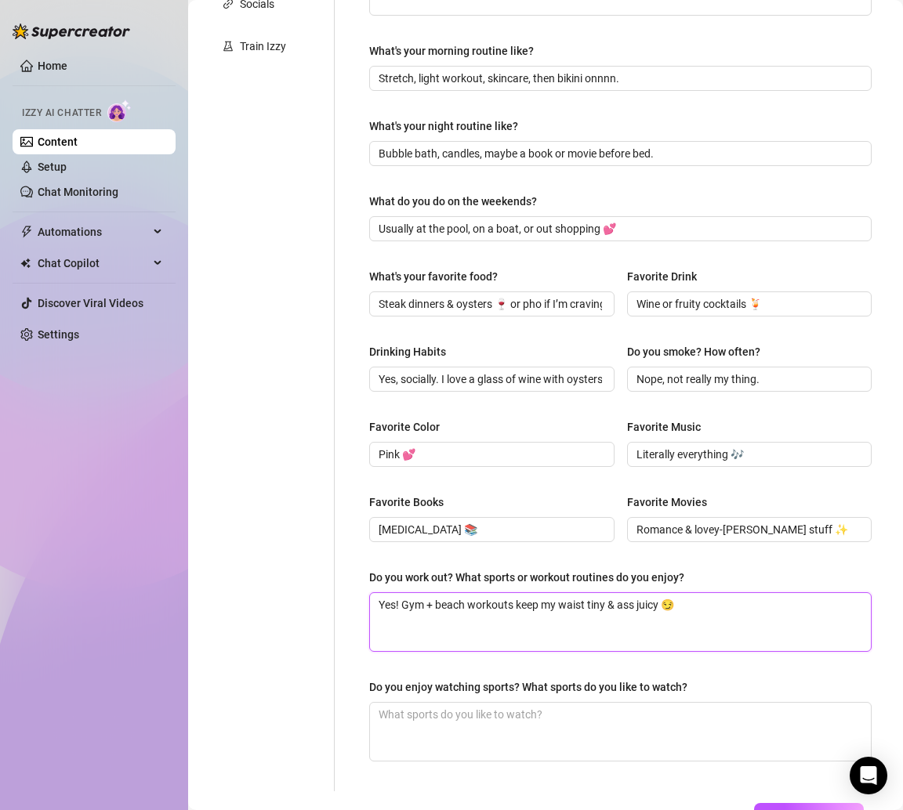
scroll to position [427, 0]
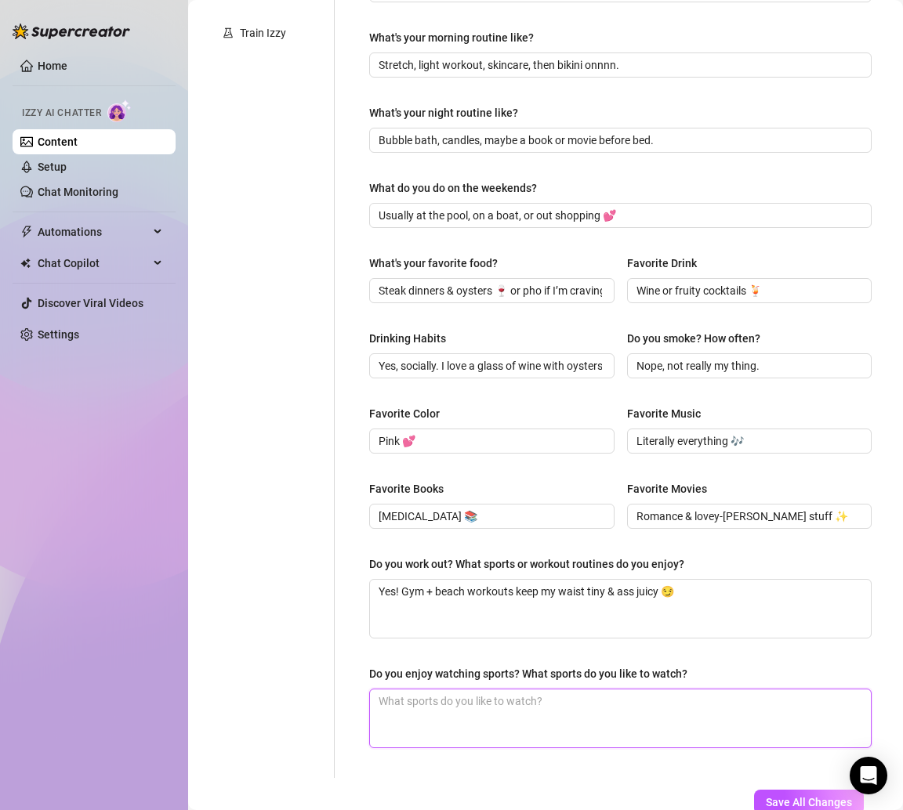
click at [393, 710] on textarea "Do you enjoy watching sports? What sports do you like to watch?" at bounding box center [620, 719] width 501 height 58
paste textarea "Not really, not my thing."
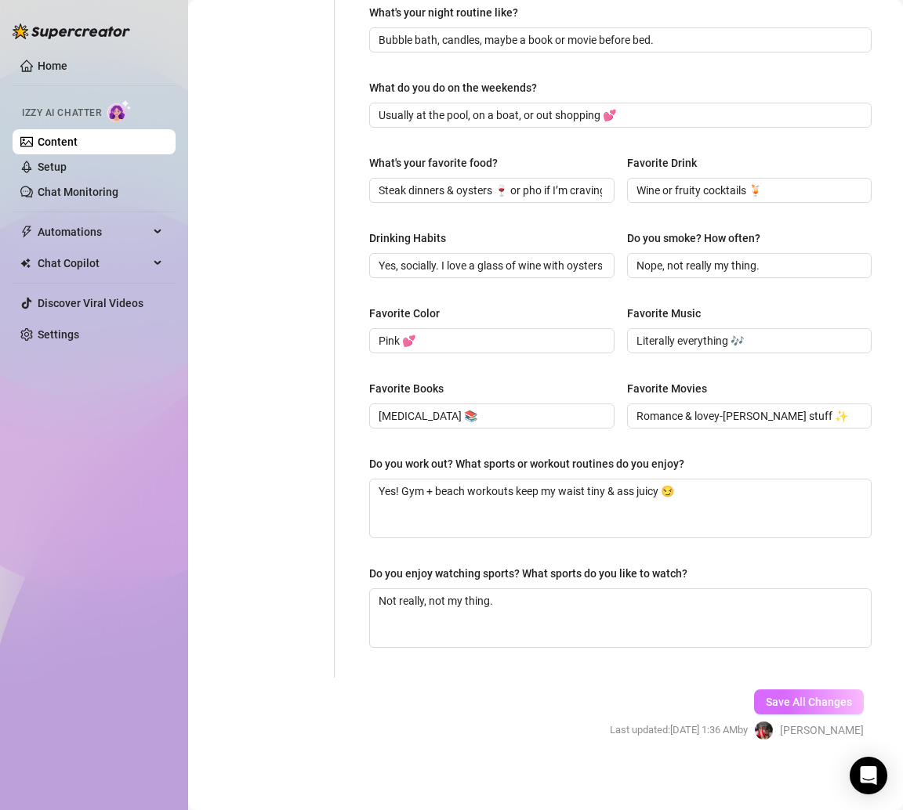
click at [766, 700] on span "Save All Changes" at bounding box center [809, 702] width 86 height 13
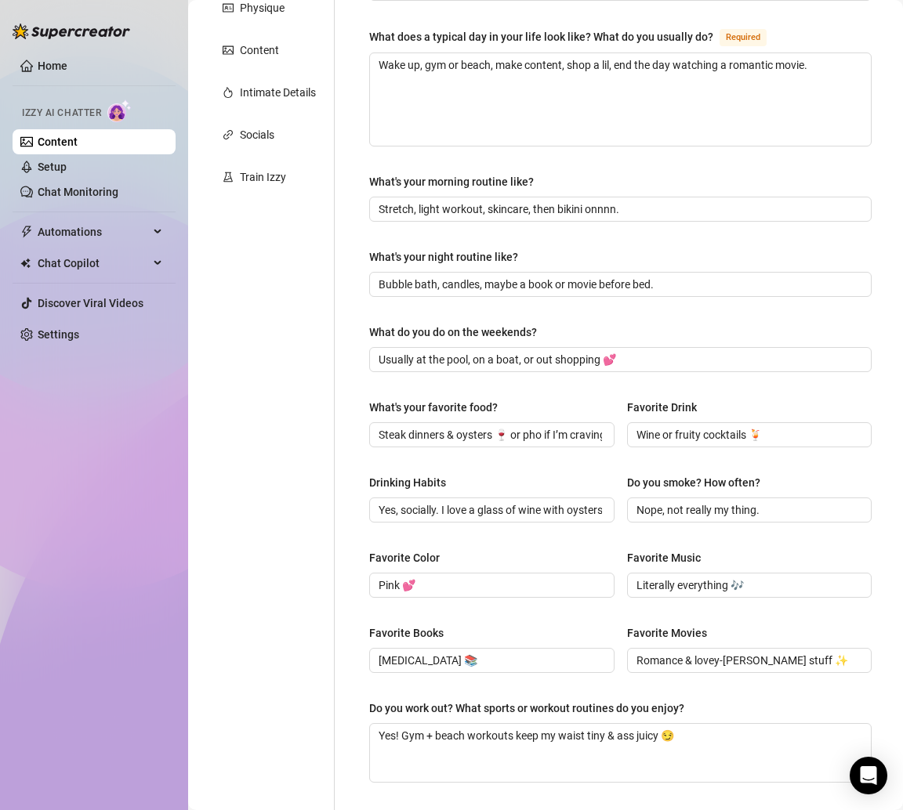
scroll to position [0, 0]
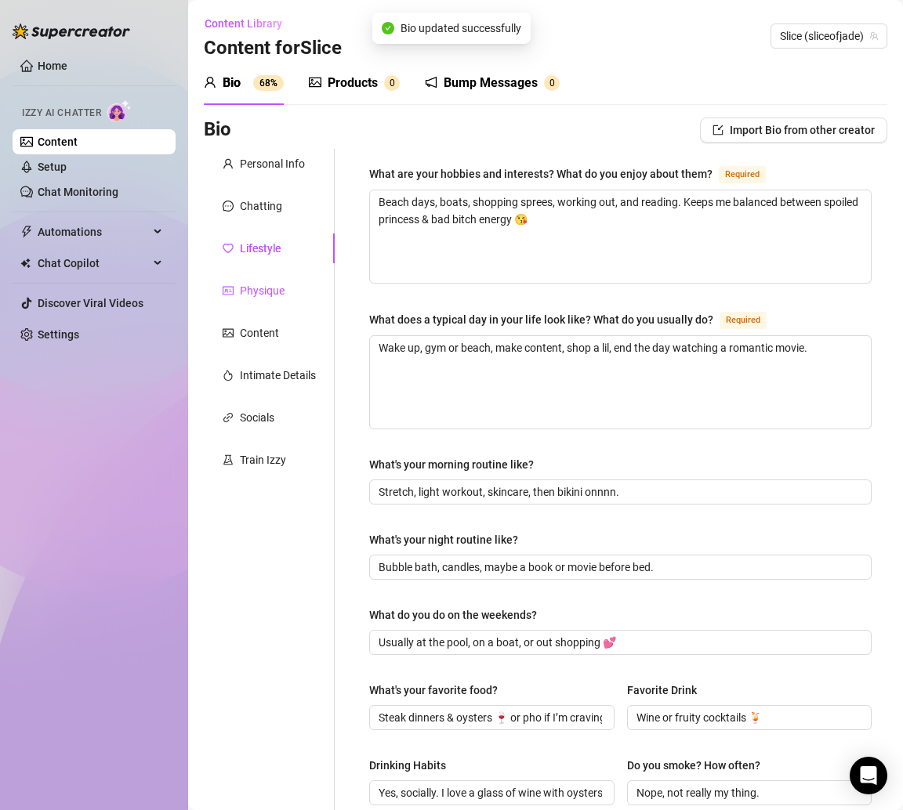
click at [266, 293] on div "Physique" at bounding box center [262, 290] width 45 height 17
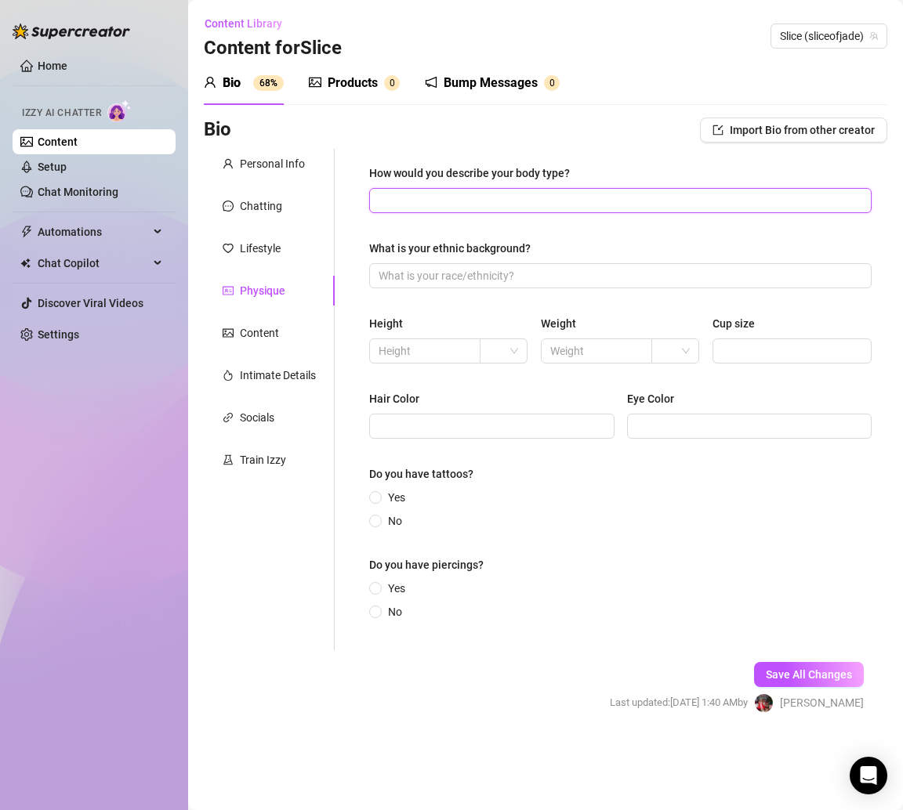
click at [443, 203] on input "How would you describe your body type?" at bounding box center [619, 200] width 480 height 17
paste input "Slim waist, thick ass, toned & juicy in all the right places 😈"
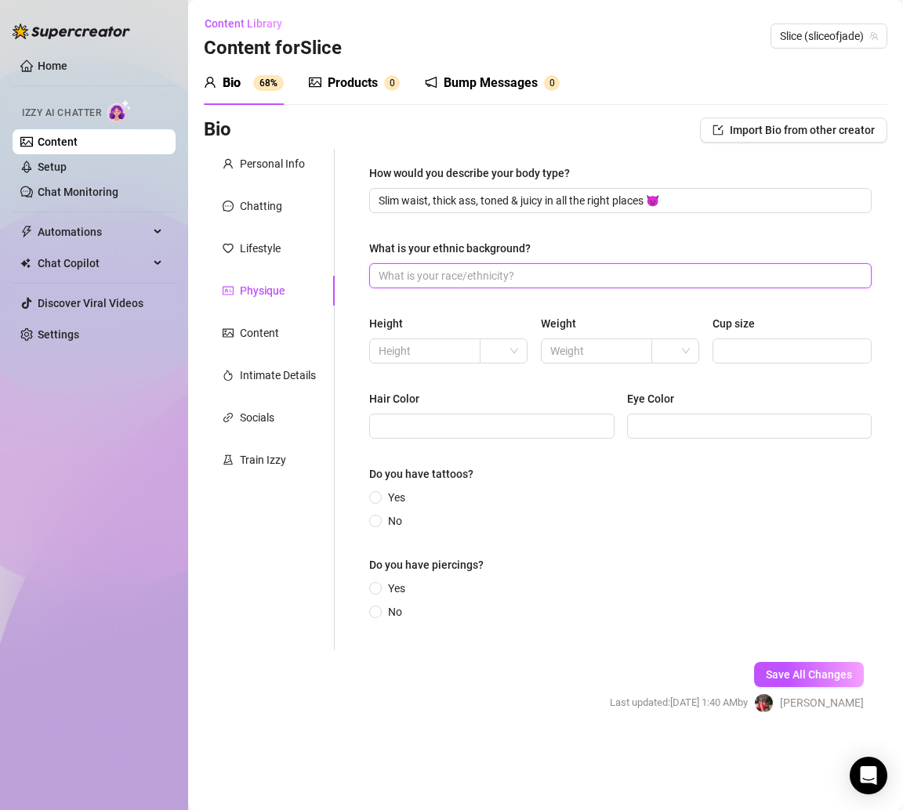
click at [426, 269] on input "What is your ethnic background?" at bounding box center [619, 275] width 480 height 17
paste input "Mixed ✨"
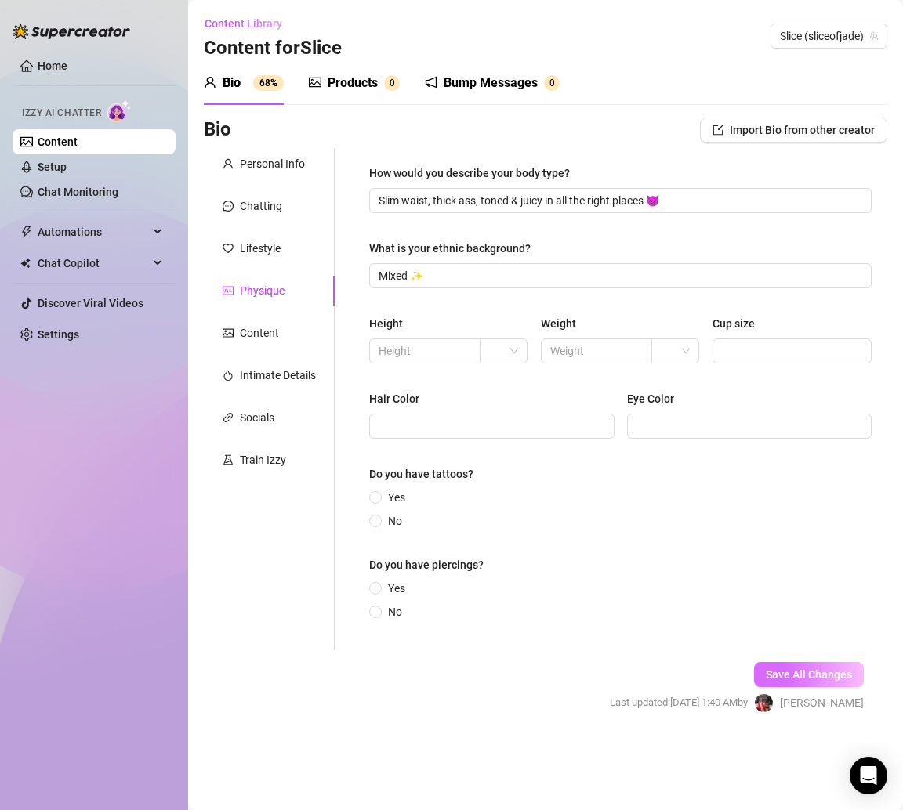
click at [795, 671] on span "Save All Changes" at bounding box center [809, 674] width 86 height 13
click at [795, 679] on span "Save All Changes" at bounding box center [809, 674] width 86 height 13
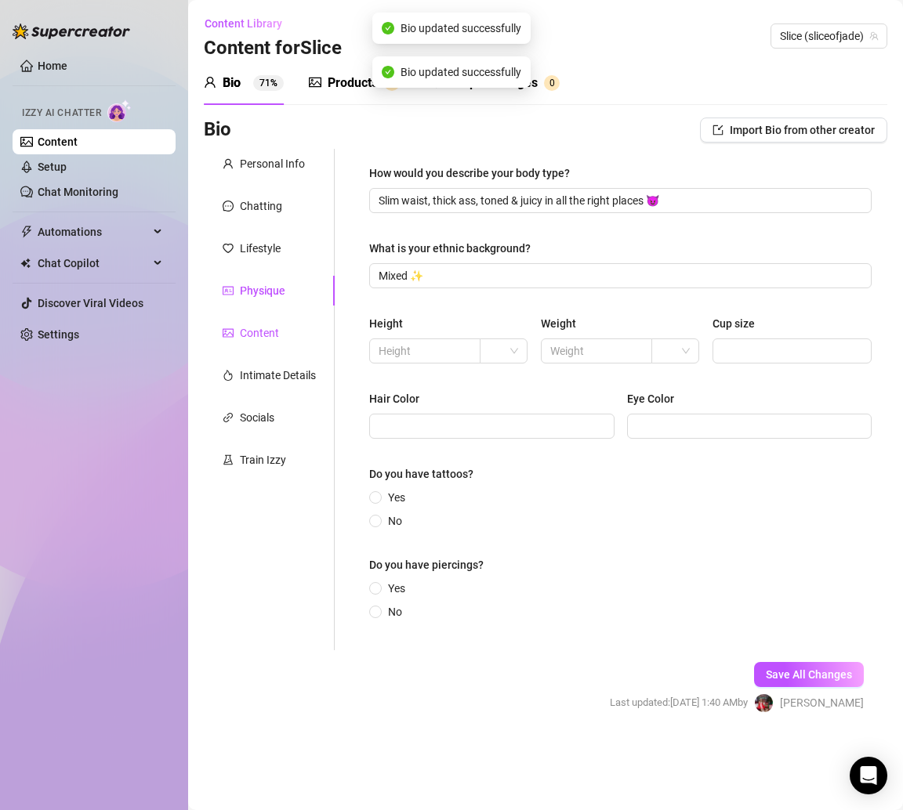
click at [266, 339] on div "Content" at bounding box center [259, 332] width 39 height 17
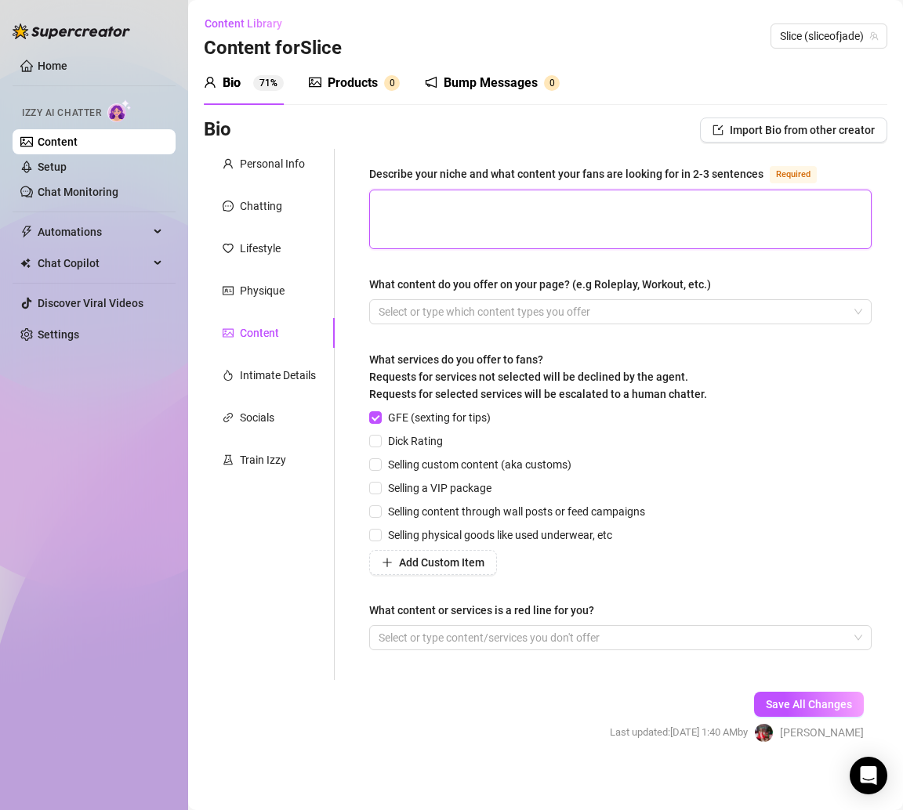
click at [411, 241] on textarea "Describe your niche and what content your fans are looking for in 2-3 sentences…" at bounding box center [620, 219] width 501 height 58
paste textarea "Fans love my ass—shaking it, clapping it, teasing in bikinis. They come for the…"
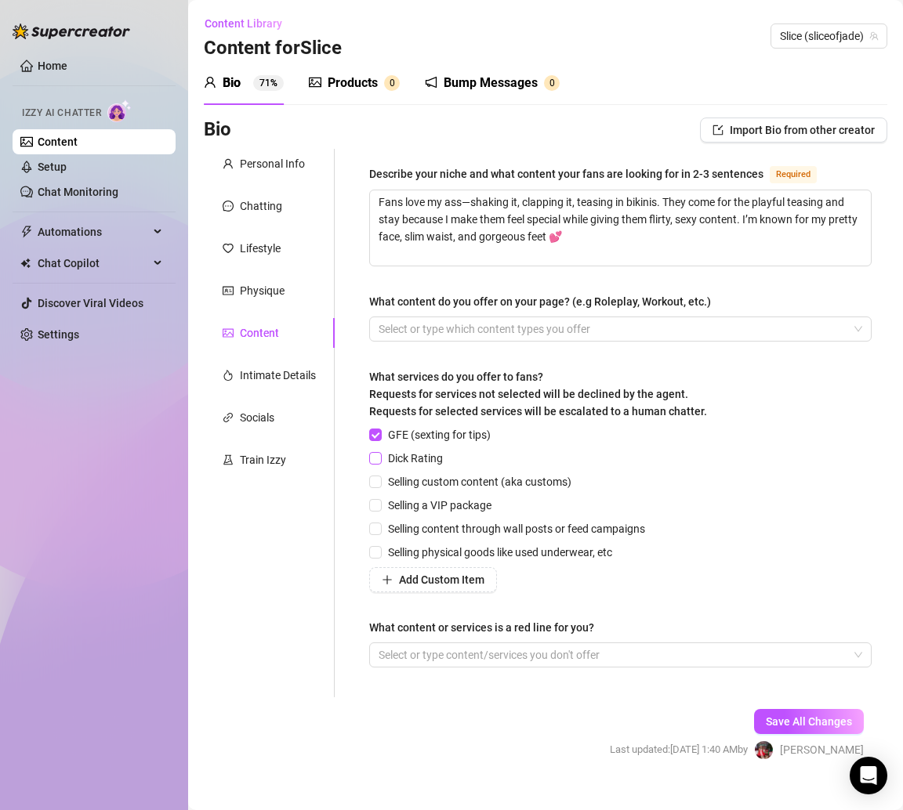
click at [416, 455] on span "Dick Rating" at bounding box center [415, 458] width 67 height 17
click at [380, 455] on input "Dick Rating" at bounding box center [374, 457] width 11 height 11
click at [766, 721] on span "Save All Changes" at bounding box center [809, 721] width 86 height 13
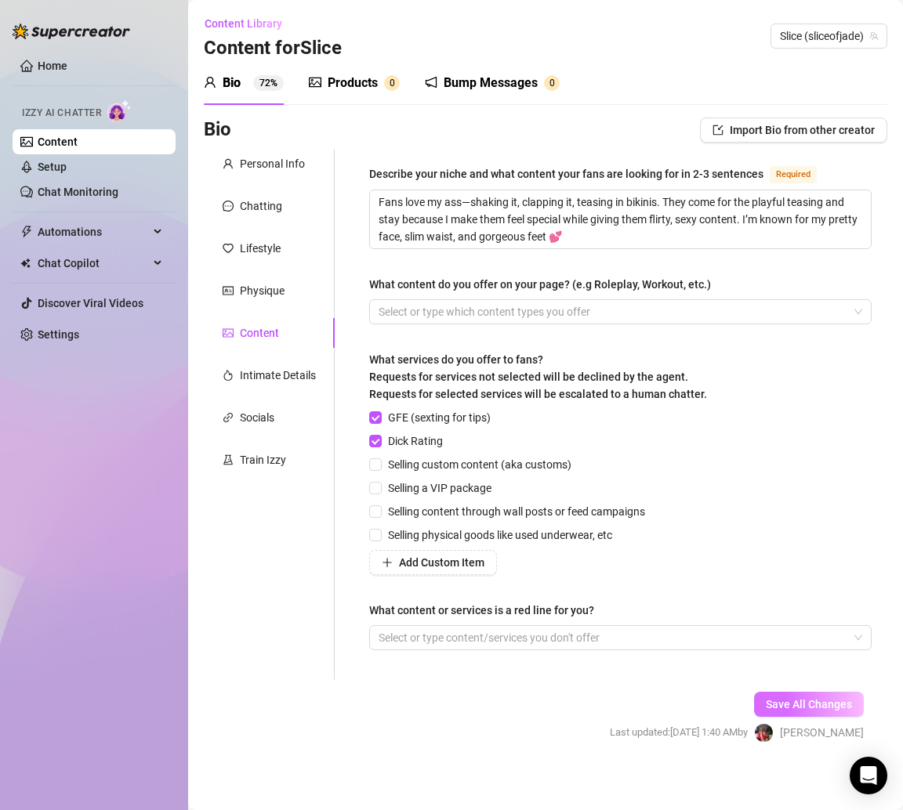
click at [796, 704] on span "Save All Changes" at bounding box center [809, 704] width 86 height 13
click at [281, 373] on div "Intimate Details" at bounding box center [278, 375] width 76 height 17
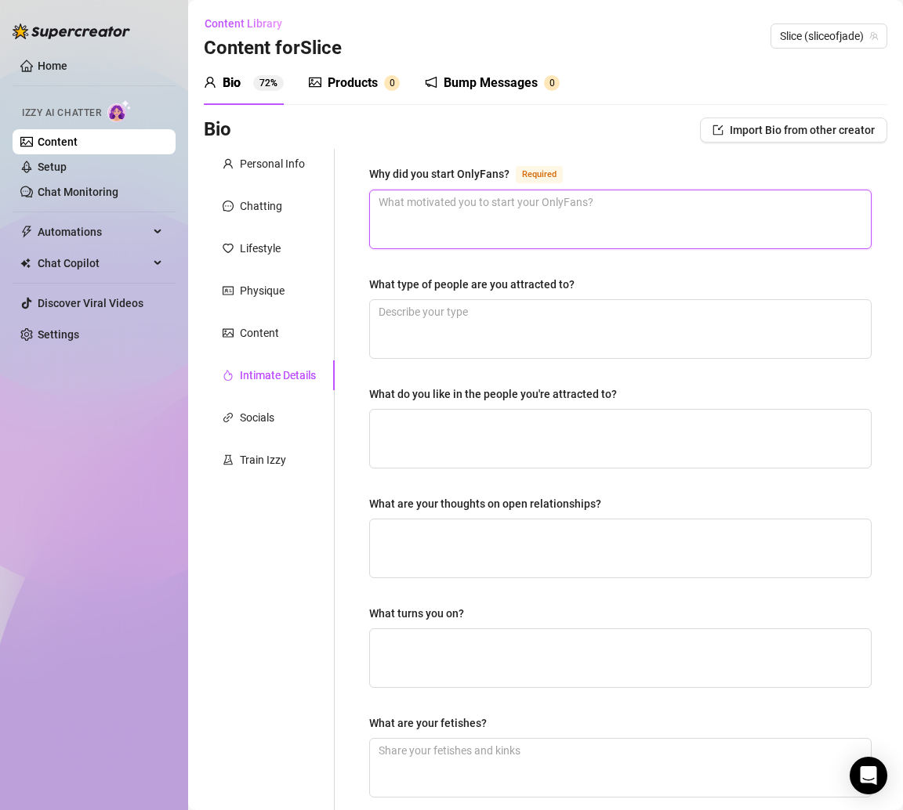
click at [467, 212] on textarea "Why did you start OnlyFans? Required" at bounding box center [620, 219] width 501 height 58
paste textarea "To turn my love for teasing & showing off into something that spoils me 💋"
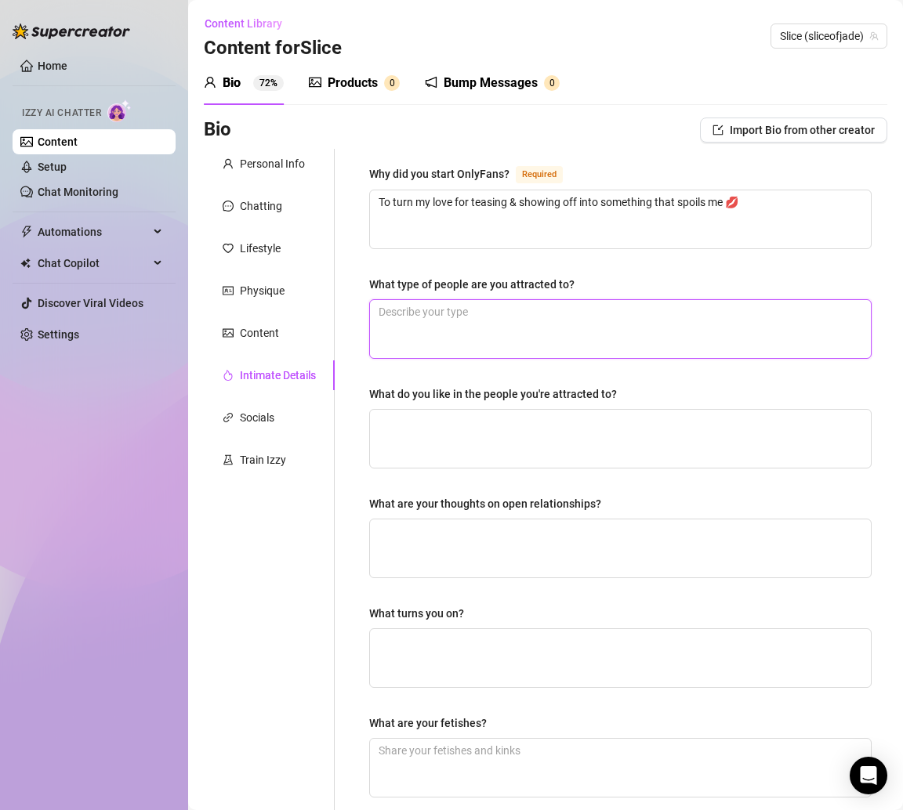
click at [452, 315] on textarea "What type of people are you attracted to?" at bounding box center [620, 329] width 501 height 58
paste textarea "Confident, fun, and know how to treat me right."
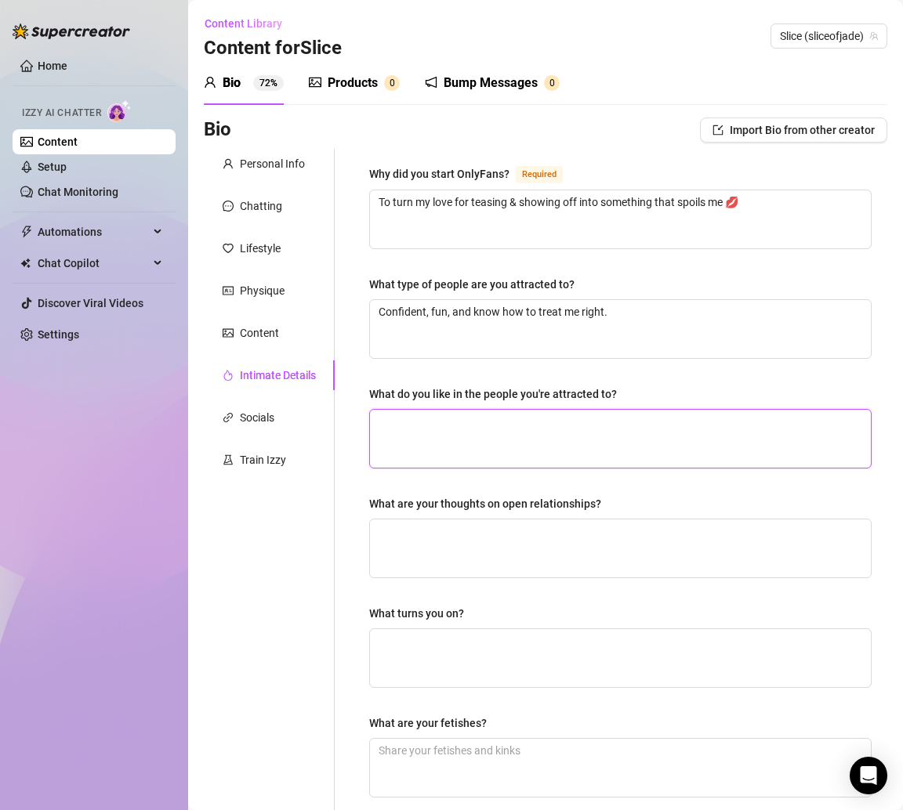
click at [456, 420] on textarea "What do you like in the people you're attracted to?" at bounding box center [620, 439] width 501 height 58
paste textarea "Make me laugh, spoil me a lil, and keep me excited 😏"
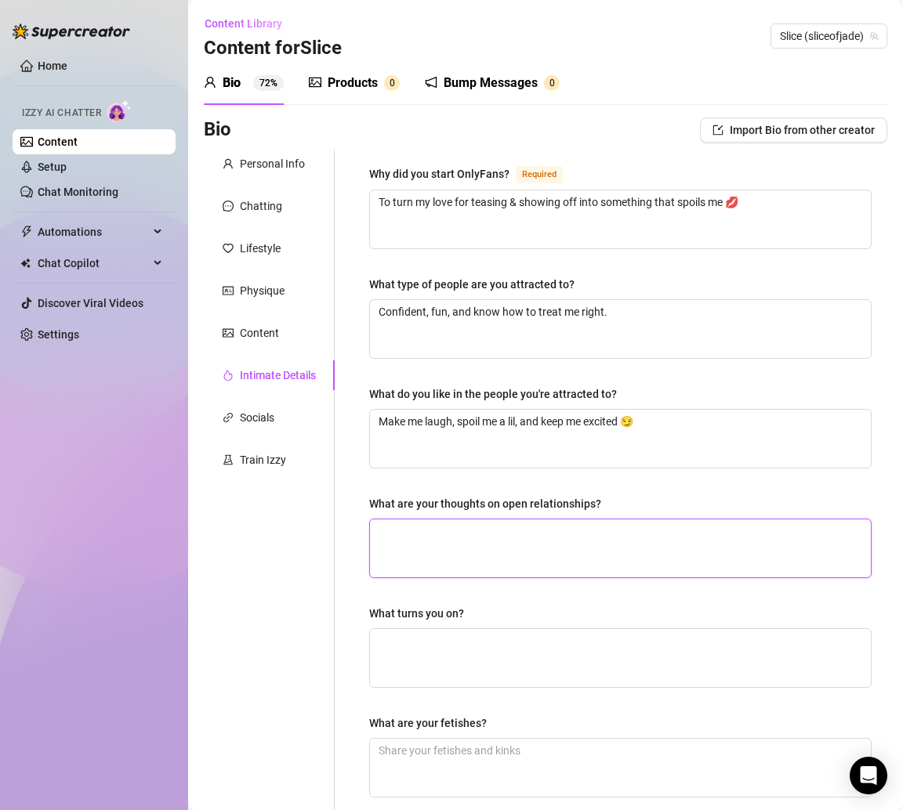
click at [432, 544] on textarea "What are your thoughts on open relationships?" at bounding box center [620, 549] width 501 height 58
paste textarea "Not for me—I like having someone all to myself."
click at [439, 529] on textarea "Not for me—I like having someone all to myself." at bounding box center [620, 549] width 501 height 58
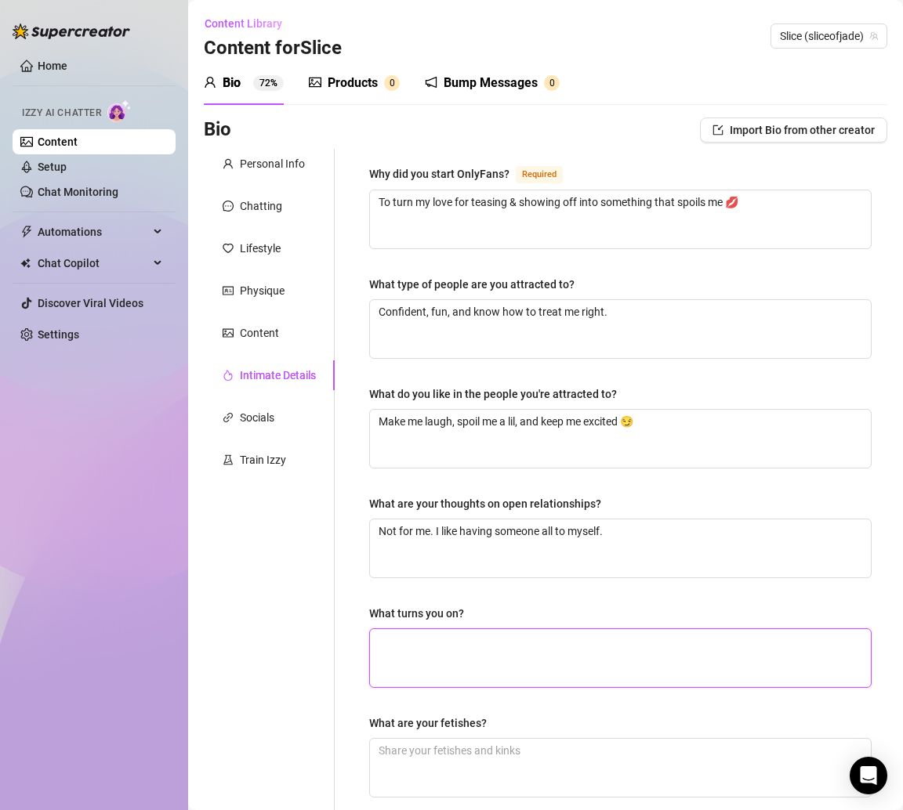
click at [516, 648] on textarea "What turns you on?" at bounding box center [620, 658] width 501 height 58
paste textarea "Confidence, teasing, being called princess or baby while I tease back."
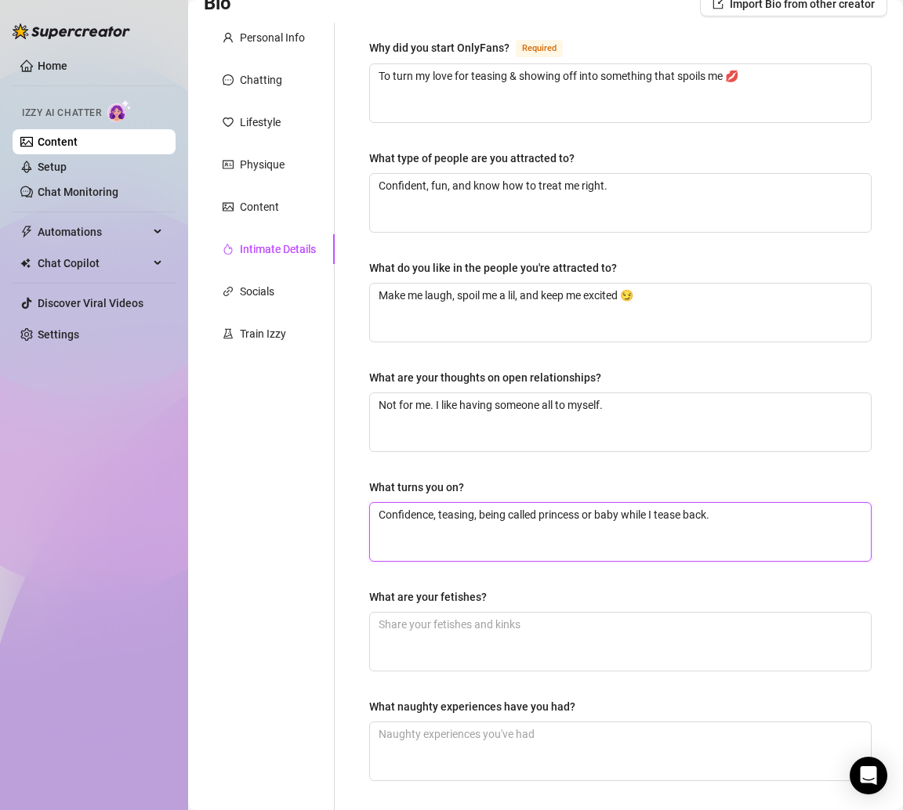
scroll to position [259, 0]
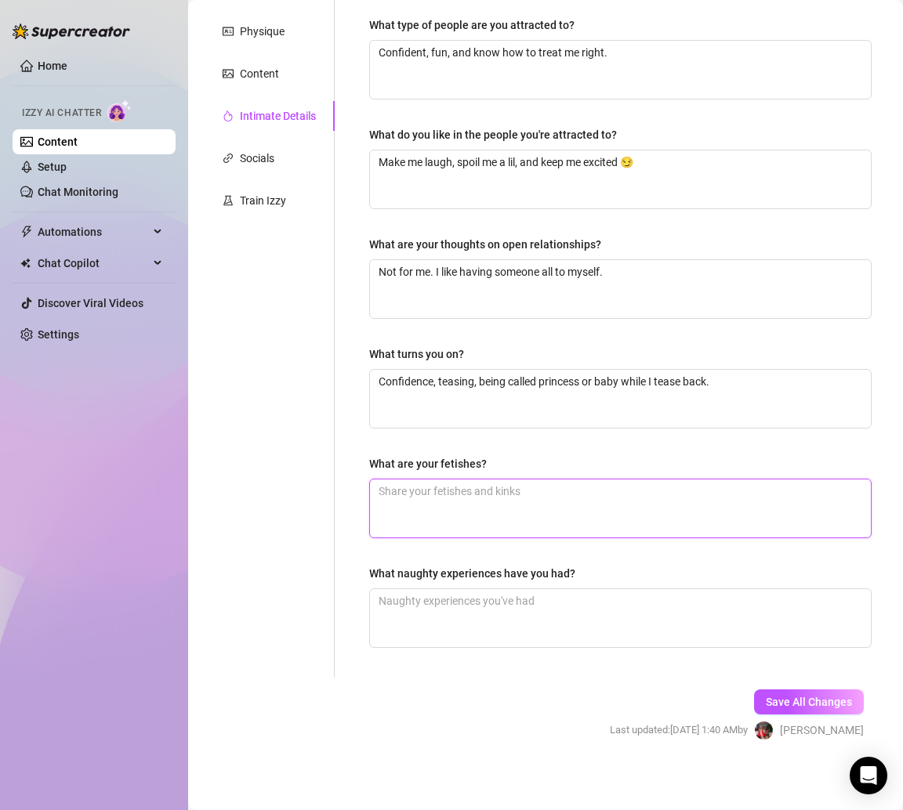
click at [433, 513] on textarea "What are your fetishes?" at bounding box center [620, 509] width 501 height 58
paste textarea "I’m a sucker for attention on my ass & feet 😘"
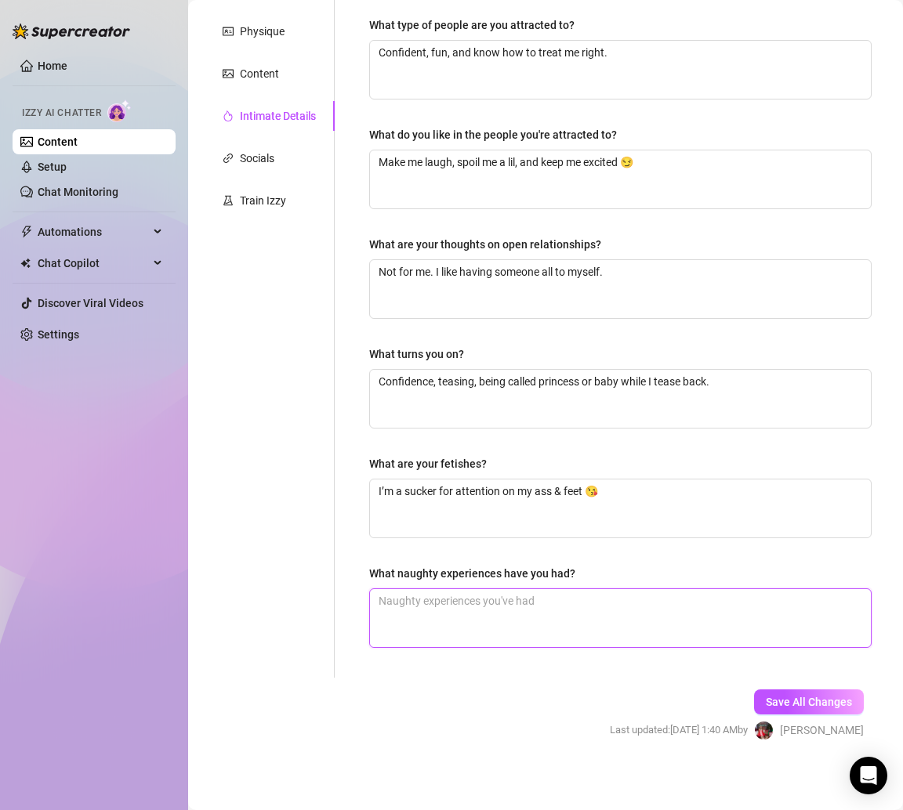
click at [488, 605] on textarea "What naughty experiences have you had?" at bounding box center [620, 618] width 501 height 58
paste textarea "Let’s just say I’ve had a few wild nights on the beach 👀"
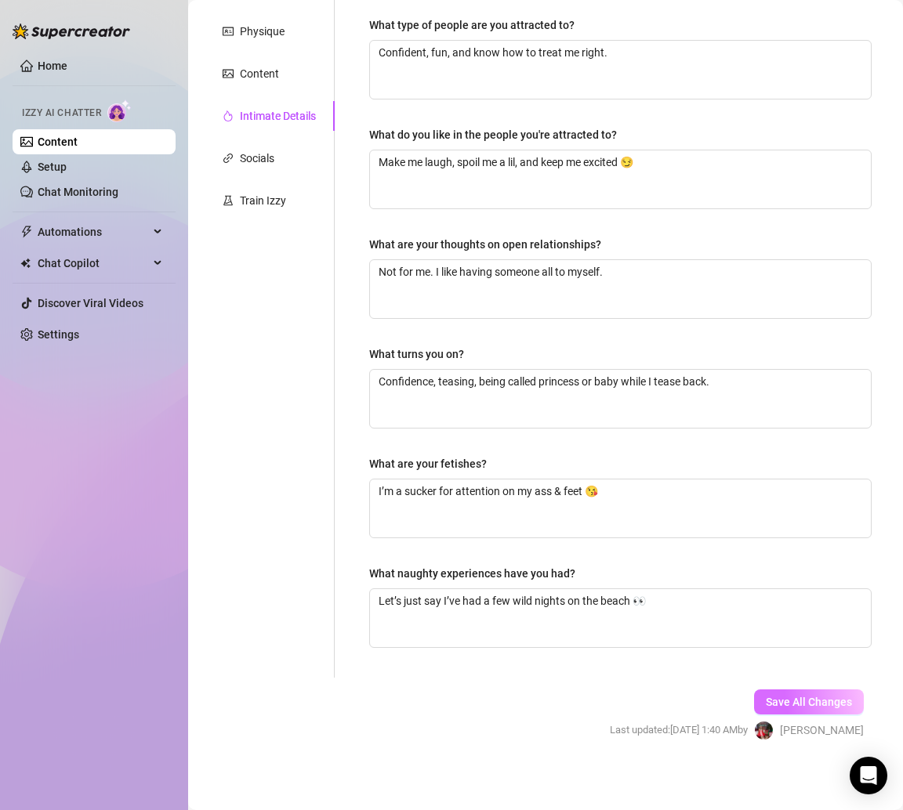
click at [781, 701] on span "Save All Changes" at bounding box center [809, 702] width 86 height 13
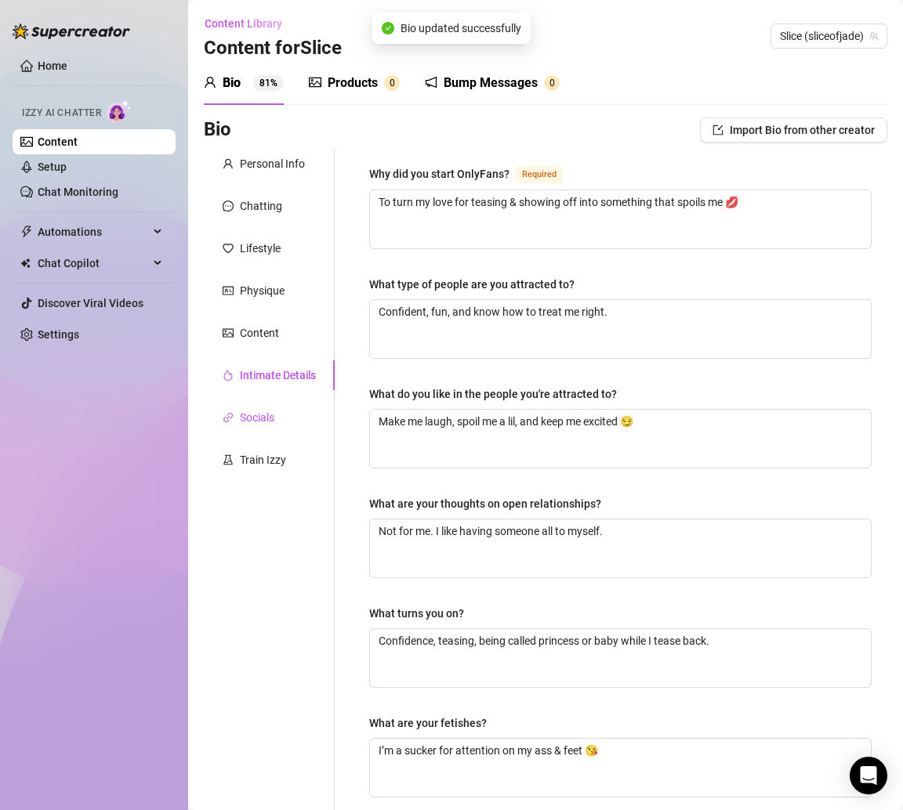
click at [261, 409] on div "Socials" at bounding box center [257, 417] width 34 height 17
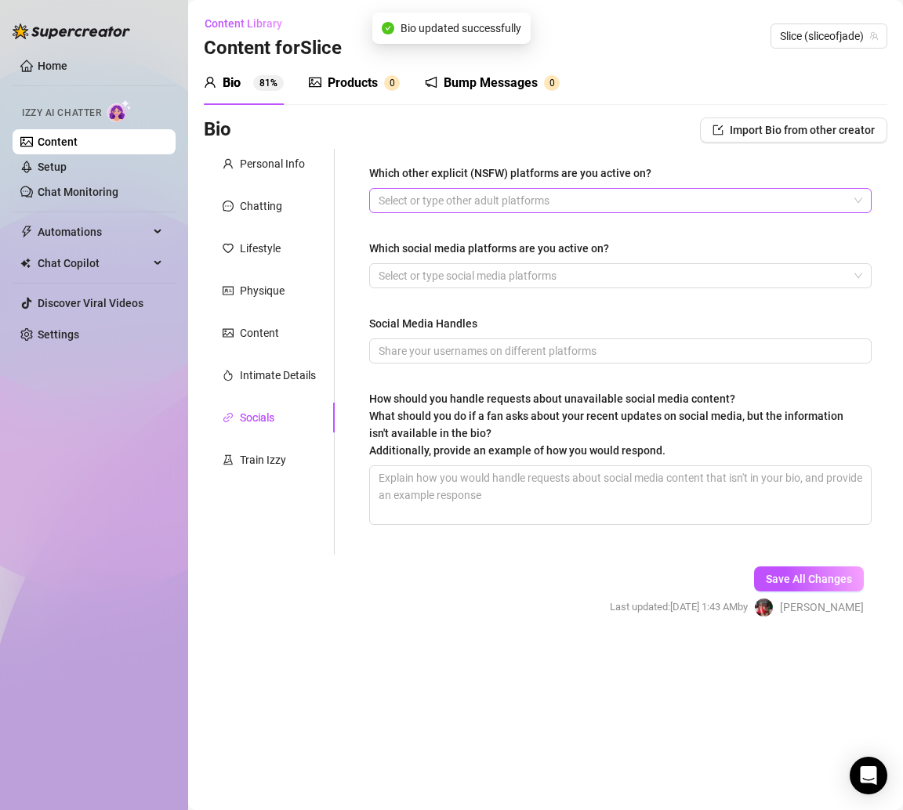
click at [422, 194] on div at bounding box center [612, 201] width 480 height 22
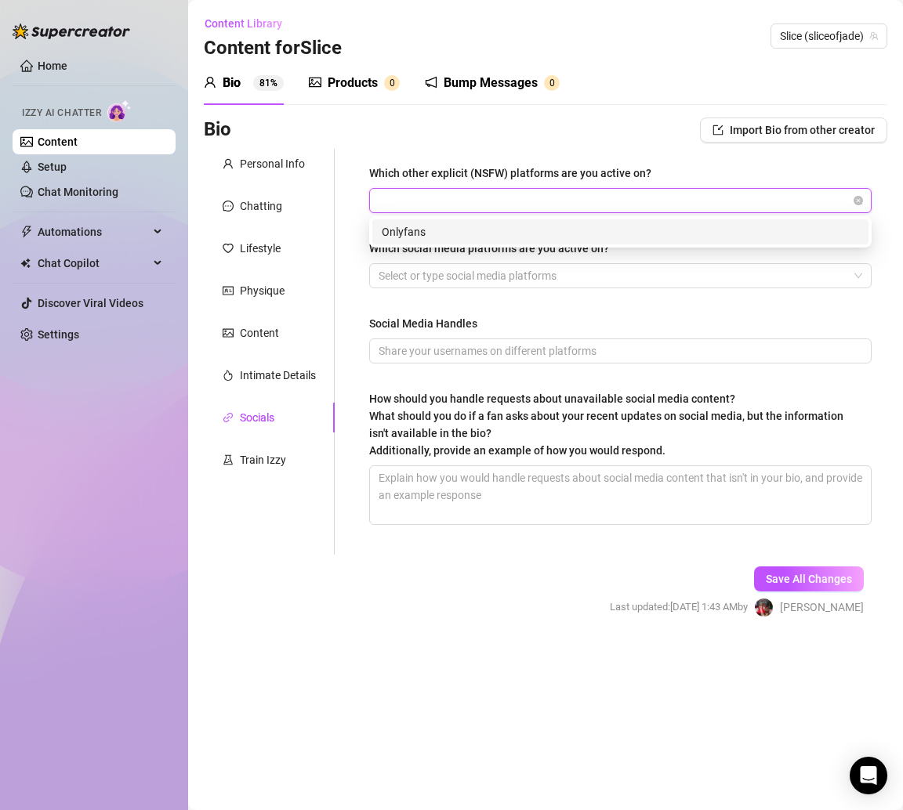
click at [405, 216] on div "Onlyfans Onlyfans" at bounding box center [620, 231] width 502 height 31
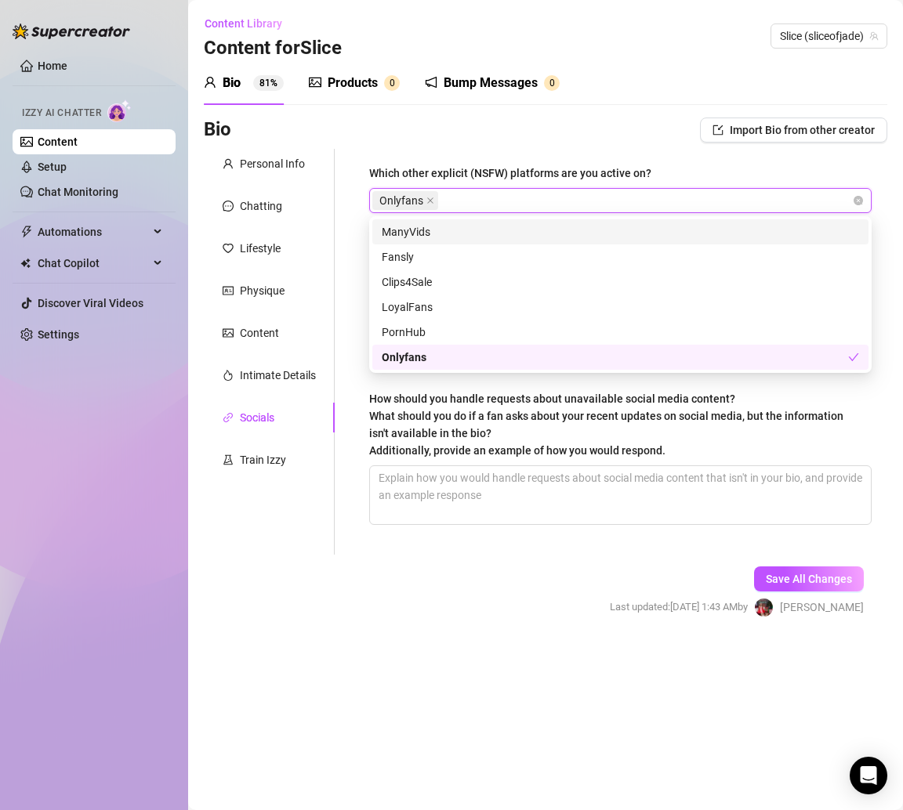
click at [354, 139] on div "Bio Import Bio from other creator" at bounding box center [545, 130] width 683 height 25
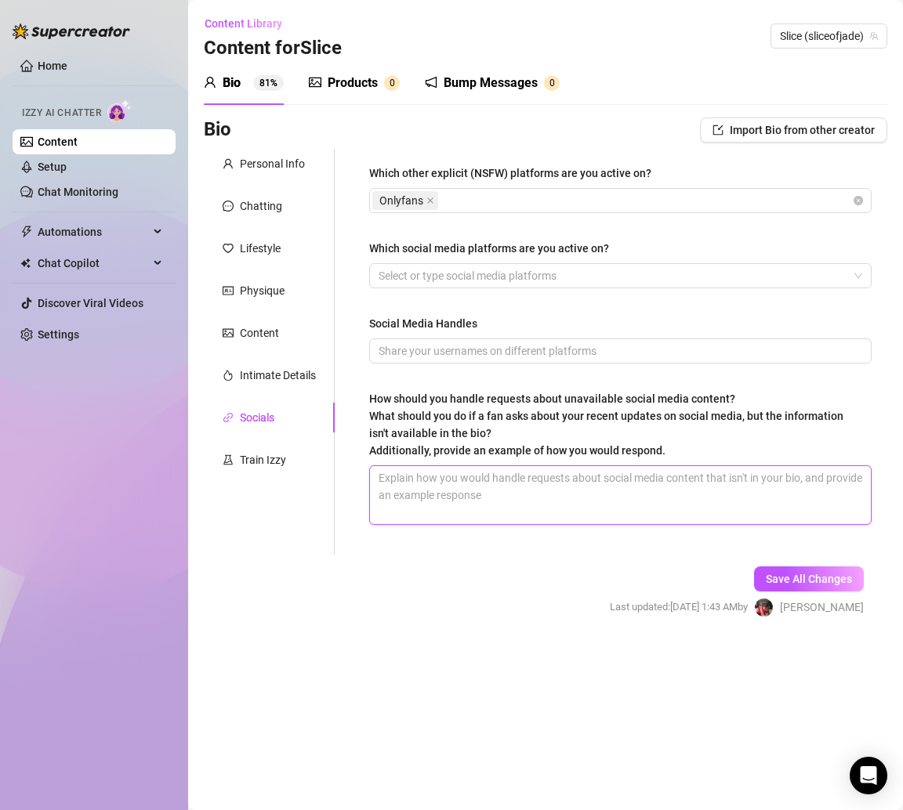
click at [420, 482] on textarea "How should you handle requests about unavailable social media content? What sho…" at bounding box center [620, 495] width 501 height 58
paste textarea "Just tell them “all my best & juiciest drops are here, love 😘 not on socials.”"
click at [397, 503] on textarea "Just tell them “all my best & juiciest drops are here, love 😘 not on socials.”" at bounding box center [620, 495] width 501 height 58
paste textarea "Keep it flirty and say: “baby, the good stuff always comes here first 💋 if it’s…"
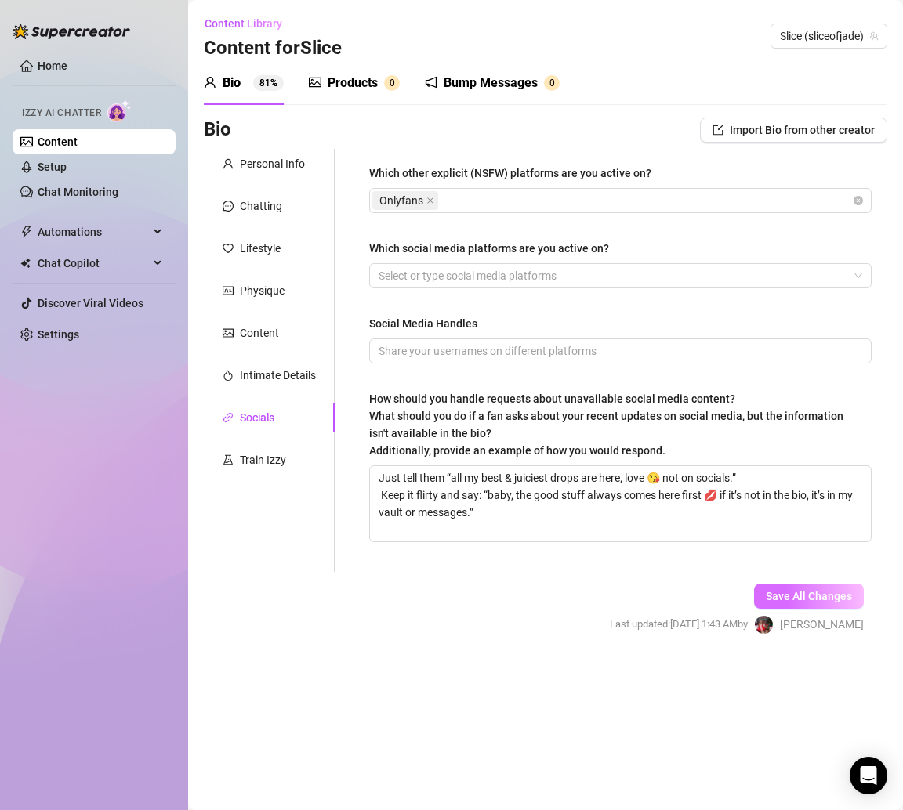
click at [771, 593] on span "Save All Changes" at bounding box center [809, 596] width 86 height 13
click at [56, 141] on link "Content" at bounding box center [58, 142] width 40 height 13
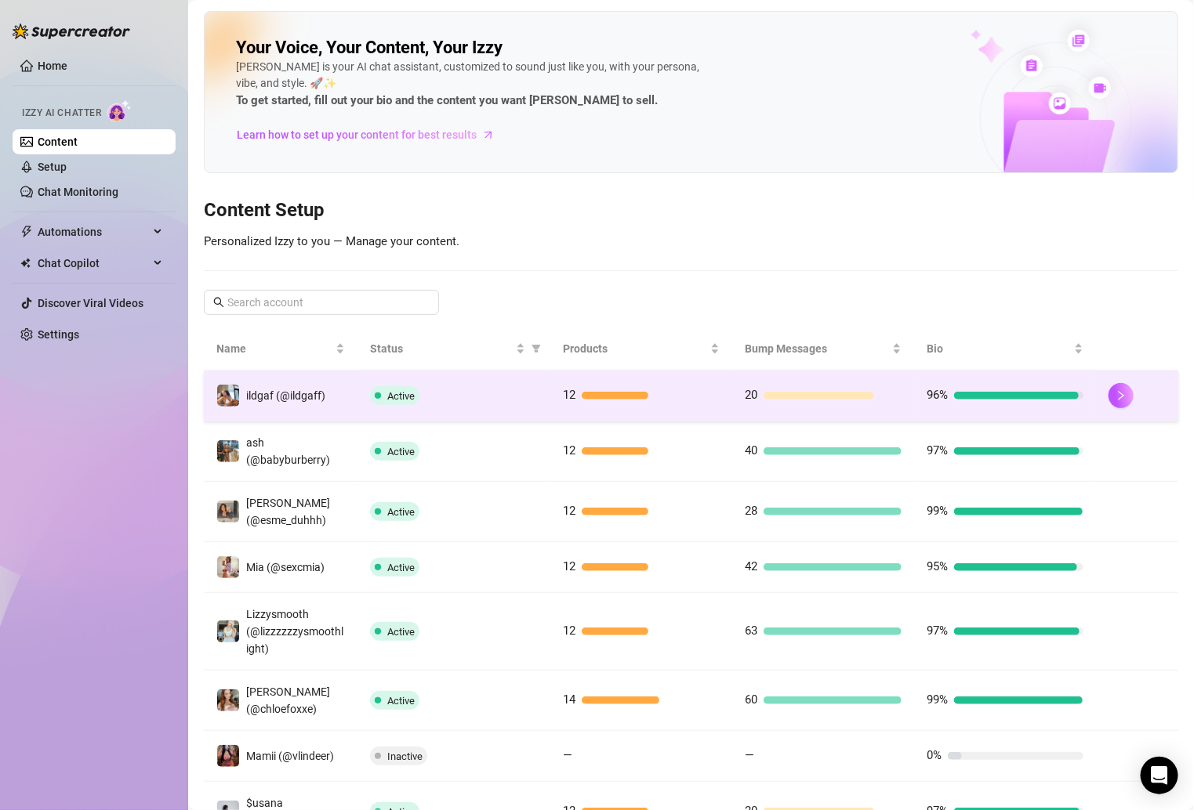
scroll to position [240, 0]
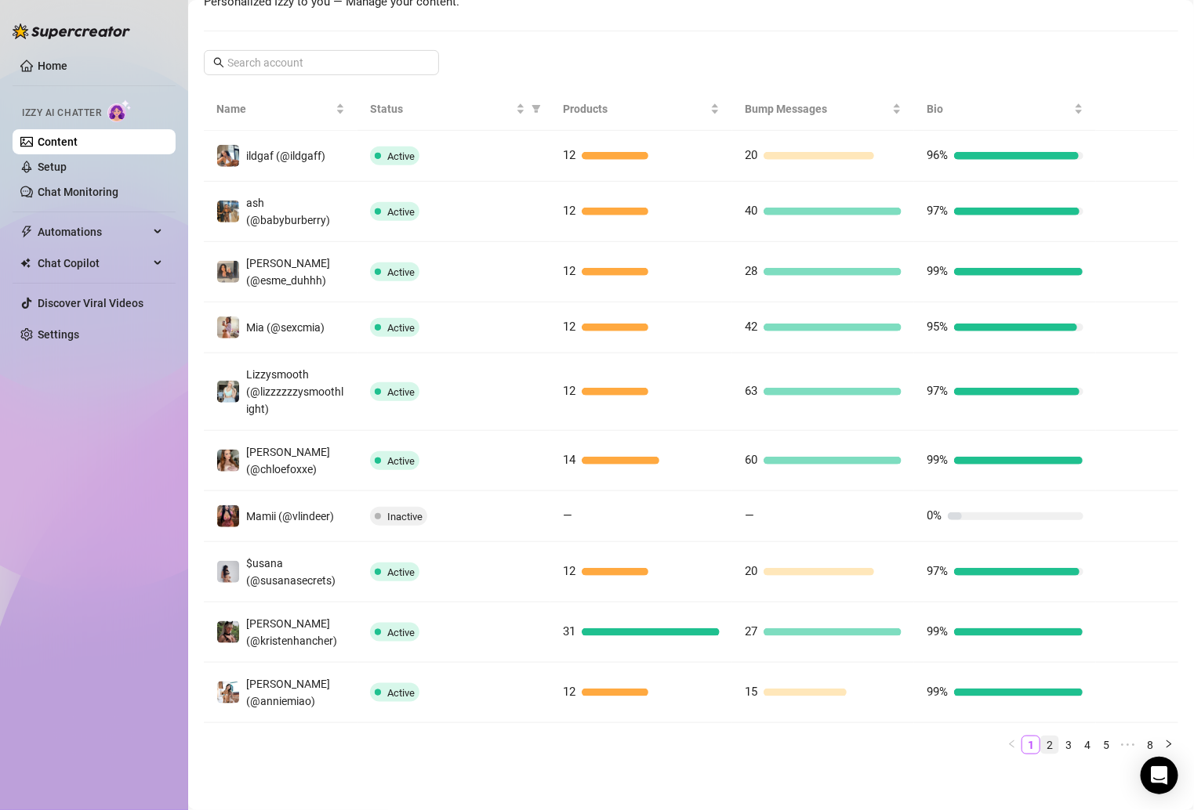
click at [820, 741] on link "2" at bounding box center [1049, 745] width 17 height 17
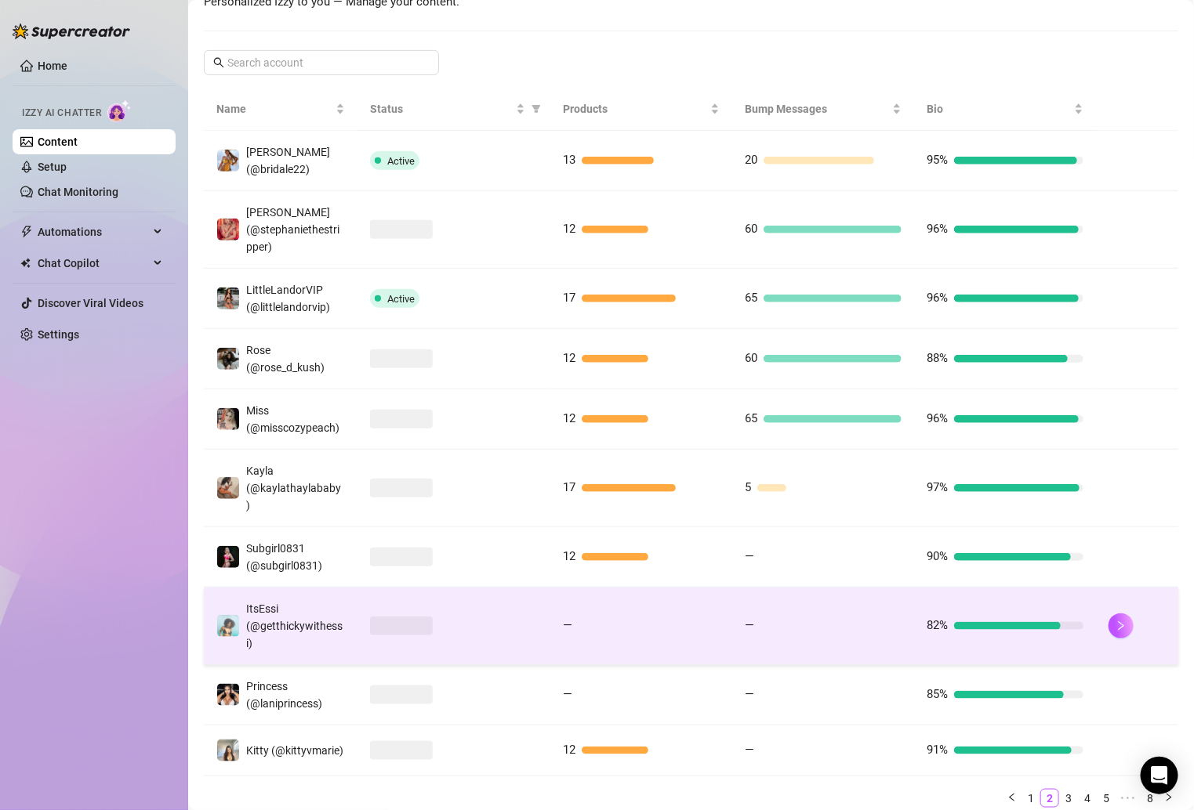
scroll to position [320, 0]
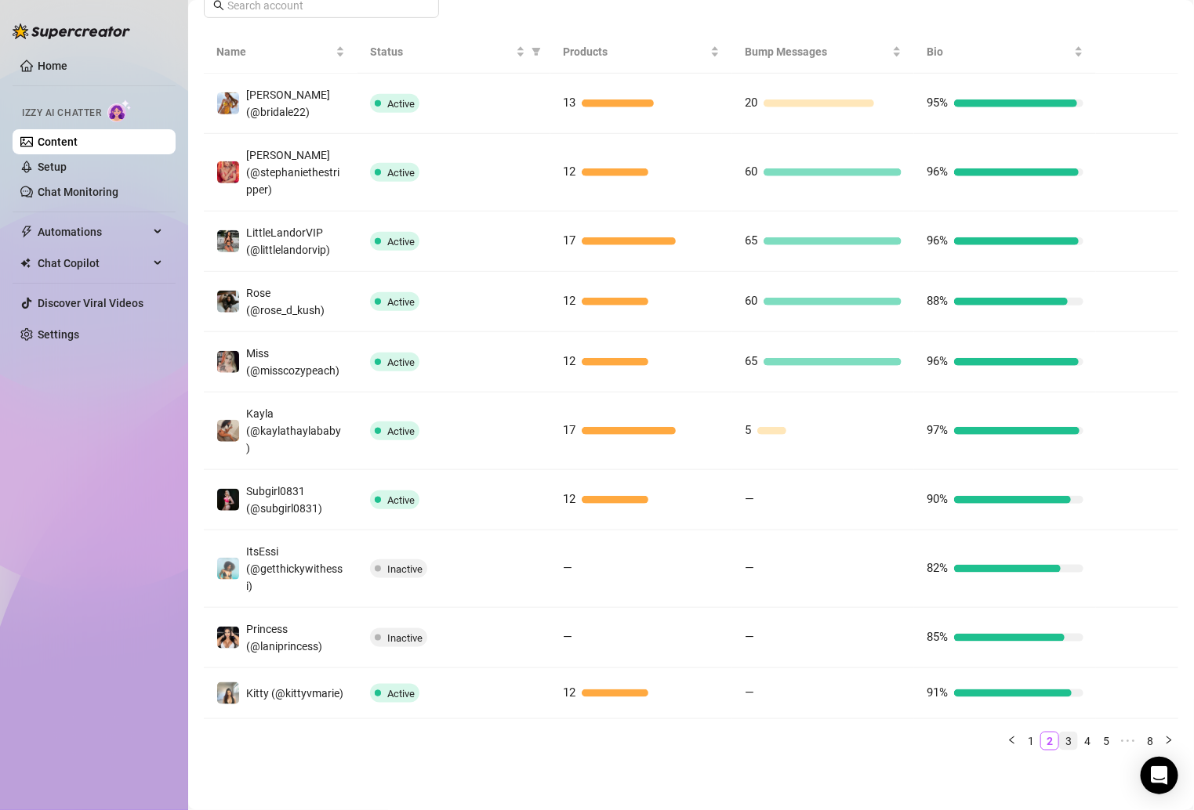
click at [820, 741] on link "3" at bounding box center [1068, 741] width 17 height 17
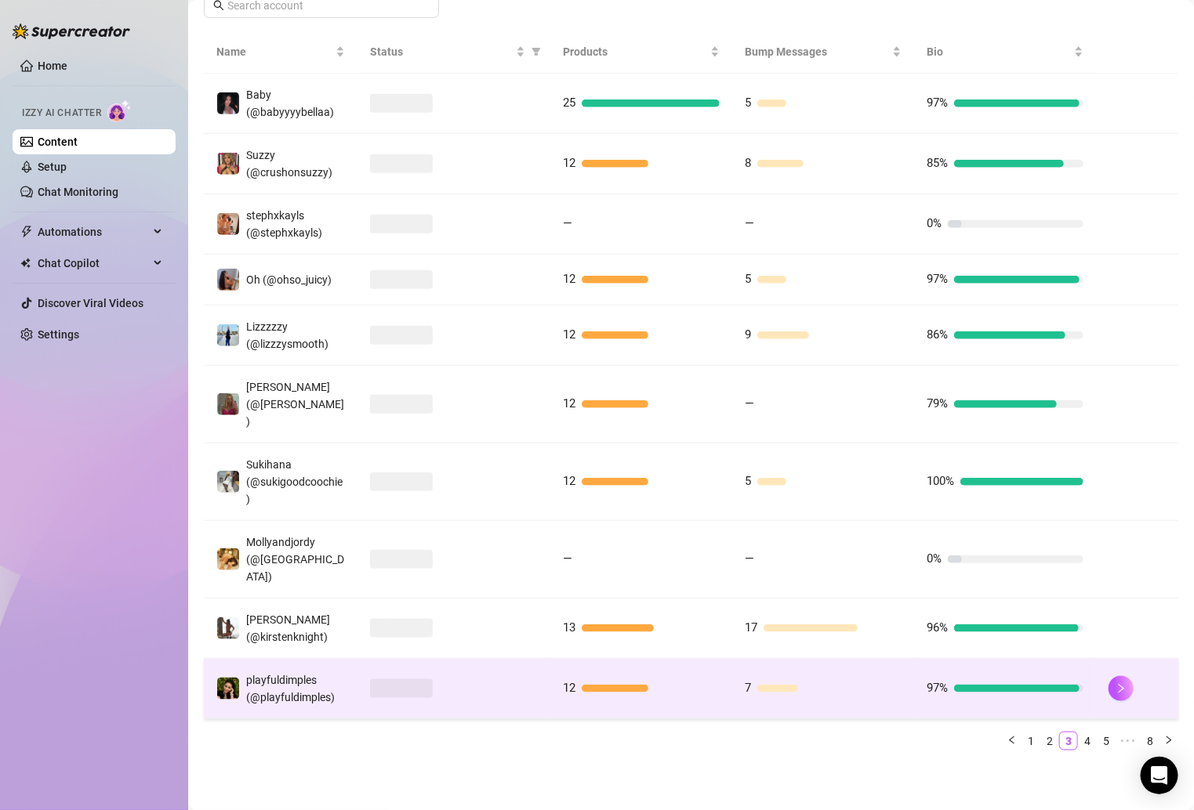
scroll to position [249, 0]
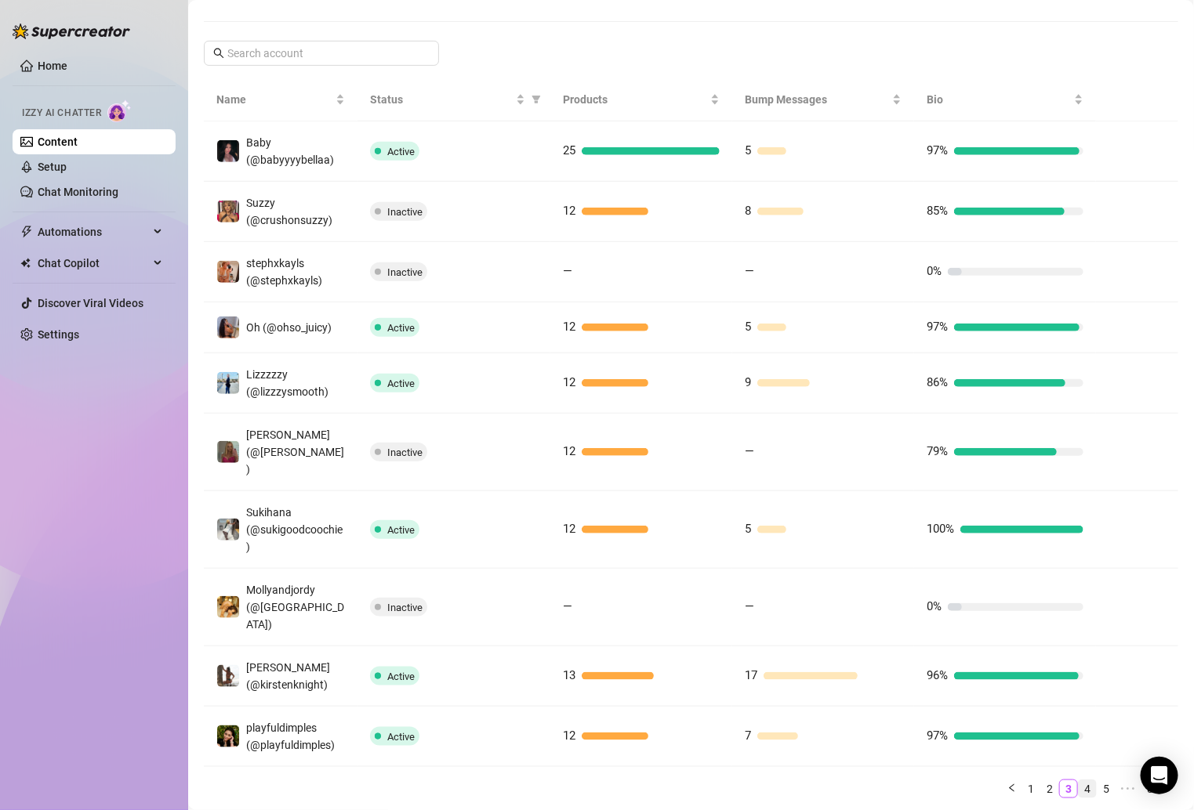
click at [820, 781] on link "4" at bounding box center [1086, 789] width 17 height 17
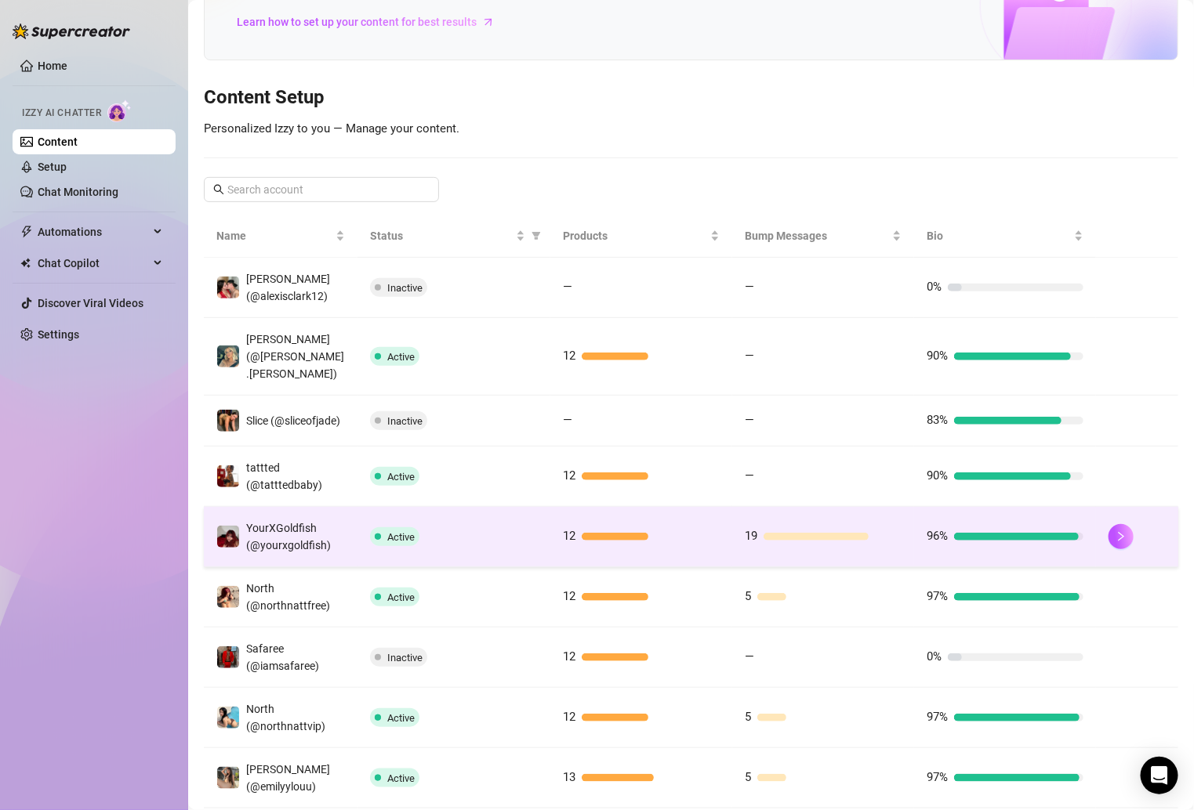
scroll to position [149, 0]
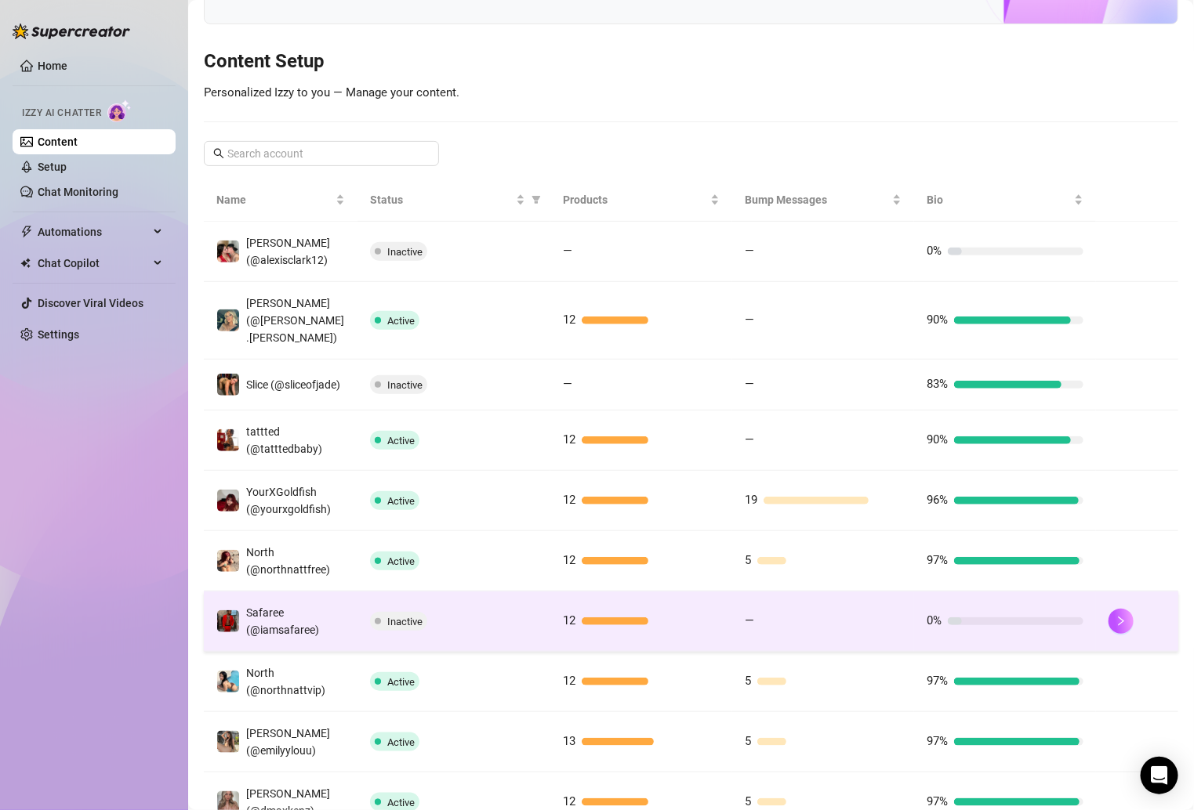
click at [820, 619] on div "0%" at bounding box center [1004, 621] width 157 height 19
